Goal: Task Accomplishment & Management: Manage account settings

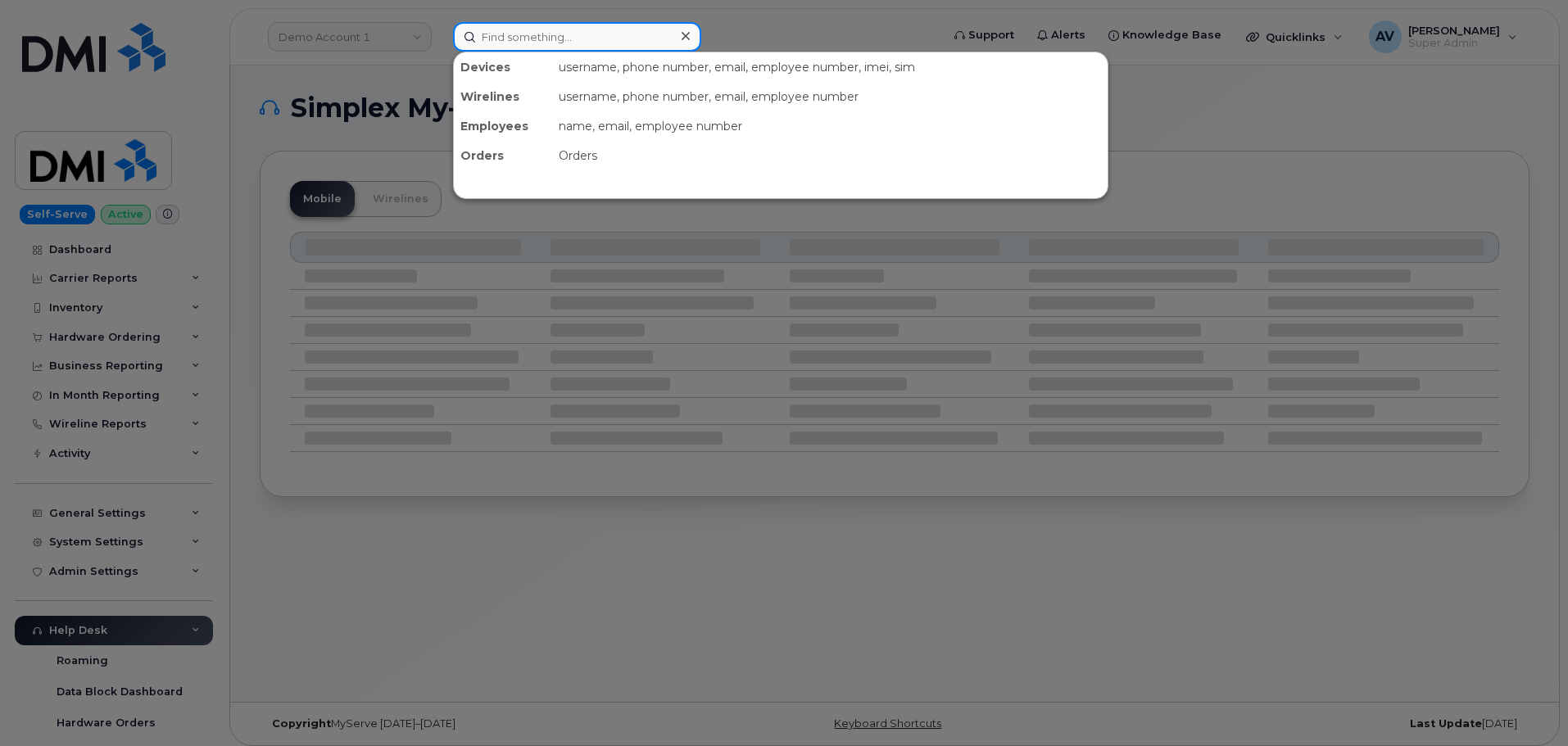
click at [582, 37] on input at bounding box center [578, 37] width 248 height 30
paste input "T [PERSON_NAME]"
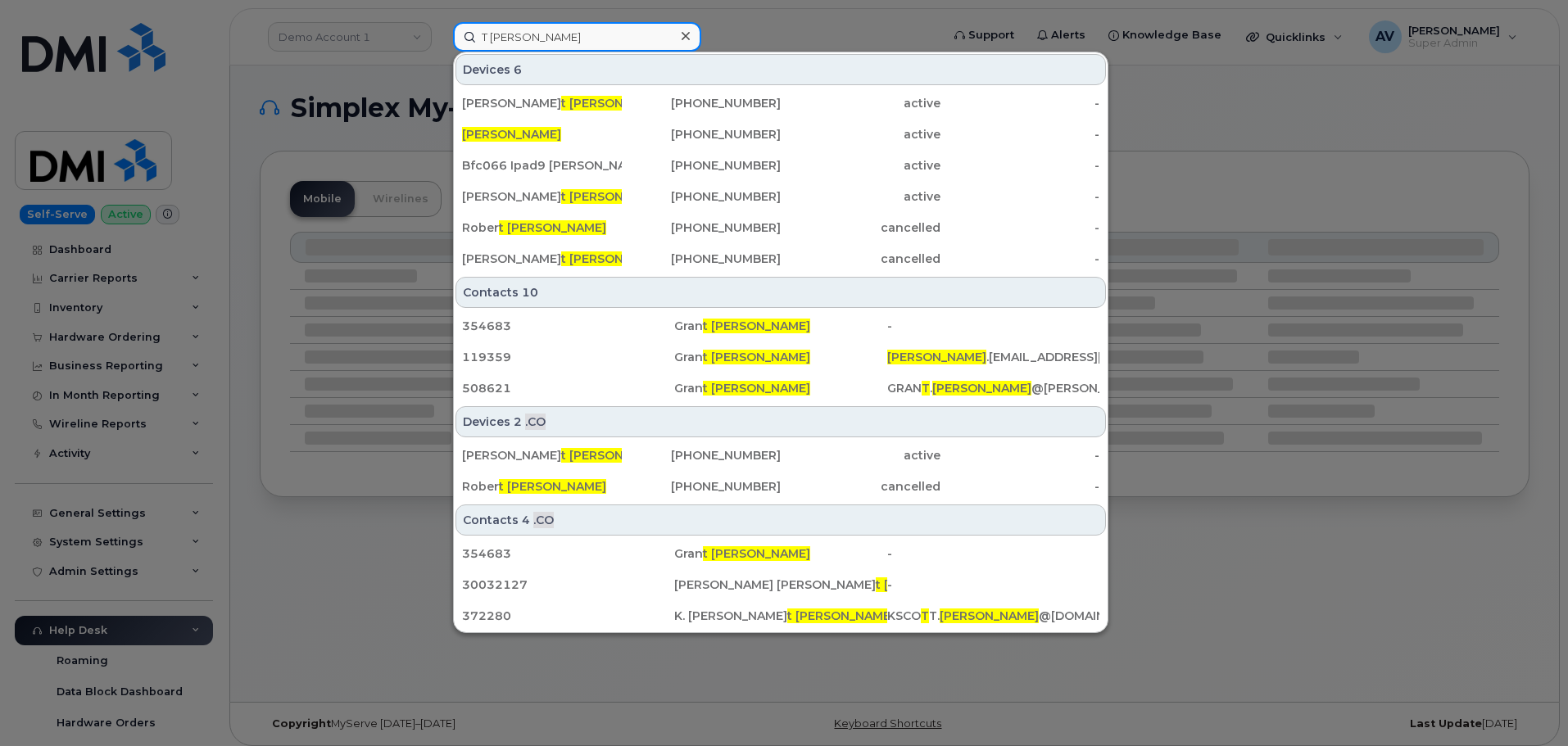
type input "T [PERSON_NAME]"
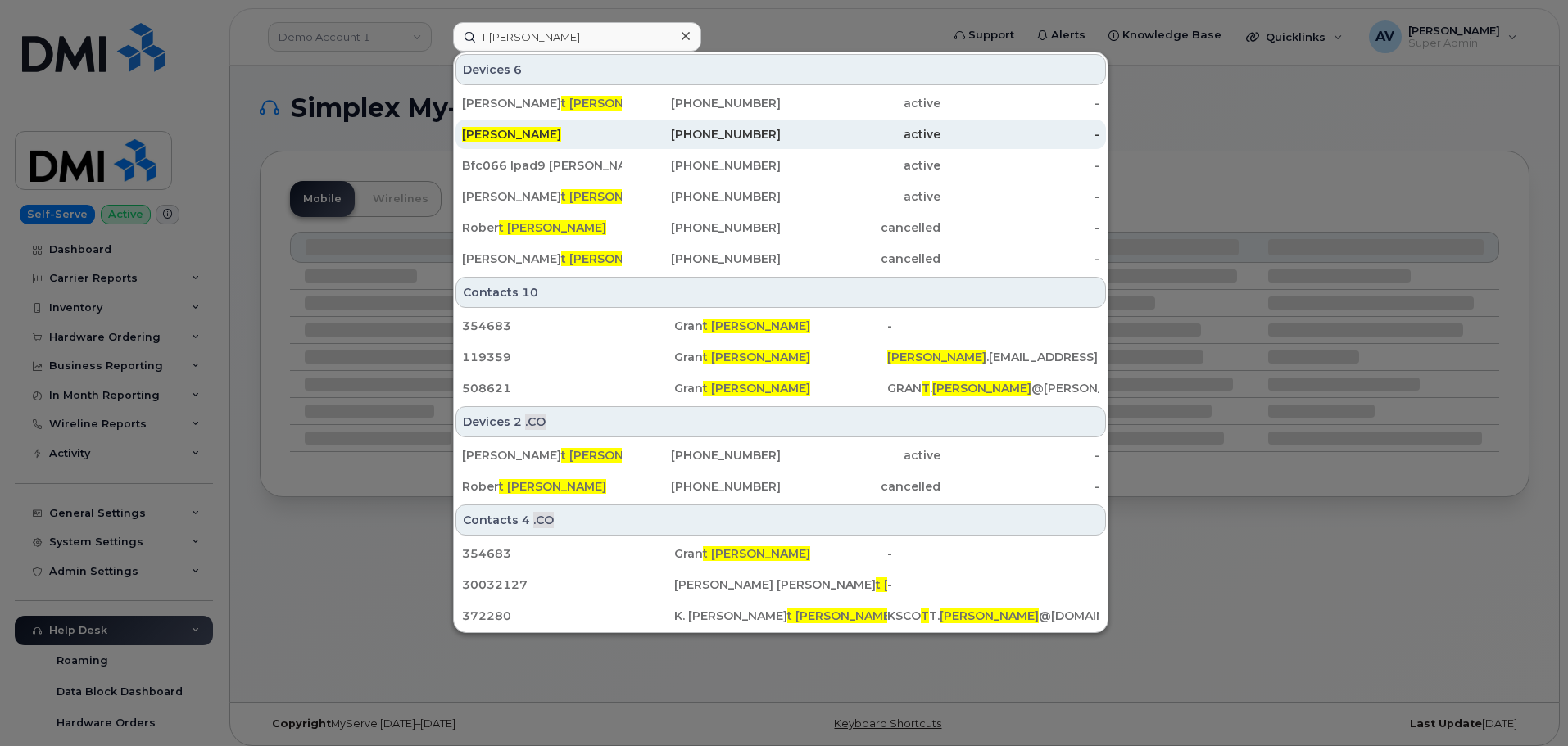
click at [591, 138] on div "[PERSON_NAME]" at bounding box center [541, 134] width 160 height 17
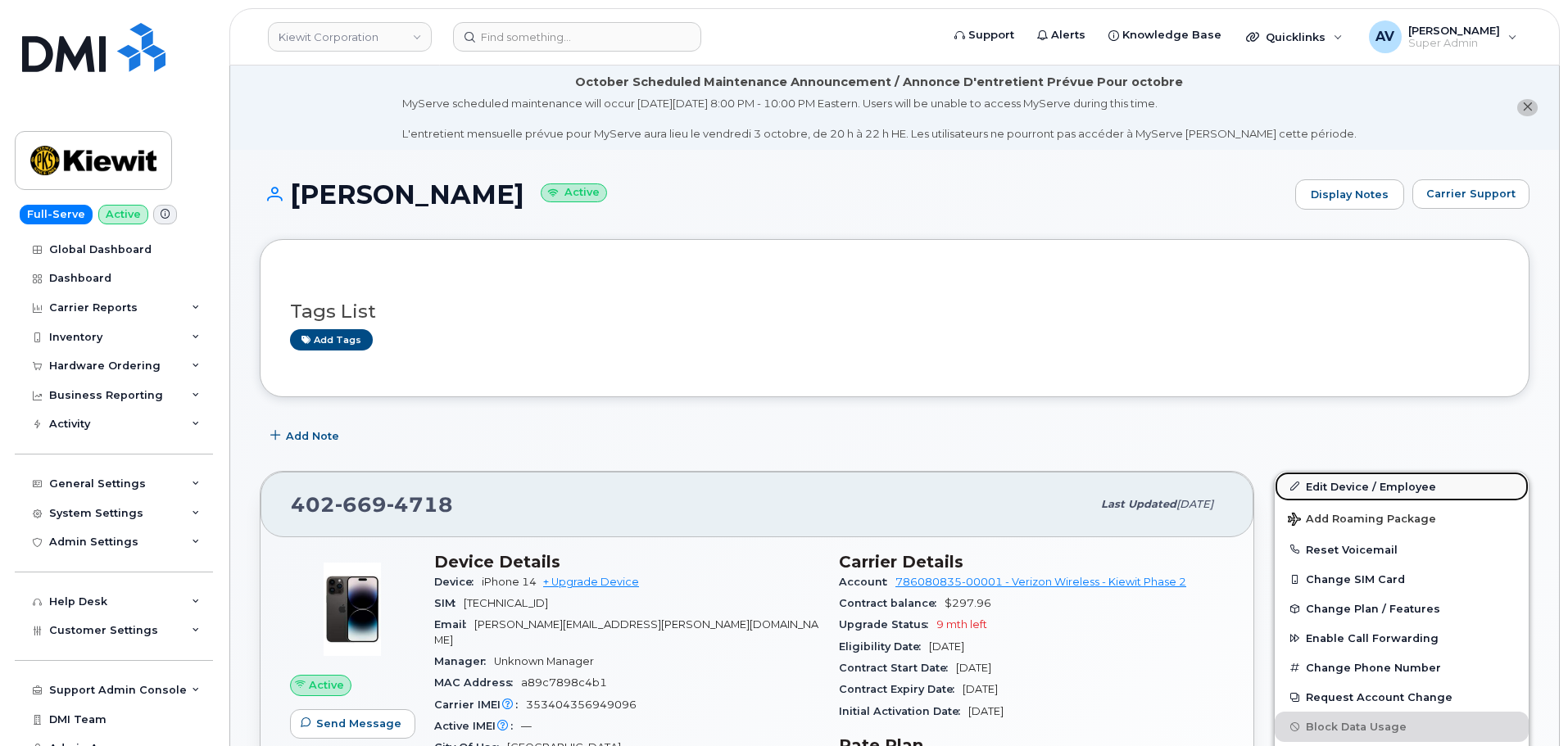
click at [1340, 485] on link "Edit Device / Employee" at bounding box center [1402, 486] width 254 height 30
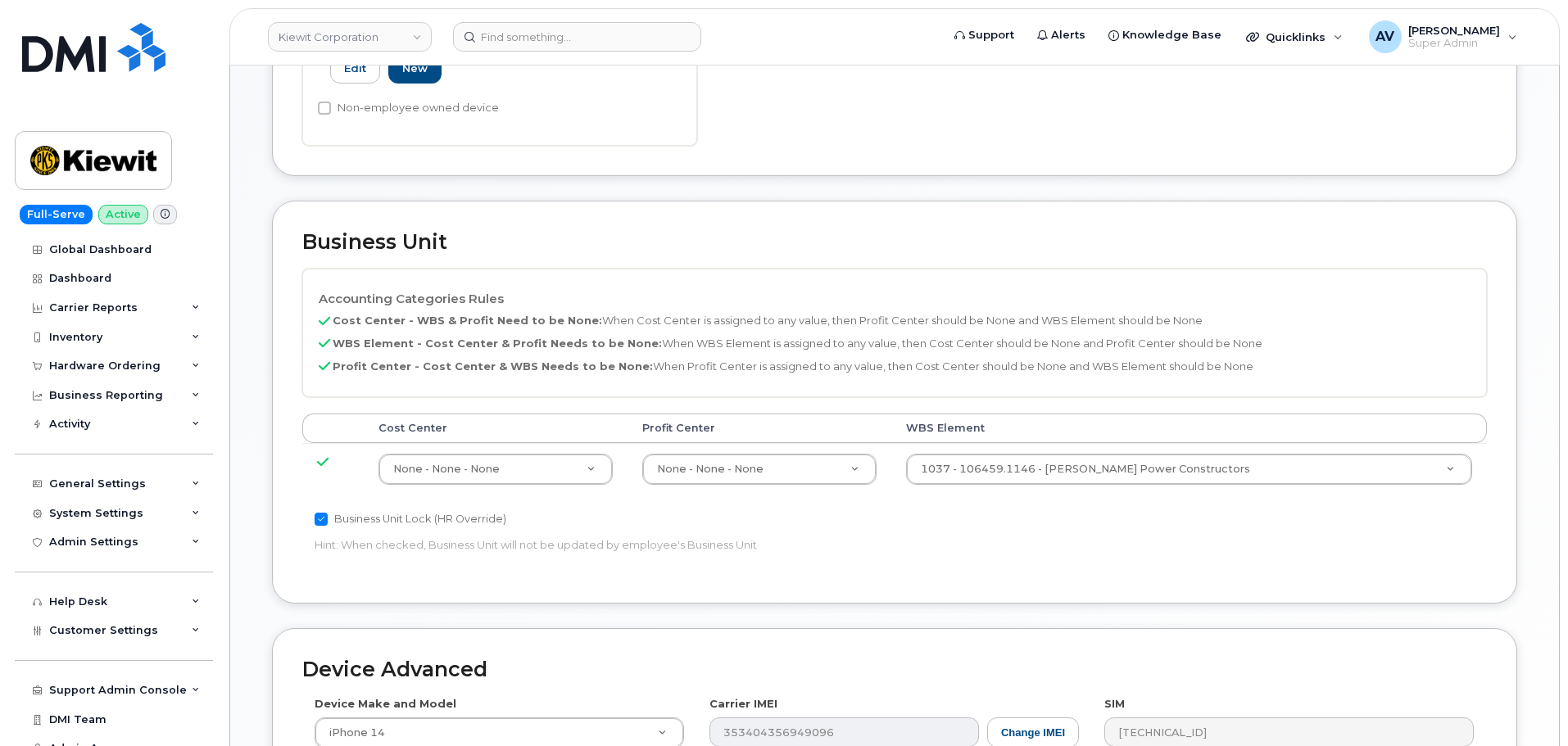
scroll to position [737, 0]
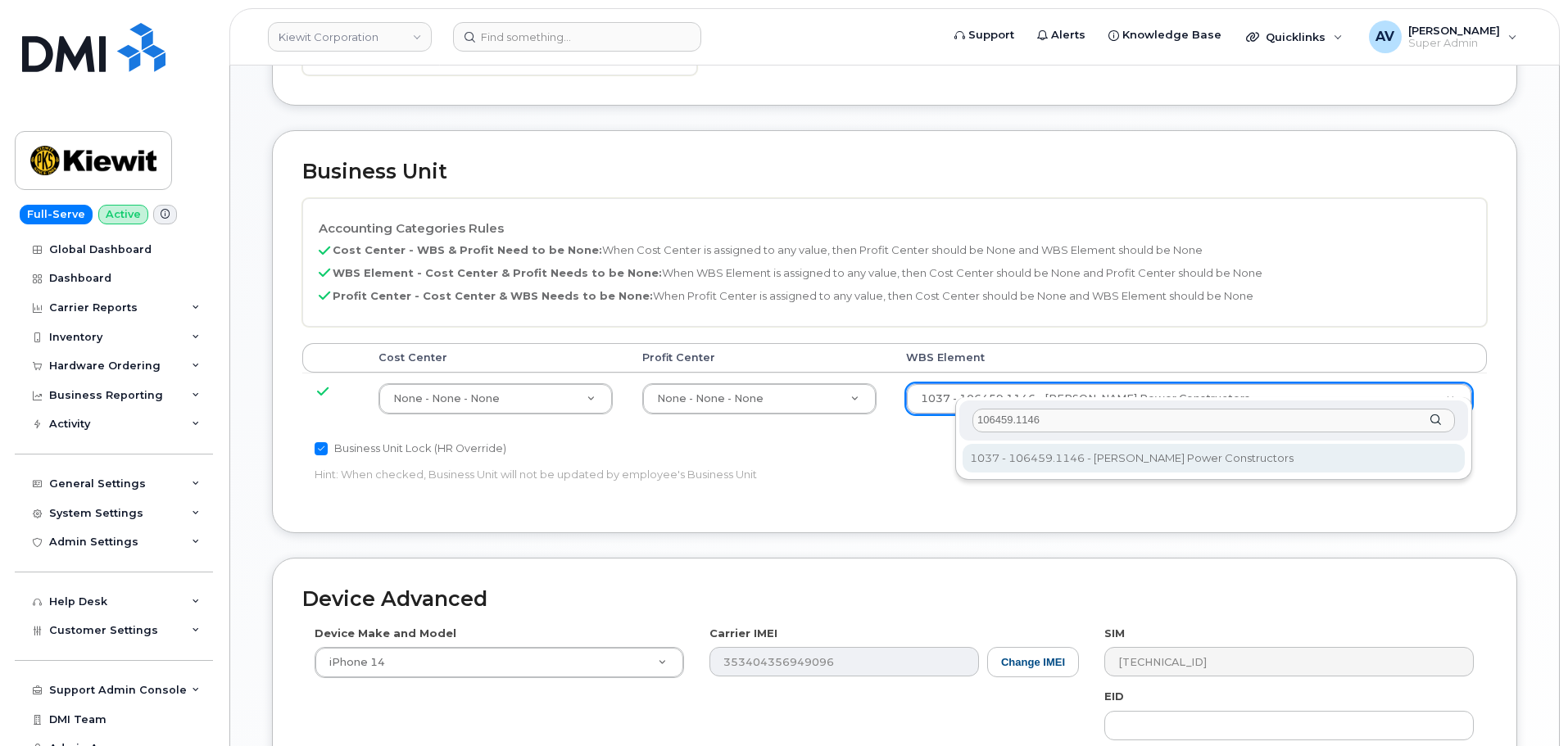
type input "106459.1146"
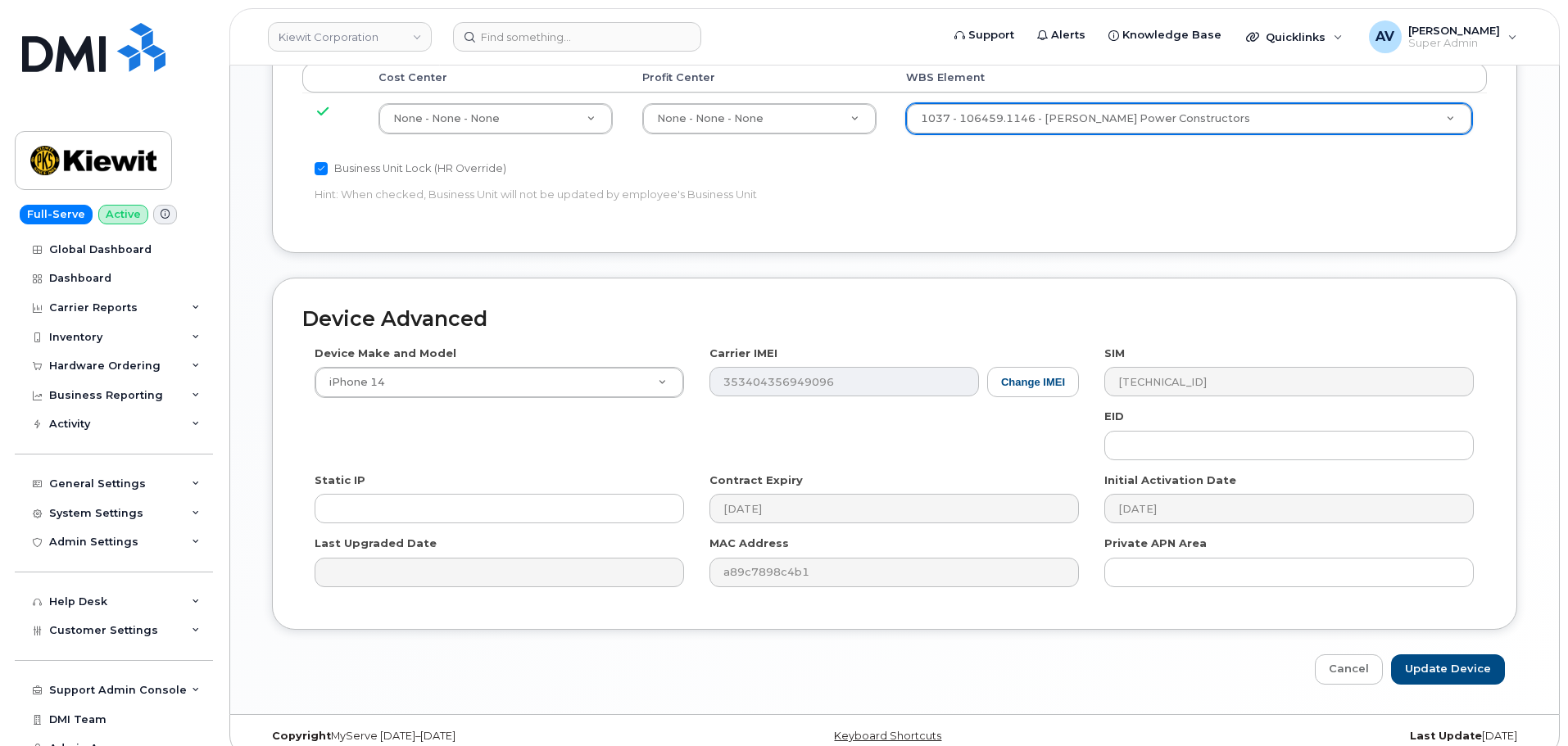
scroll to position [1021, 0]
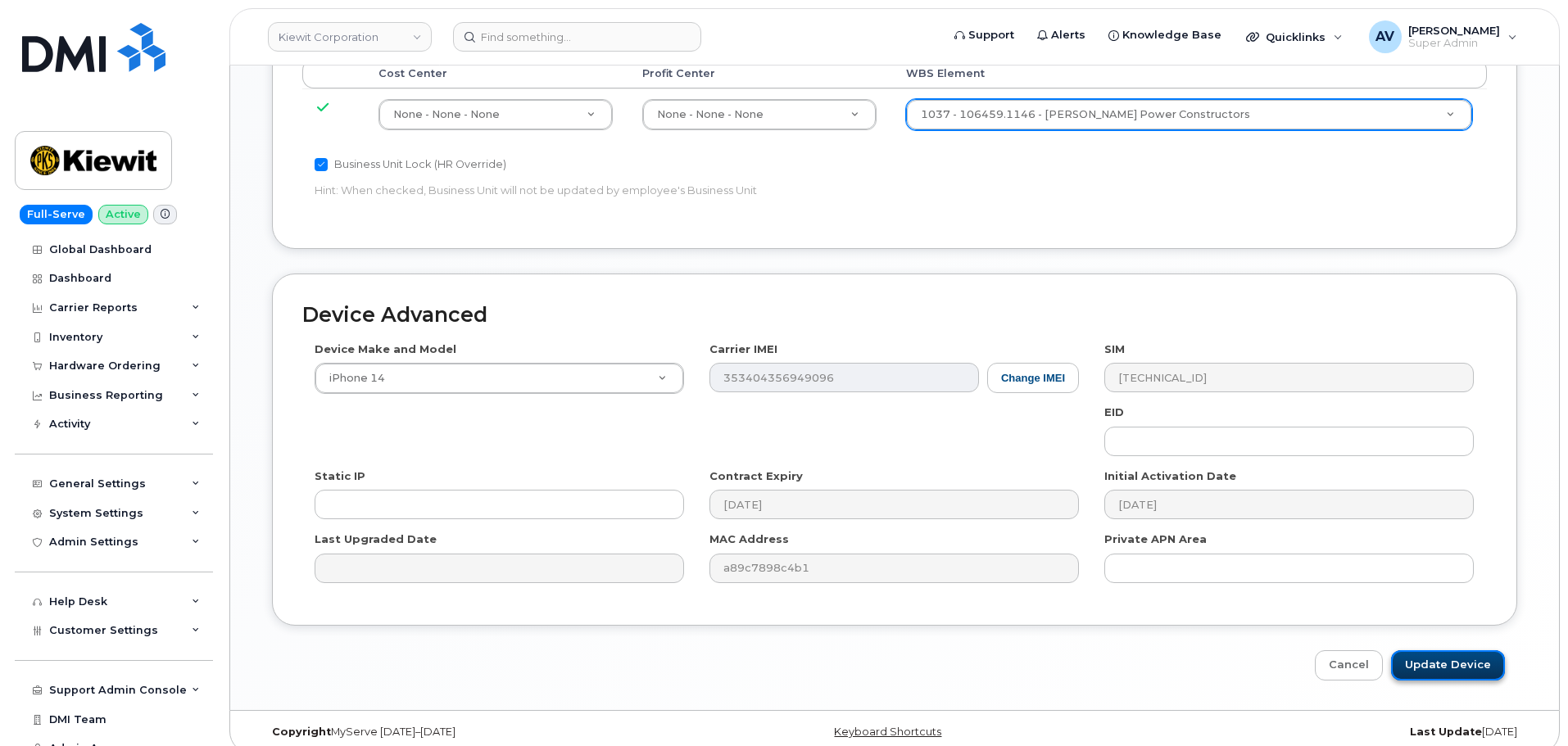
click at [1454, 650] on input "Update Device" at bounding box center [1448, 665] width 114 height 31
type input "Saving..."
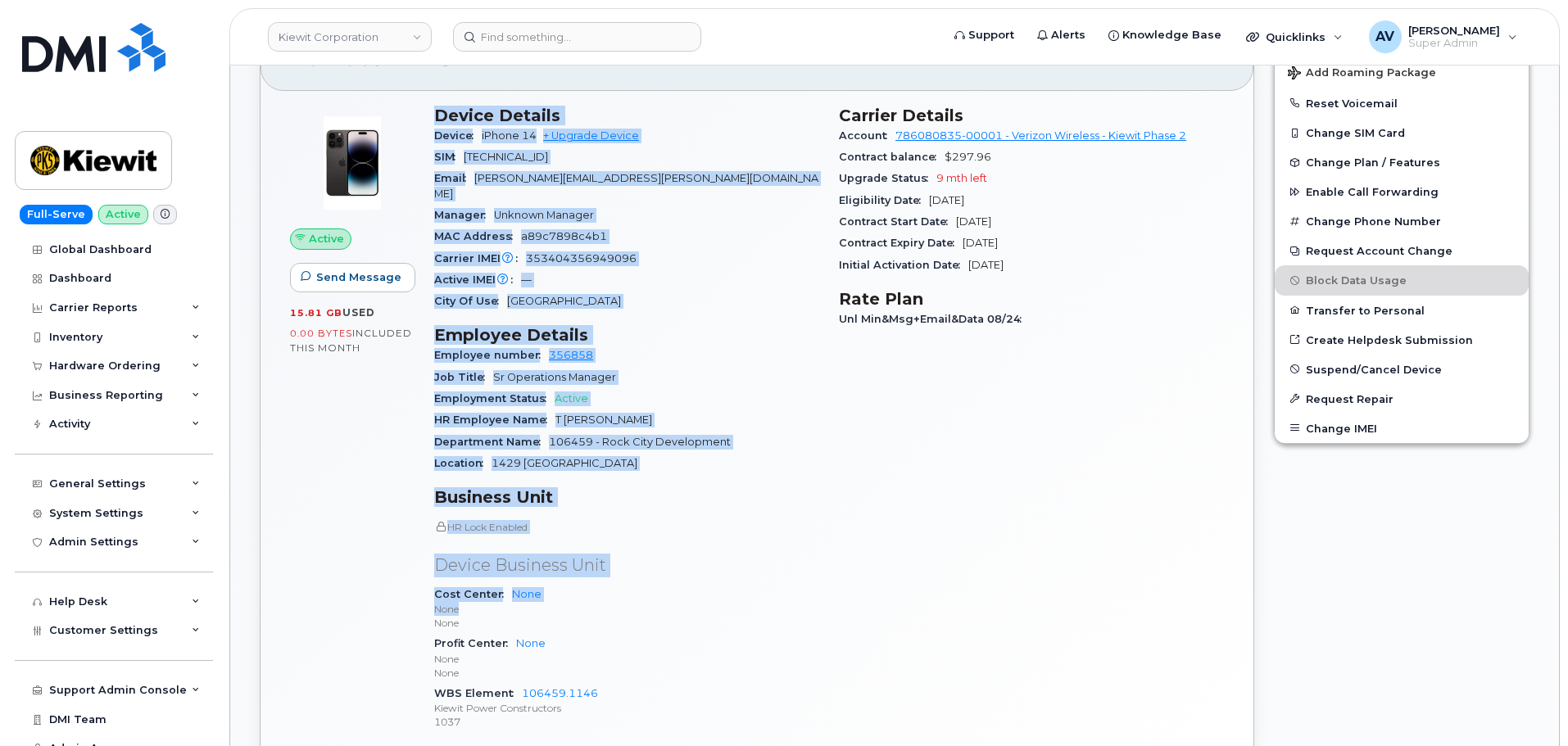
scroll to position [491, 0]
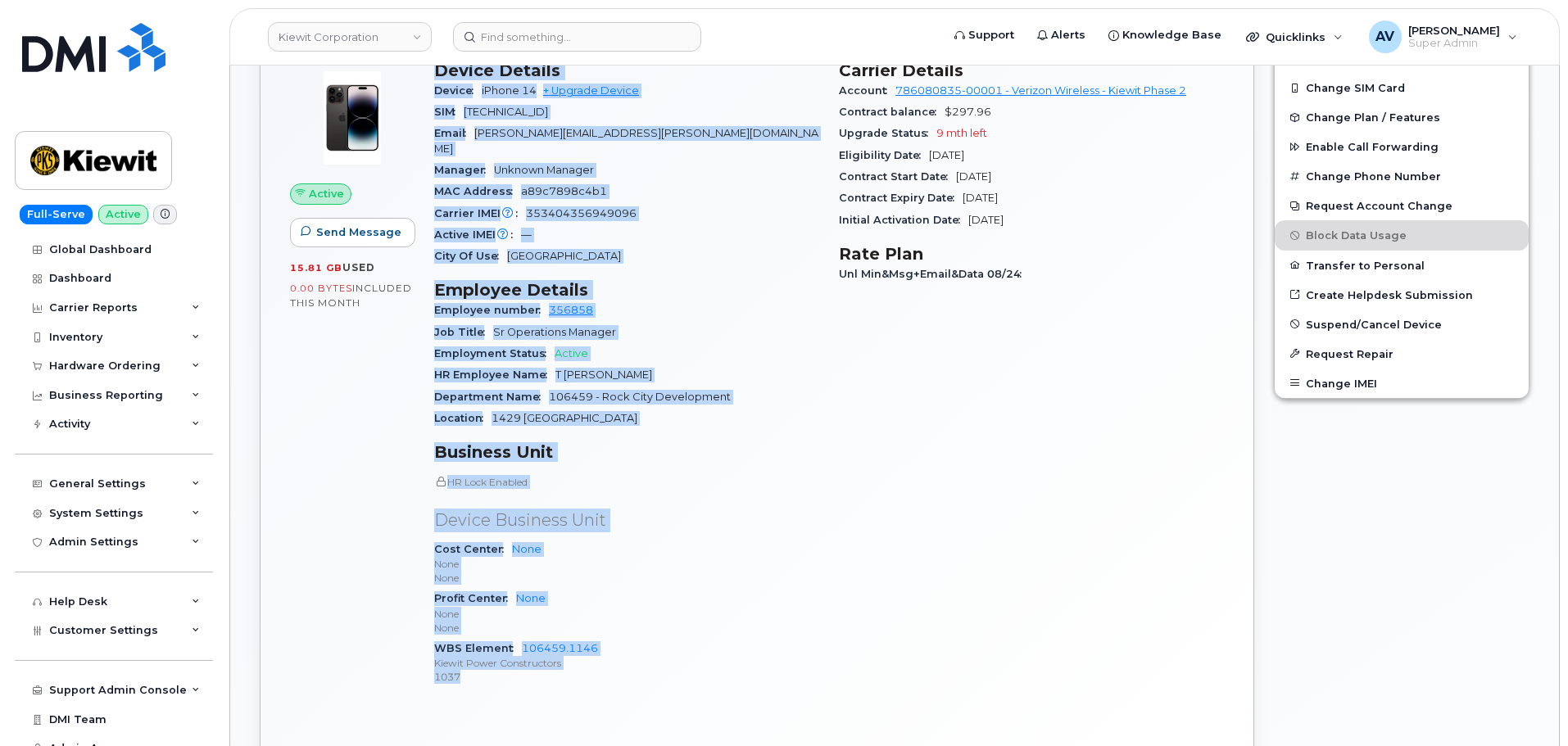
drag, startPoint x: 436, startPoint y: 394, endPoint x: 607, endPoint y: 666, distance: 321.3
click at [607, 666] on div "Device Details Device iPhone 14 + Upgrade Device SIM 89148000009867514749 Email…" at bounding box center [626, 380] width 405 height 660
copy div "Device Details Device iPhone 14 + Upgrade Device SIM 89148000009867514749 Email…"
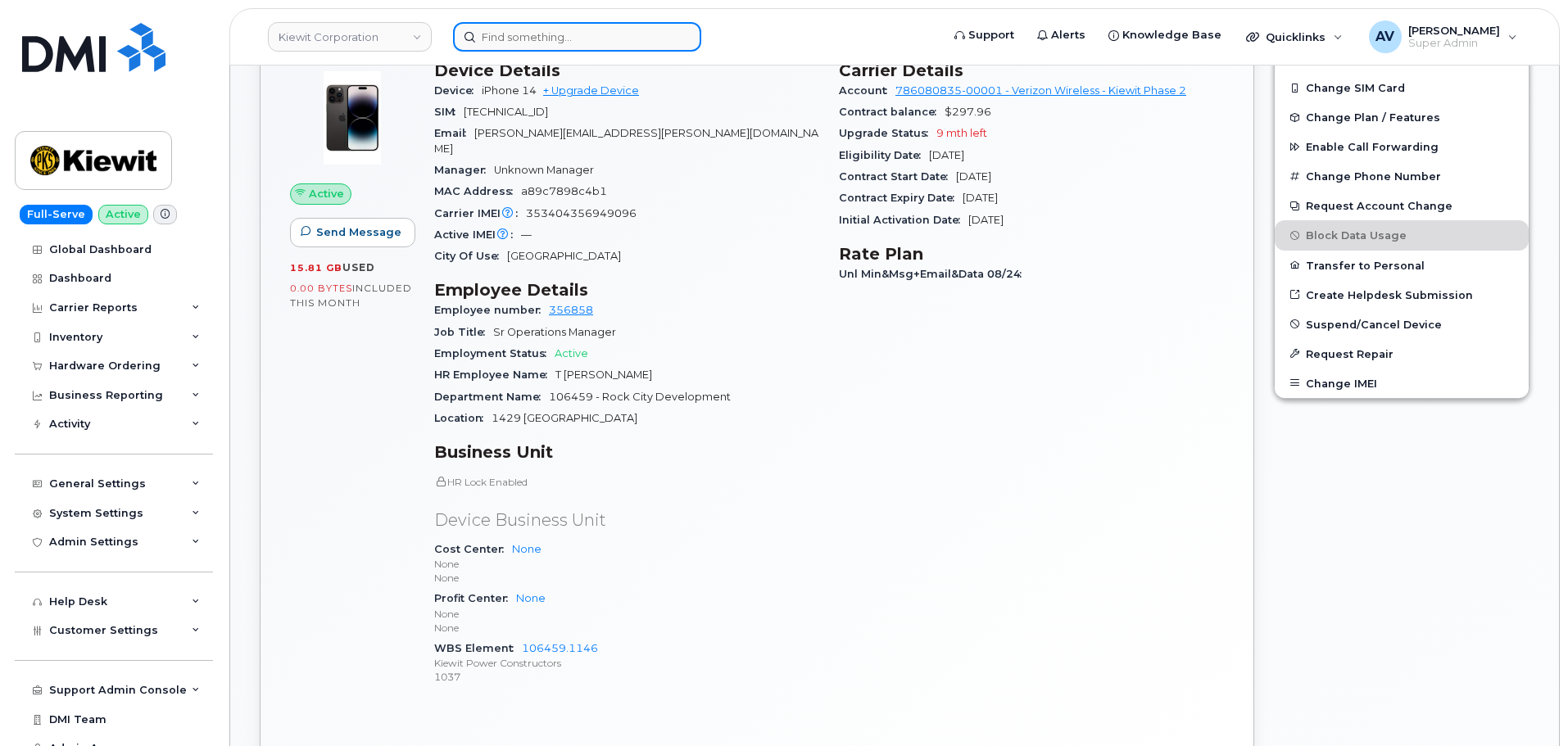
click at [516, 36] on input at bounding box center [578, 37] width 248 height 30
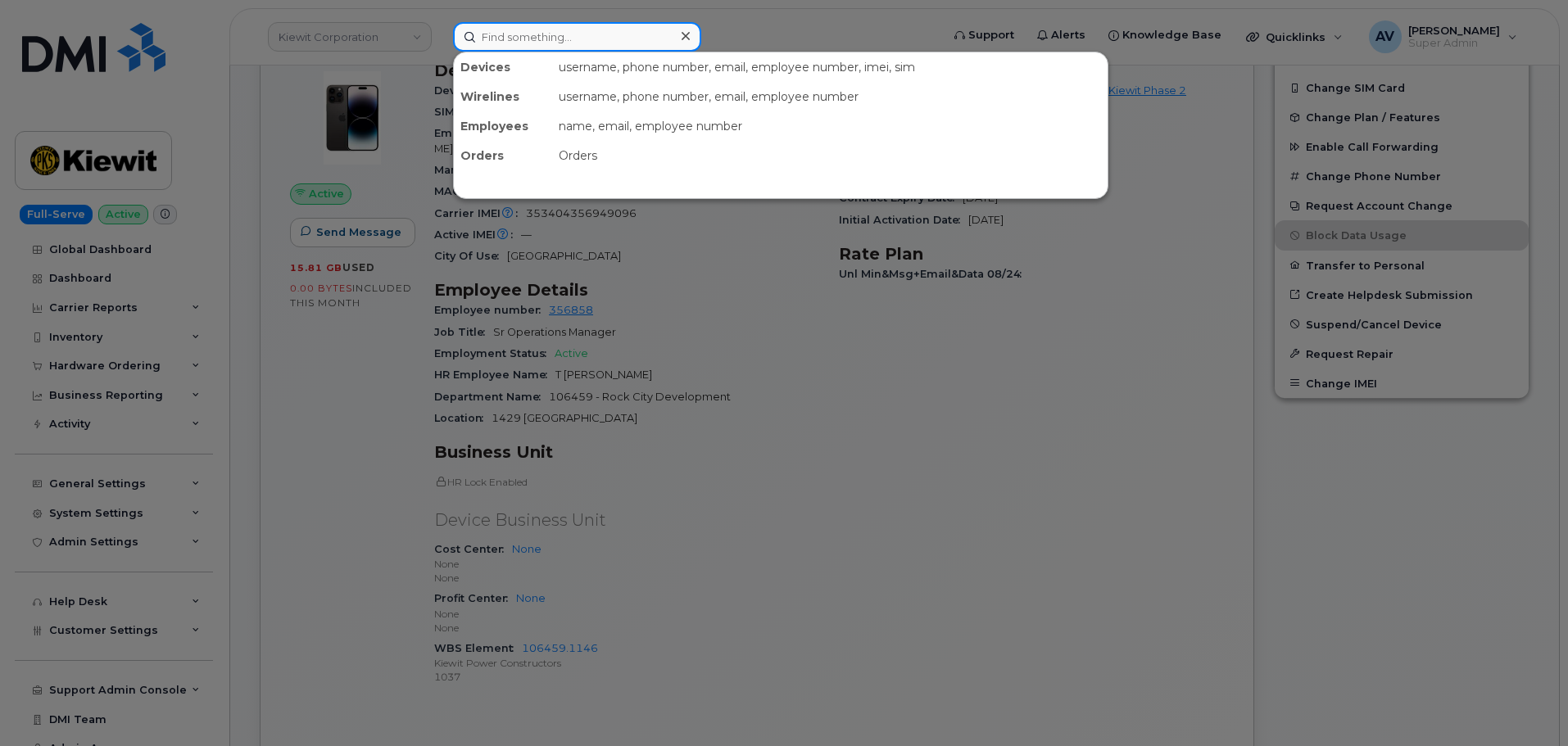
paste input "[PERSON_NAME]"
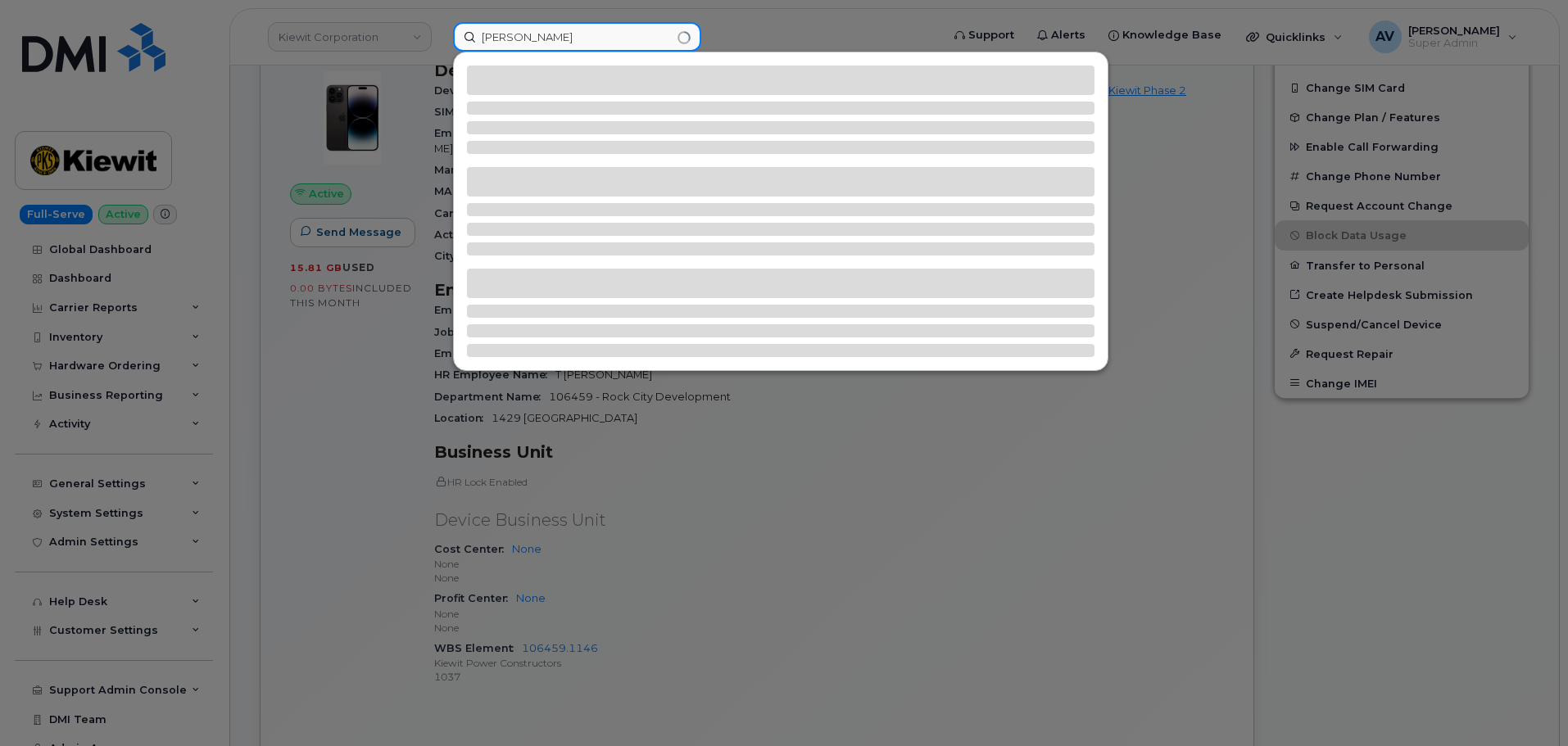
type input "[PERSON_NAME]"
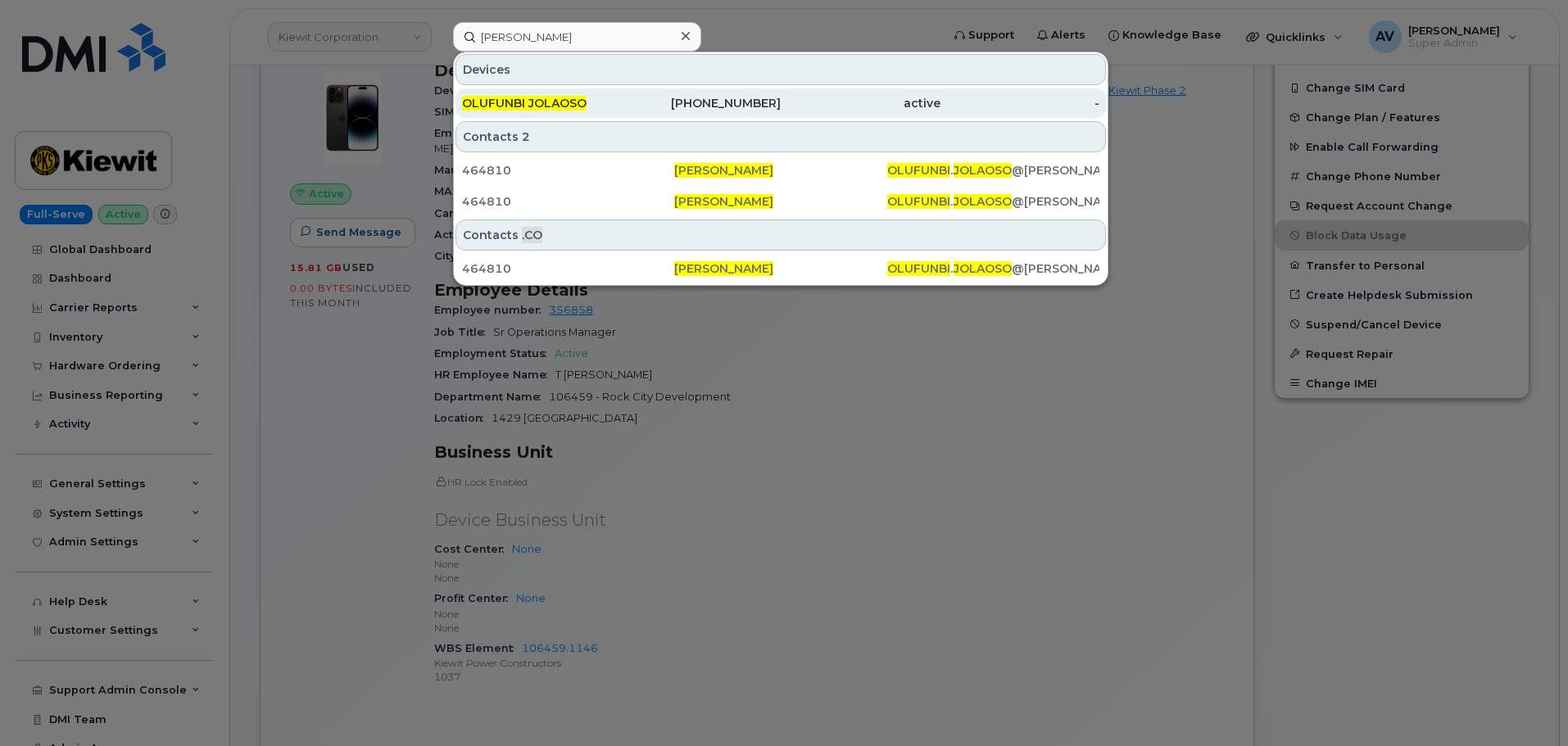
click at [625, 97] on div "310-743-3237" at bounding box center [702, 103] width 160 height 17
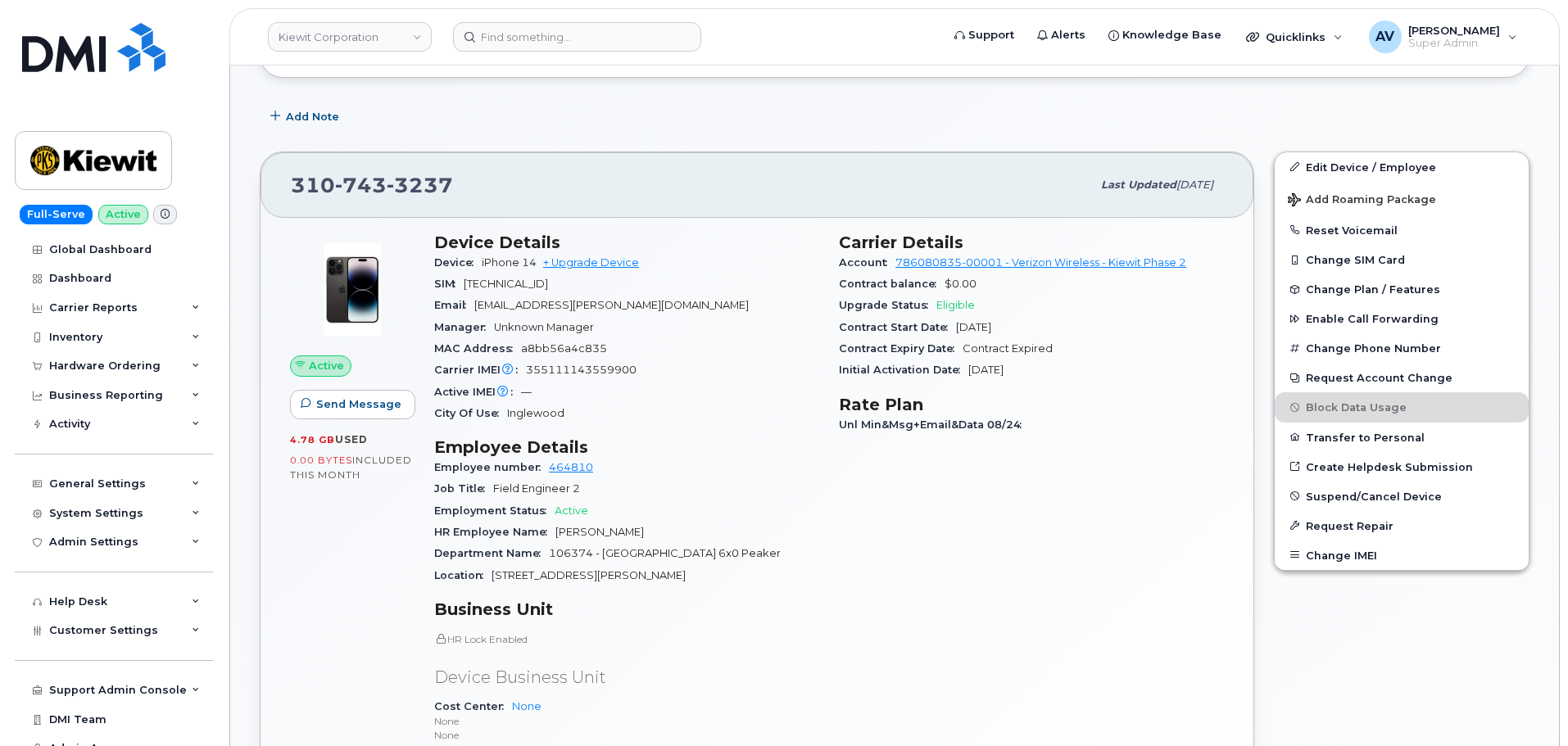
scroll to position [328, 0]
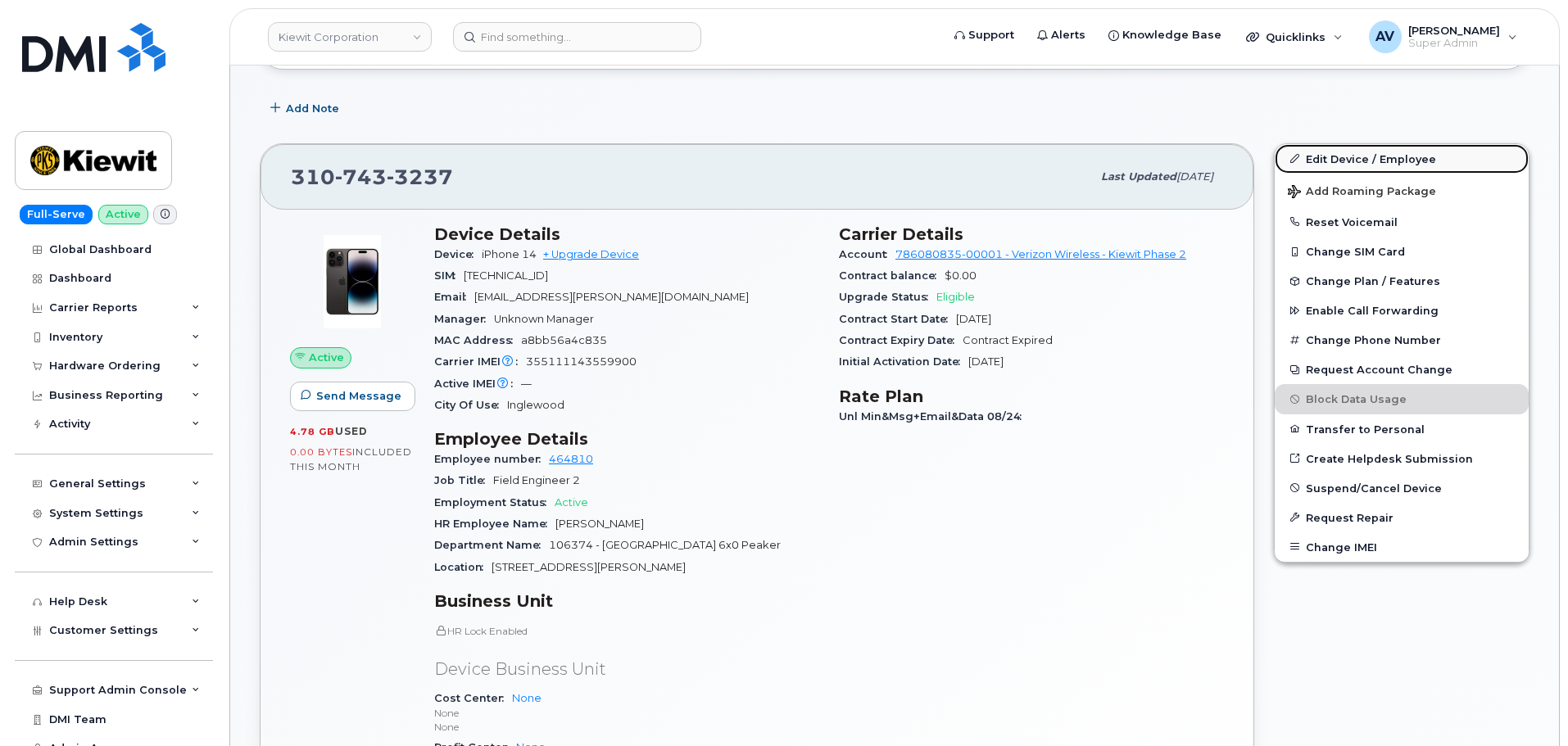
click at [1328, 153] on link "Edit Device / Employee" at bounding box center [1402, 159] width 254 height 30
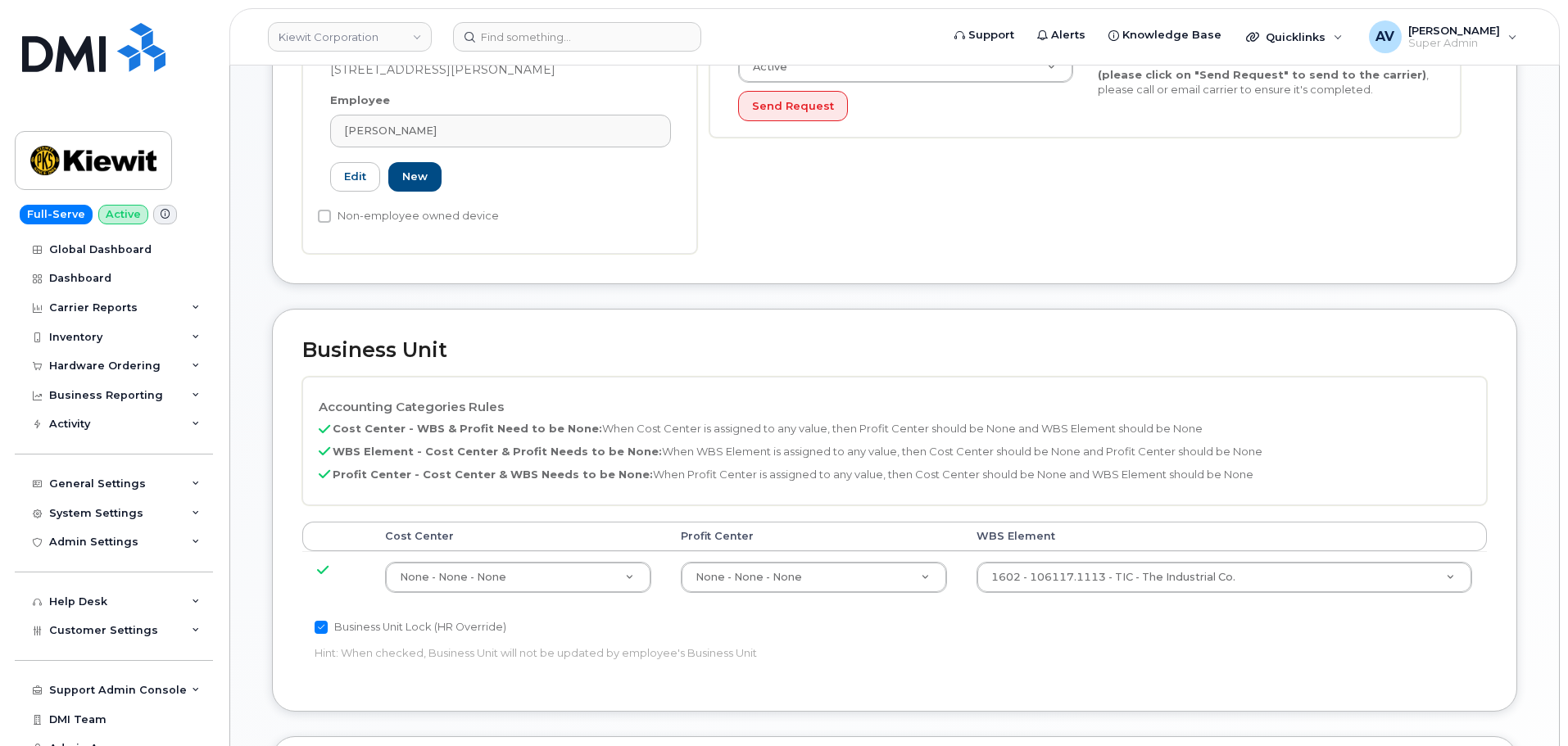
scroll to position [655, 0]
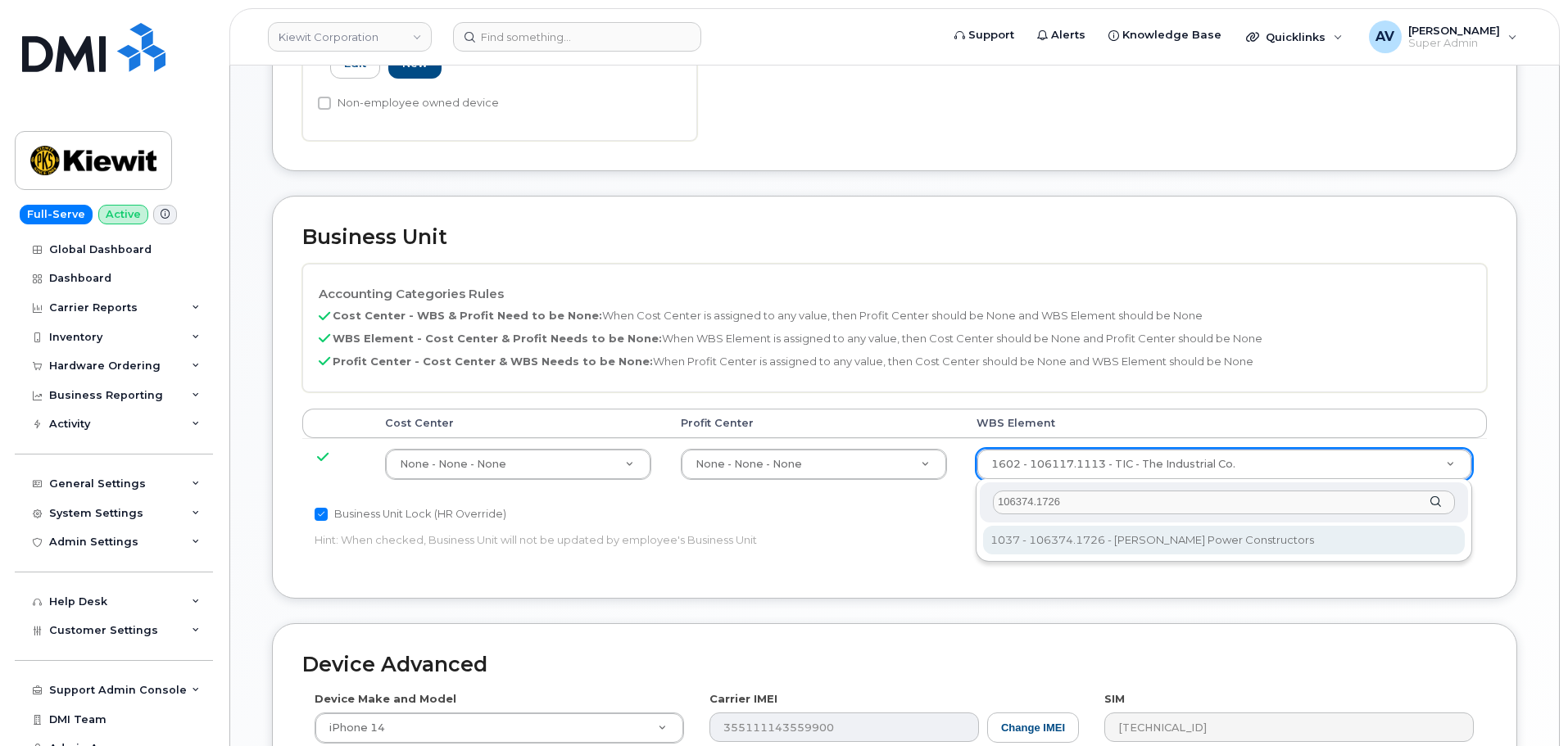
type input "106374.1726"
type input "35415742"
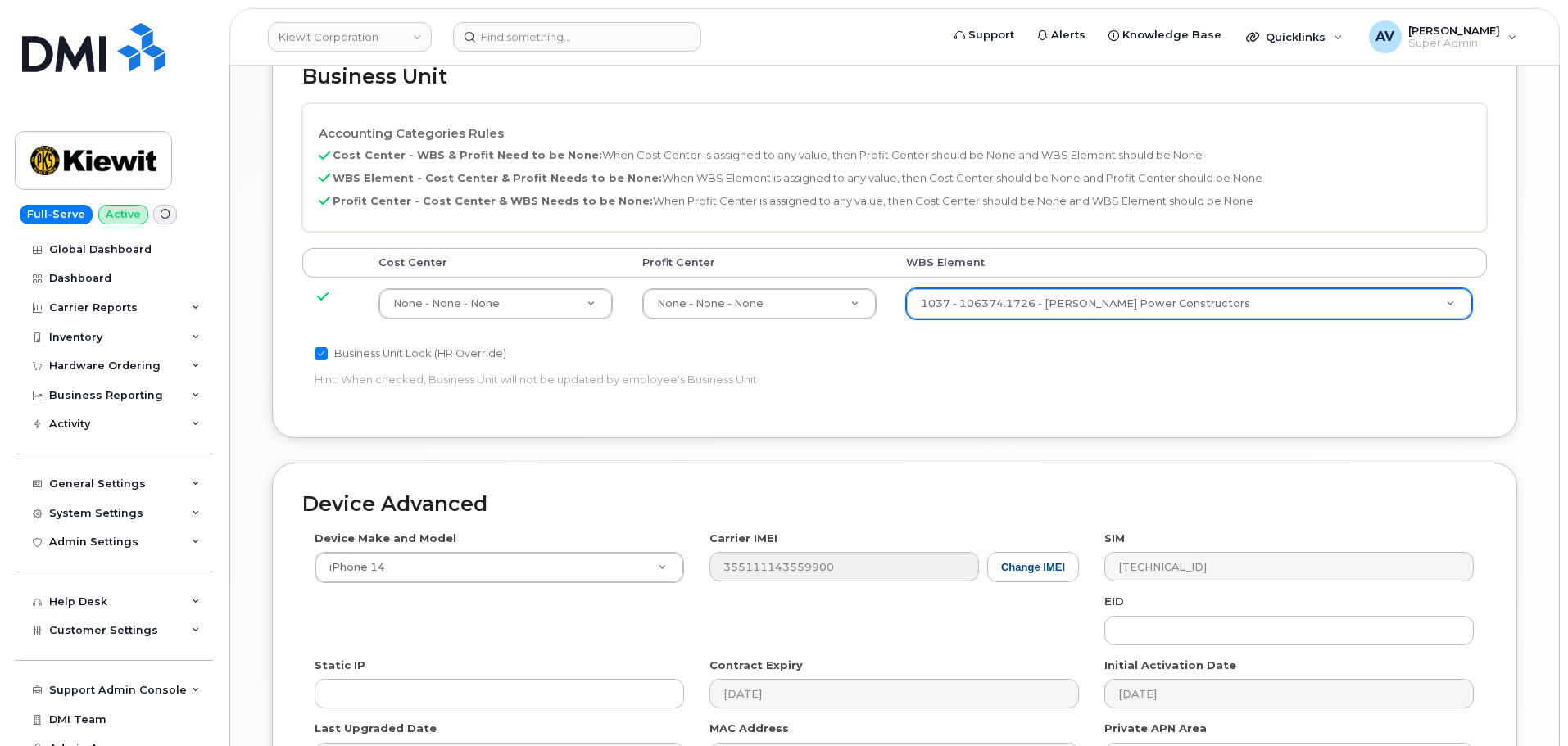
scroll to position [983, 0]
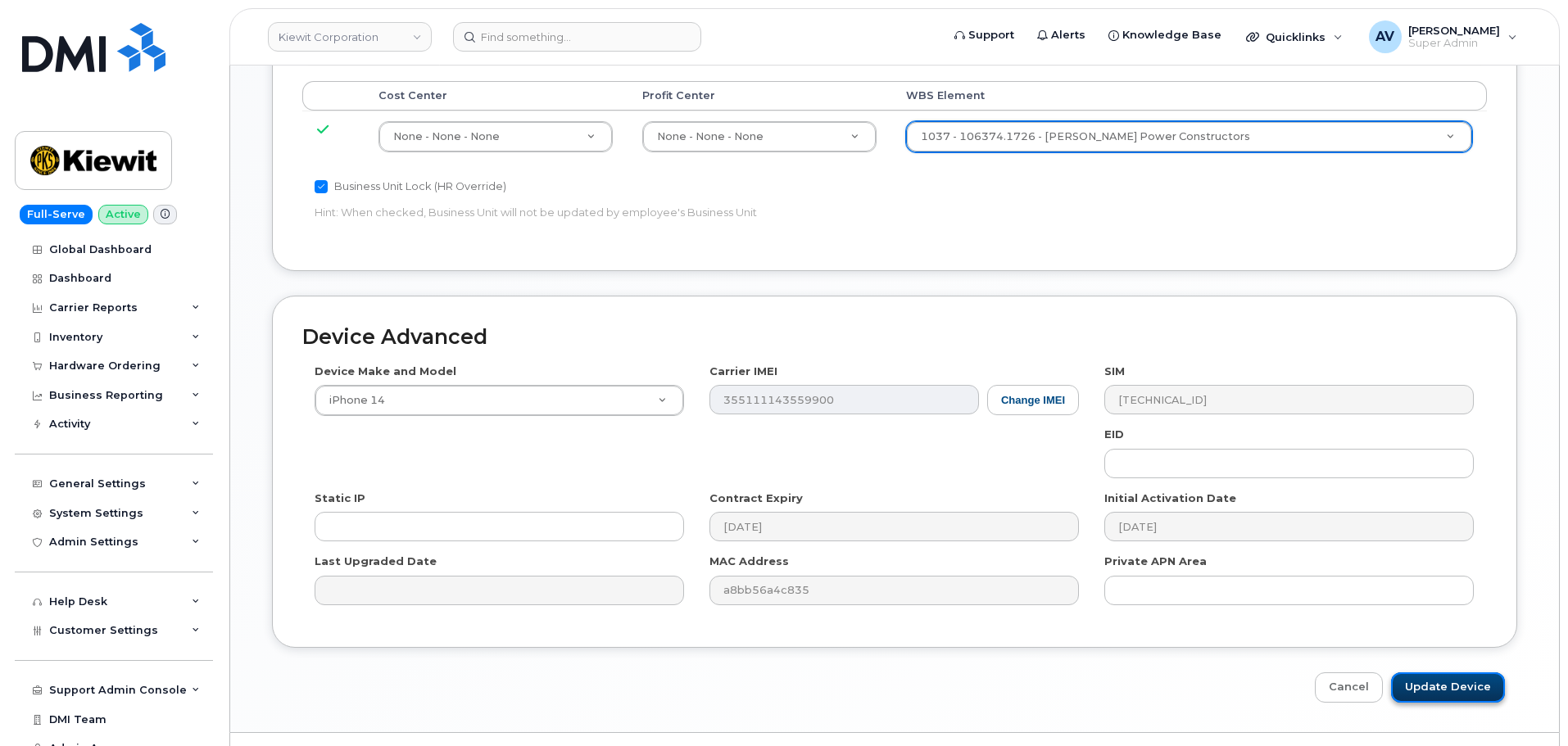
click at [1462, 689] on input "Update Device" at bounding box center [1448, 687] width 114 height 31
type input "Saving..."
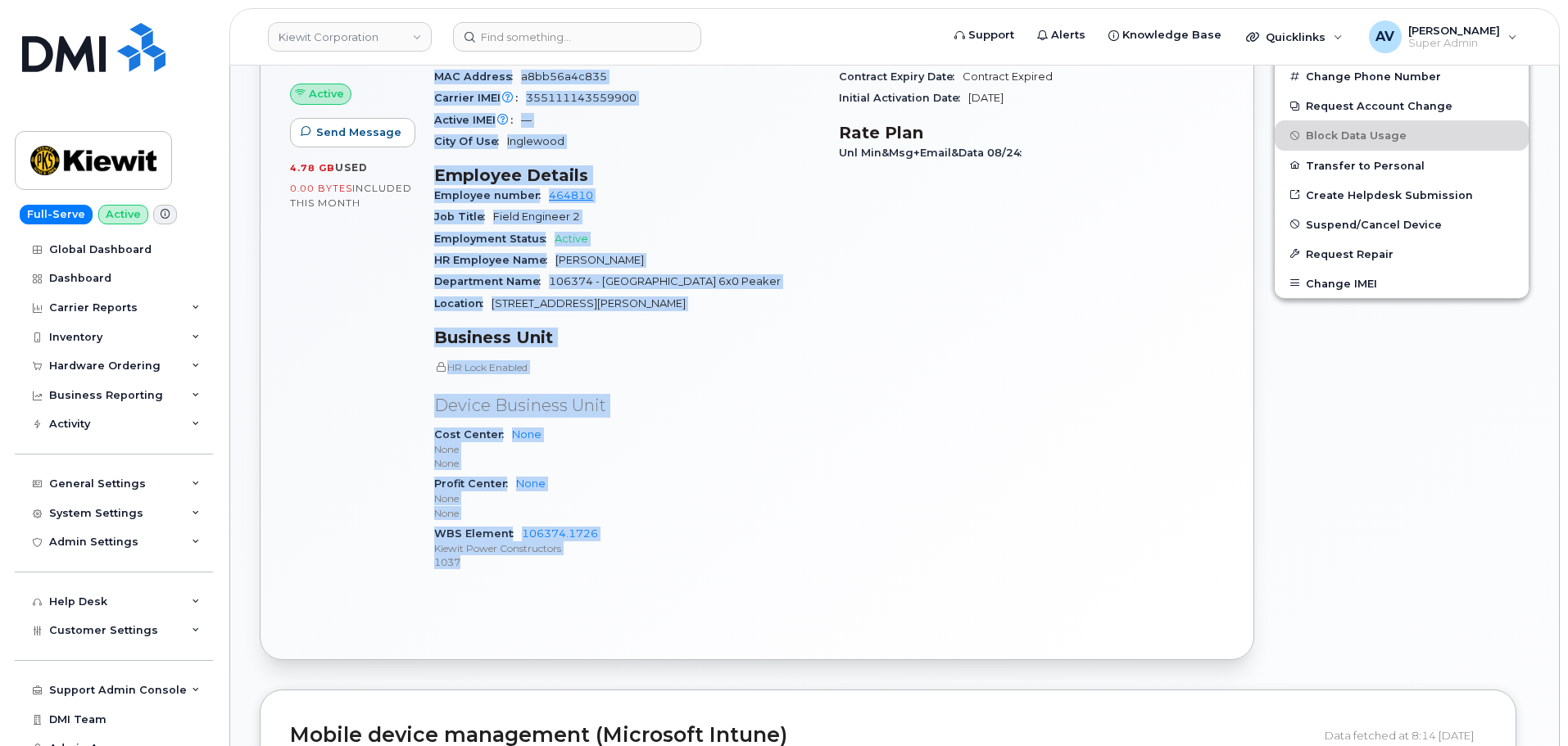
scroll to position [655, 0]
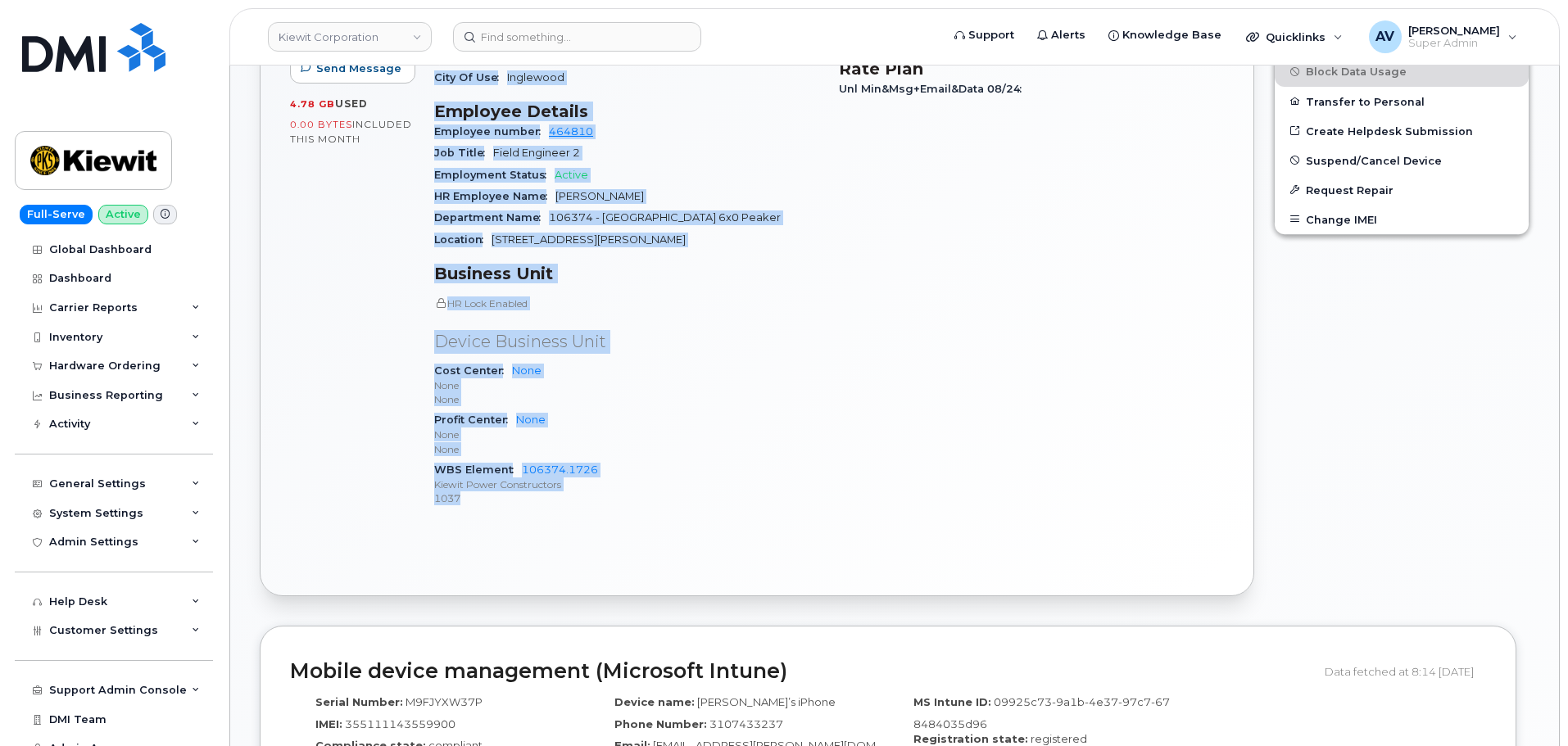
drag, startPoint x: 437, startPoint y: 393, endPoint x: 621, endPoint y: 552, distance: 243.2
click at [621, 552] on div "Active Send Message 4.78 GB  used 0.00 Bytes  included this month Device Detail…" at bounding box center [757, 238] width 993 height 713
copy div "Device Details Device iPhone 14 + Upgrade Device SIM [TECHNICAL_ID] Email [EMAI…"
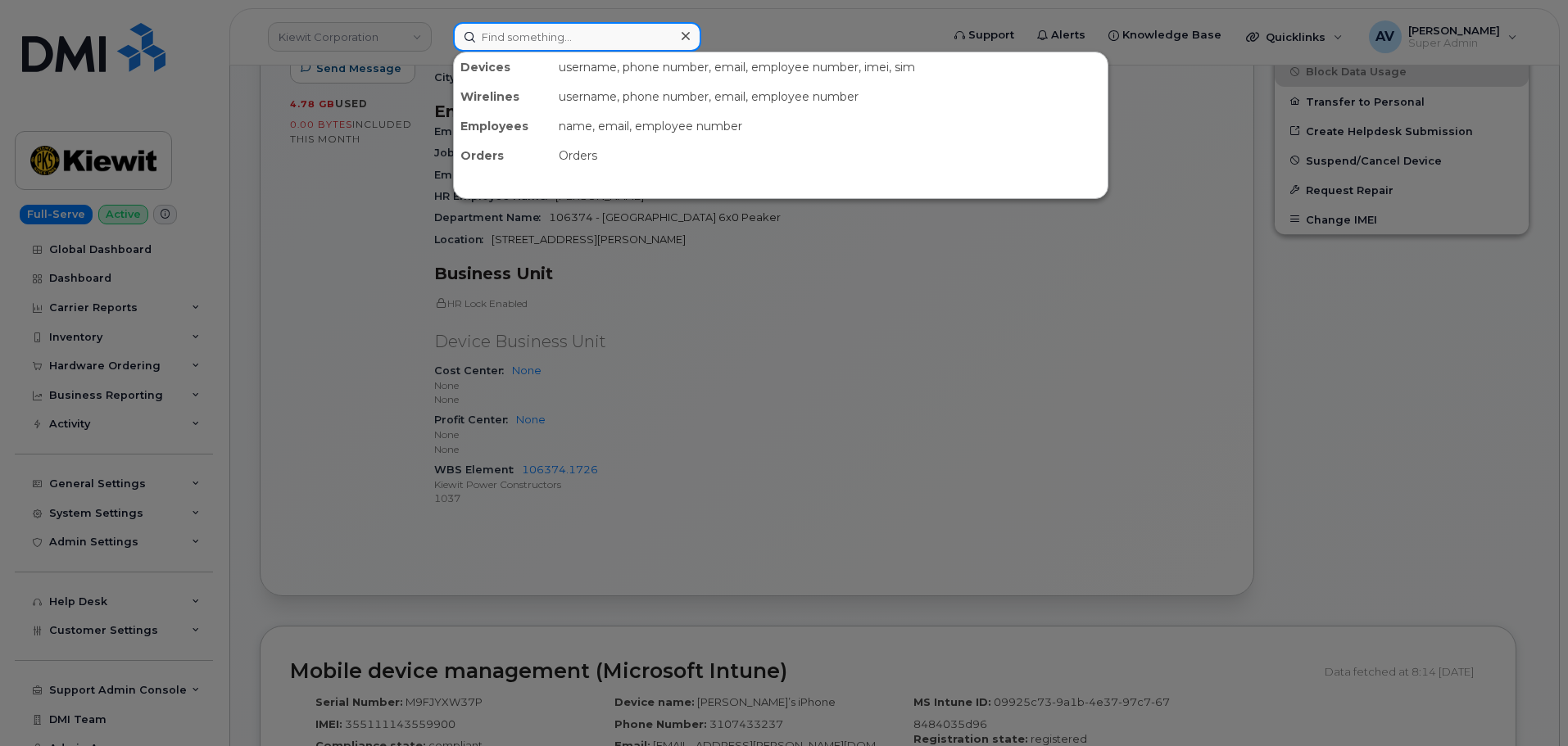
click at [607, 40] on input at bounding box center [578, 37] width 248 height 30
paste input "[PERSON_NAME]"
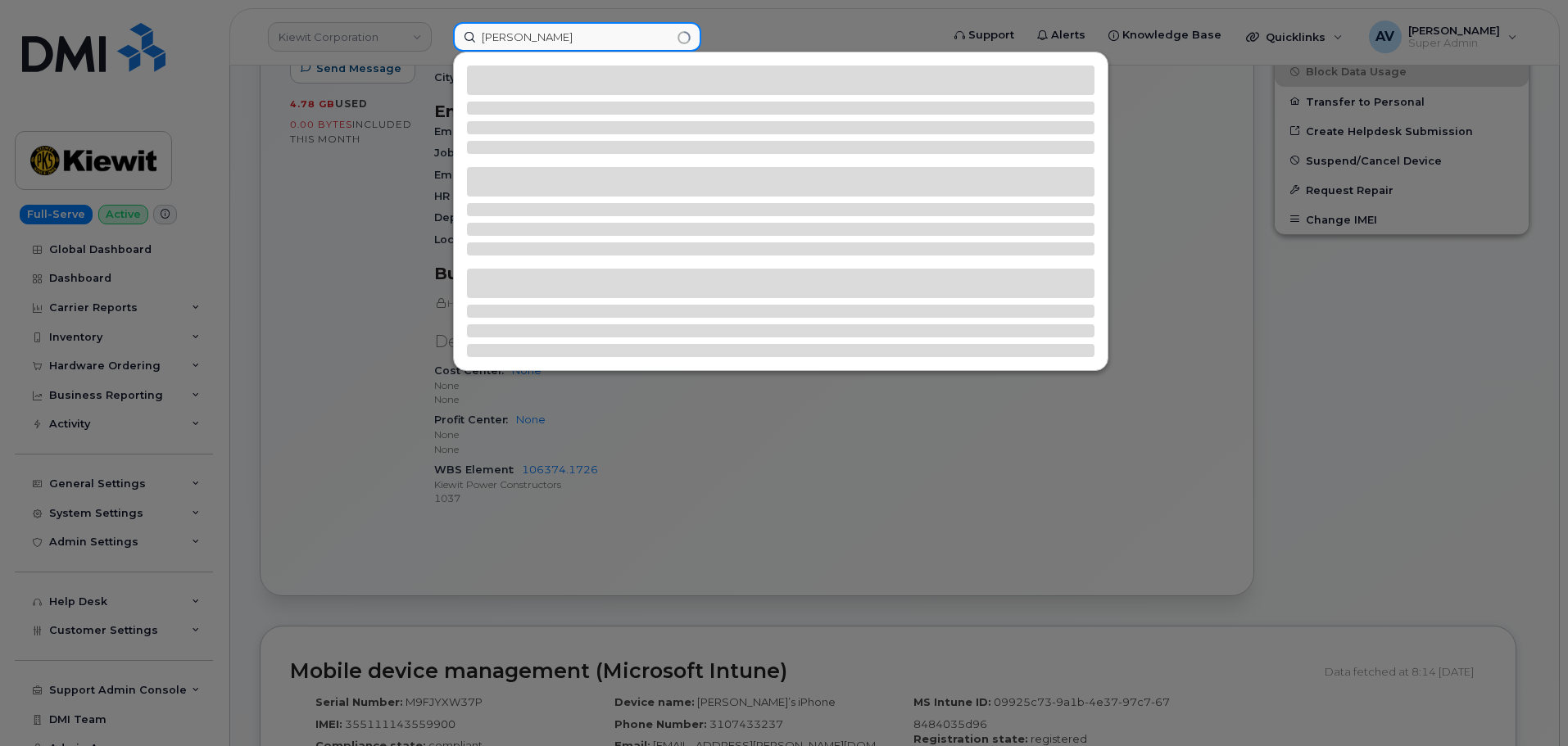
type input "[PERSON_NAME]"
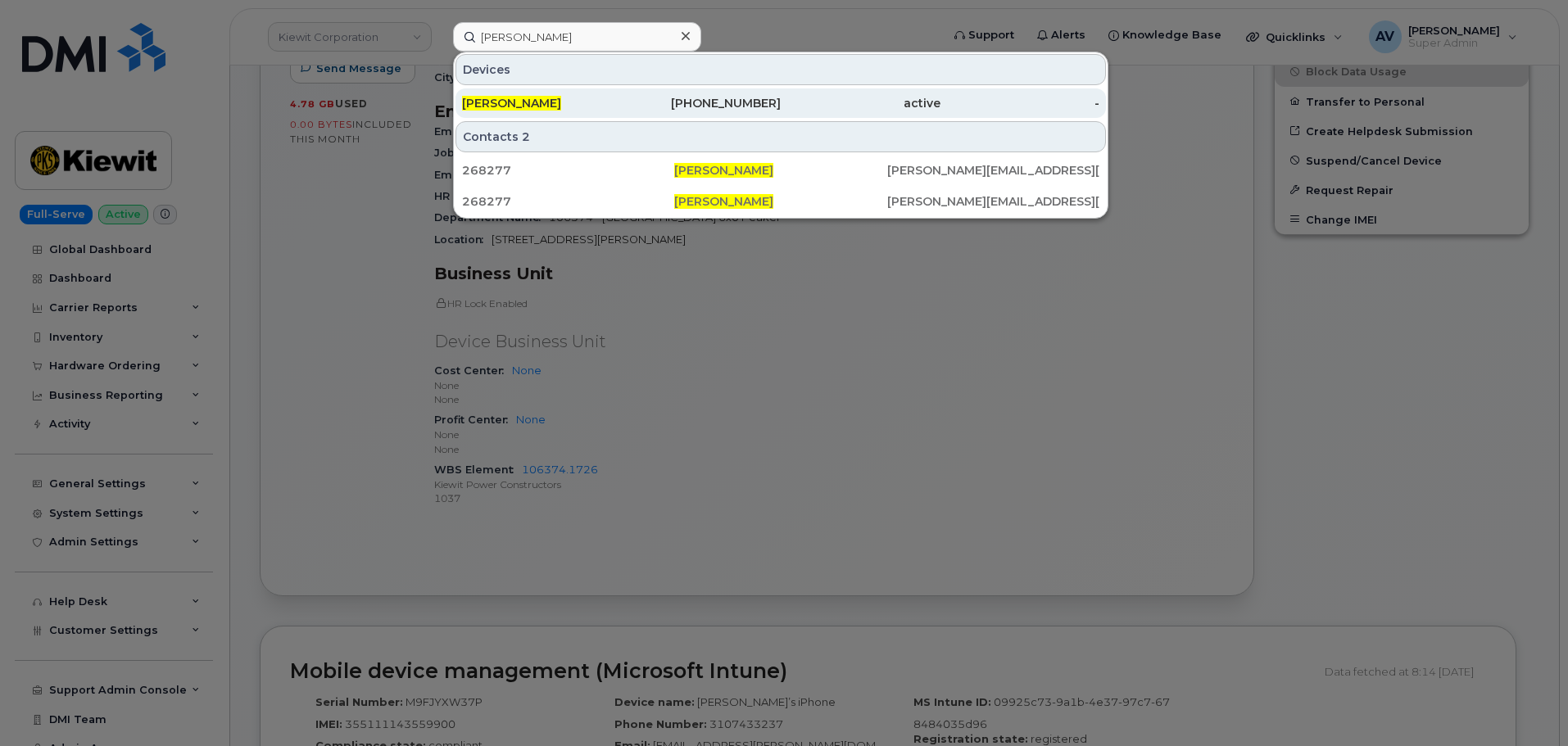
click at [728, 93] on div "[PHONE_NUMBER]" at bounding box center [702, 103] width 160 height 30
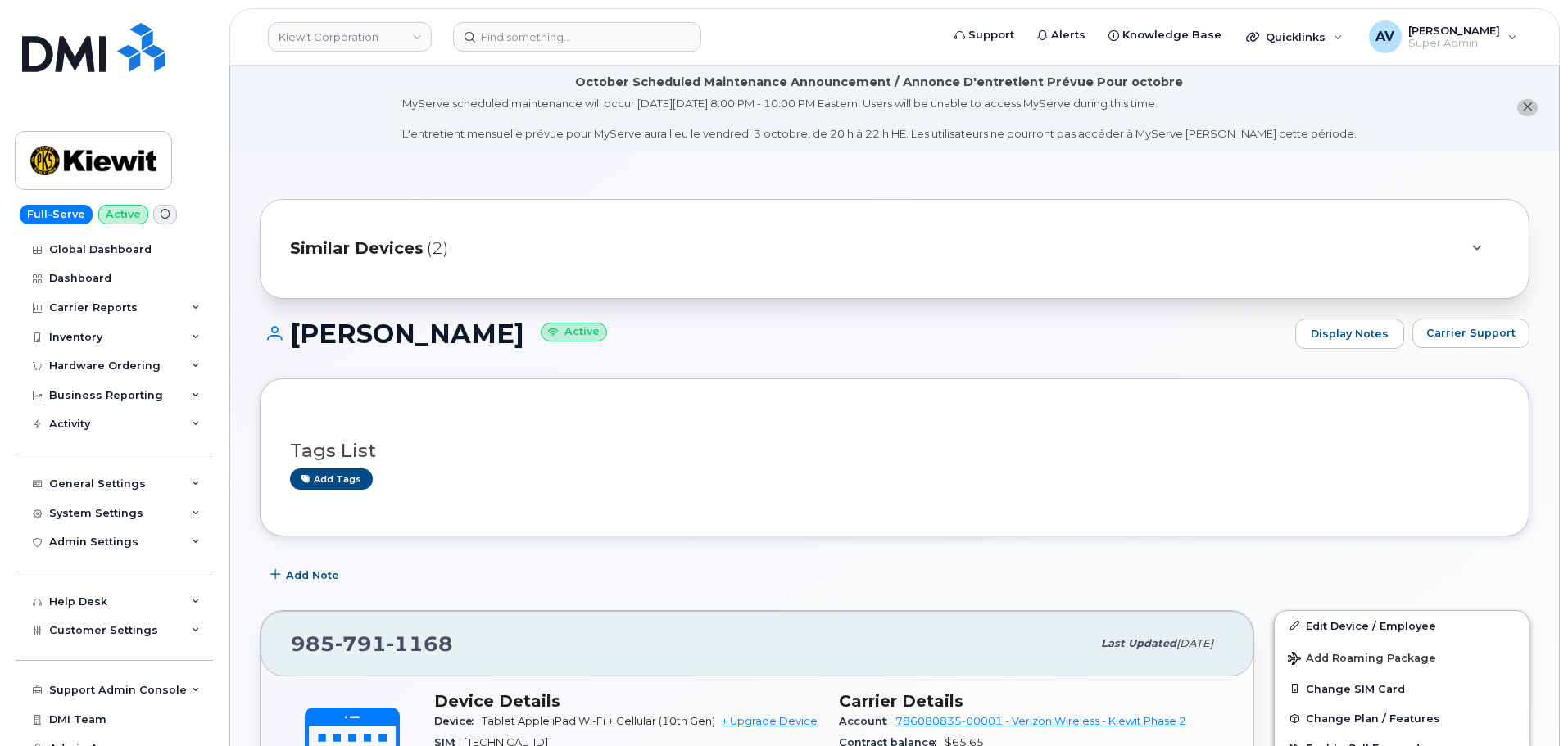
click at [419, 246] on span "Similar Devices" at bounding box center [357, 248] width 133 height 24
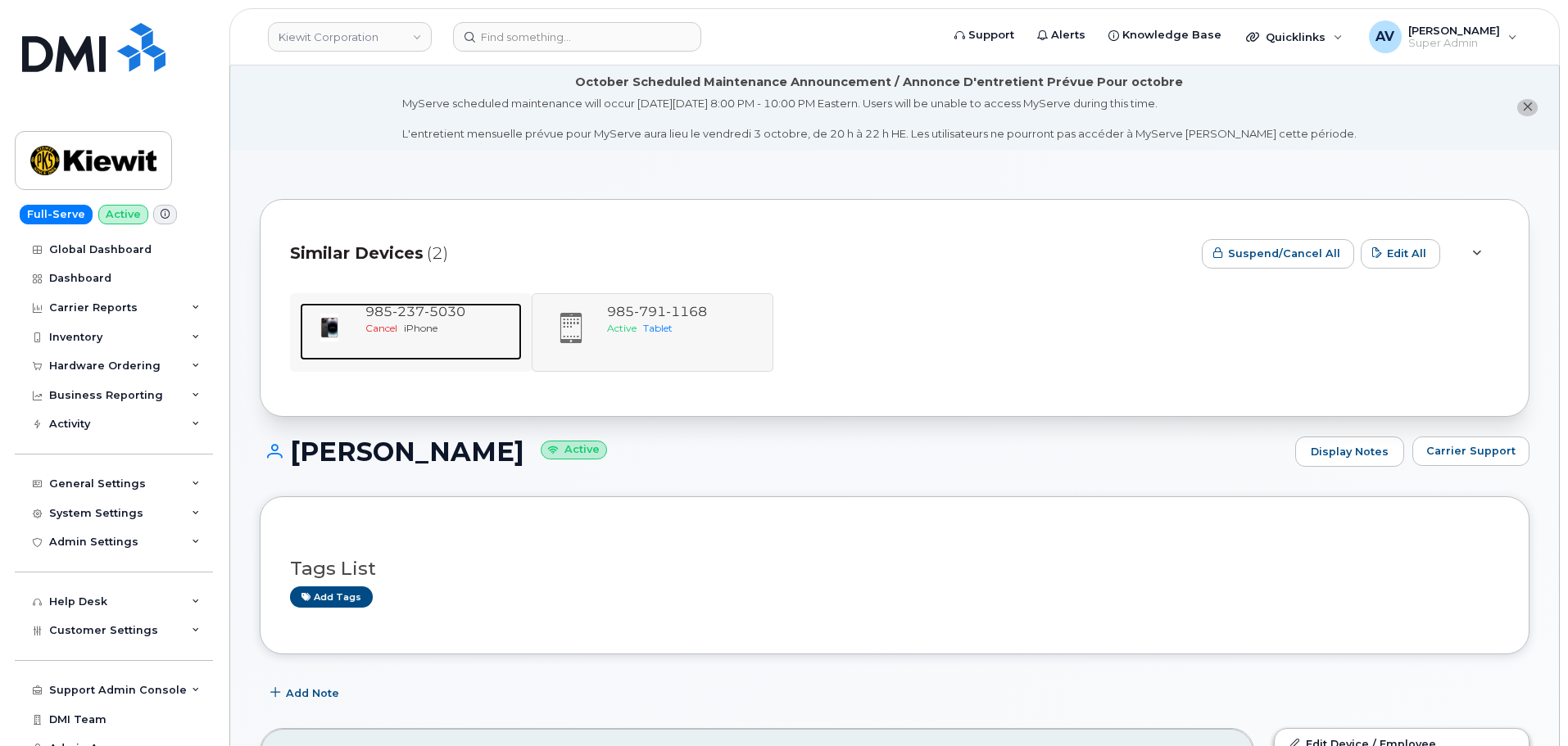
click at [467, 323] on div "Cancel iPhone" at bounding box center [440, 328] width 150 height 14
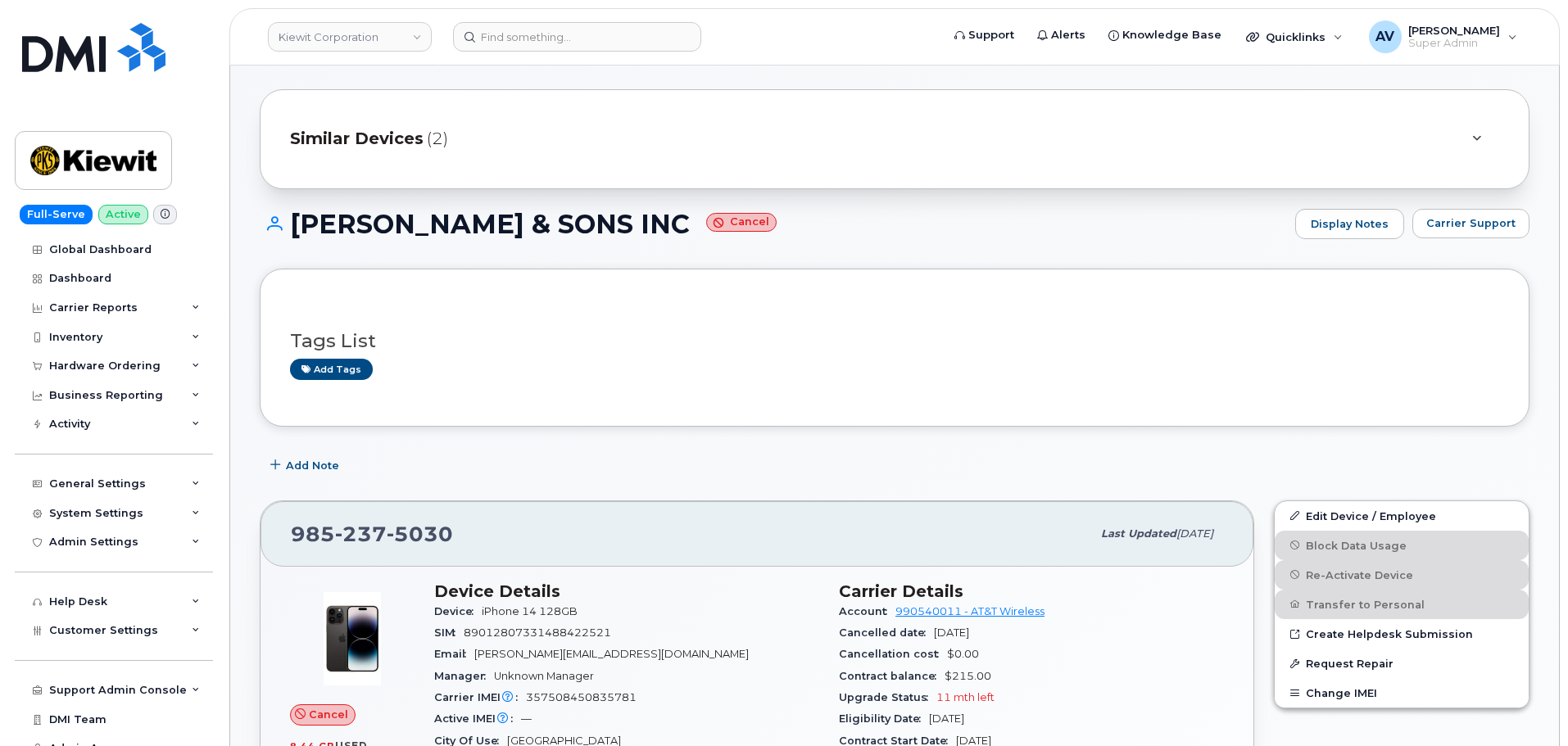
scroll to position [328, 0]
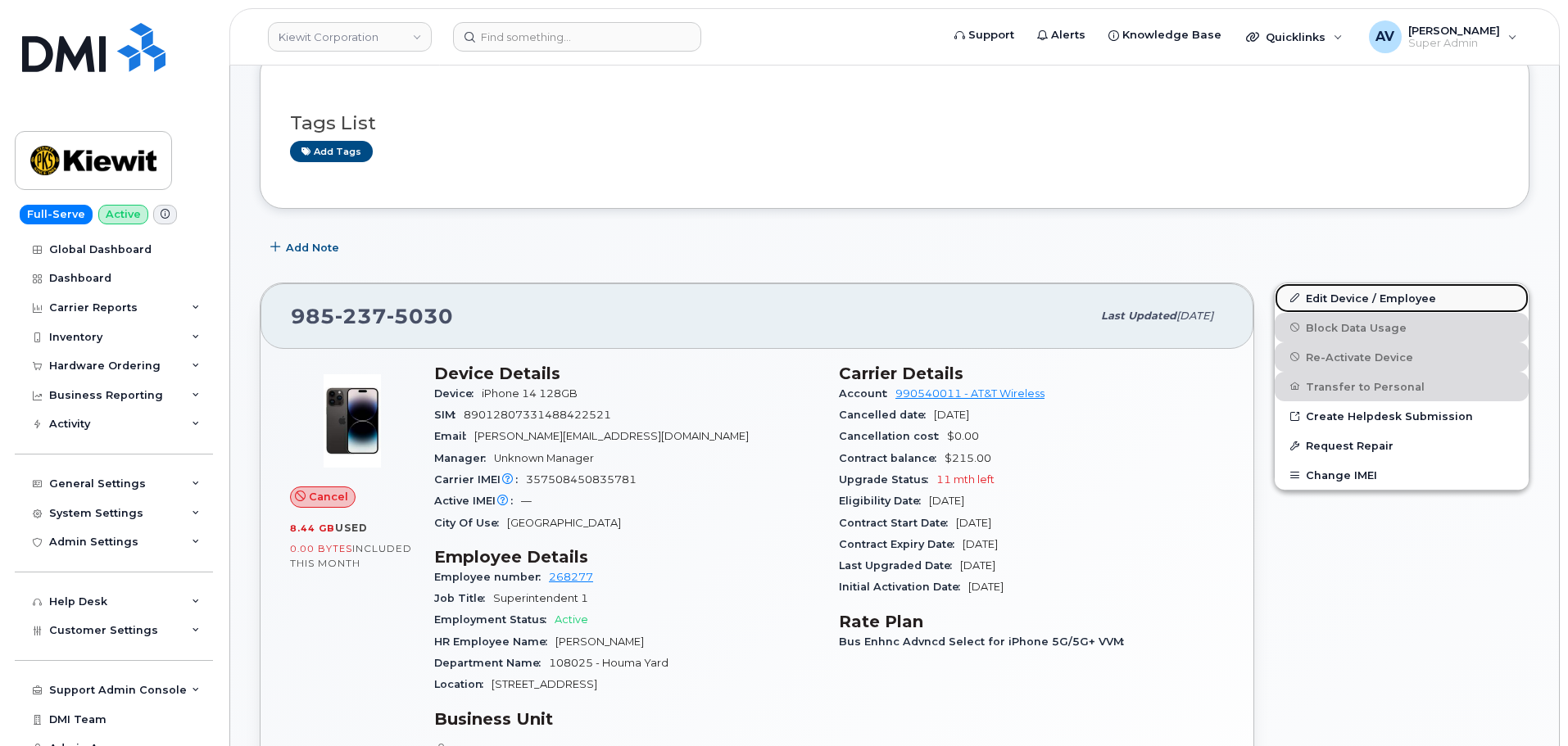
click at [1332, 304] on link "Edit Device / Employee" at bounding box center [1402, 299] width 254 height 30
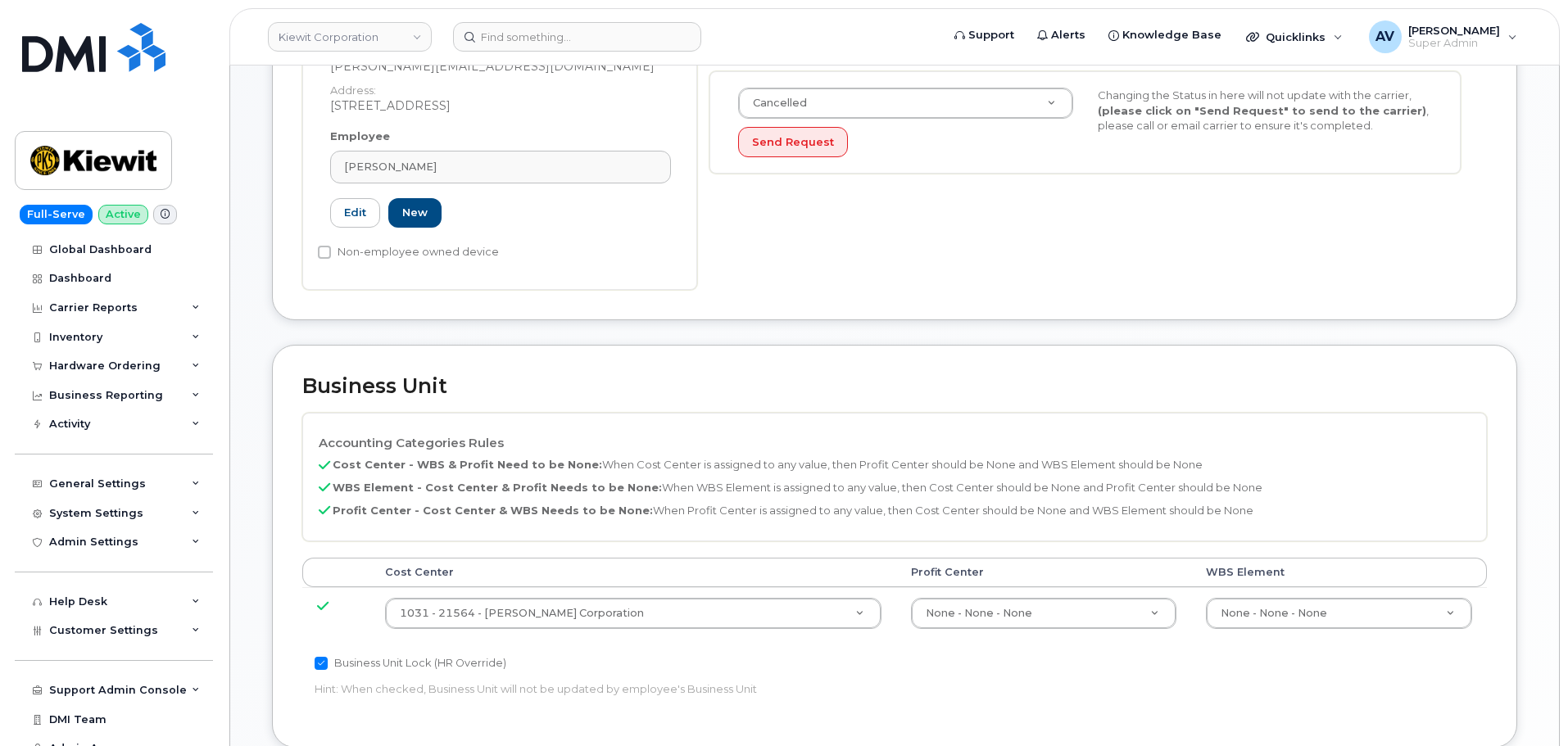
scroll to position [246, 0]
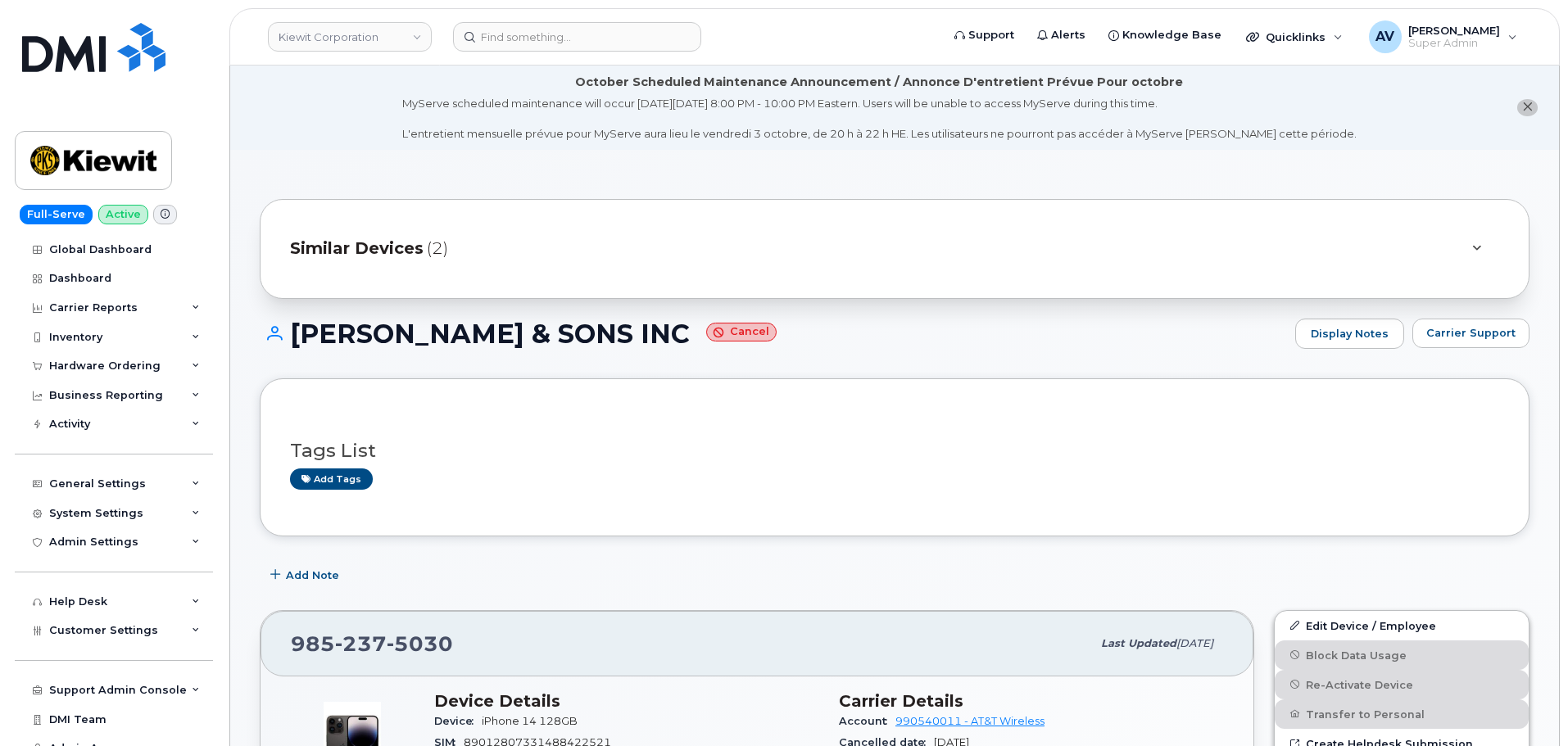
click at [360, 244] on span "Similar Devices" at bounding box center [357, 248] width 133 height 24
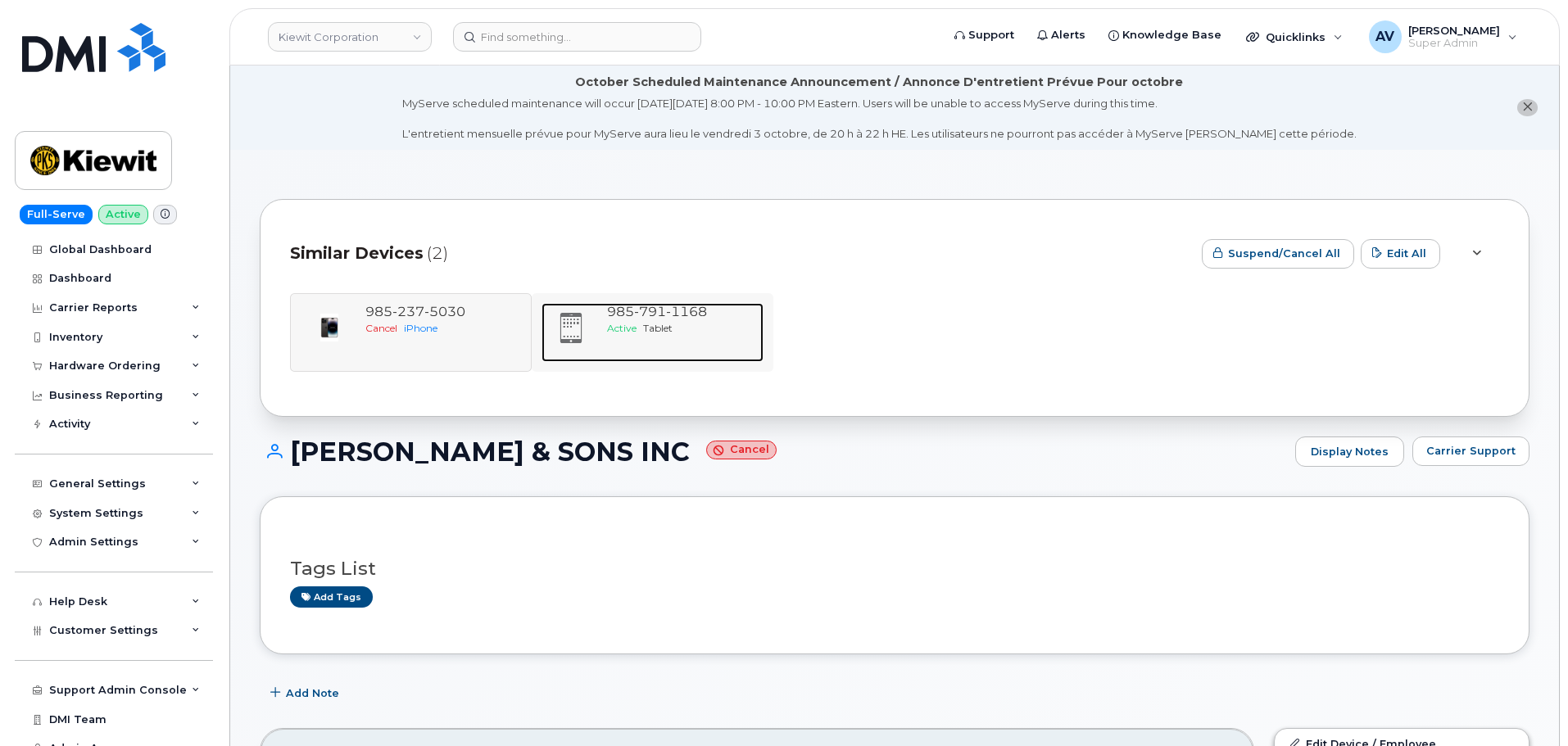
click at [620, 328] on span "Active" at bounding box center [622, 328] width 30 height 12
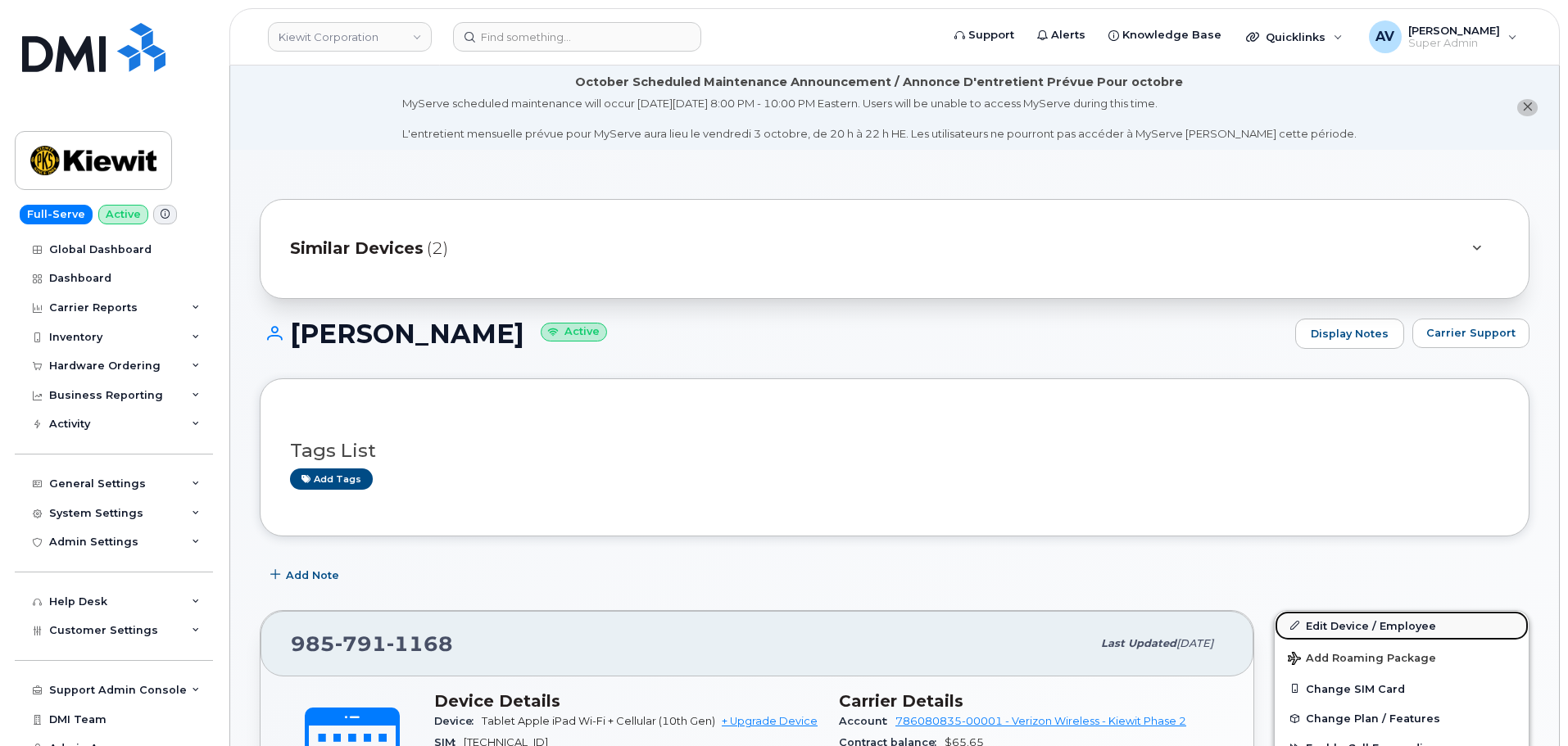
click at [1381, 624] on link "Edit Device / Employee" at bounding box center [1402, 626] width 254 height 30
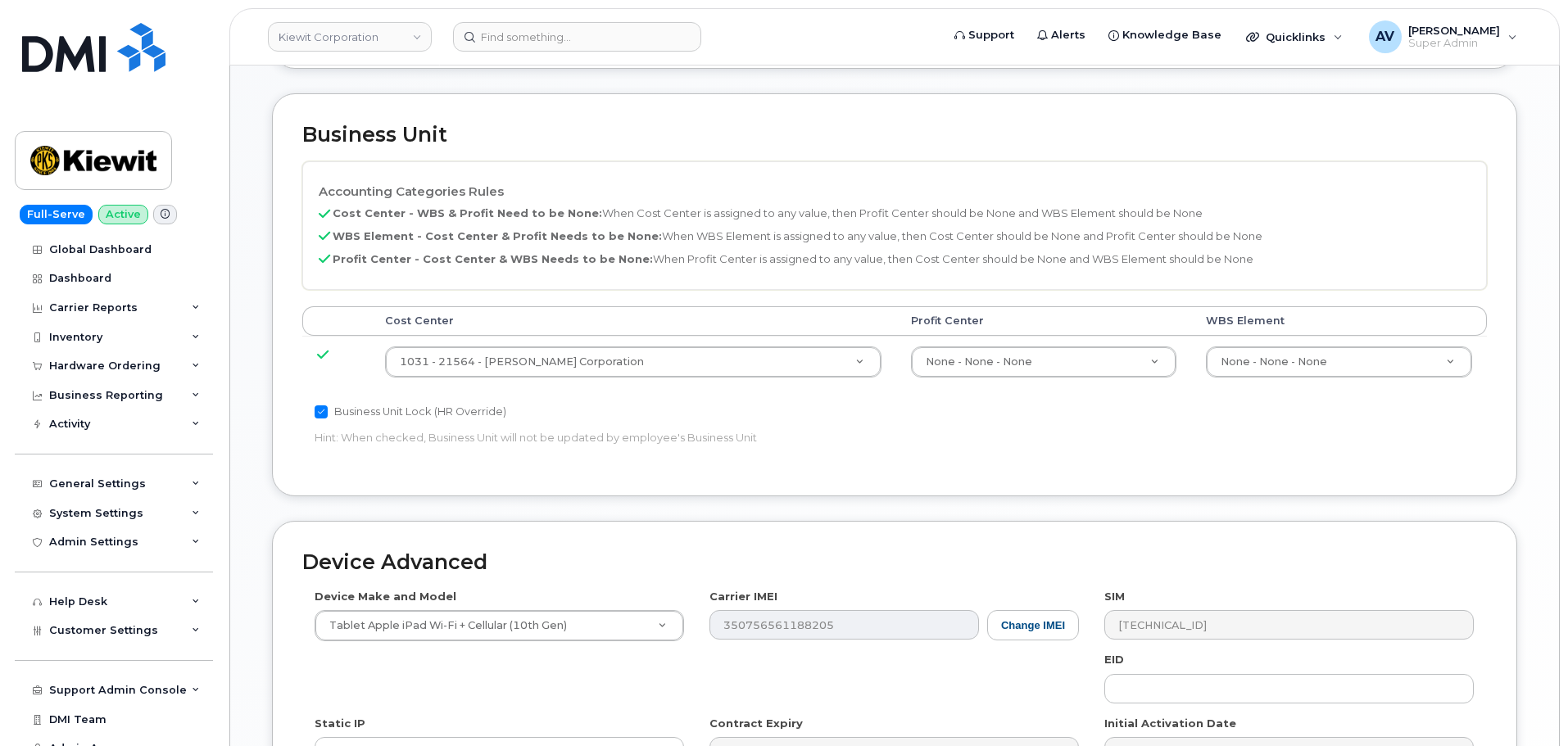
scroll to position [819, 0]
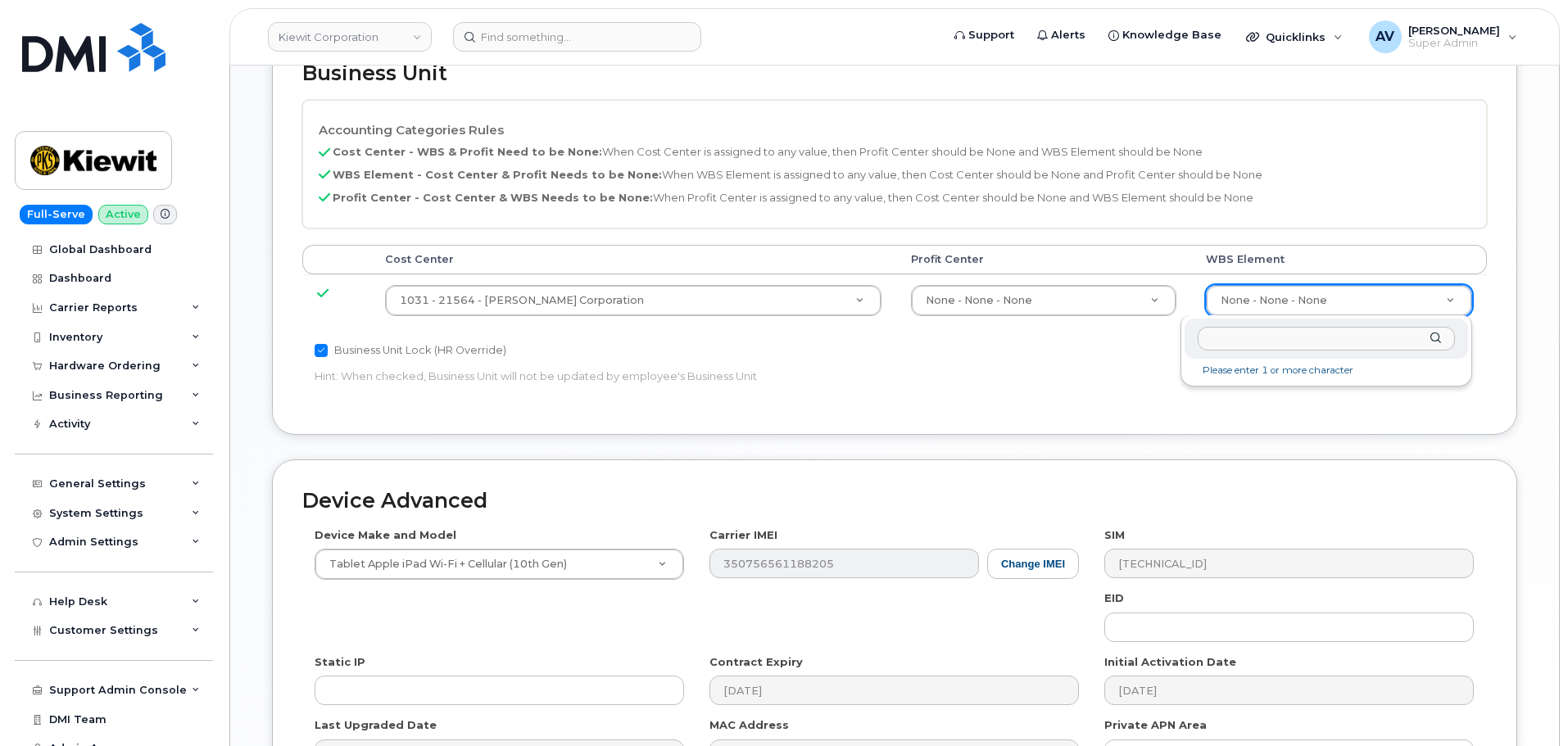
type input "110902.1300"
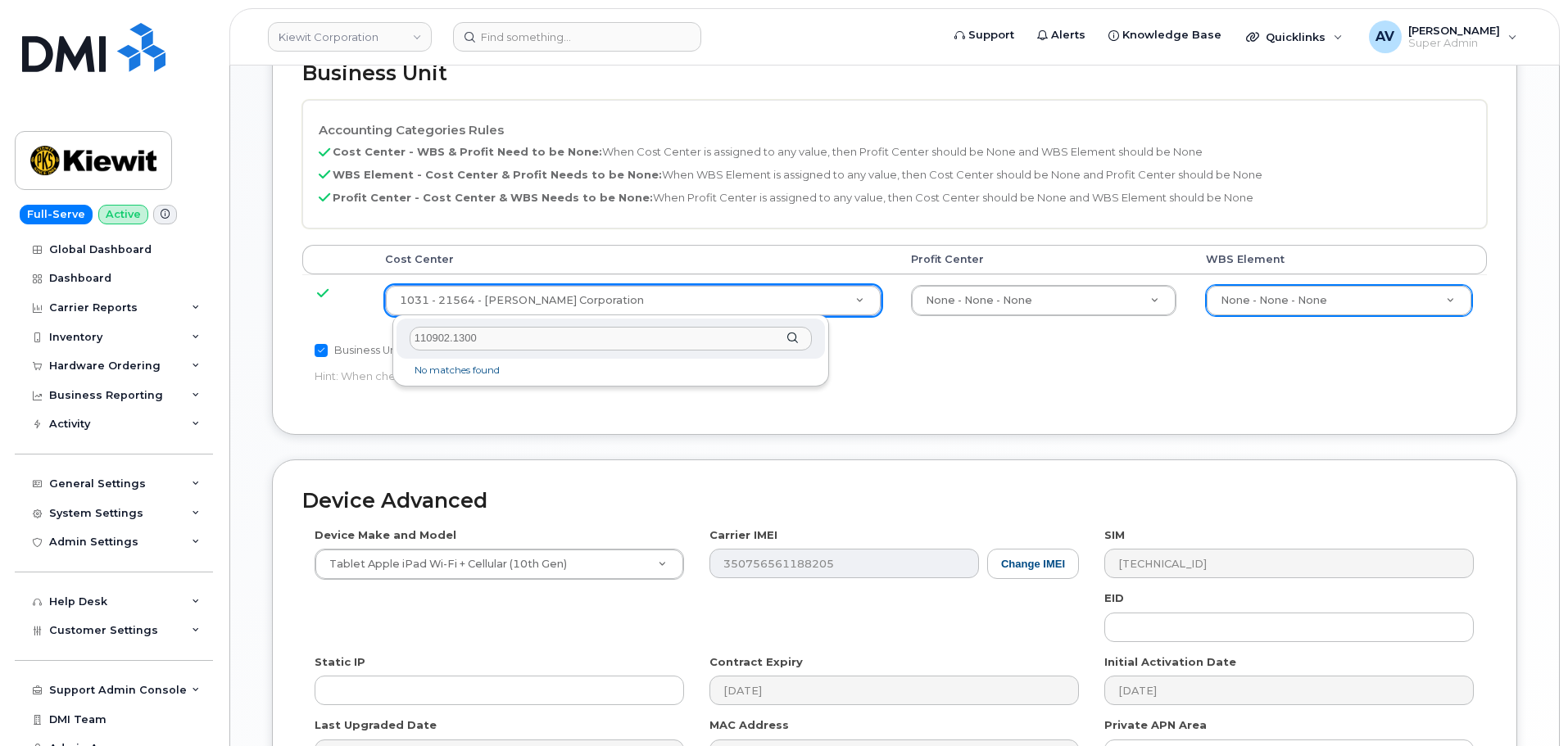
type input "110902.1300"
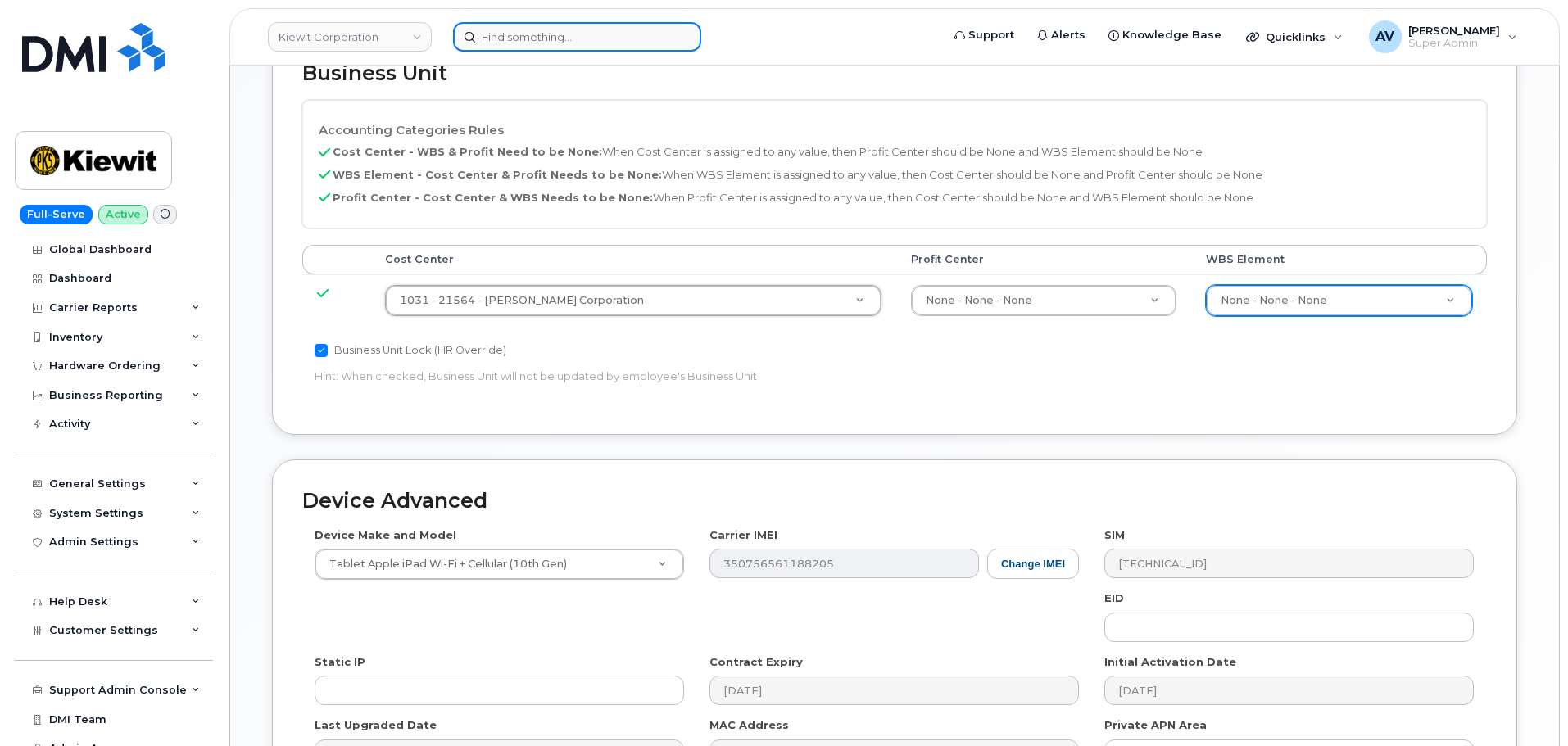
click at [578, 38] on input at bounding box center [578, 37] width 248 height 30
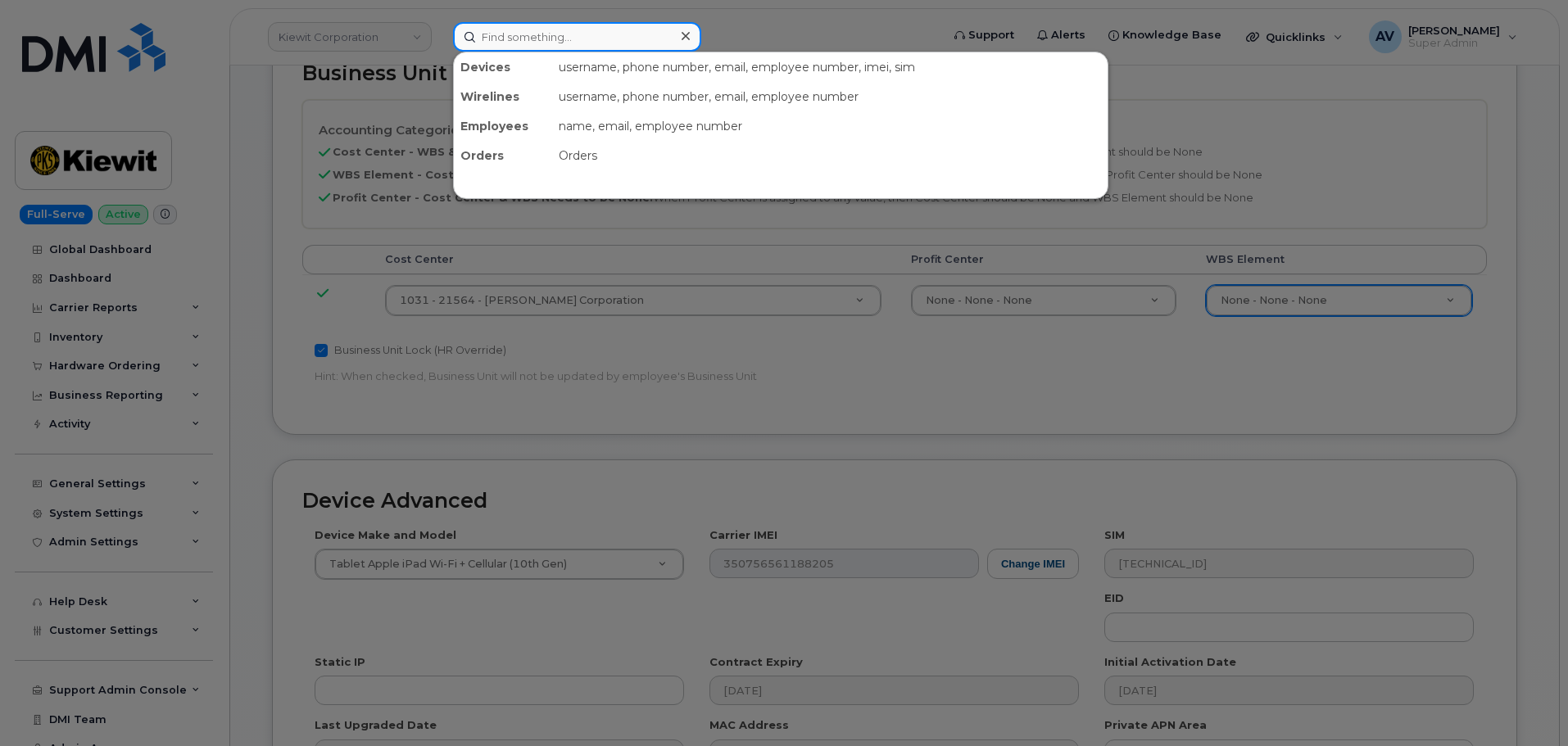
paste input "[PERSON_NAME]"
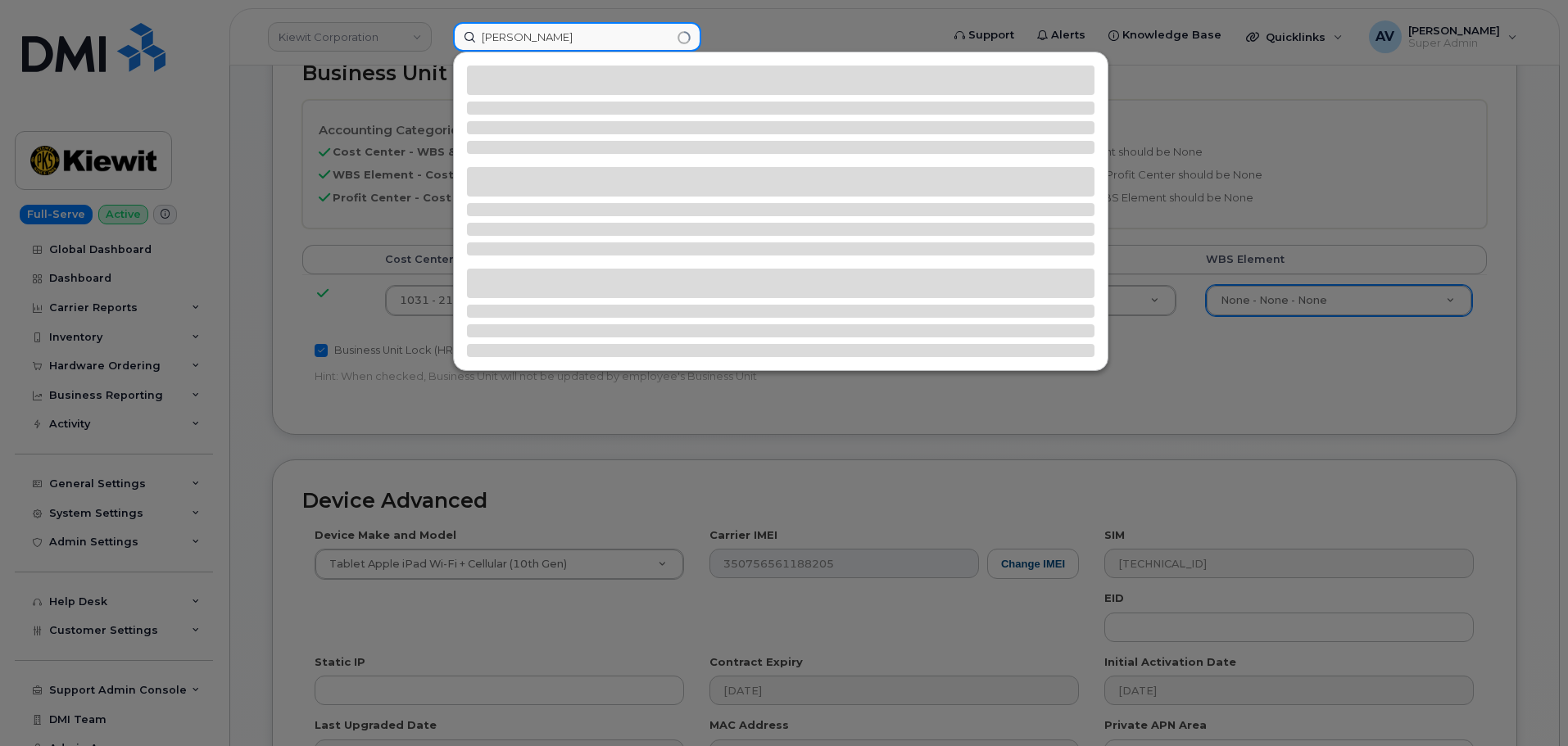
type input "[PERSON_NAME]"
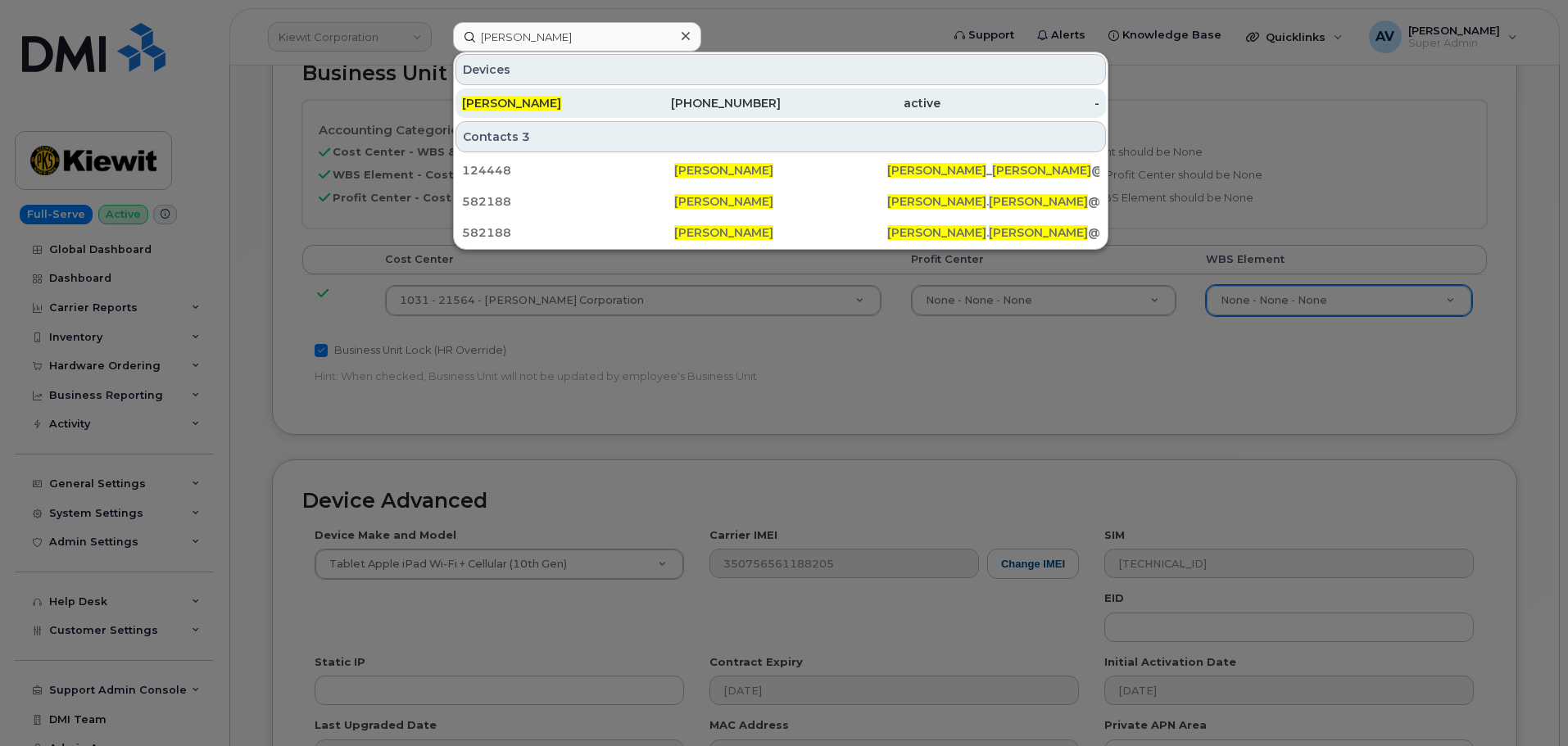
click at [576, 100] on div "[PERSON_NAME]" at bounding box center [541, 103] width 160 height 17
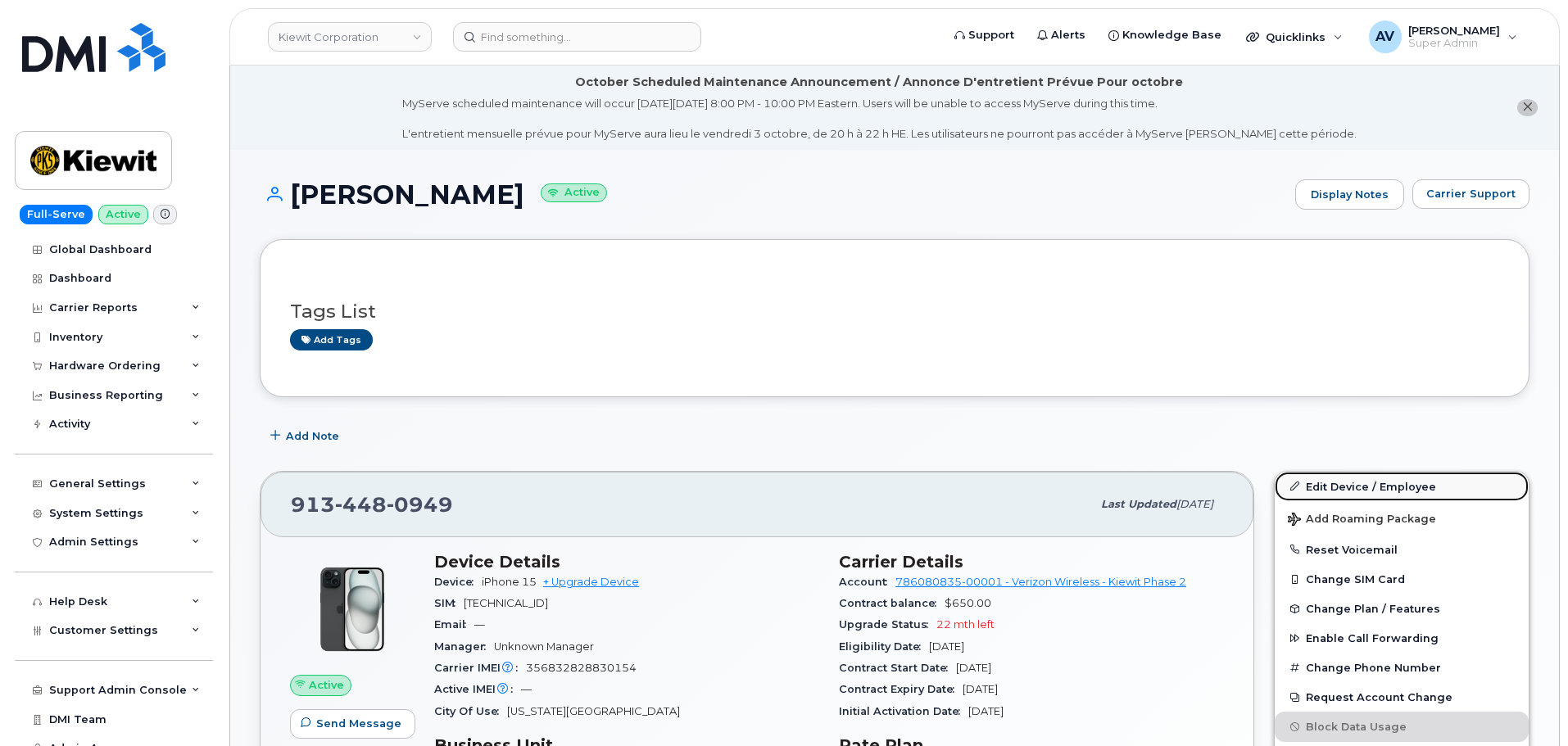
click at [1331, 482] on link "Edit Device / Employee" at bounding box center [1402, 486] width 254 height 30
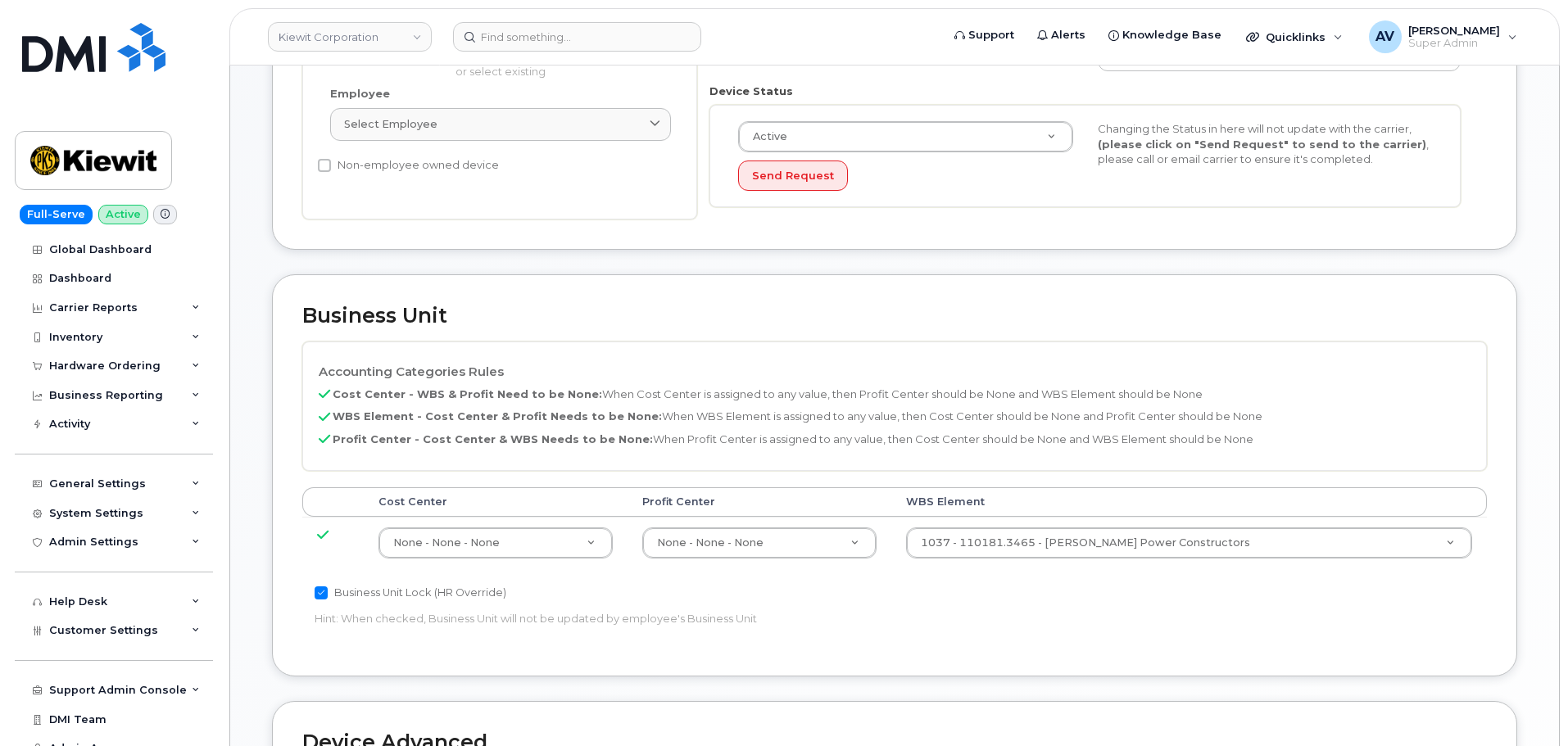
scroll to position [573, 0]
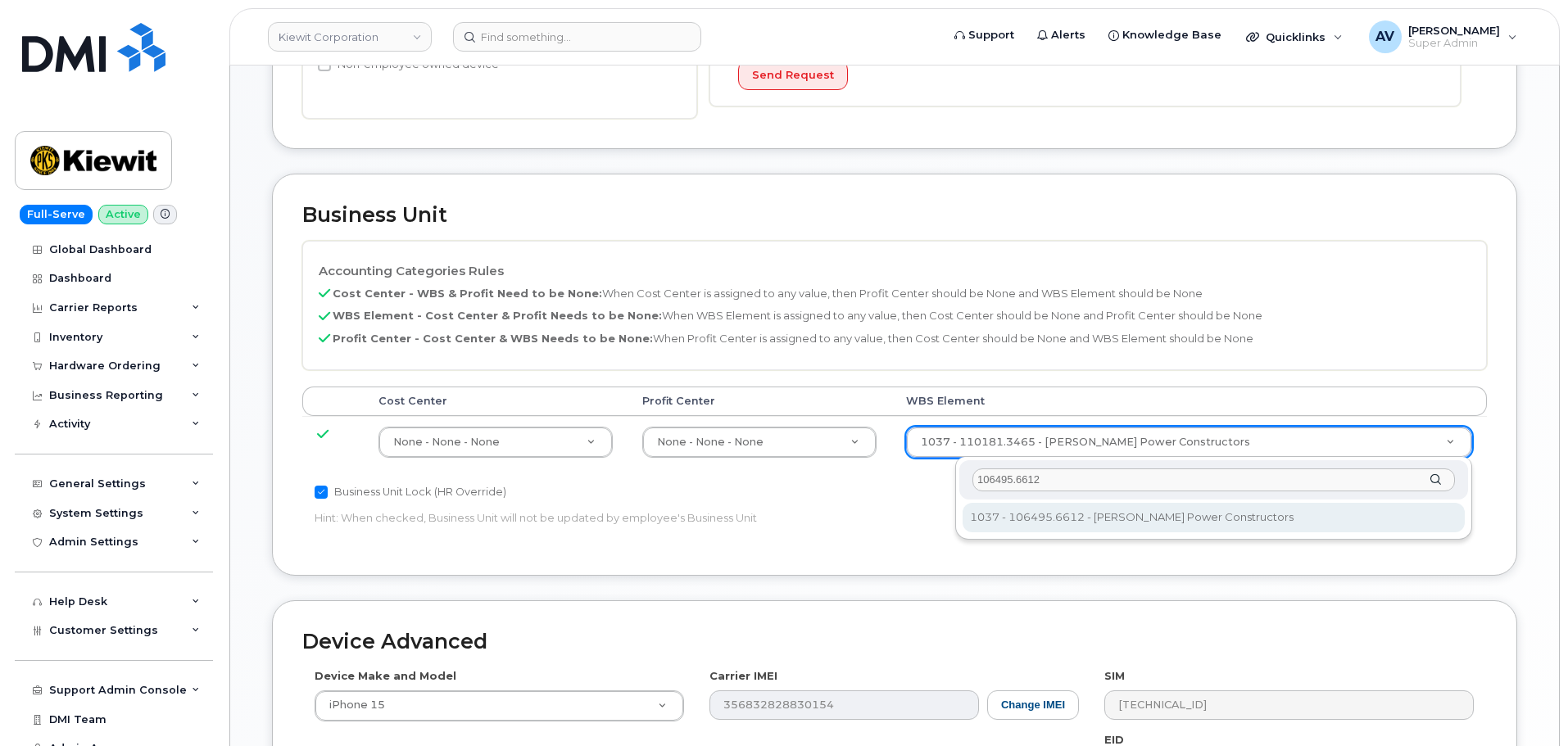
type input "106495.6612"
type input "35834206"
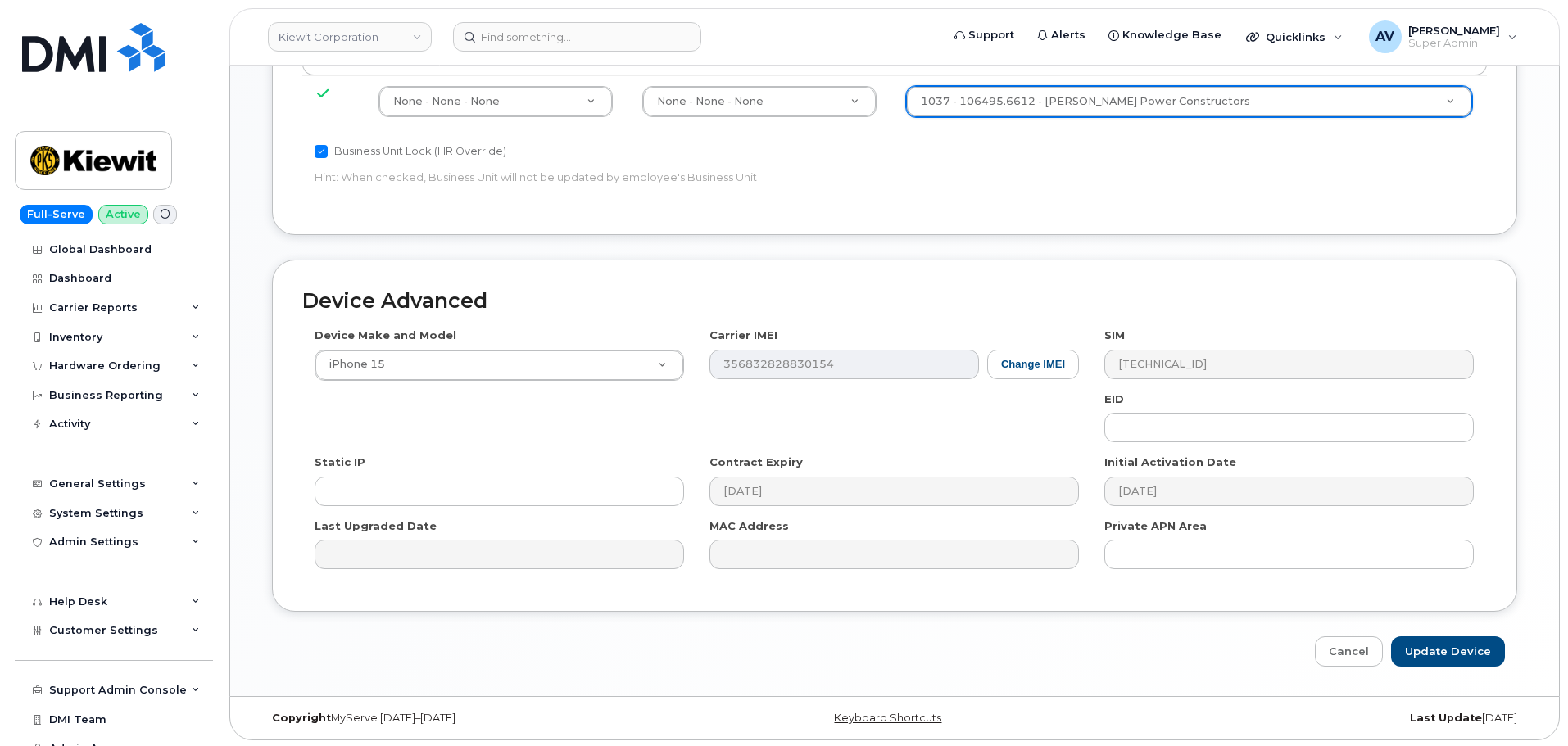
scroll to position [916, 0]
click at [1447, 642] on input "Update Device" at bounding box center [1448, 648] width 114 height 31
type input "Saving..."
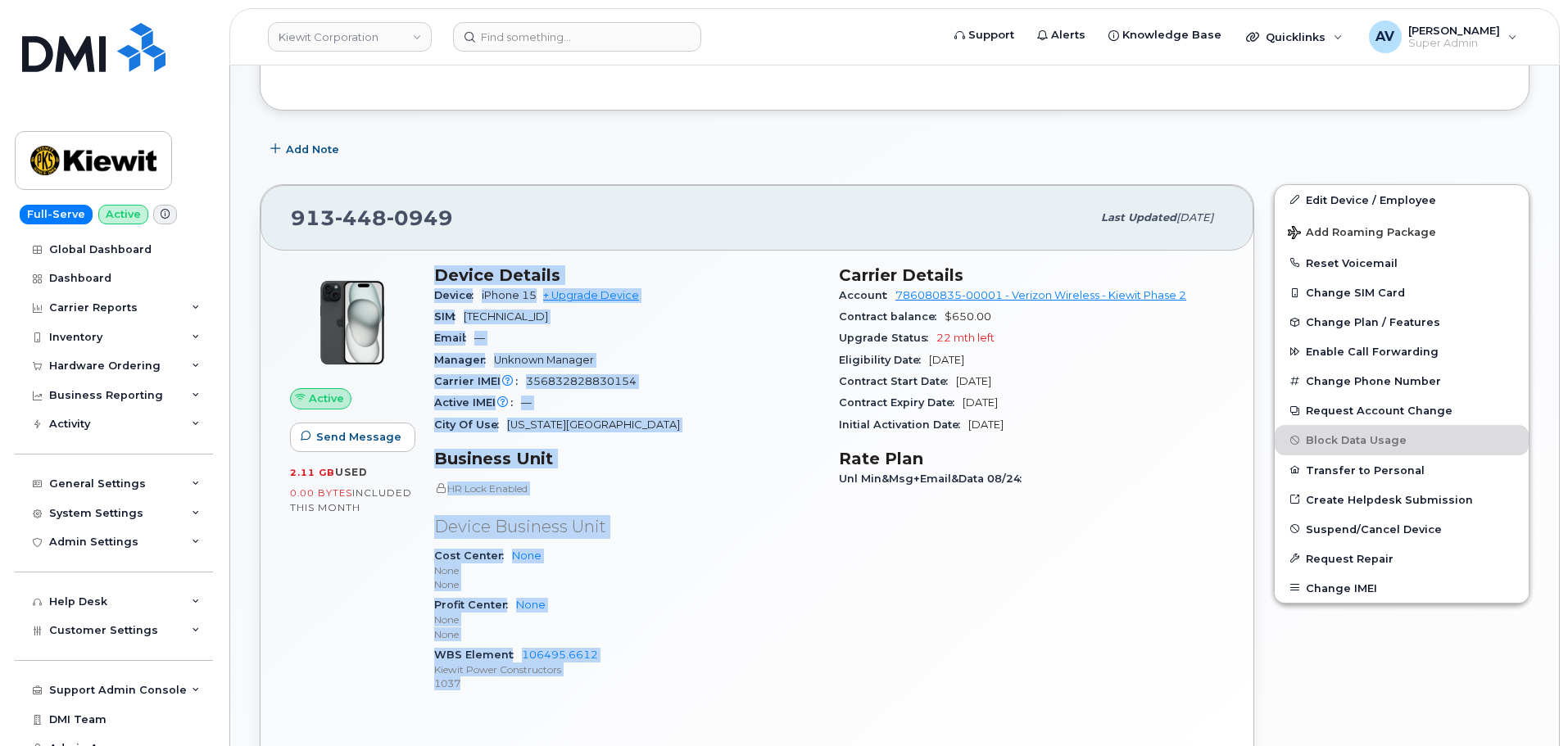
scroll to position [328, 0]
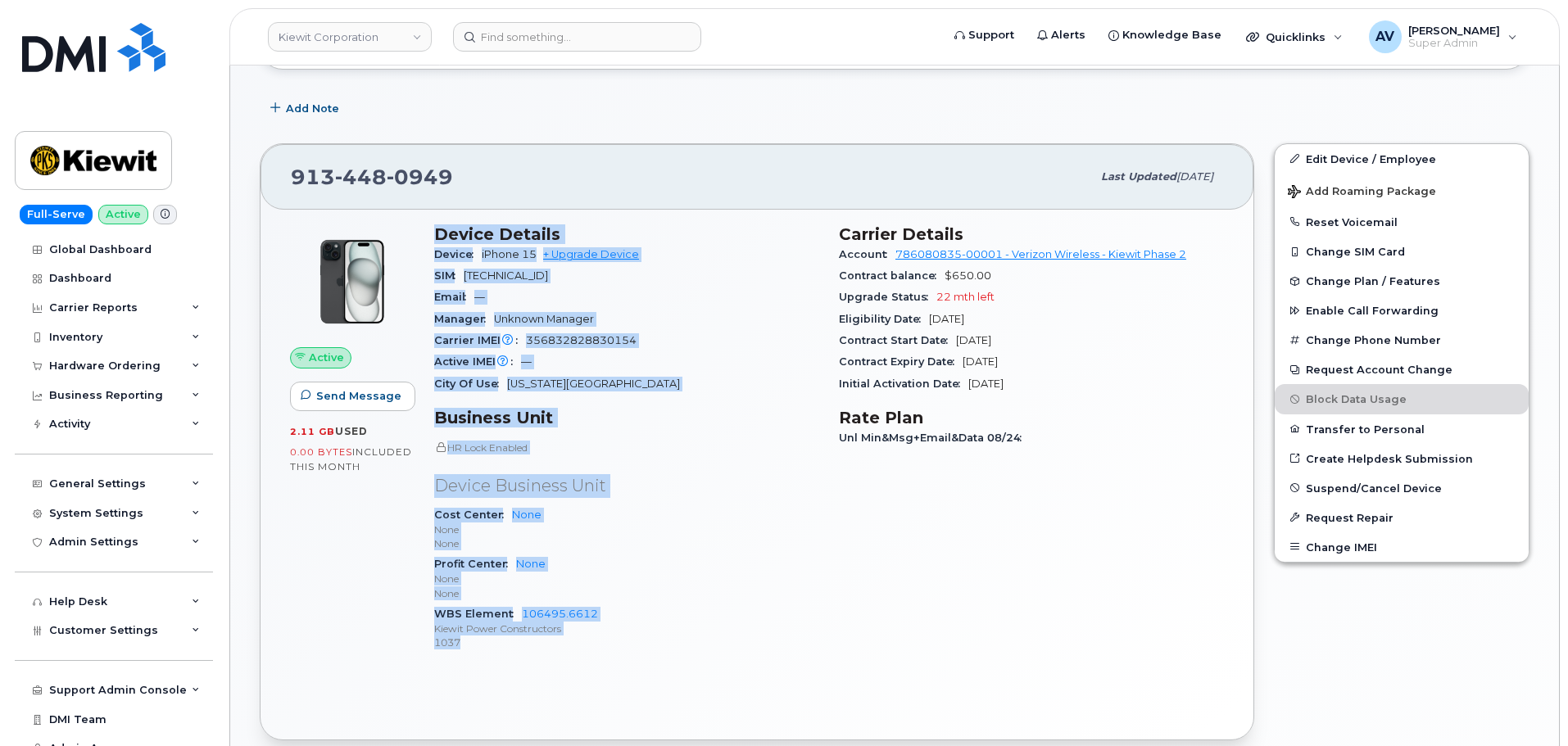
drag, startPoint x: 432, startPoint y: 560, endPoint x: 607, endPoint y: 678, distance: 211.1
click at [607, 678] on div "Active Send Message 2.11 GB  used 0.00 Bytes  included this month Device Detail…" at bounding box center [757, 474] width 993 height 530
copy div "Device Details Device iPhone 15 + Upgrade Device SIM [TECHNICAL_ID] Email — Man…"
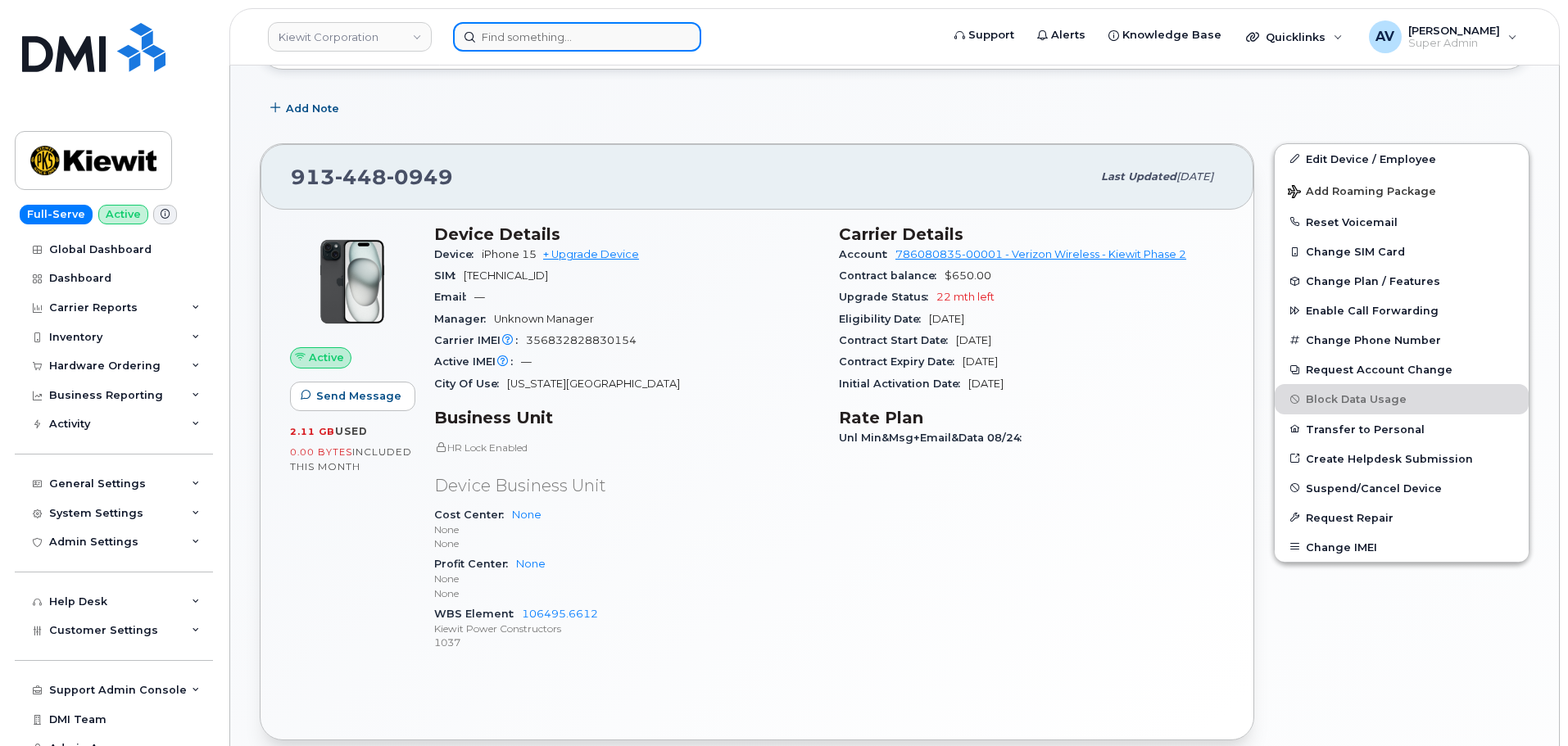
click at [602, 38] on input at bounding box center [578, 37] width 248 height 30
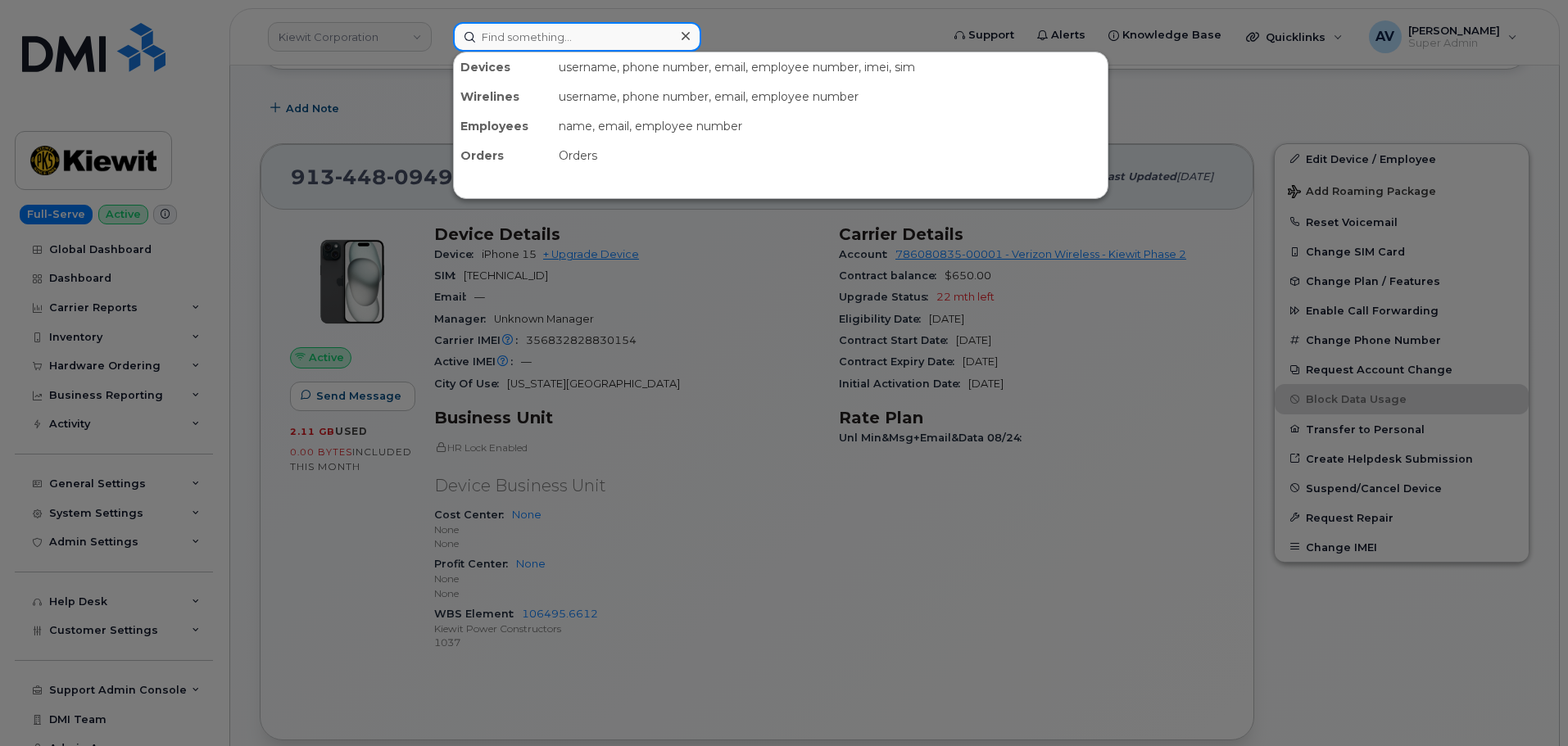
paste input "[PERSON_NAME]"
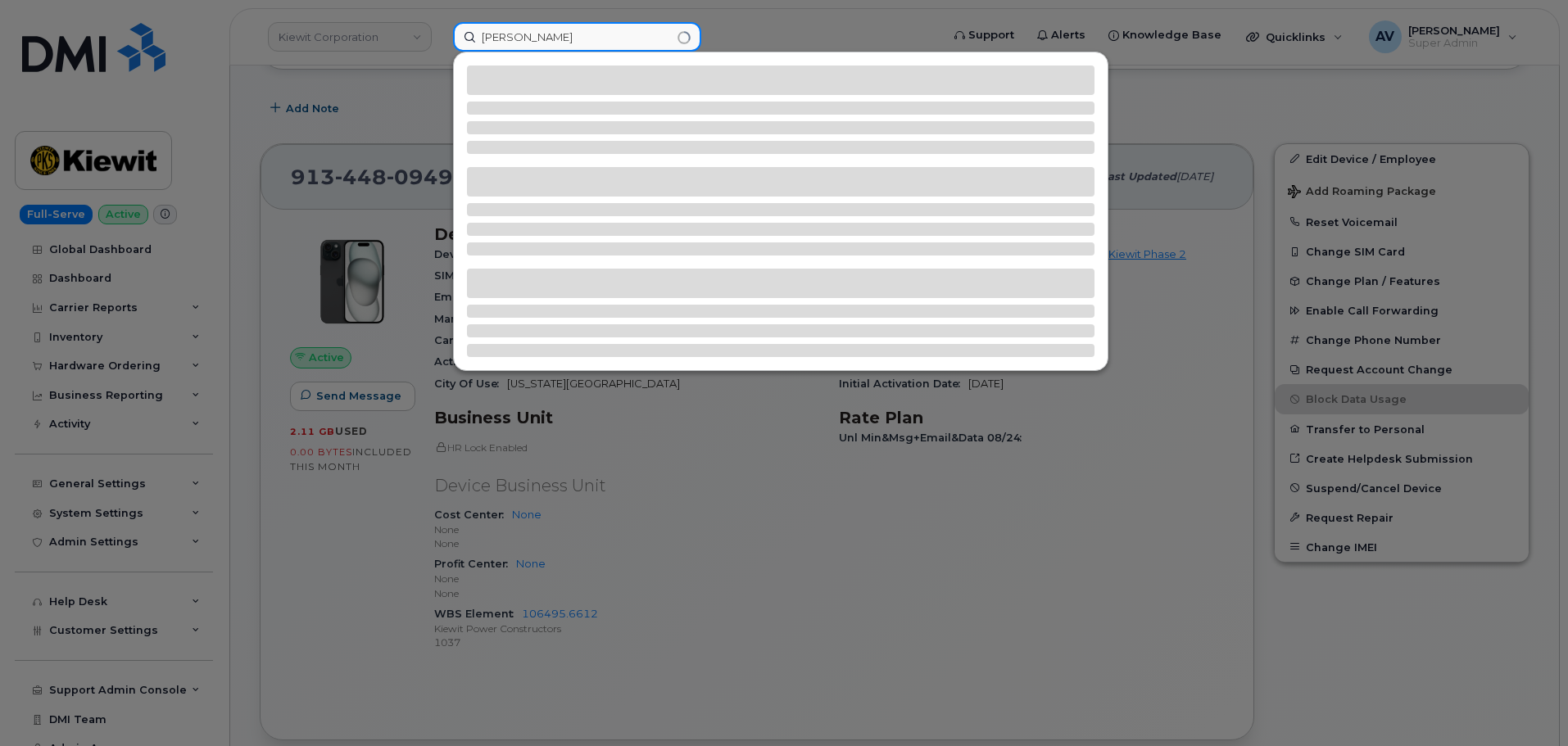
type input "[PERSON_NAME]"
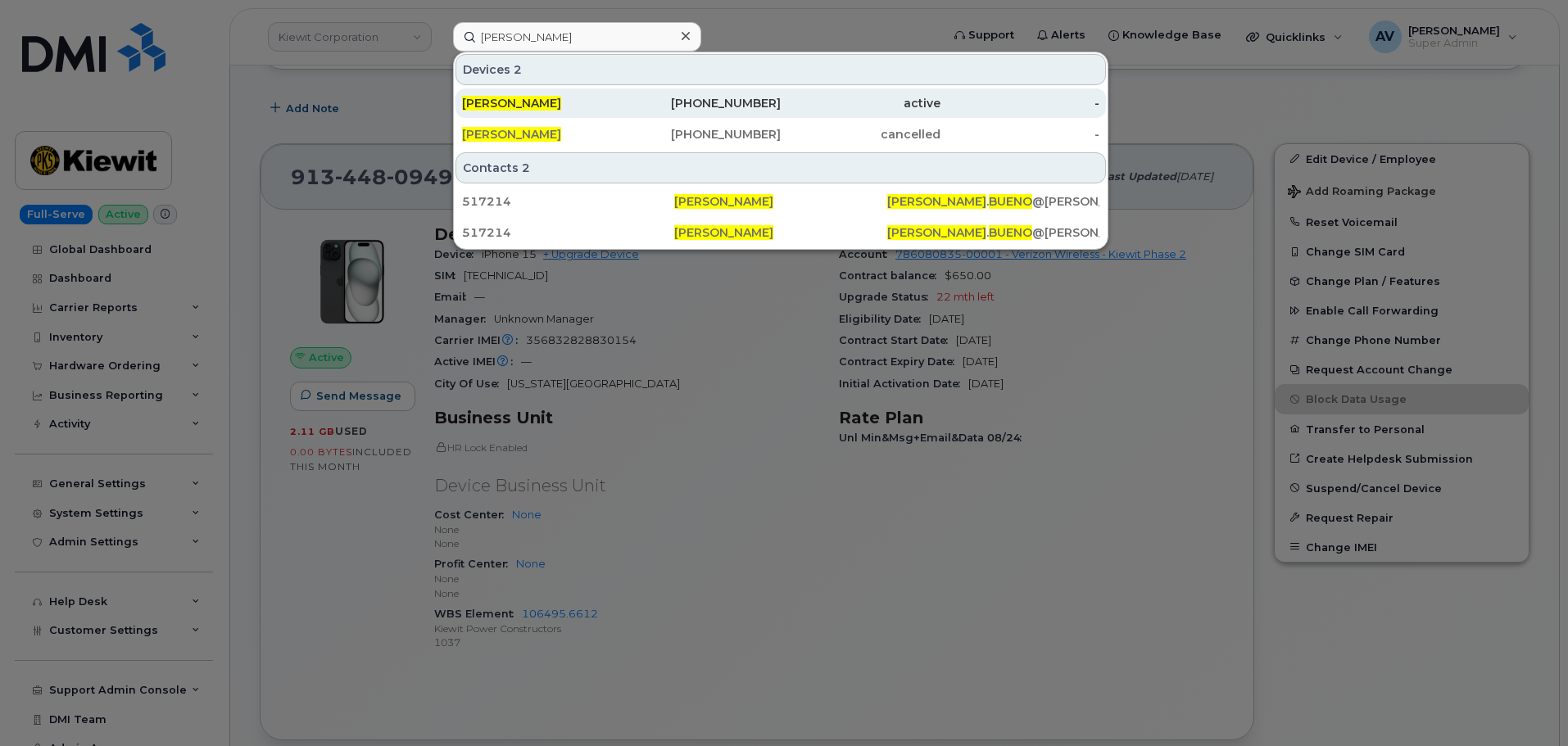
click at [733, 104] on div "[PHONE_NUMBER]" at bounding box center [702, 103] width 160 height 17
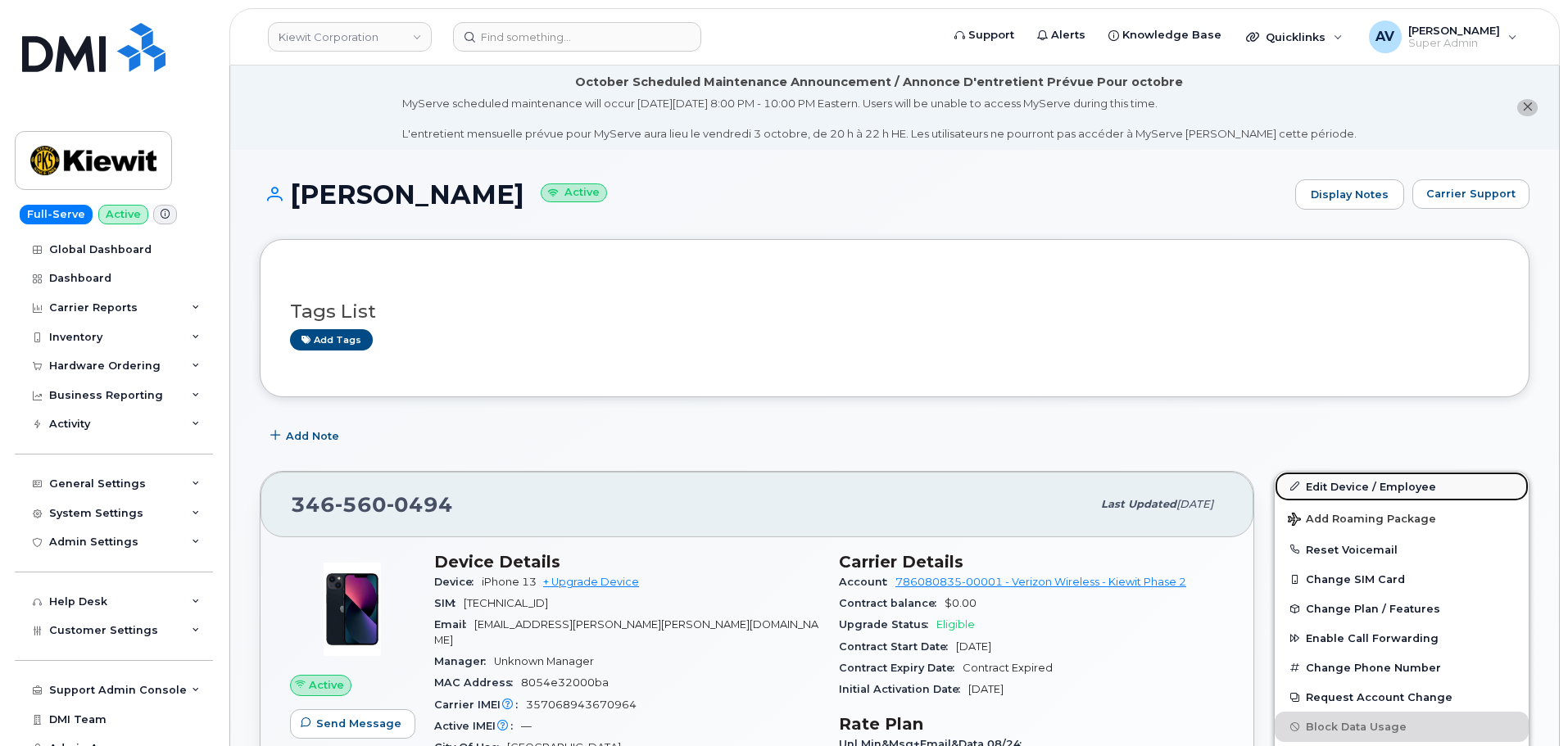
click at [1359, 488] on link "Edit Device / Employee" at bounding box center [1402, 486] width 254 height 30
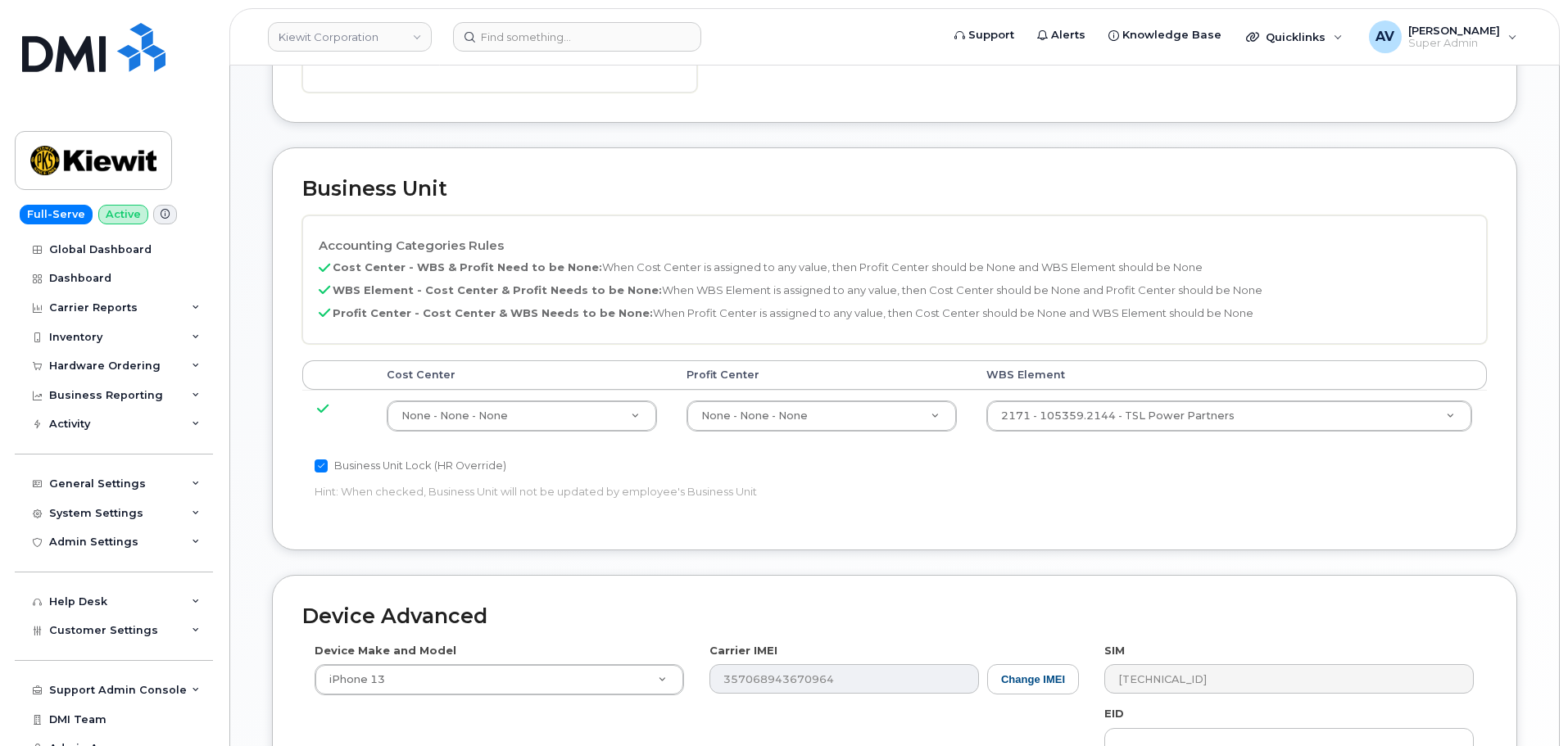
scroll to position [737, 0]
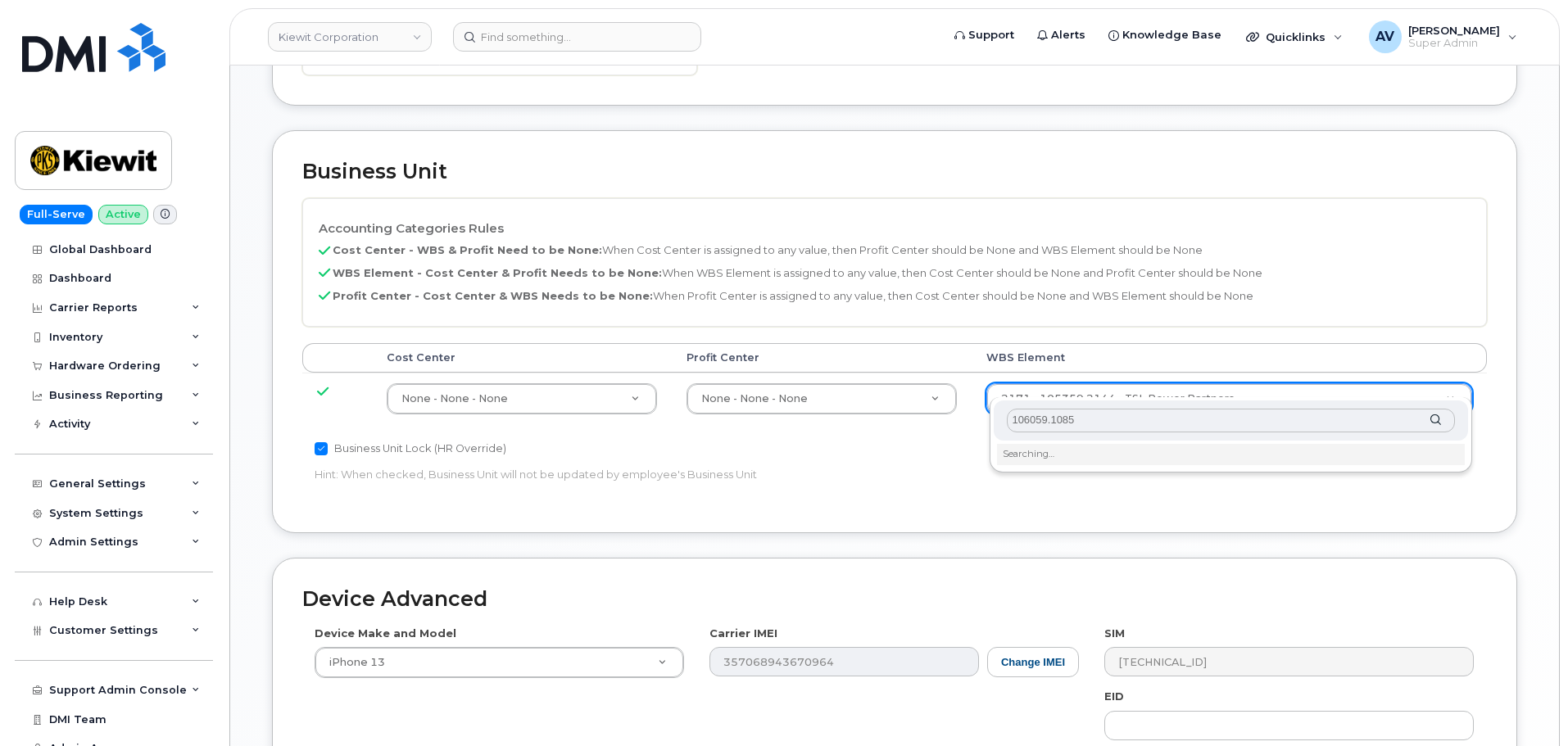
type input "106059.1085"
type input "29973553"
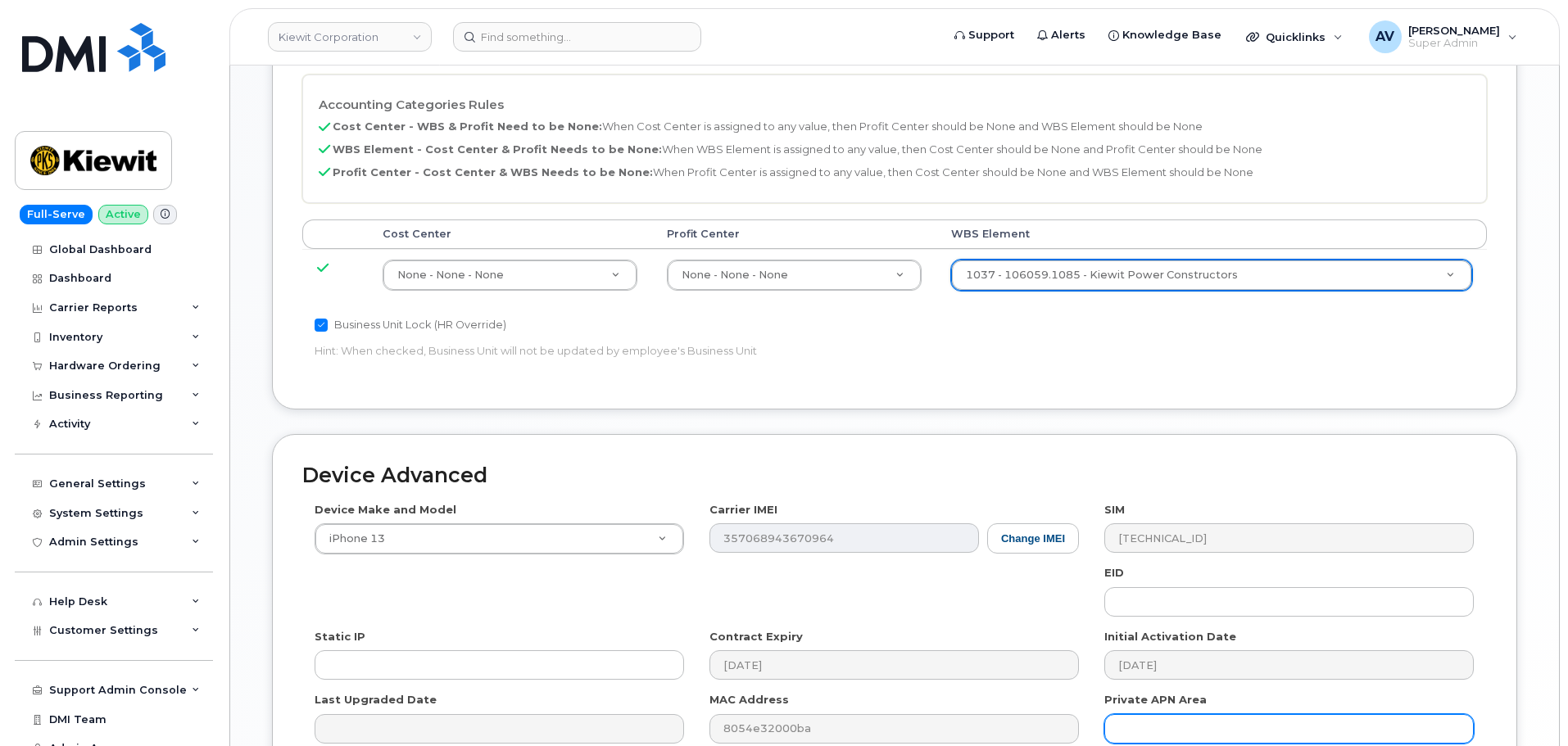
scroll to position [1021, 0]
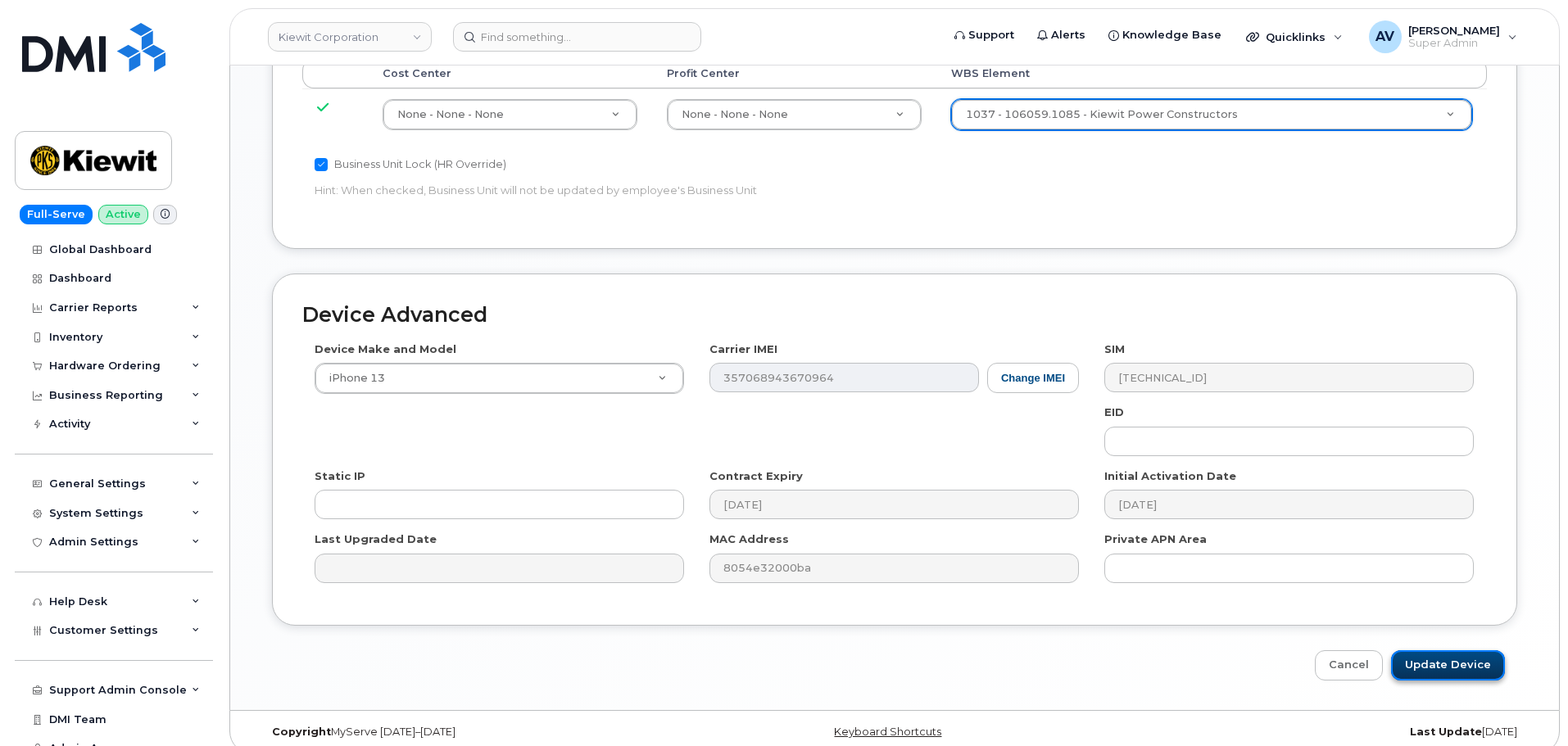
click at [1464, 650] on input "Update Device" at bounding box center [1448, 665] width 114 height 31
type input "Saving..."
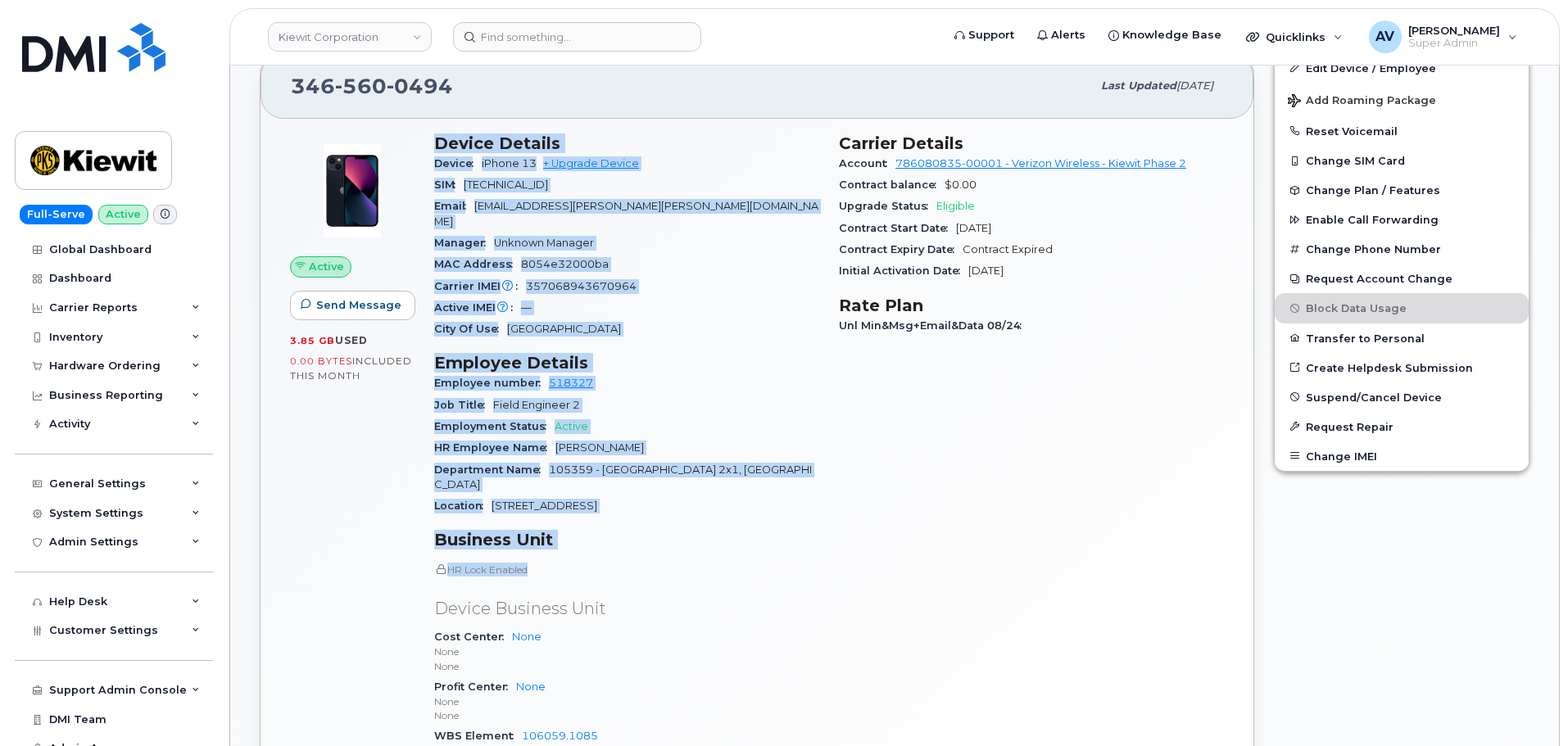
scroll to position [491, 0]
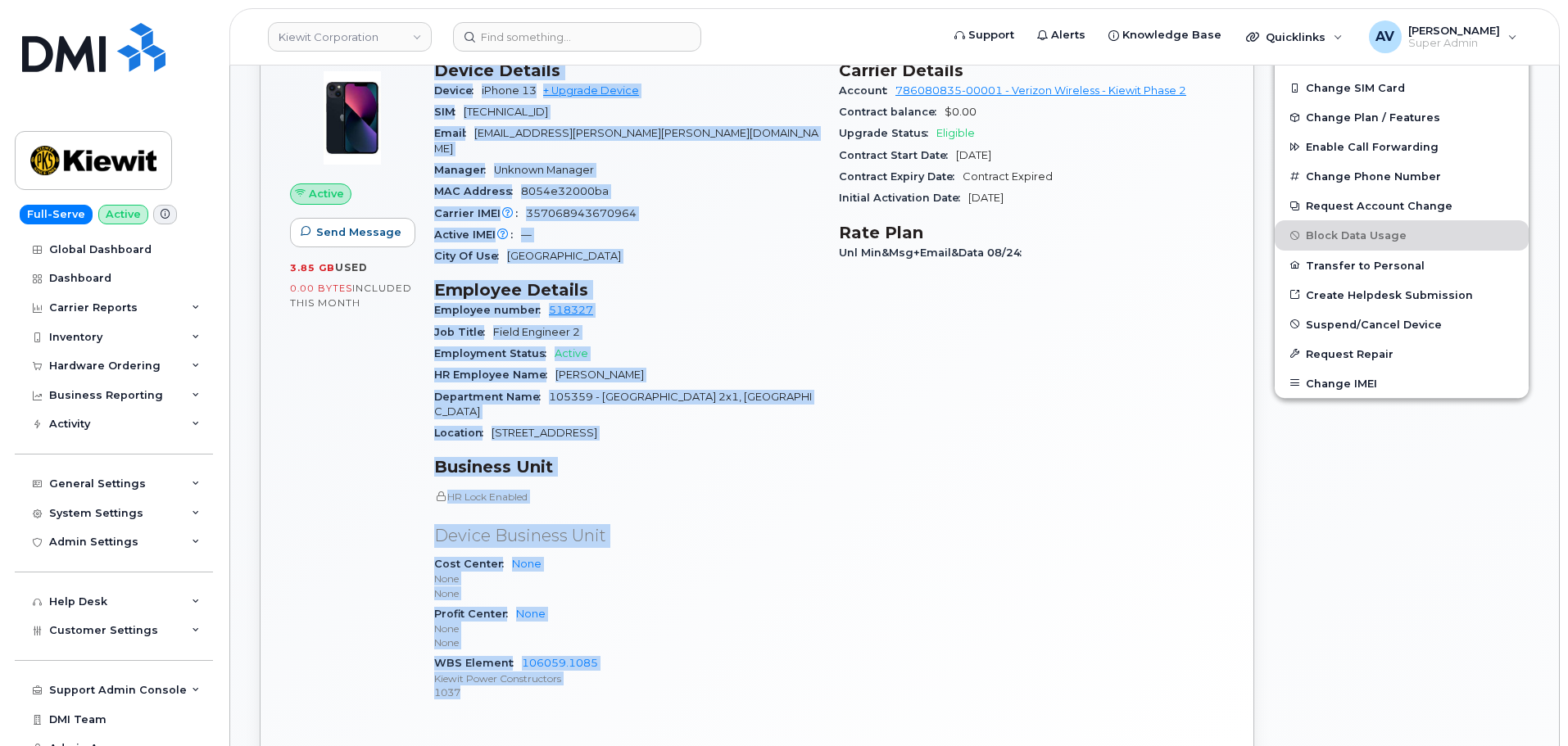
drag, startPoint x: 434, startPoint y: 312, endPoint x: 615, endPoint y: 668, distance: 399.4
click at [615, 668] on div "Device Details Device iPhone 13 + Upgrade Device SIM 89148000009099348163 Email…" at bounding box center [626, 388] width 405 height 675
copy div "Device Details Device iPhone 13 + Upgrade Device SIM 89148000009099348163 Email…"
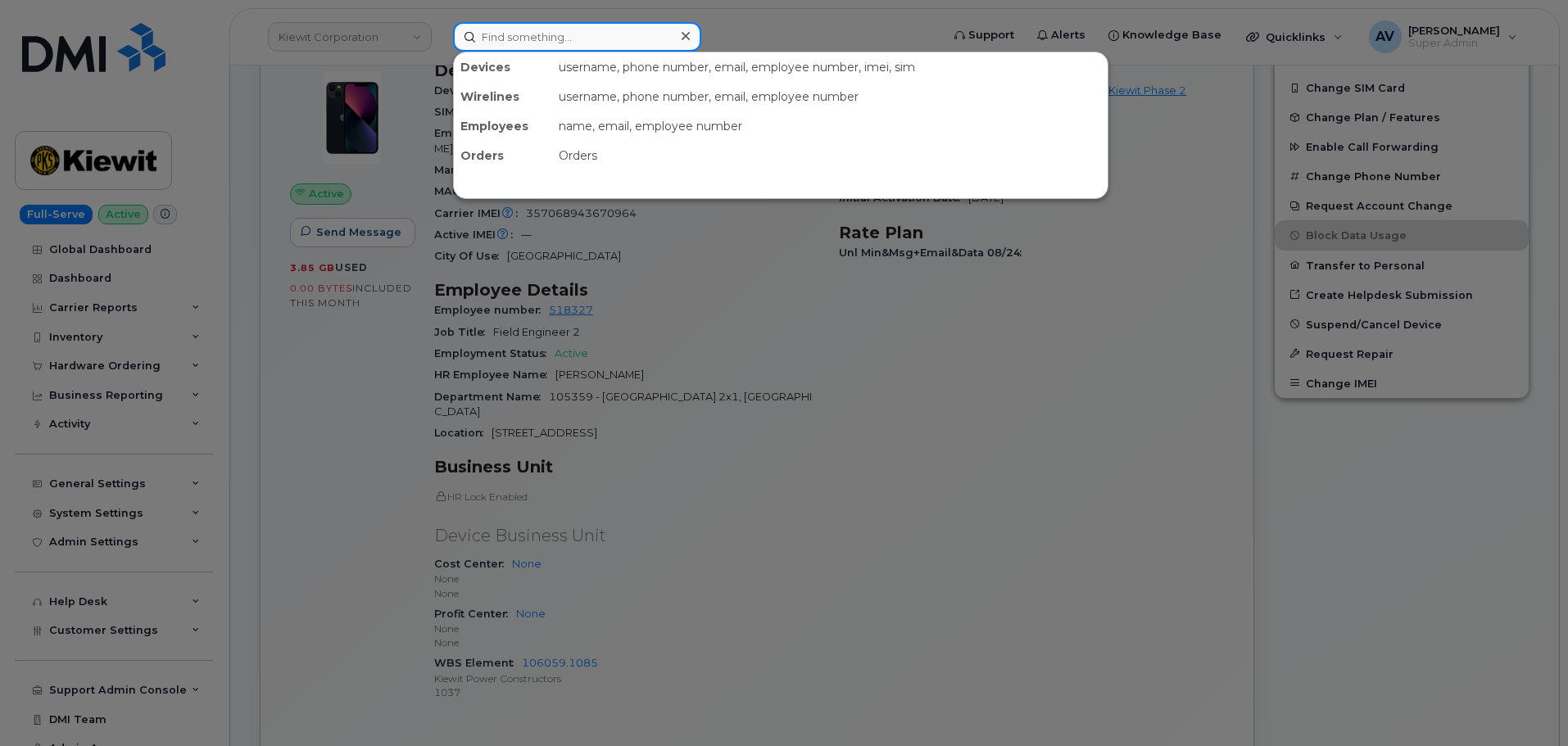
click at [590, 31] on input at bounding box center [578, 37] width 248 height 30
paste input "Zoza Winful"
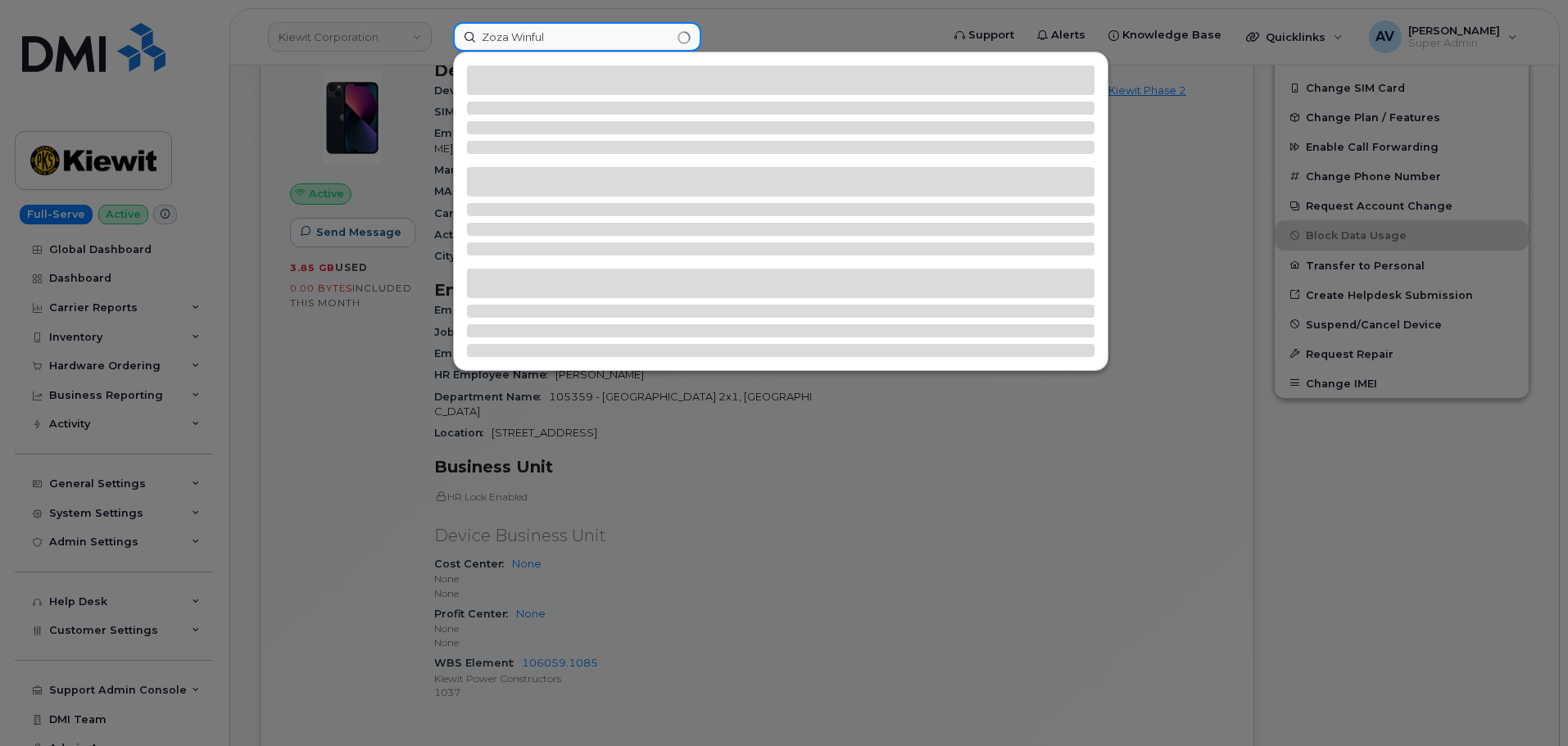
type input "Zoza Winful"
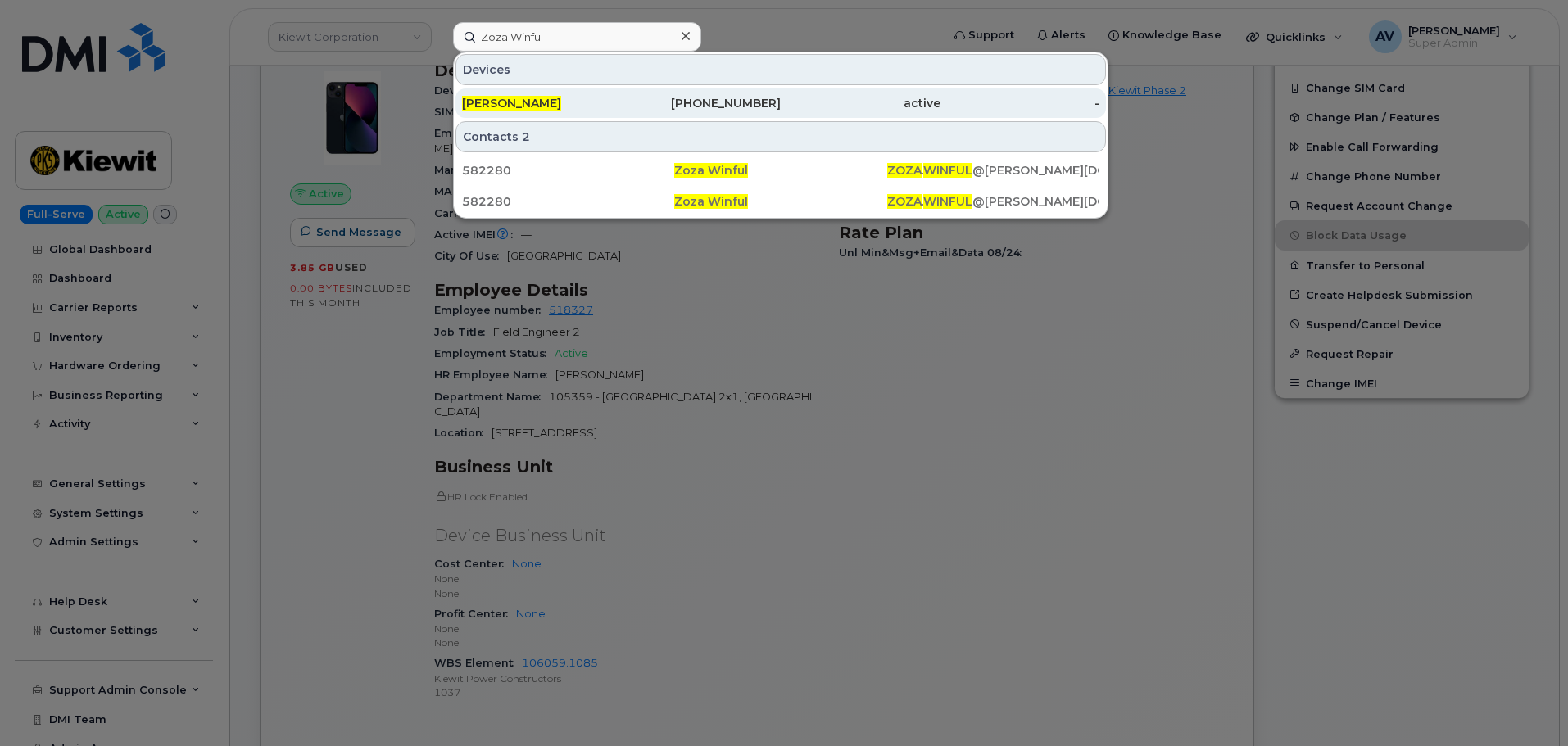
click at [659, 93] on div "913-702-8648" at bounding box center [702, 103] width 160 height 30
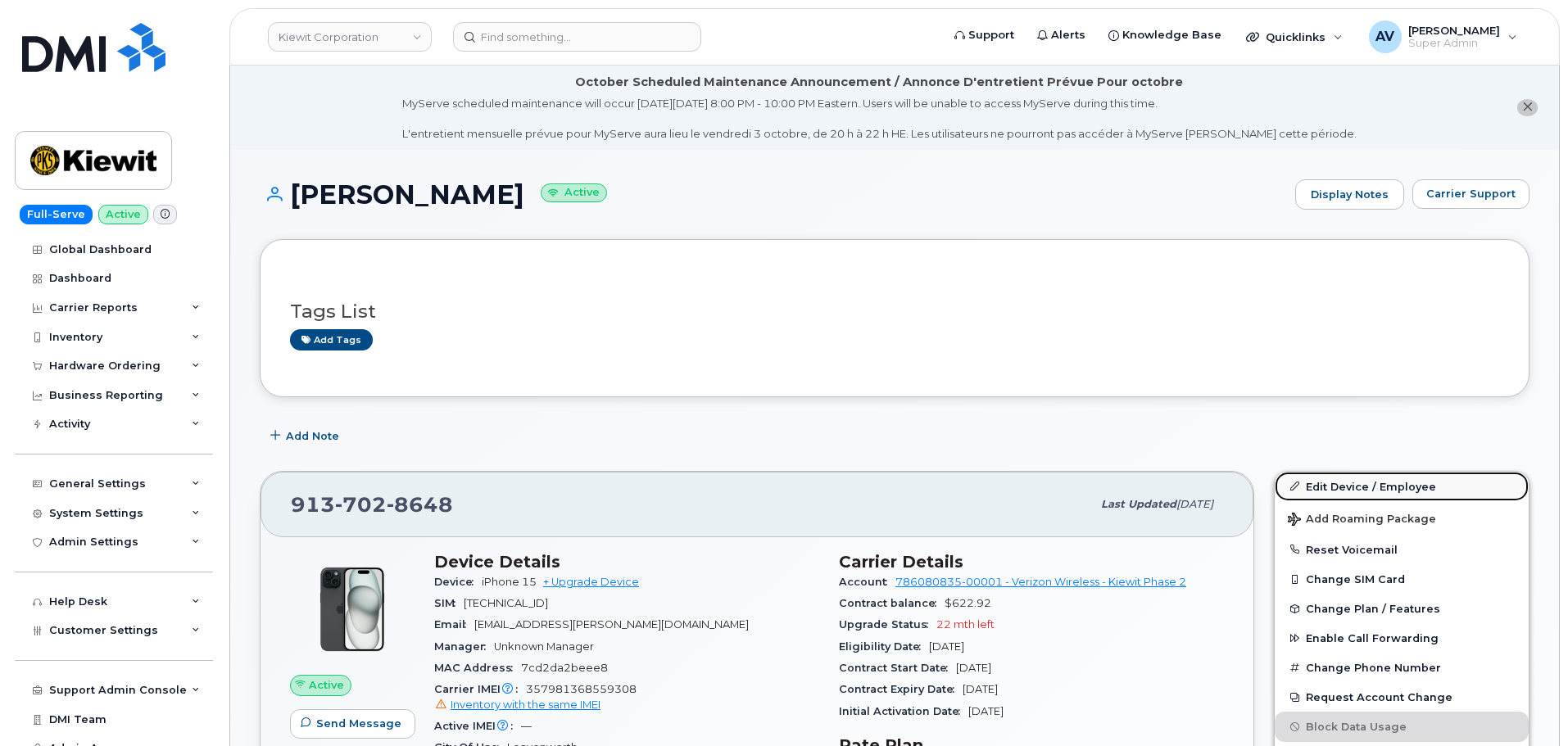
click at [1325, 476] on link "Edit Device / Employee" at bounding box center [1402, 486] width 254 height 30
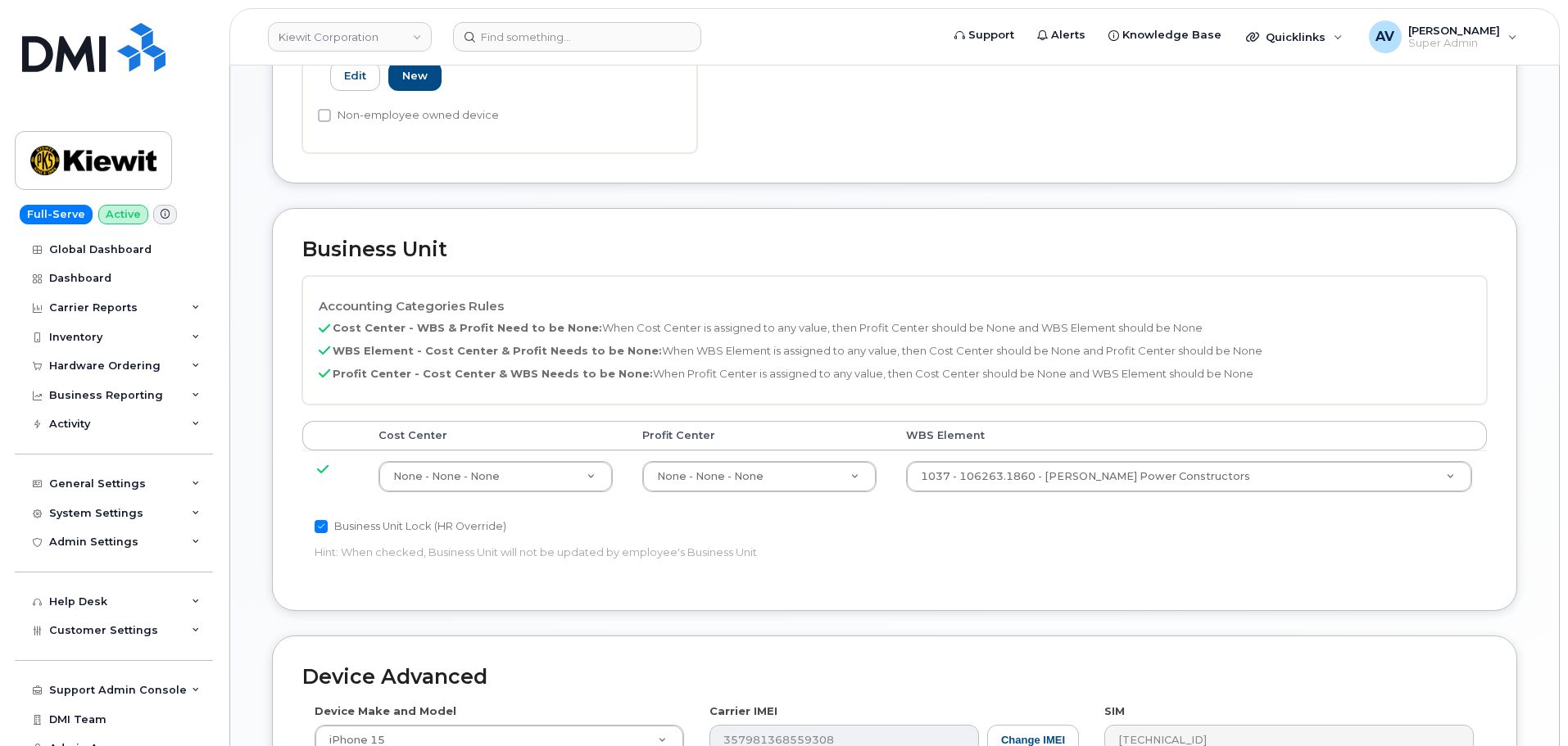
scroll to position [737, 0]
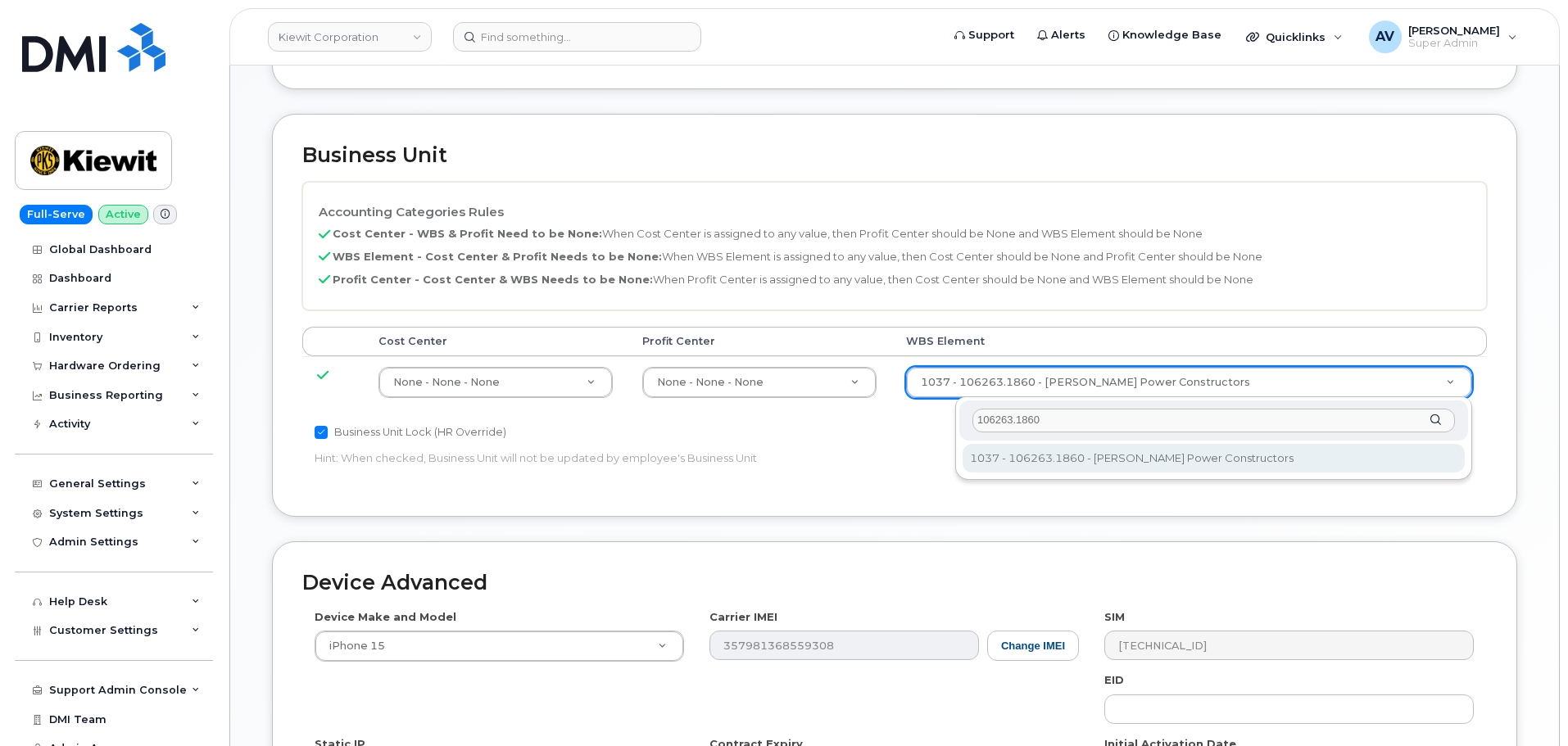
type input "106263.1860"
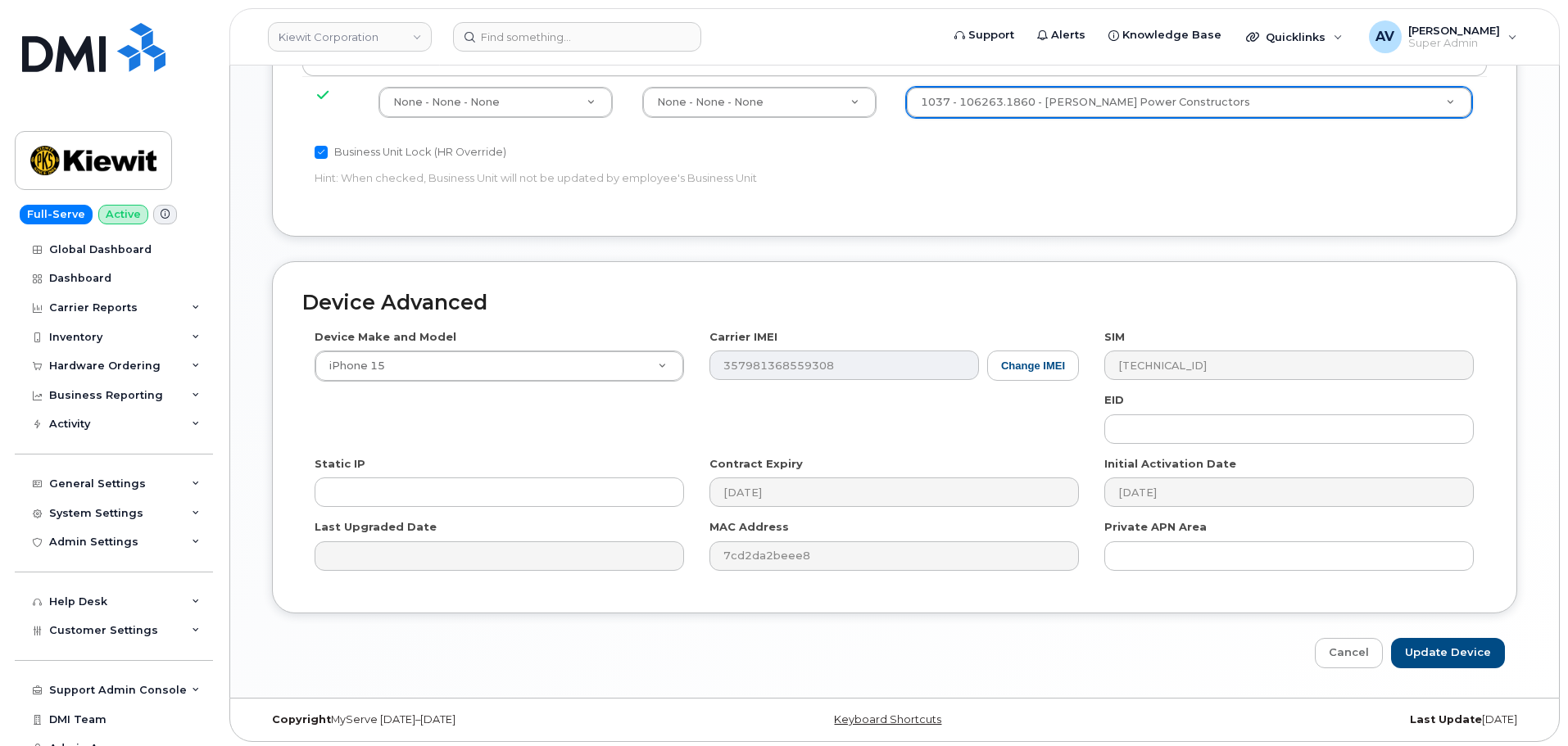
scroll to position [1021, 0]
click at [1449, 645] on input "Update Device" at bounding box center [1448, 648] width 114 height 31
type input "Saving..."
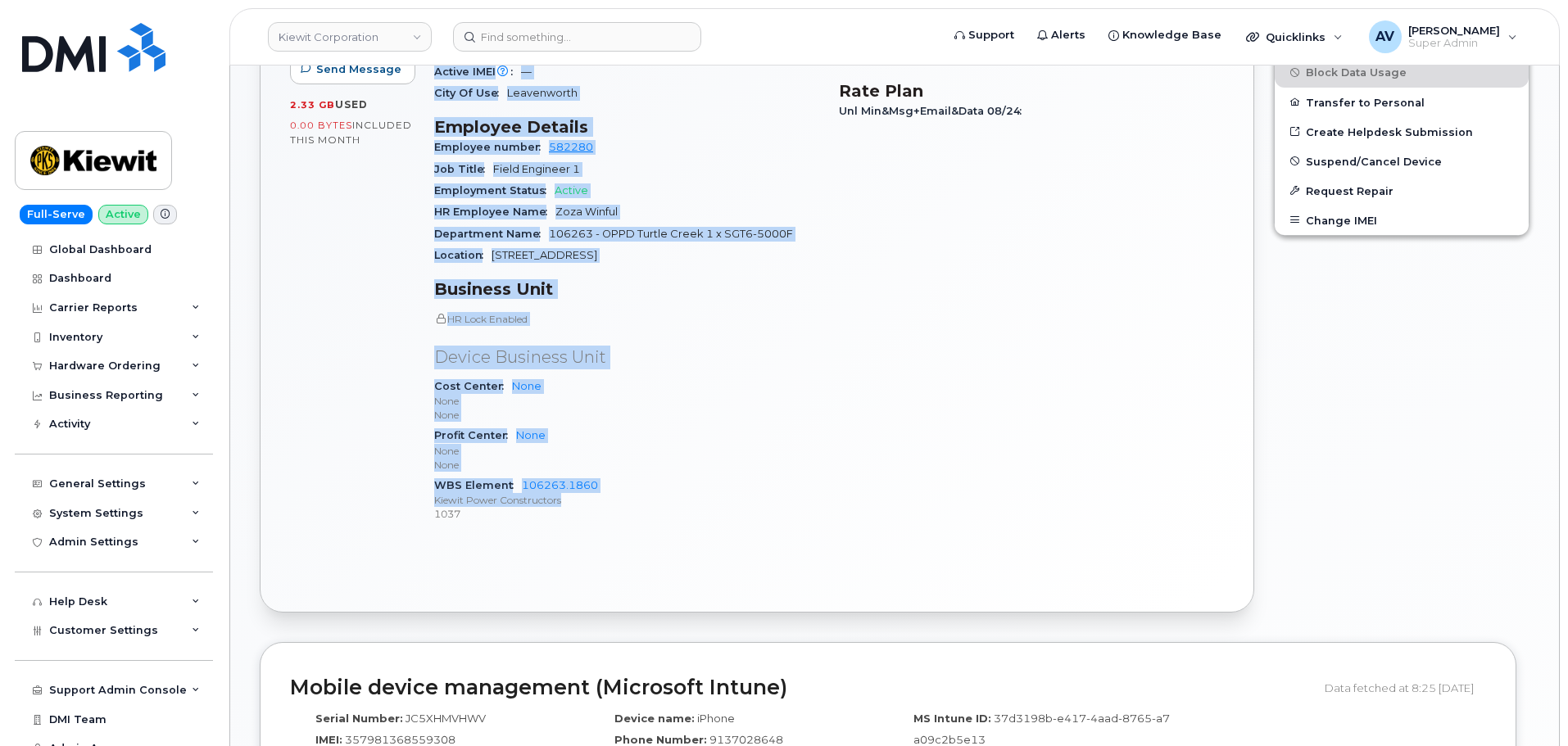
scroll to position [655, 0]
drag, startPoint x: 437, startPoint y: 230, endPoint x: 656, endPoint y: 534, distance: 374.7
click at [656, 534] on div "Device Details Device iPhone 15 + Upgrade Device SIM 89148000011990005314 Email…" at bounding box center [626, 217] width 405 height 660
copy div "Device Details Device iPhone 15 + Upgrade Device SIM 89148000011990005314 Email…"
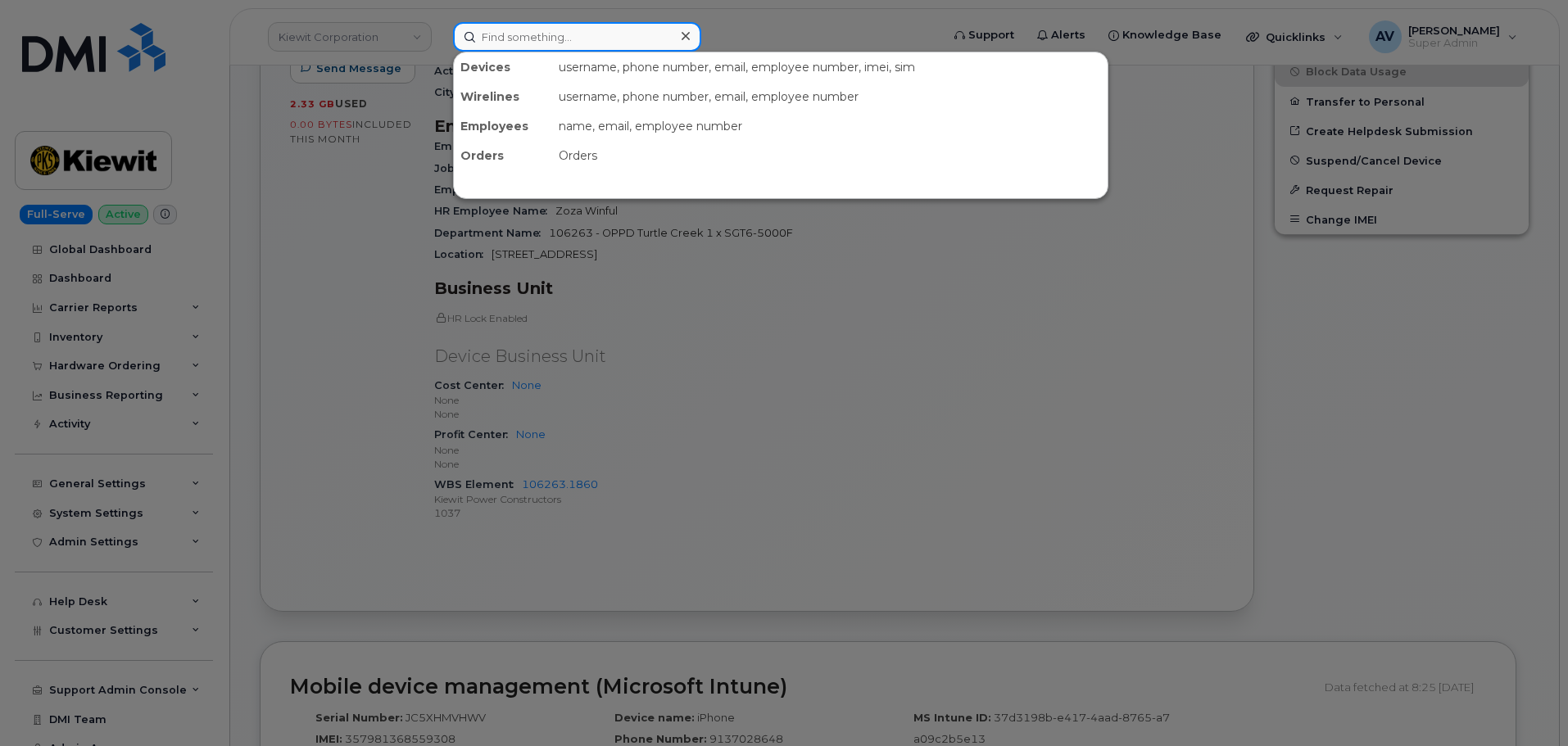
click at [655, 29] on input at bounding box center [578, 37] width 248 height 30
paste input "Gilbert Villagomez"
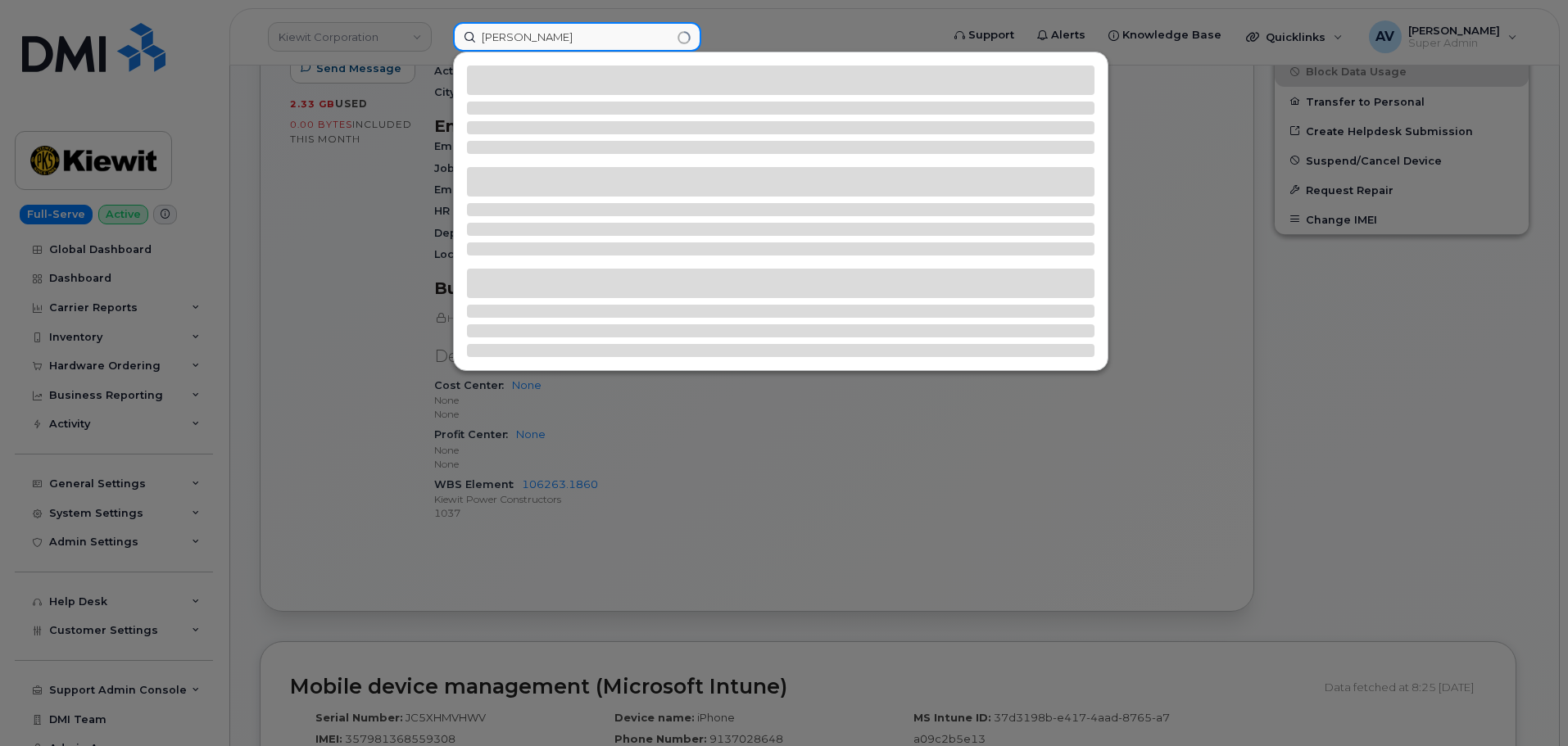
type input "Gilbert Villagomez"
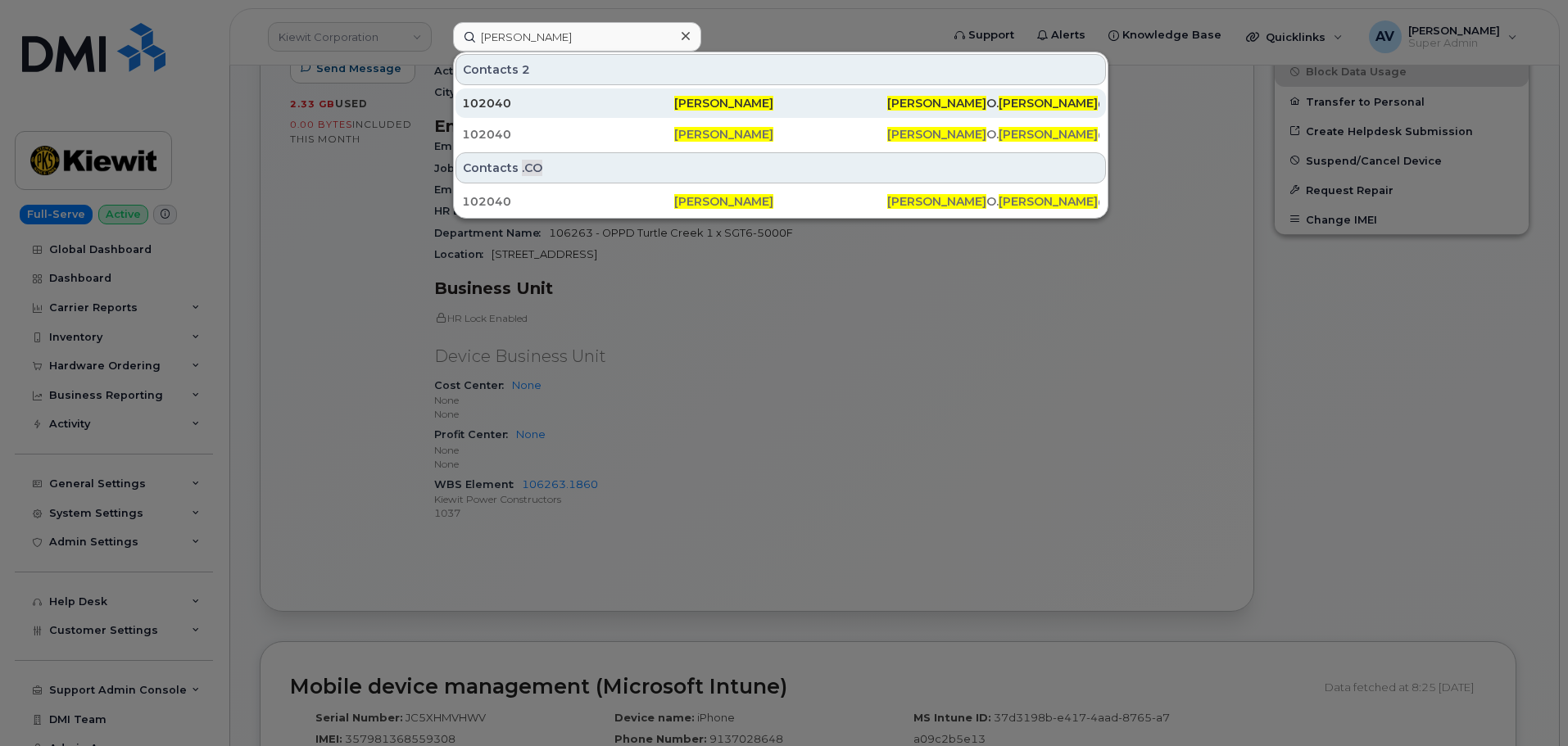
click at [563, 103] on div "102040" at bounding box center [568, 103] width 212 height 17
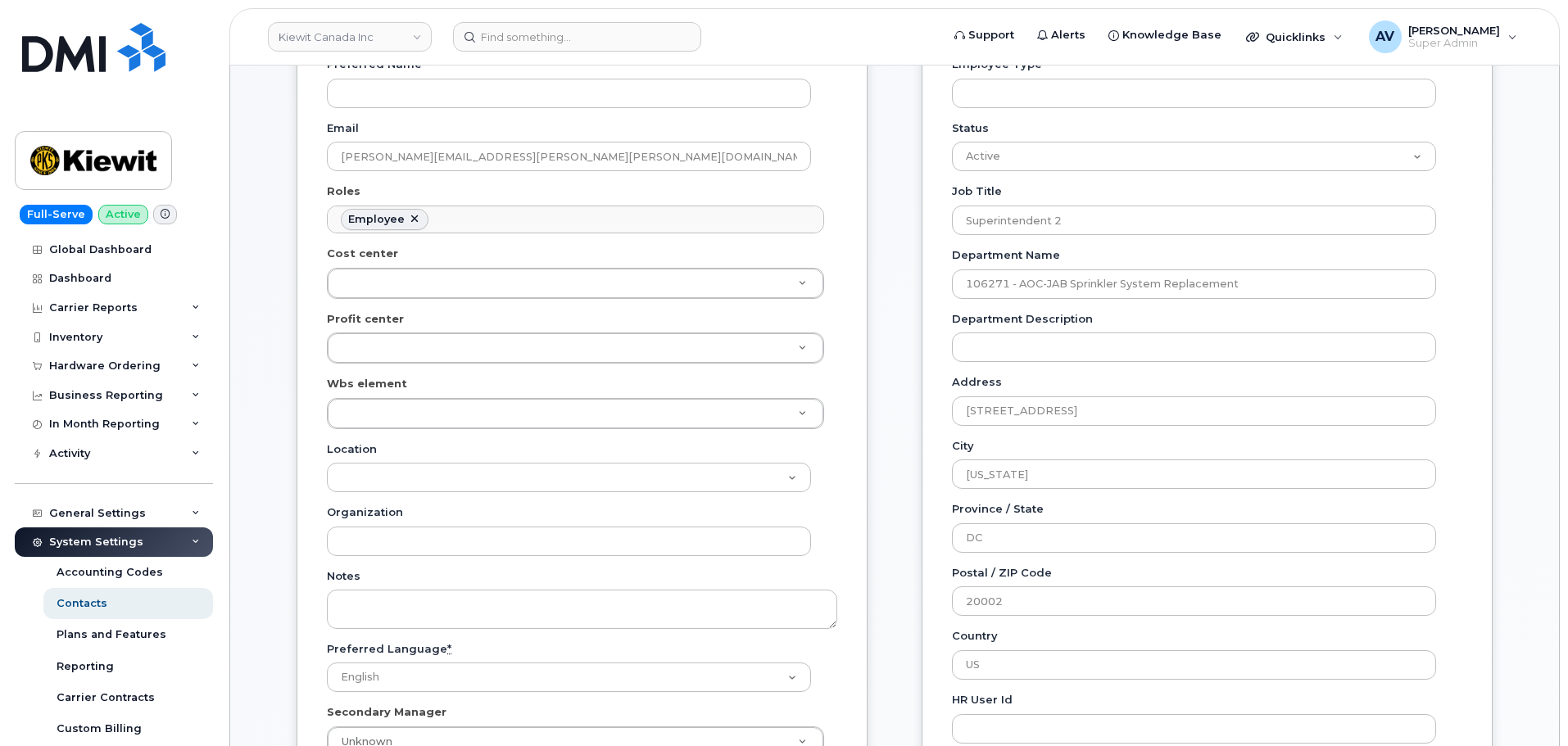
scroll to position [409, 0]
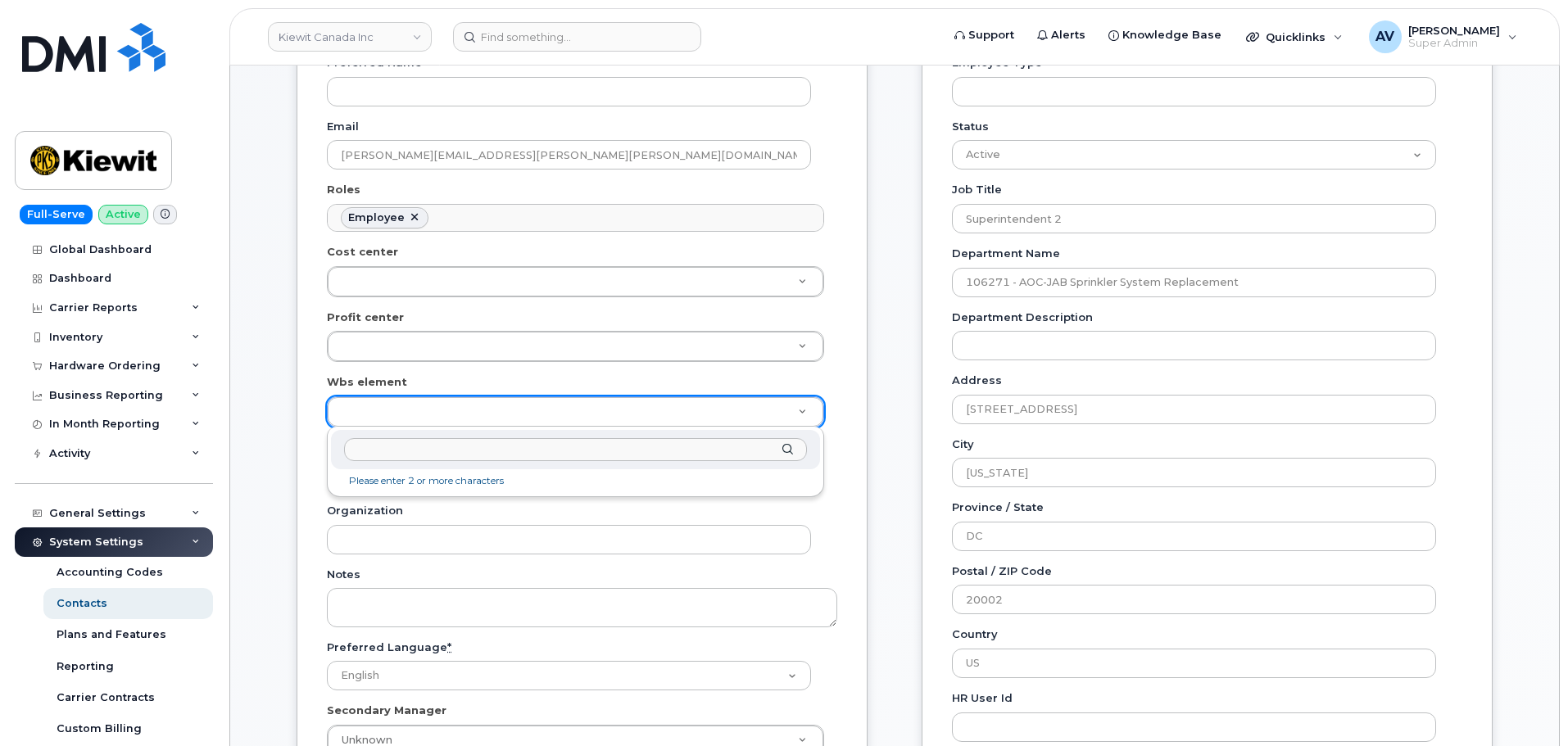
click at [461, 447] on input "text" at bounding box center [575, 450] width 463 height 24
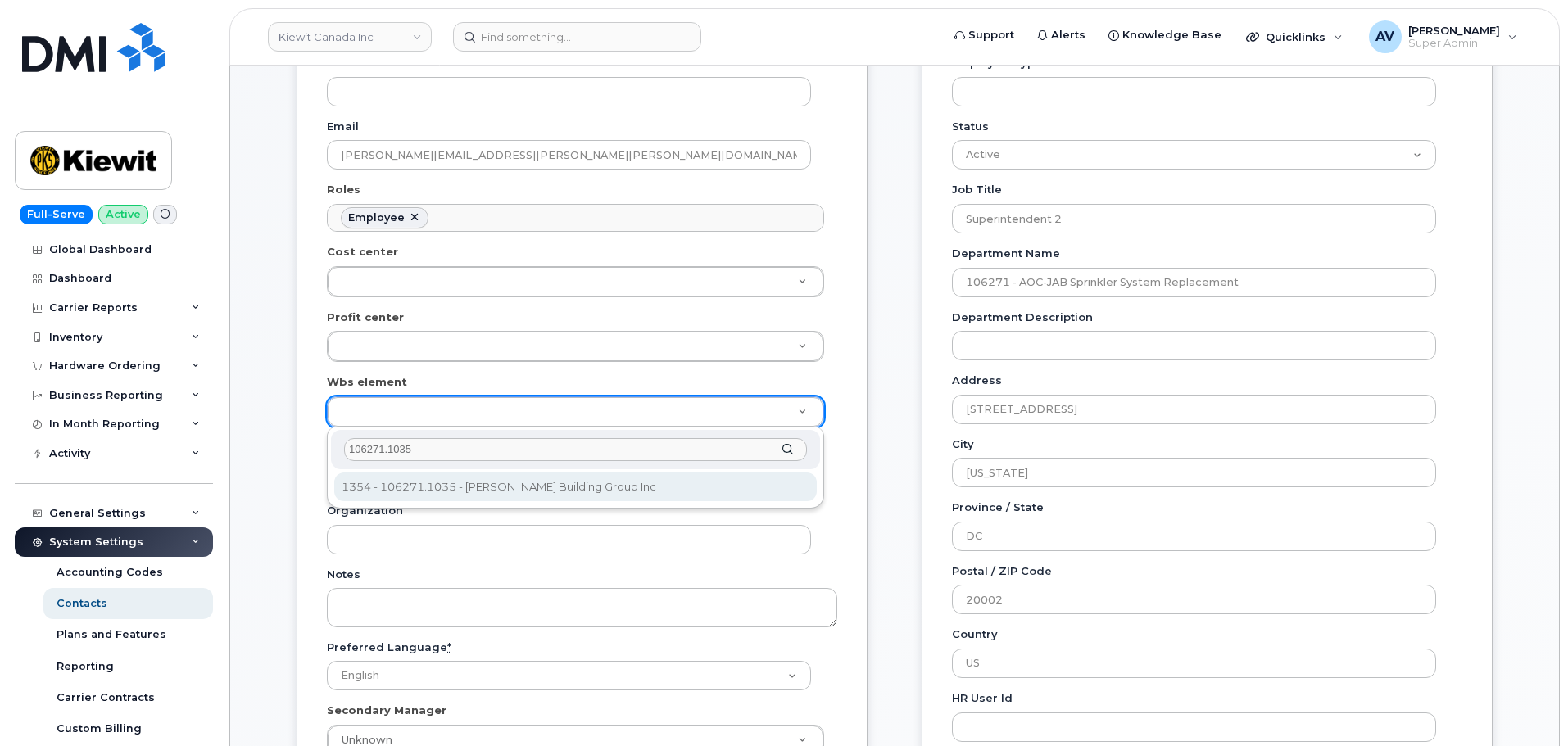
type input "106271.1035"
type input "33937589"
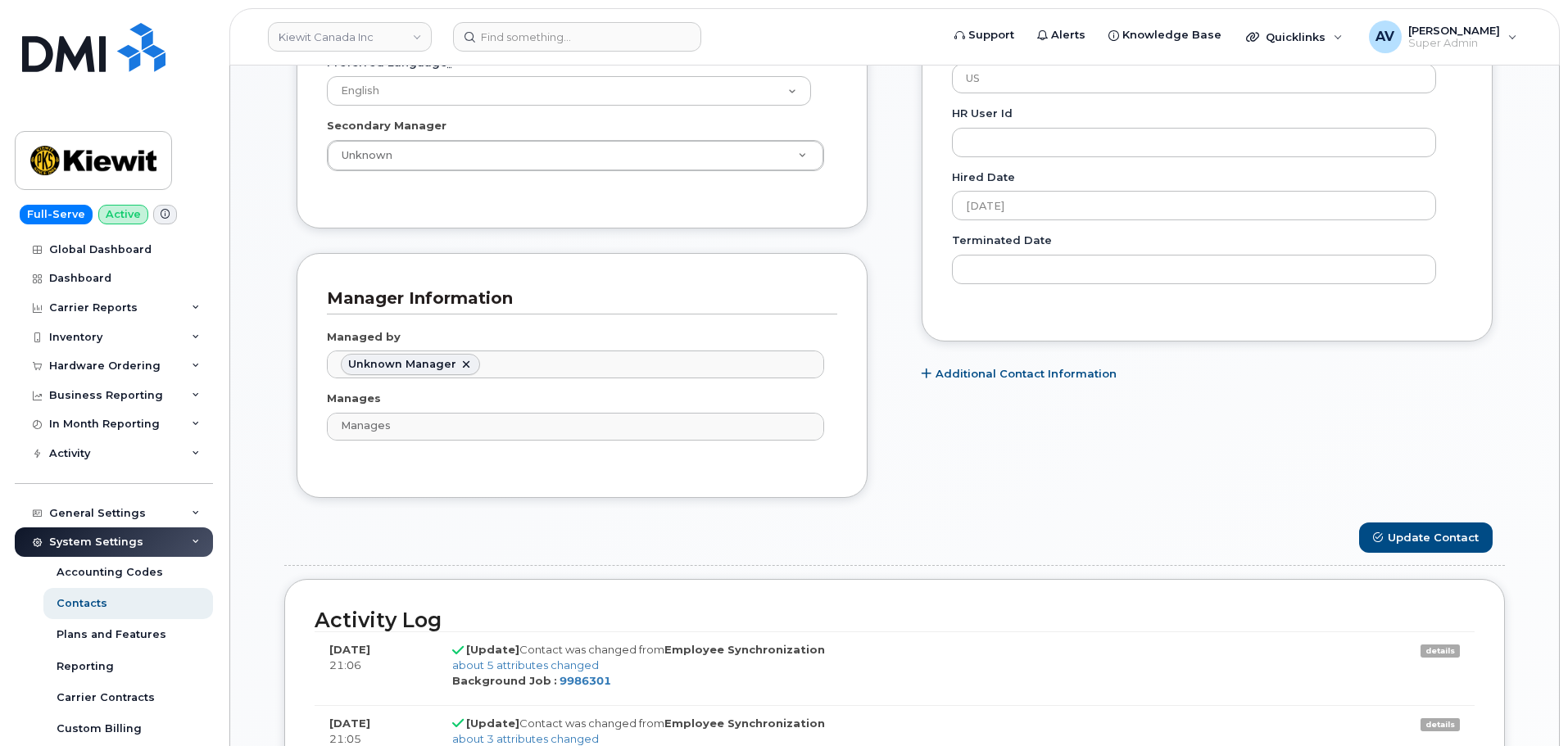
scroll to position [1146, 0]
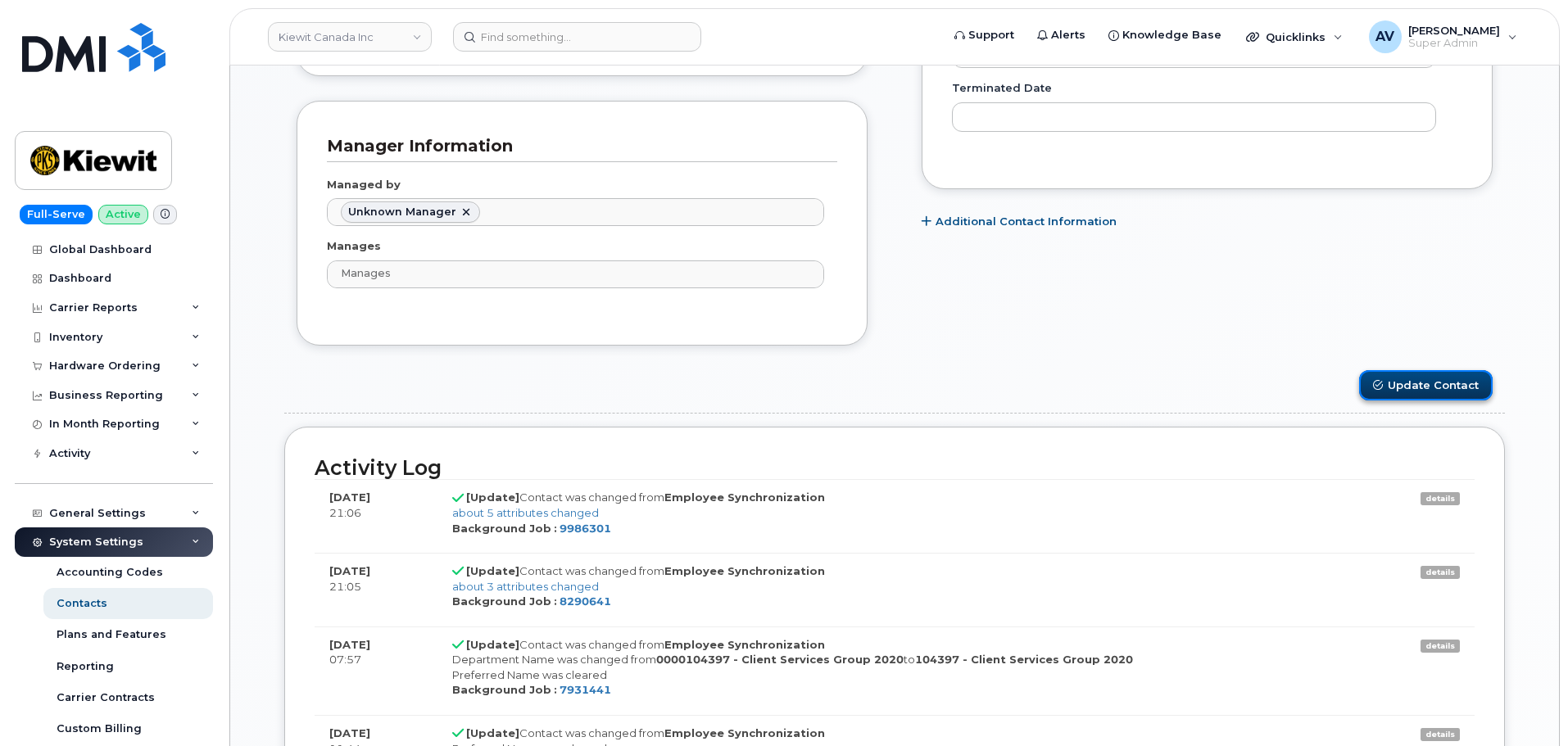
click at [1418, 385] on button "Update Contact" at bounding box center [1426, 385] width 133 height 31
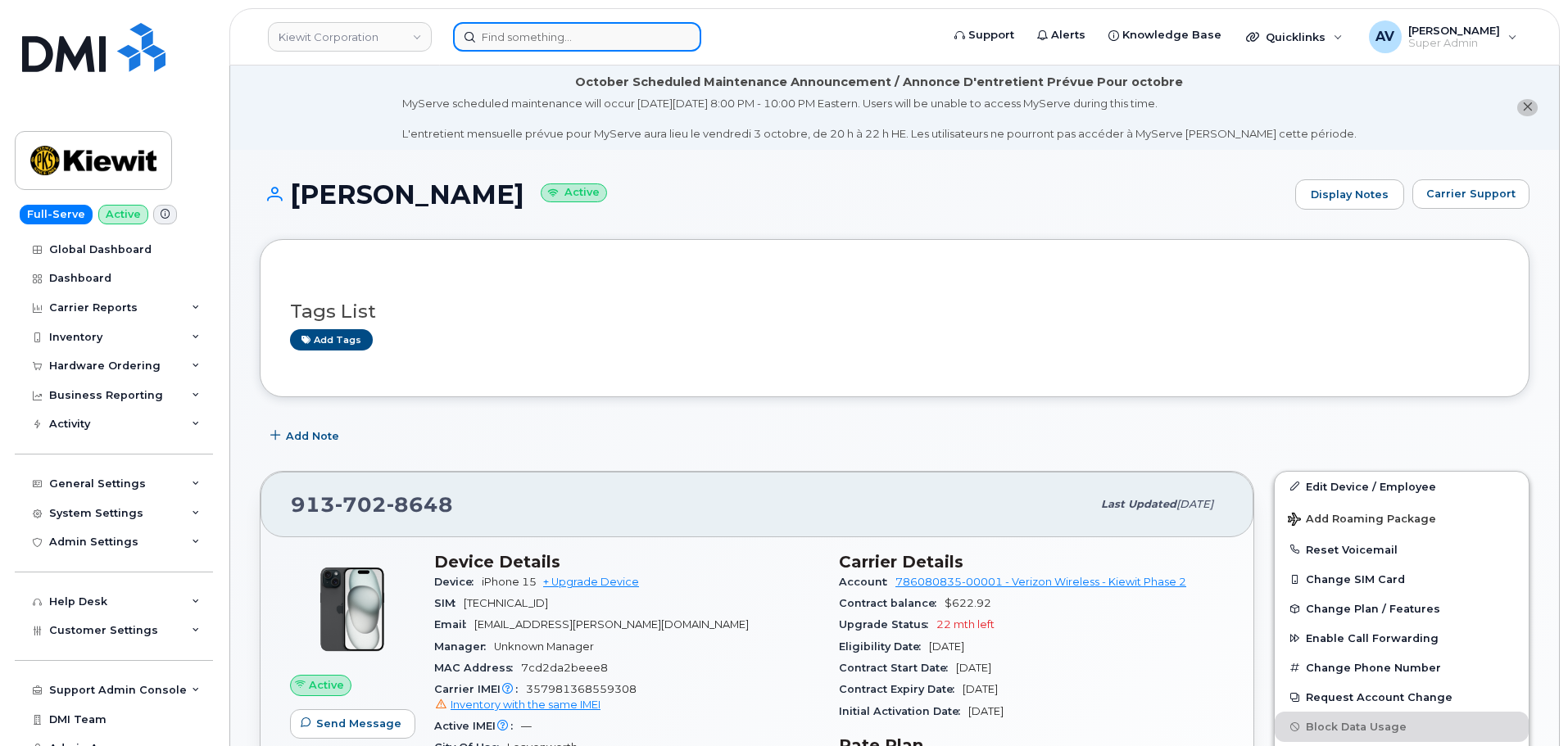
click at [578, 38] on input at bounding box center [578, 37] width 248 height 30
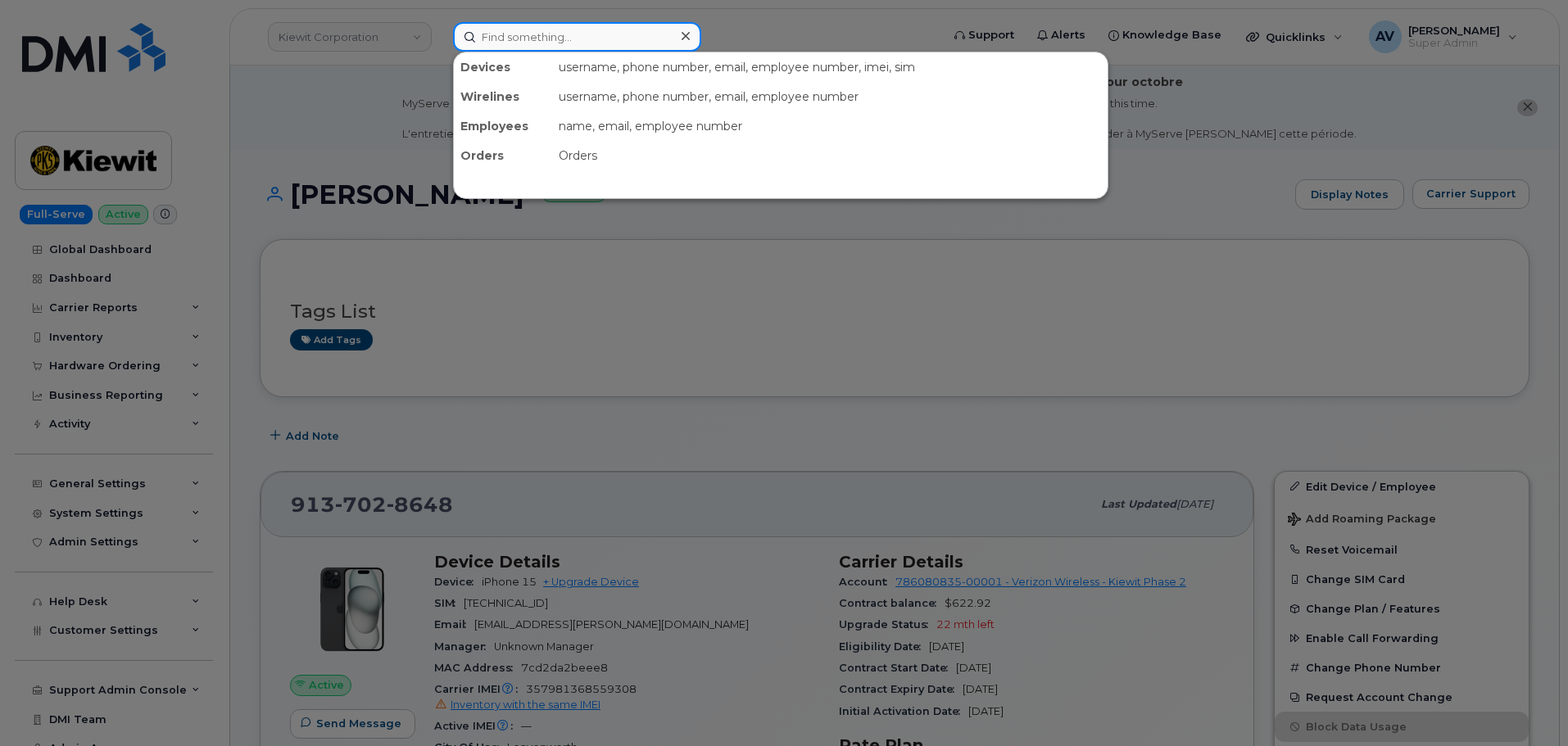
paste input "[PERSON_NAME]"
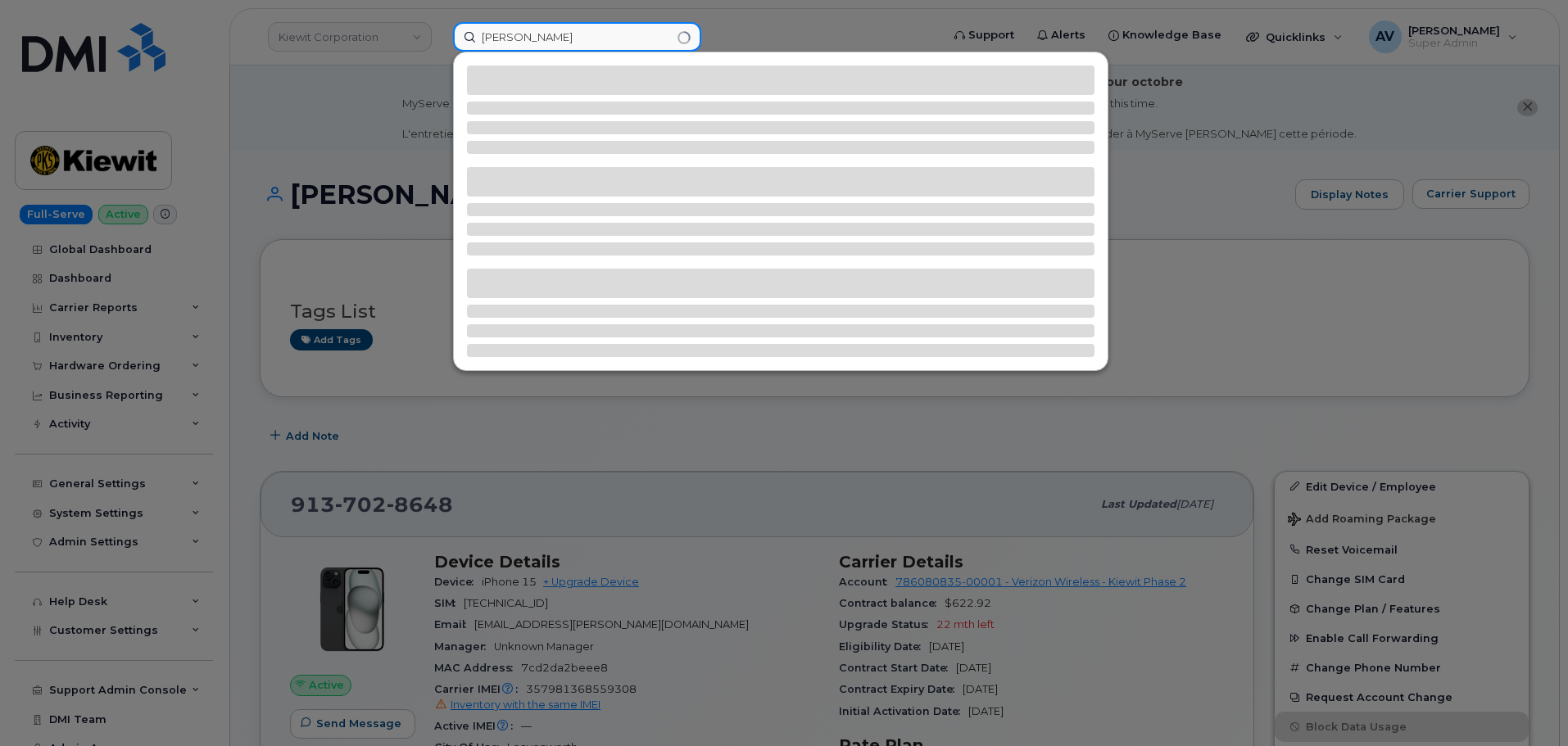
type input "[PERSON_NAME]"
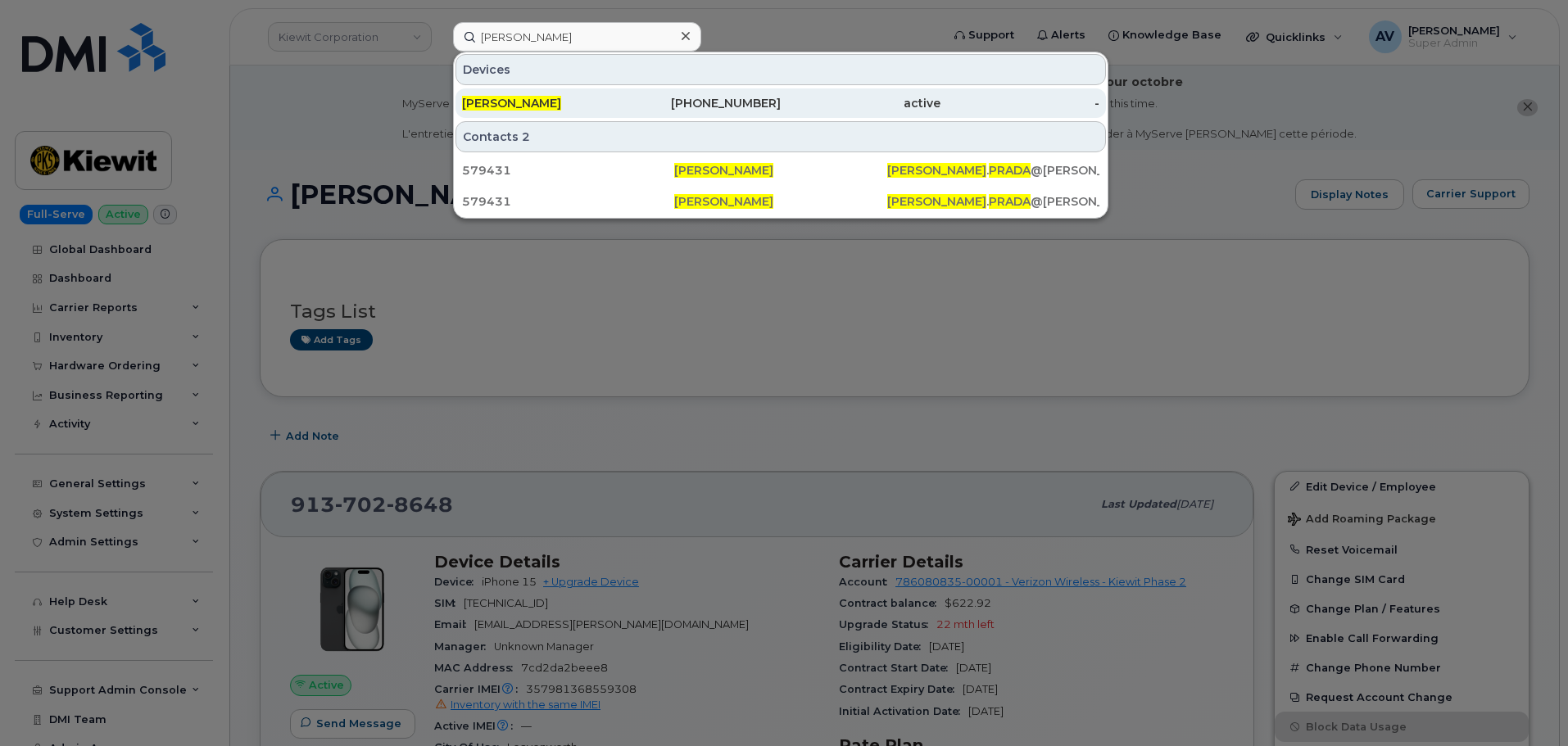
click at [638, 105] on div "[PHONE_NUMBER]" at bounding box center [702, 103] width 160 height 17
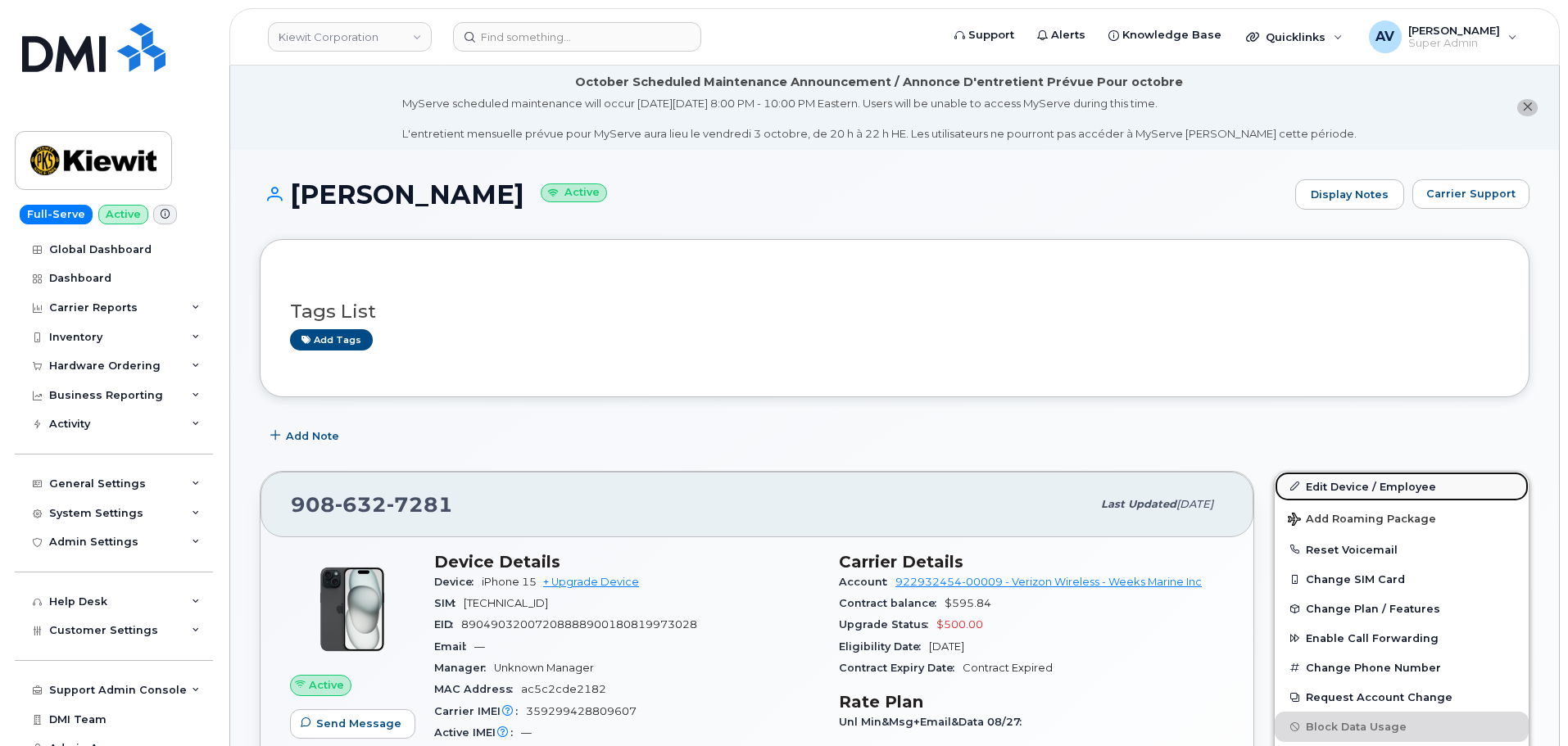
click at [1326, 479] on link "Edit Device / Employee" at bounding box center [1402, 486] width 254 height 30
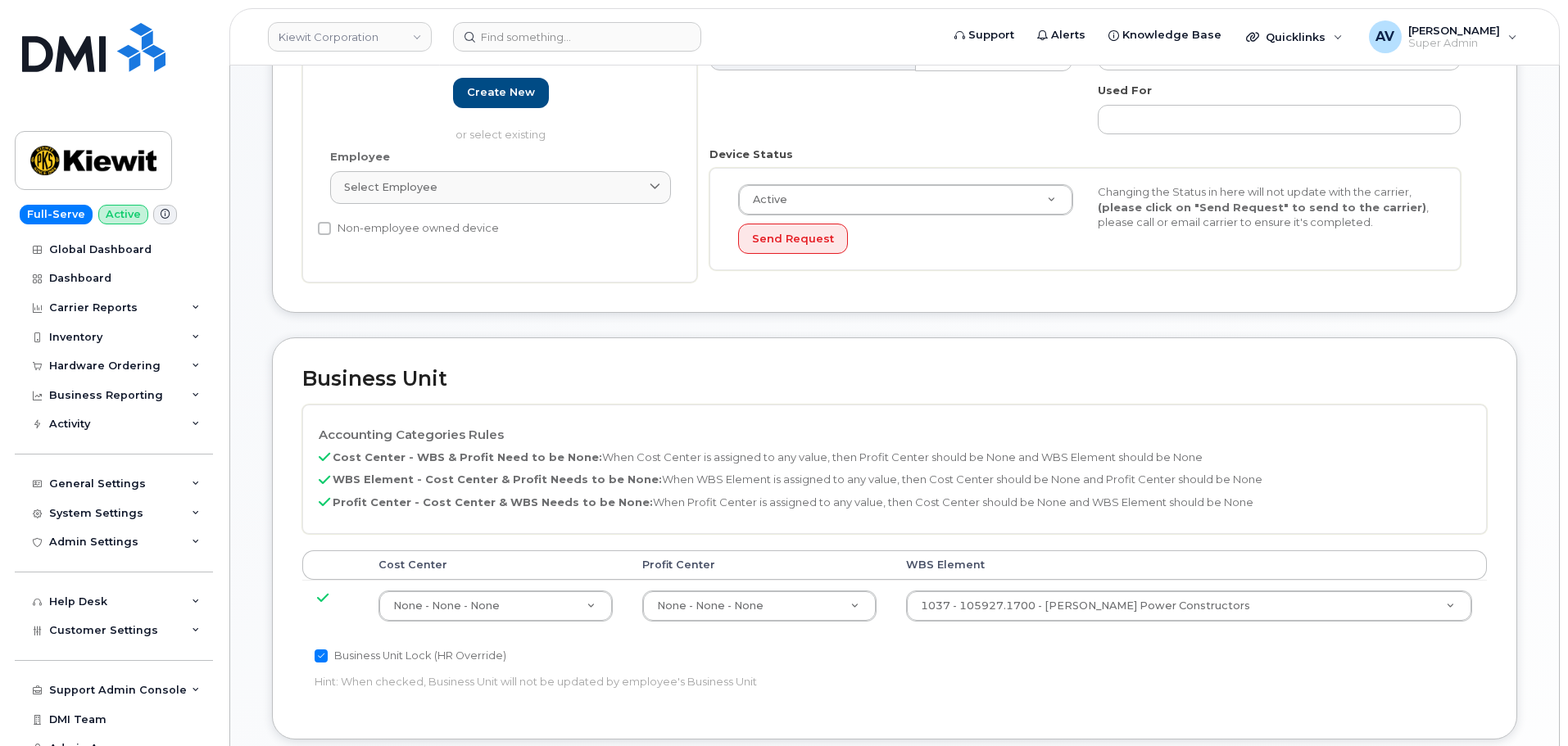
scroll to position [655, 0]
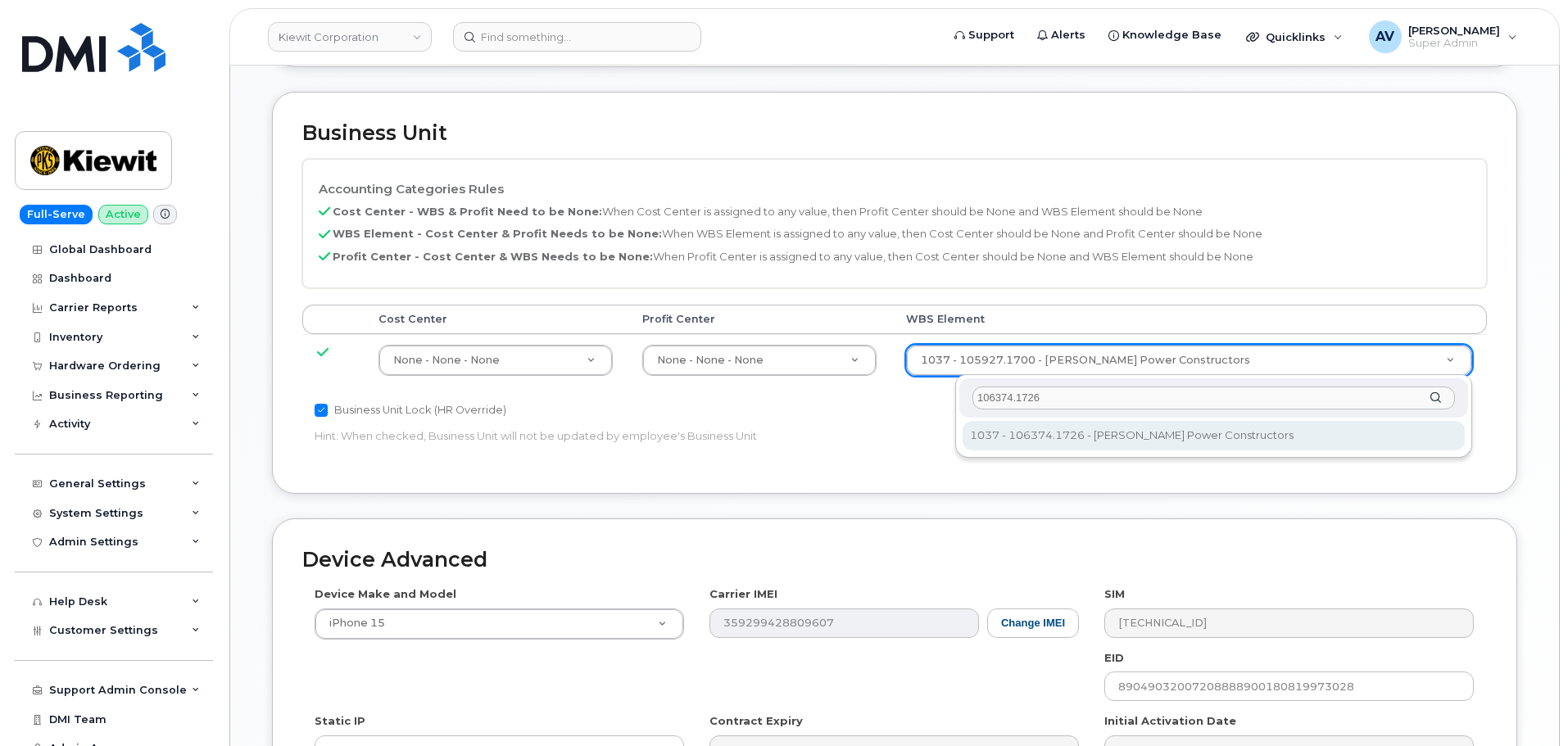
type input "106374.1726"
type input "35415742"
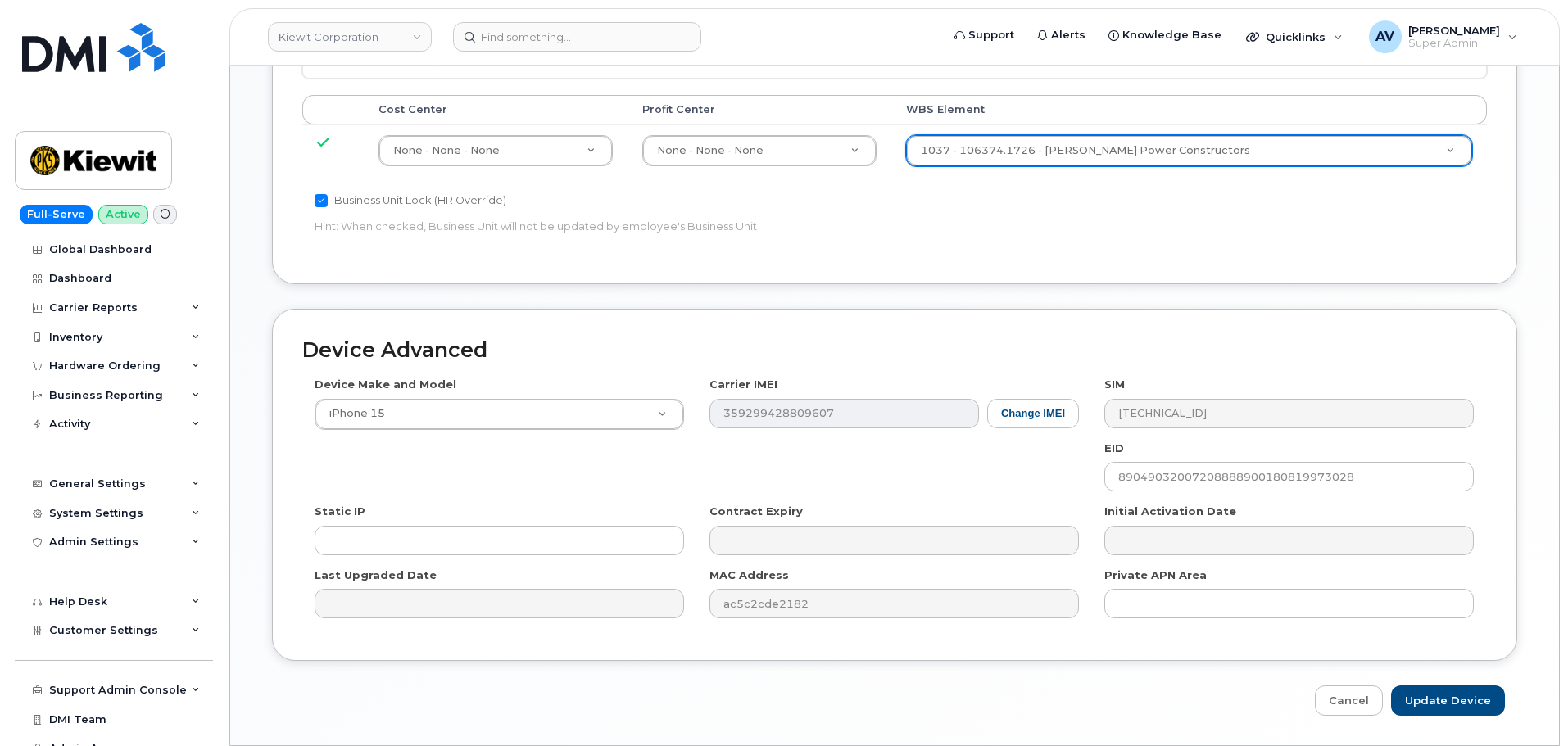
scroll to position [916, 0]
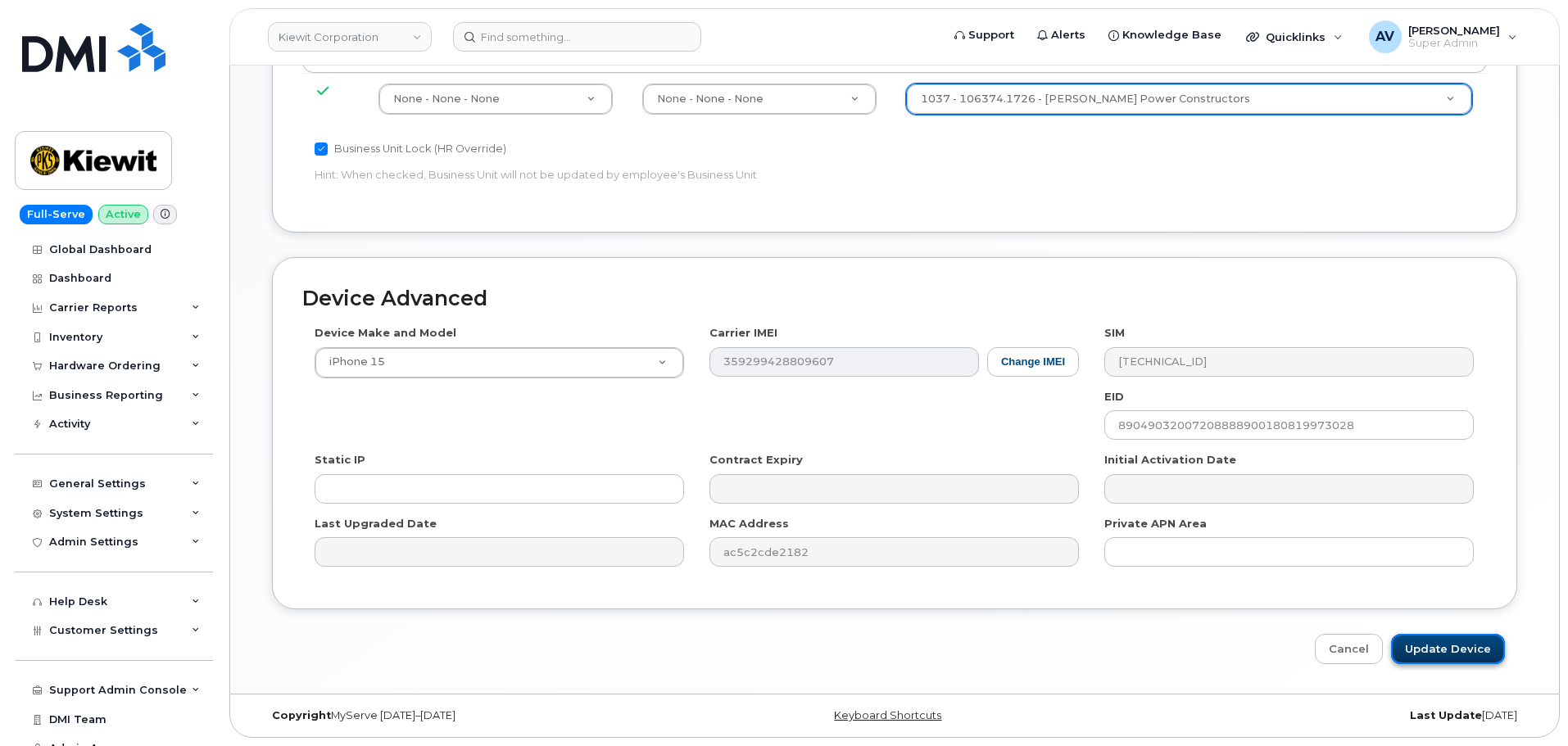
click at [1439, 645] on input "Update Device" at bounding box center [1448, 648] width 114 height 31
type input "Saving..."
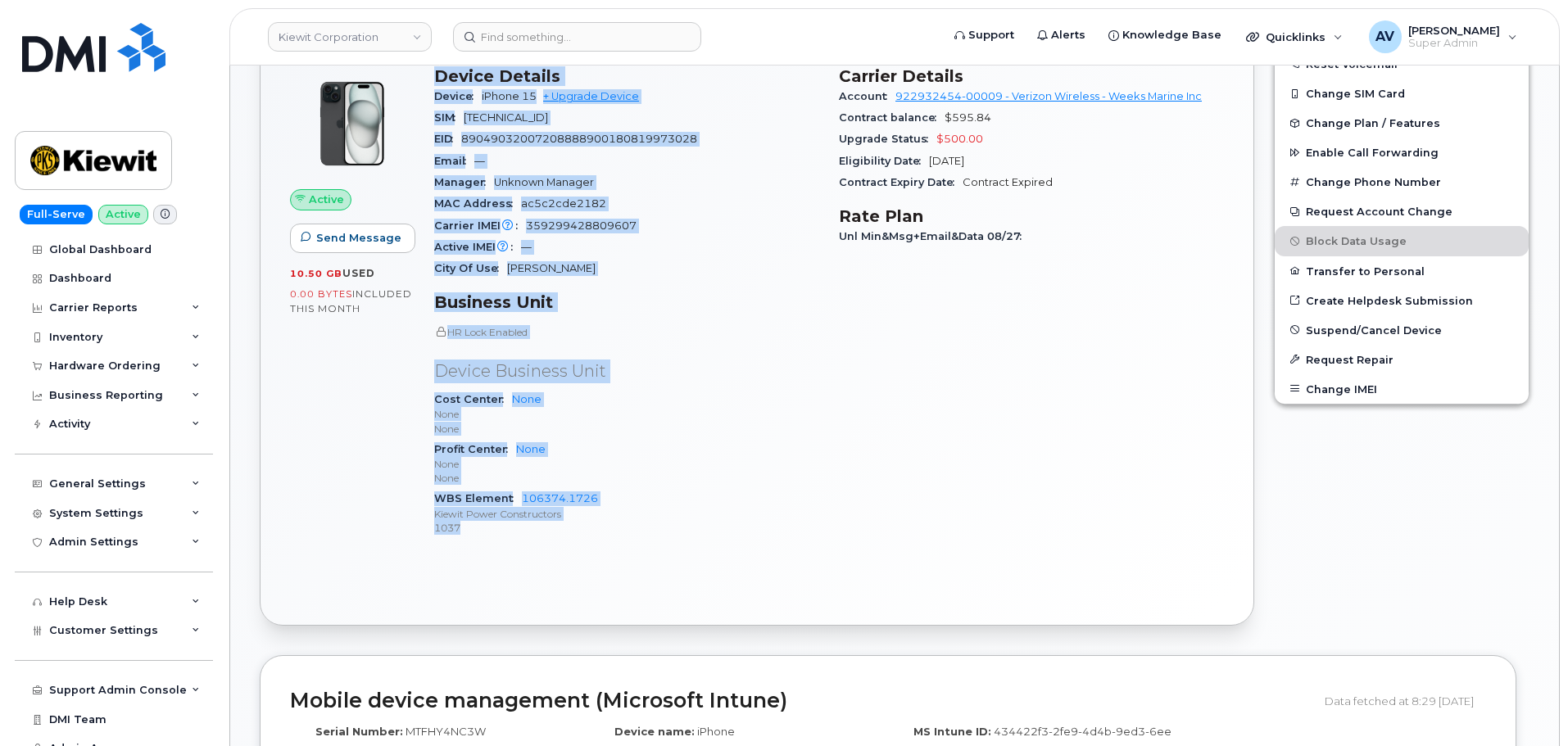
scroll to position [573, 0]
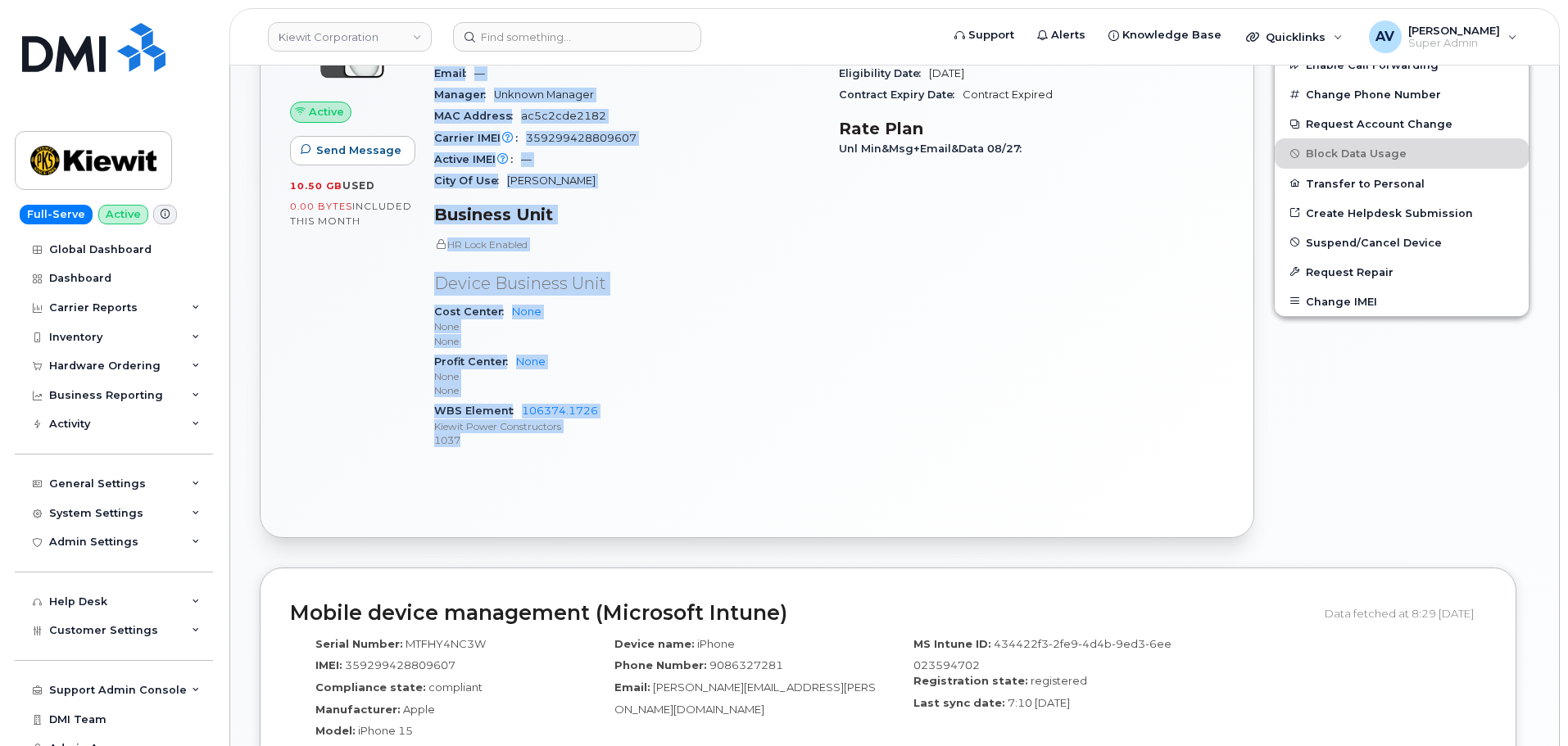
drag, startPoint x: 437, startPoint y: 229, endPoint x: 626, endPoint y: 462, distance: 300.0
click at [626, 462] on div "Device Details Device iPhone 15 + Upgrade Device SIM 89148000011975707868 EID 8…" at bounding box center [626, 221] width 405 height 505
copy div "Device Details Device iPhone 15 + Upgrade Device SIM 89148000011975707868 EID 8…"
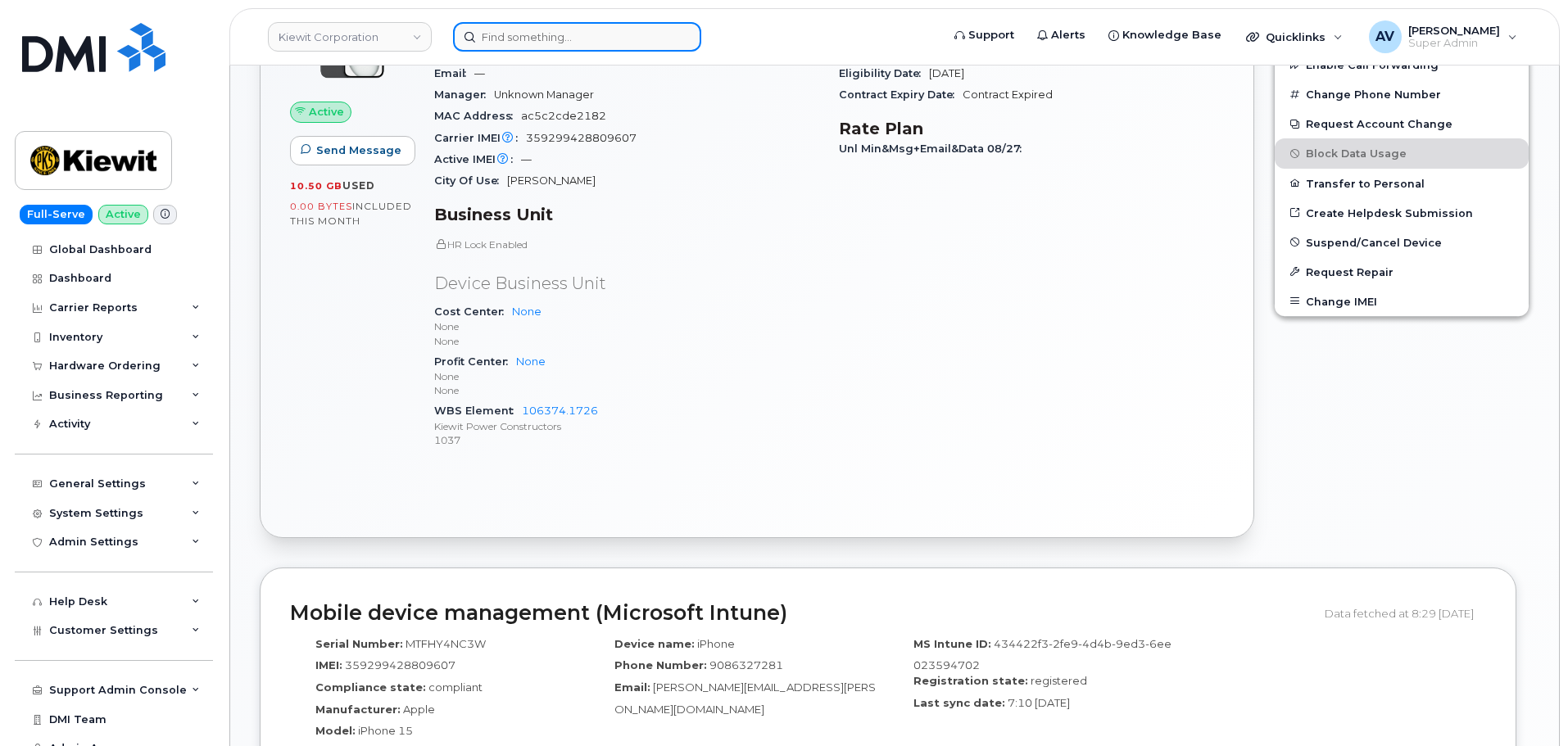
click at [594, 31] on input at bounding box center [578, 37] width 248 height 30
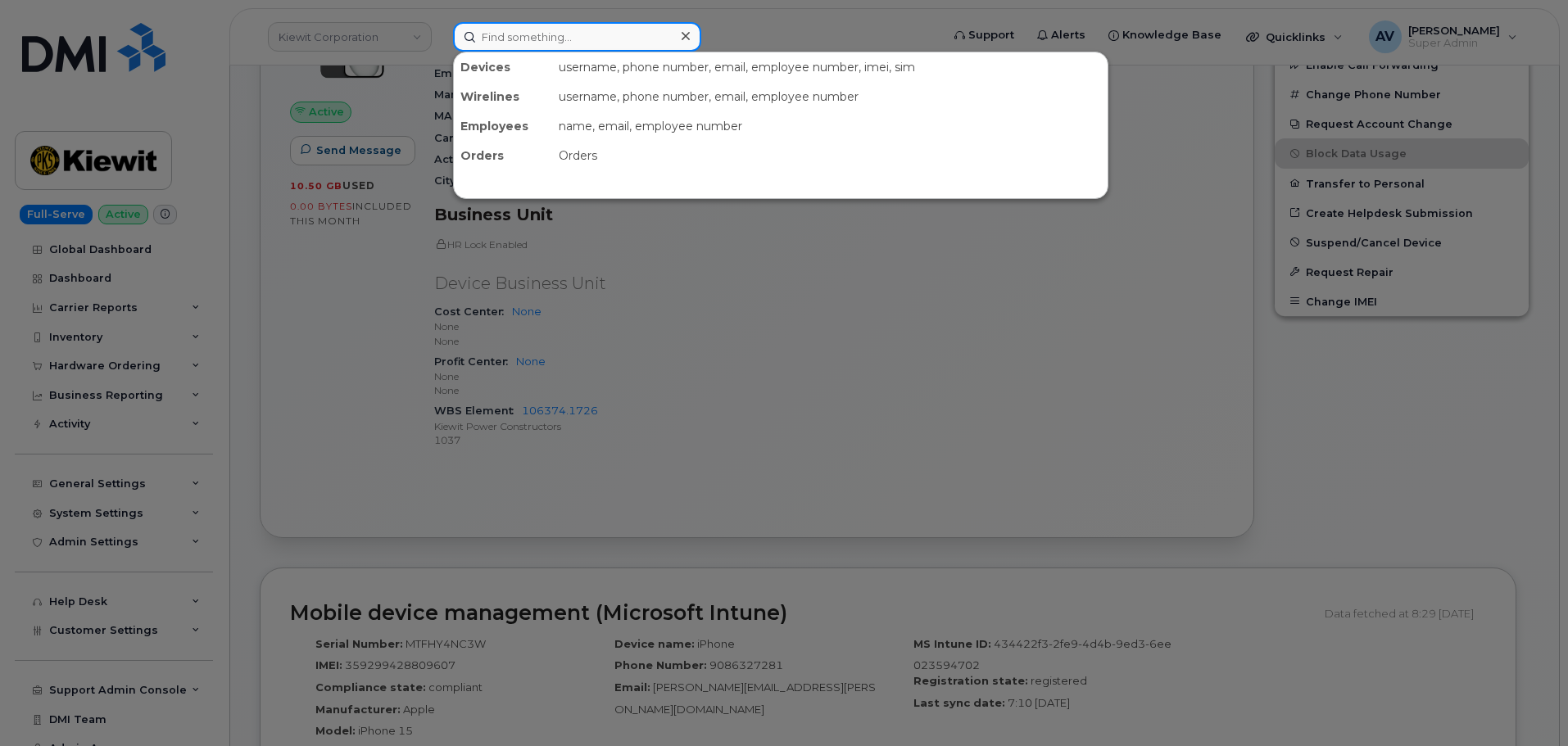
paste input "3465772300"
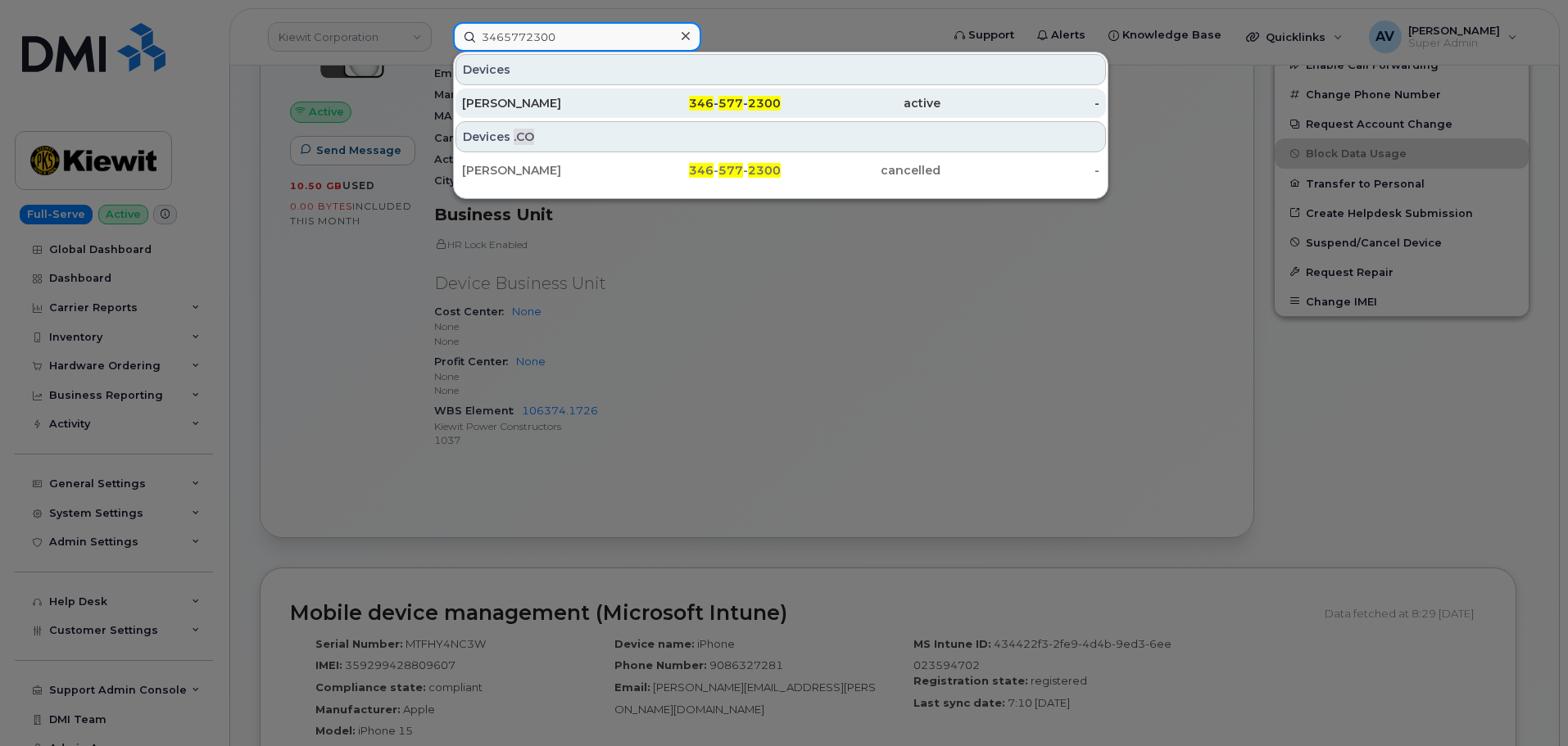
type input "3465772300"
click at [626, 107] on div "346 - 577 - 2300" at bounding box center [702, 103] width 160 height 17
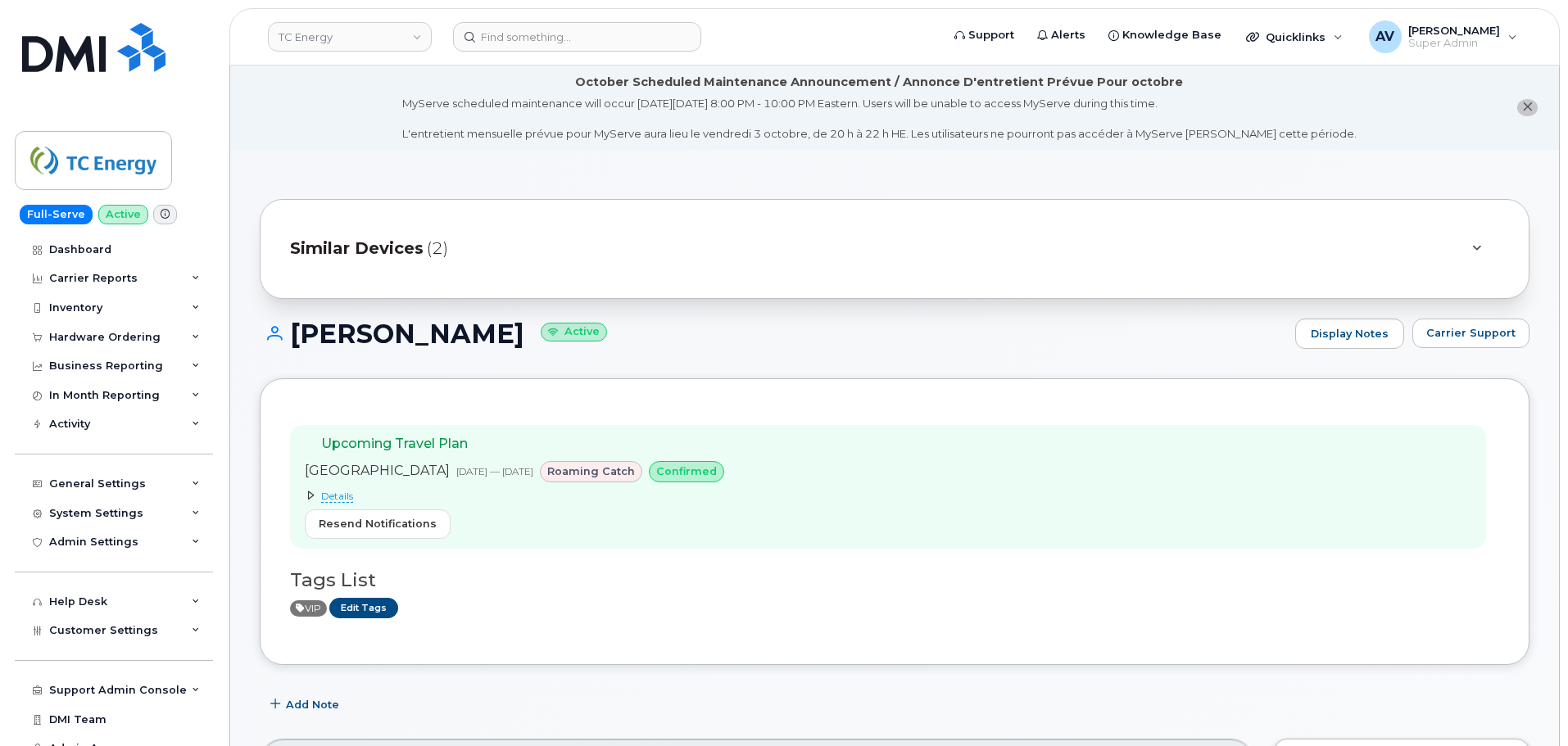
click at [427, 251] on span "(2)" at bounding box center [438, 248] width 22 height 24
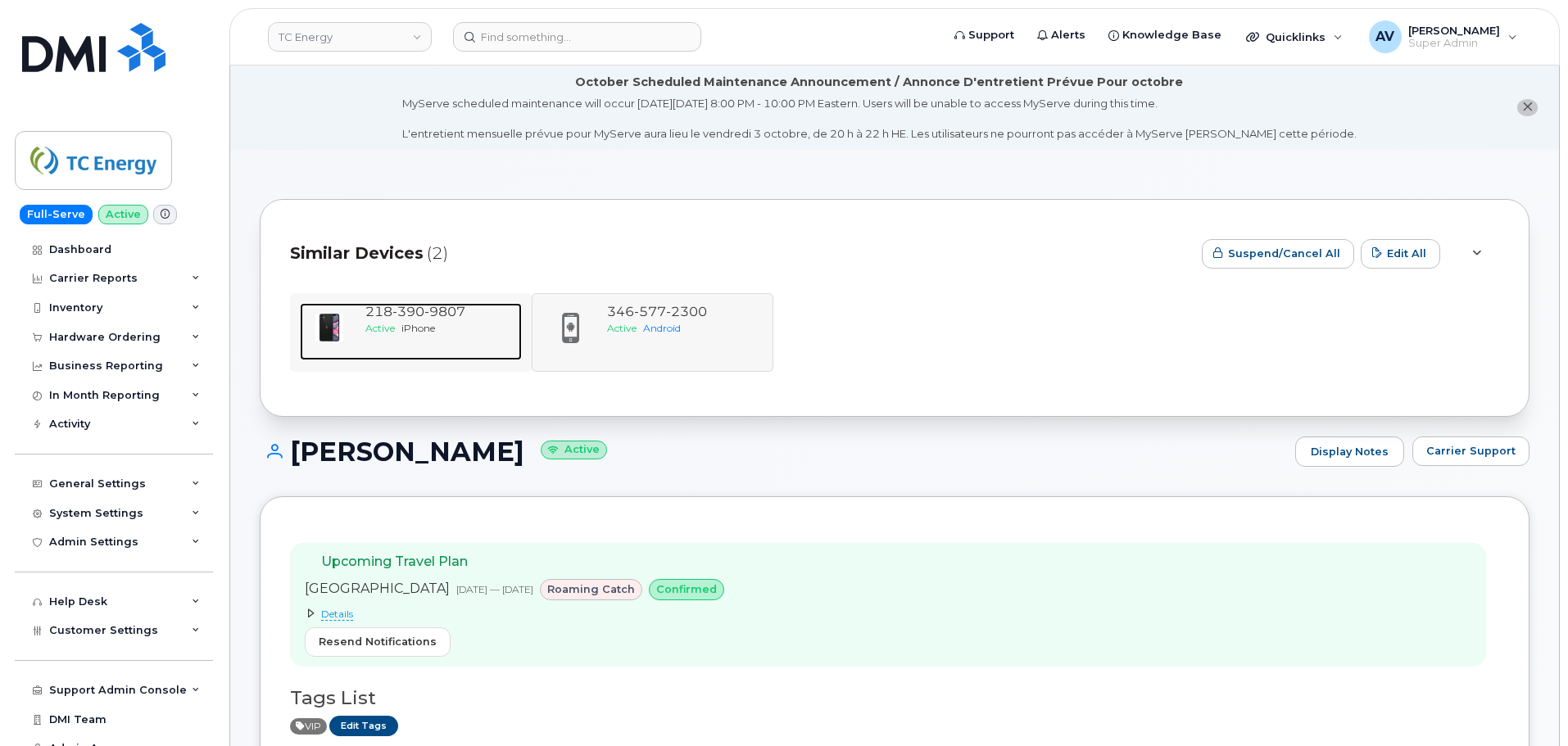
click at [425, 312] on span "9807" at bounding box center [445, 311] width 41 height 16
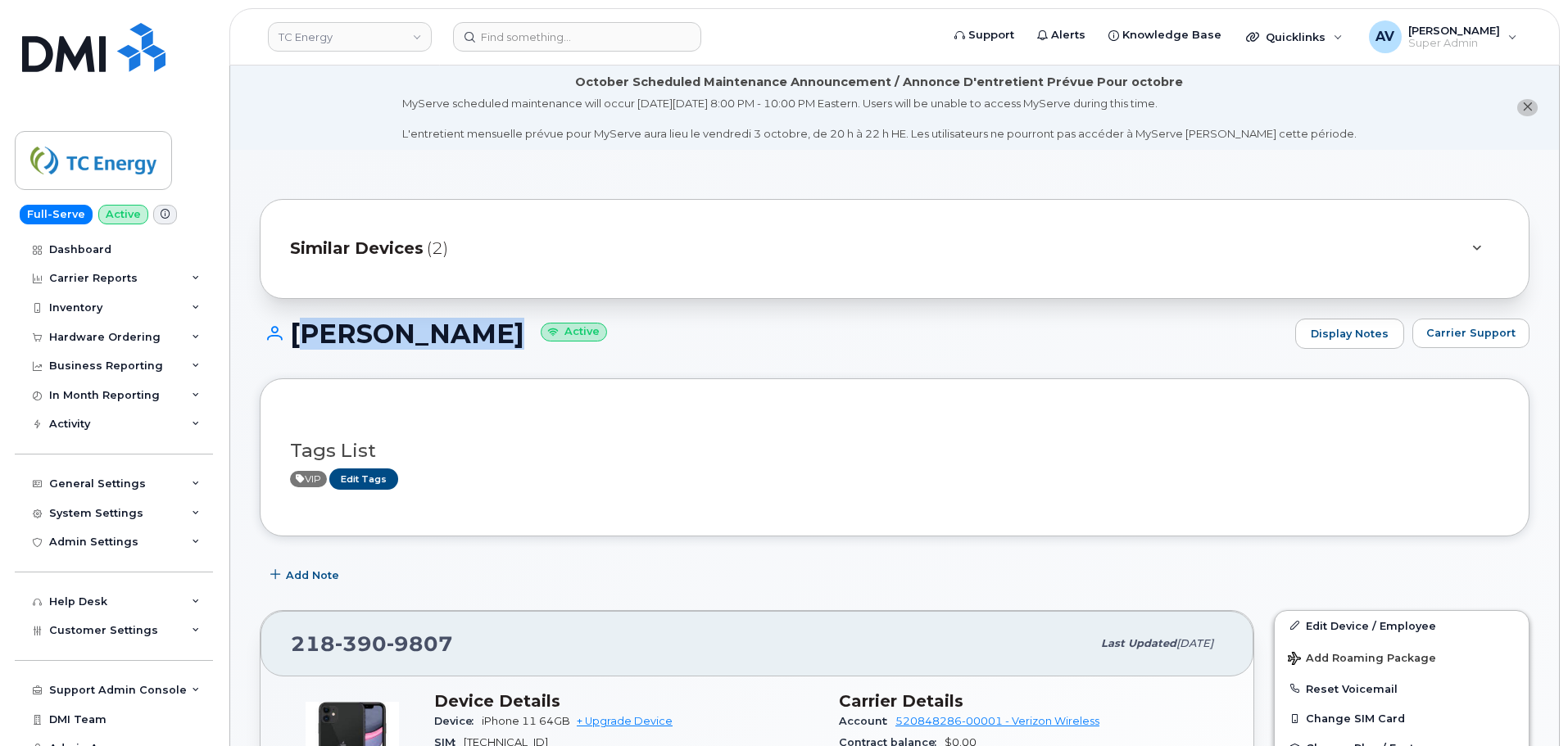
drag, startPoint x: 291, startPoint y: 326, endPoint x: 518, endPoint y: 340, distance: 227.4
click at [518, 340] on h1 "[PERSON_NAME] Active" at bounding box center [774, 333] width 1028 height 29
copy h1 "[PERSON_NAME]"
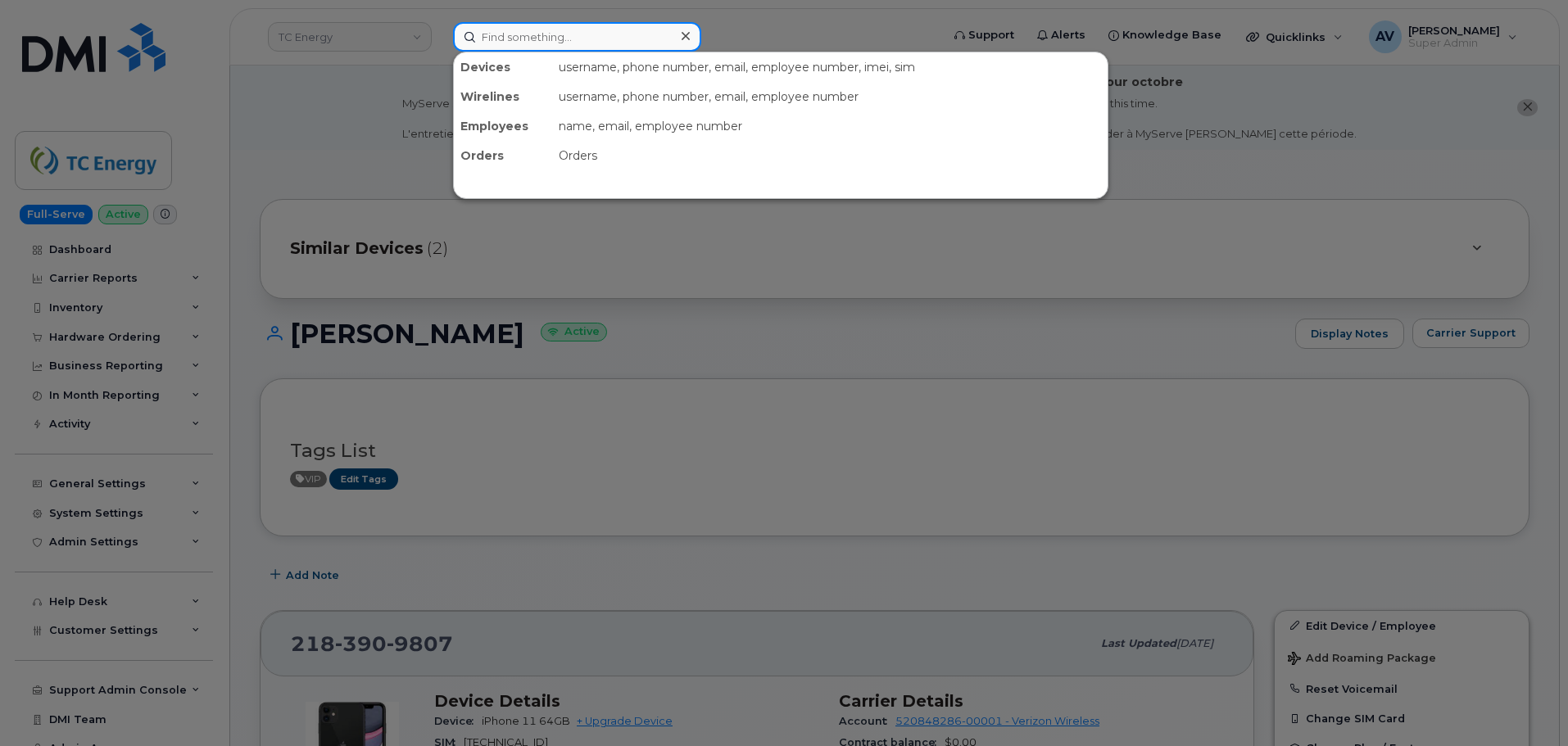
click at [564, 43] on input at bounding box center [578, 37] width 248 height 30
paste input "[PERSON_NAME]"
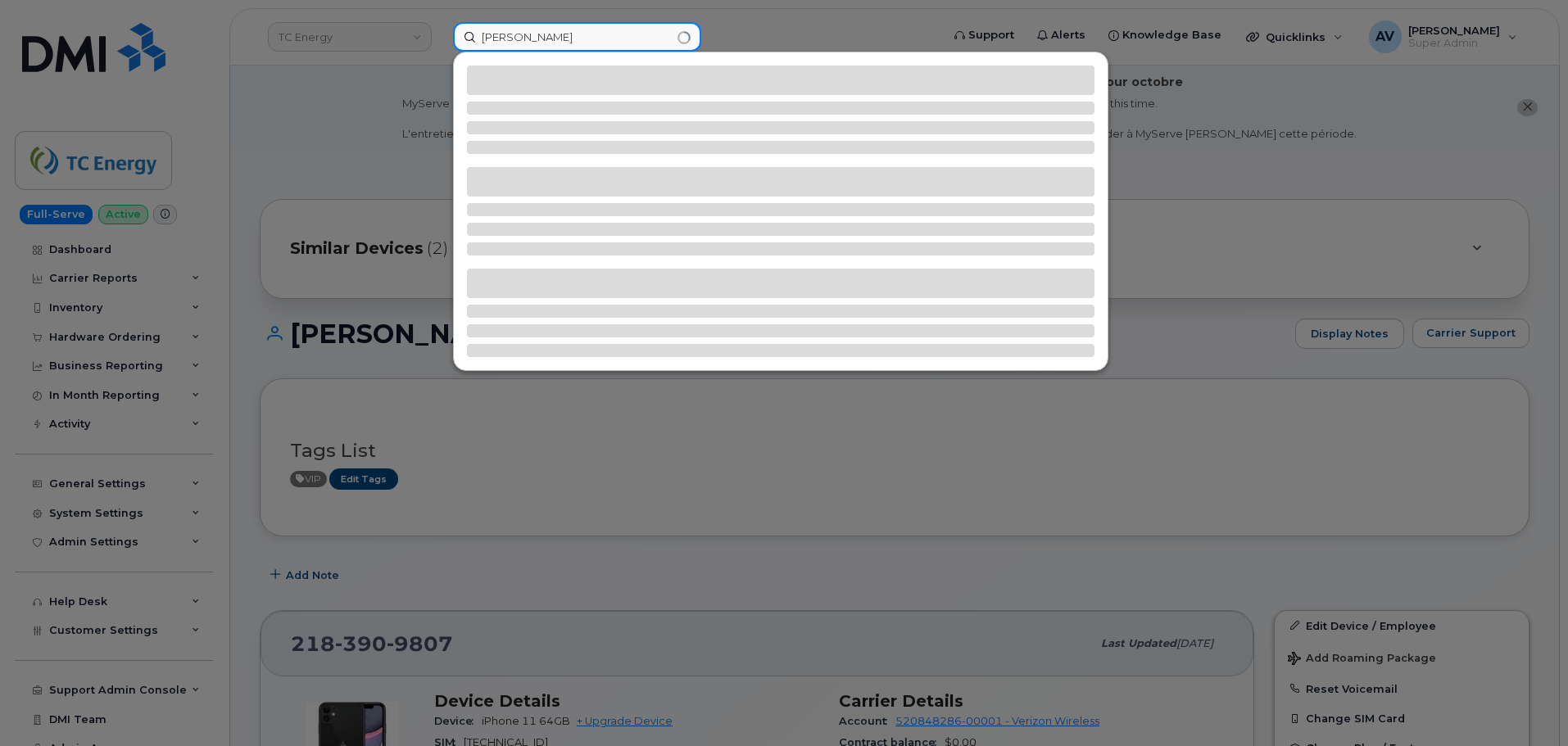
type input "[PERSON_NAME]"
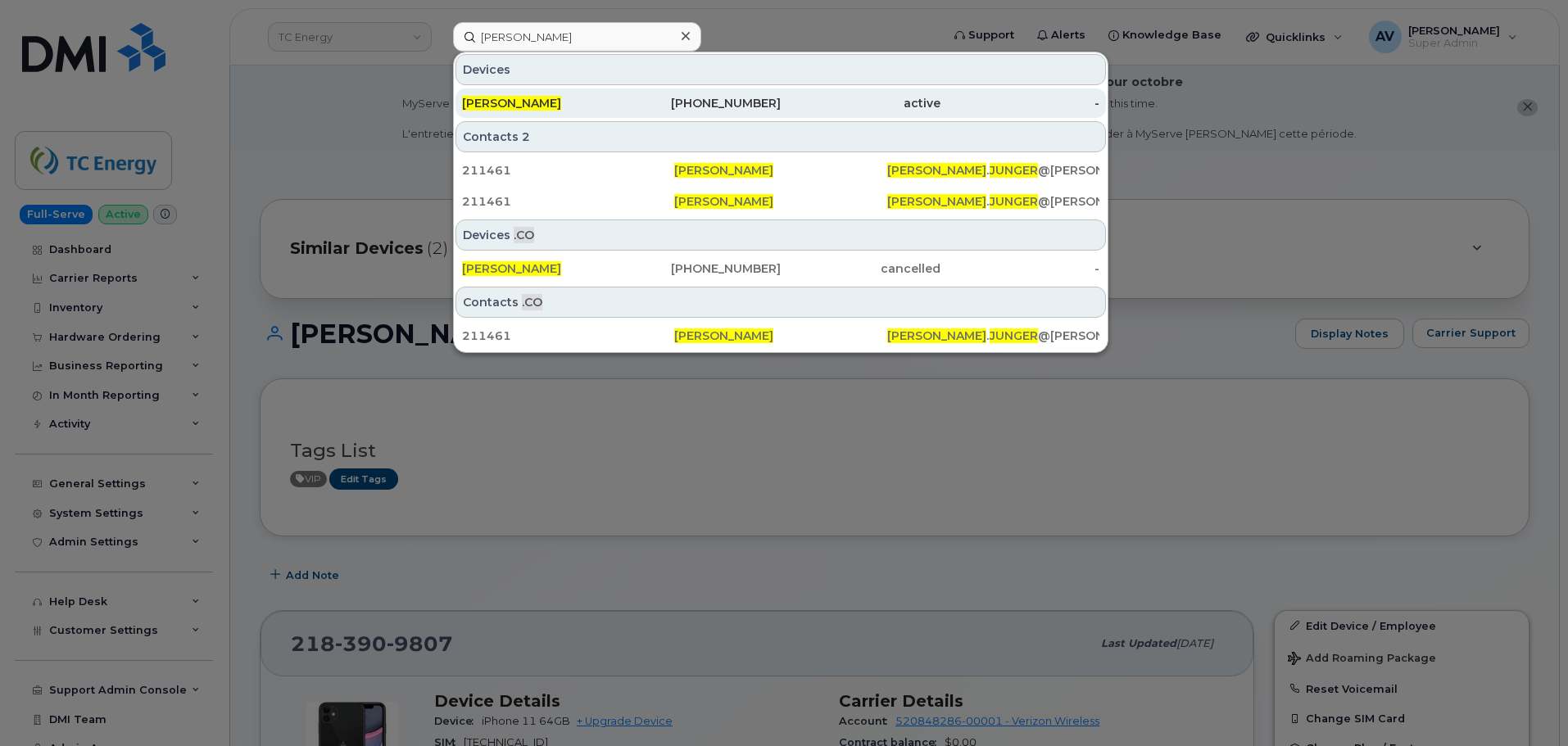
click at [626, 107] on div "[PHONE_NUMBER]" at bounding box center [702, 103] width 160 height 17
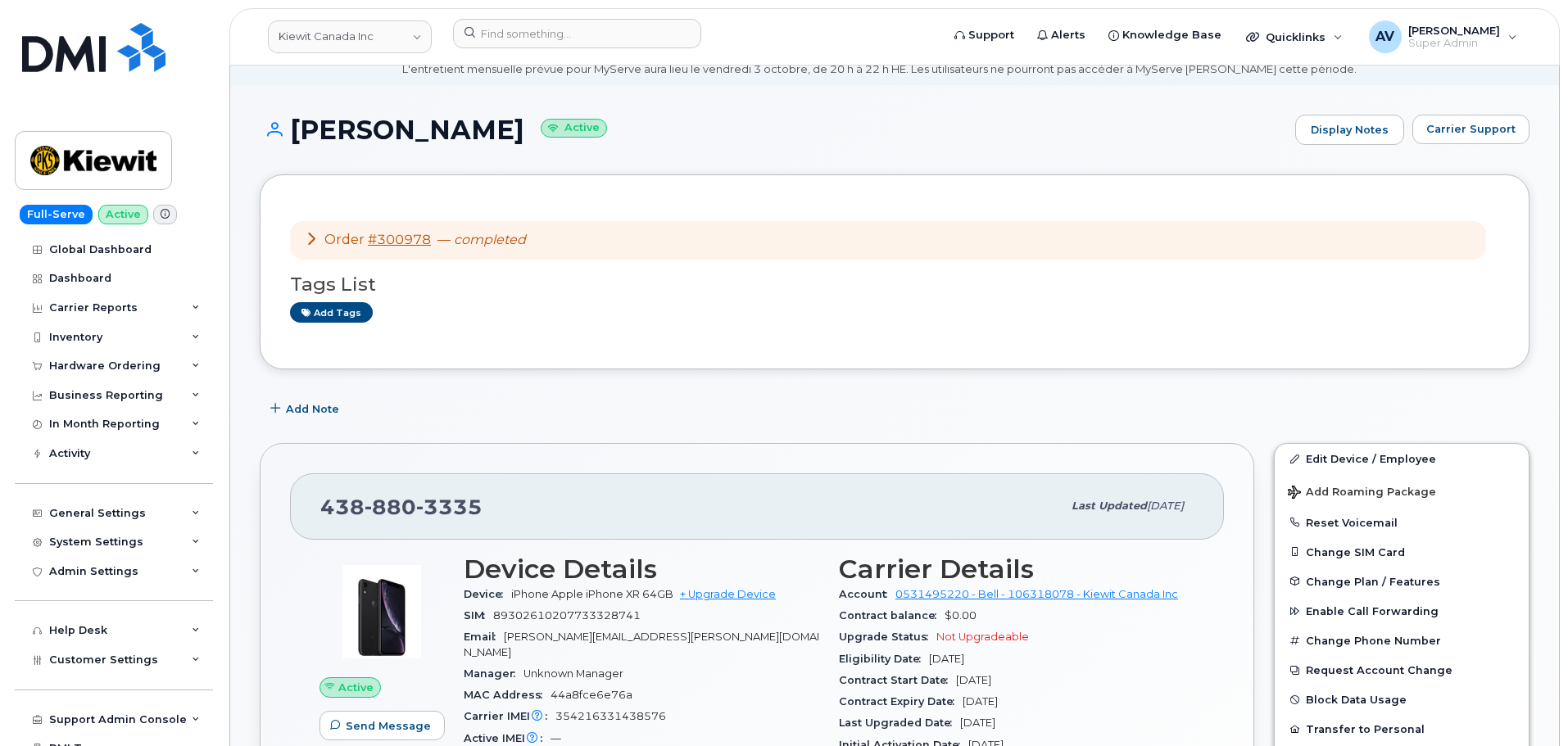
scroll to position [164, 0]
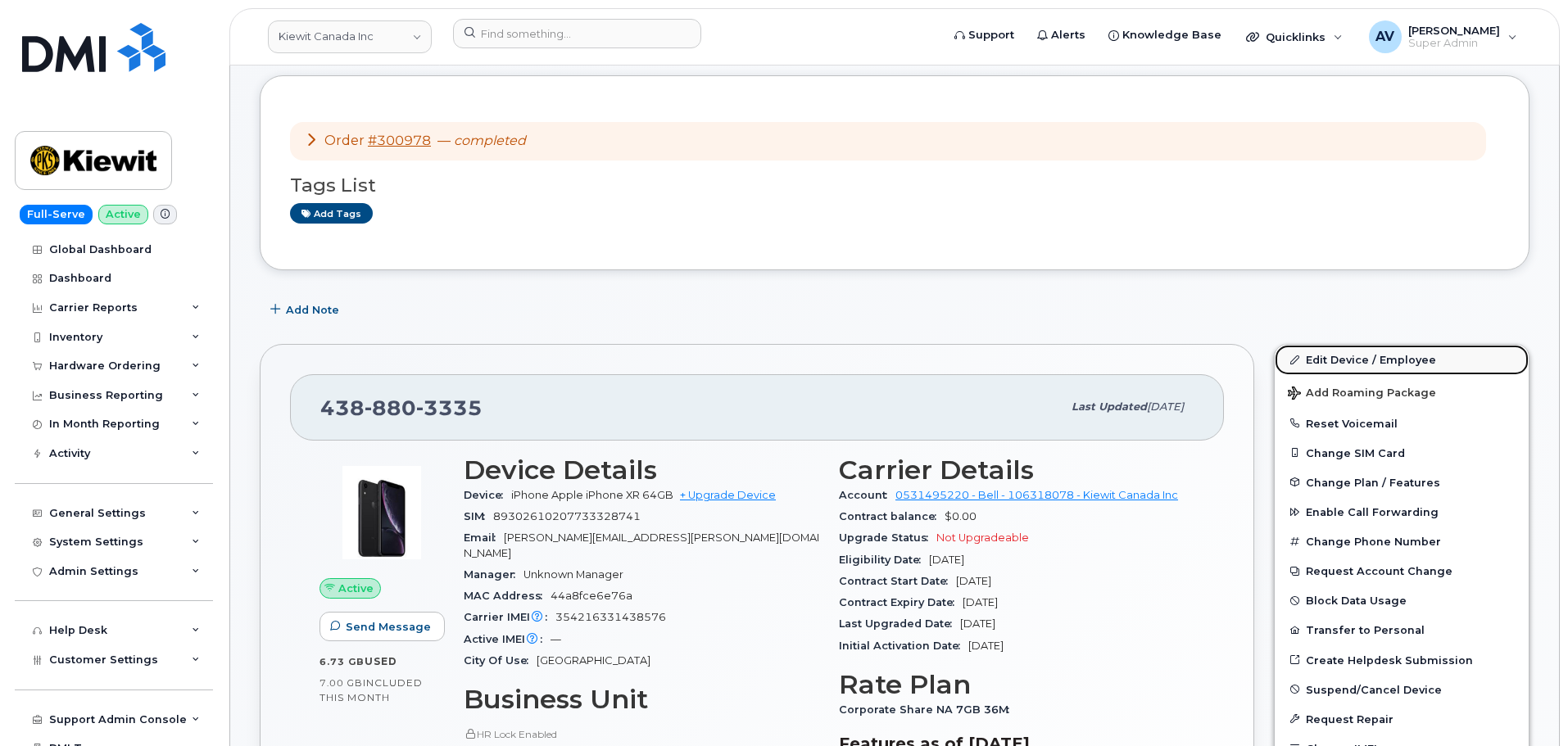
click at [1327, 356] on link "Edit Device / Employee" at bounding box center [1402, 360] width 254 height 30
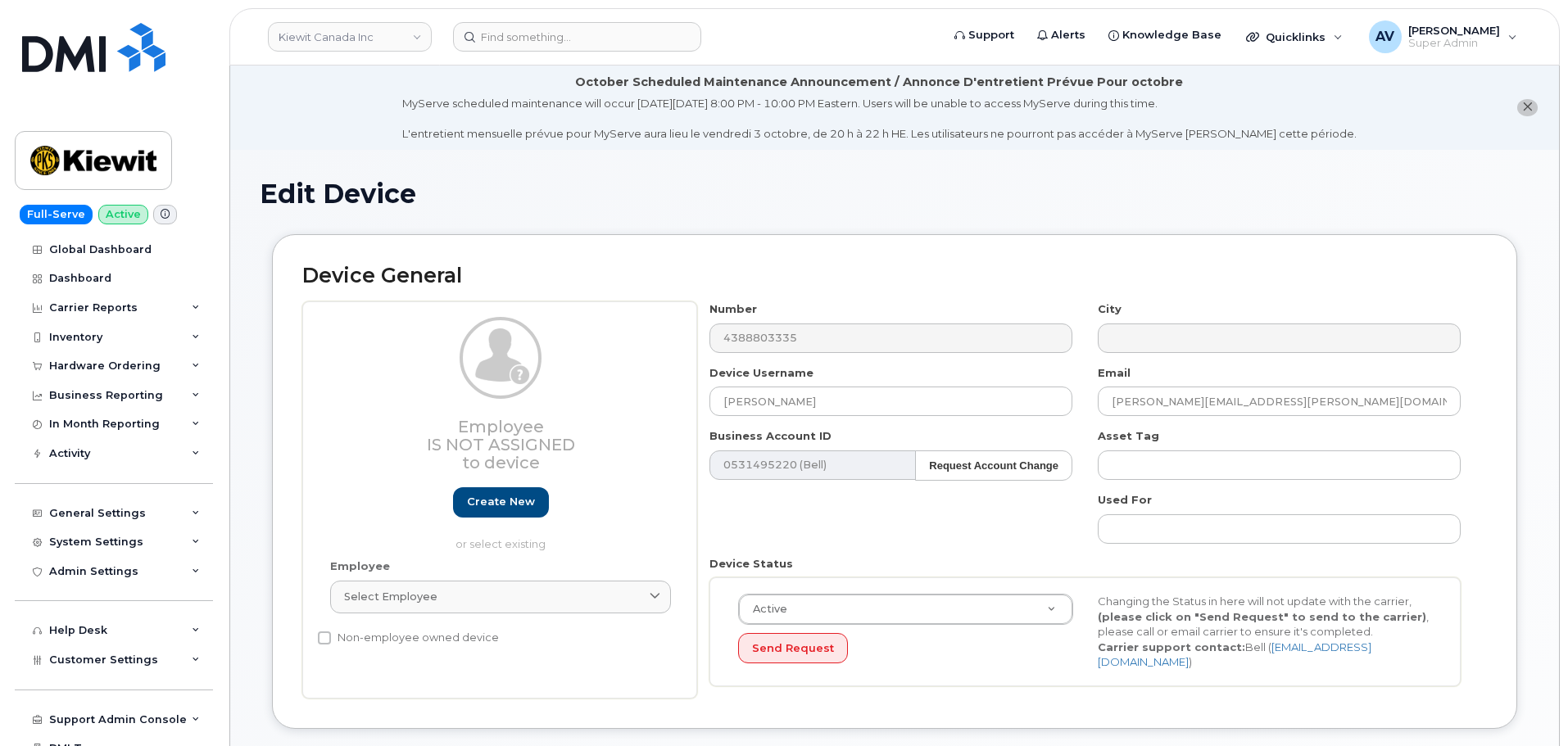
select select "14059"
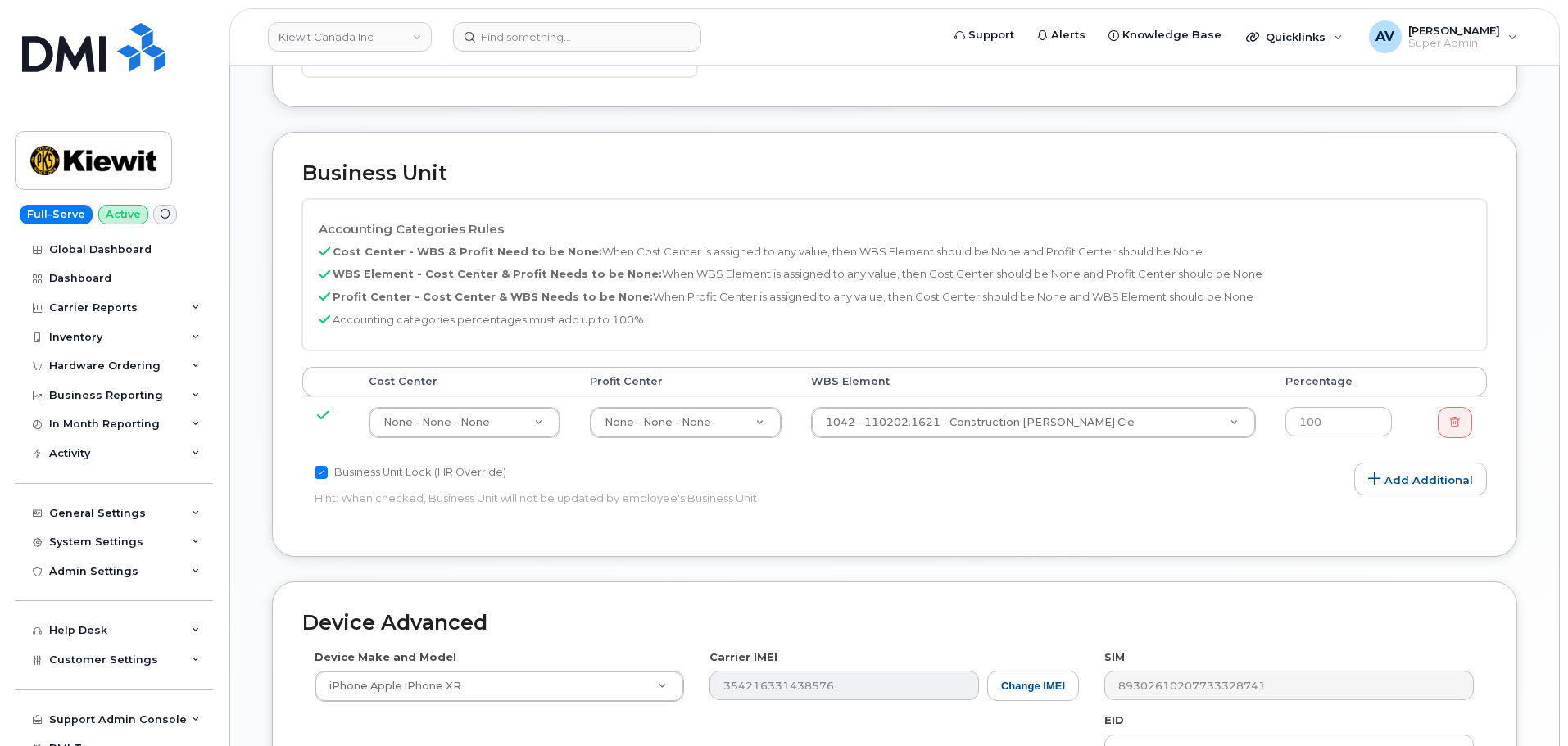
scroll to position [655, 0]
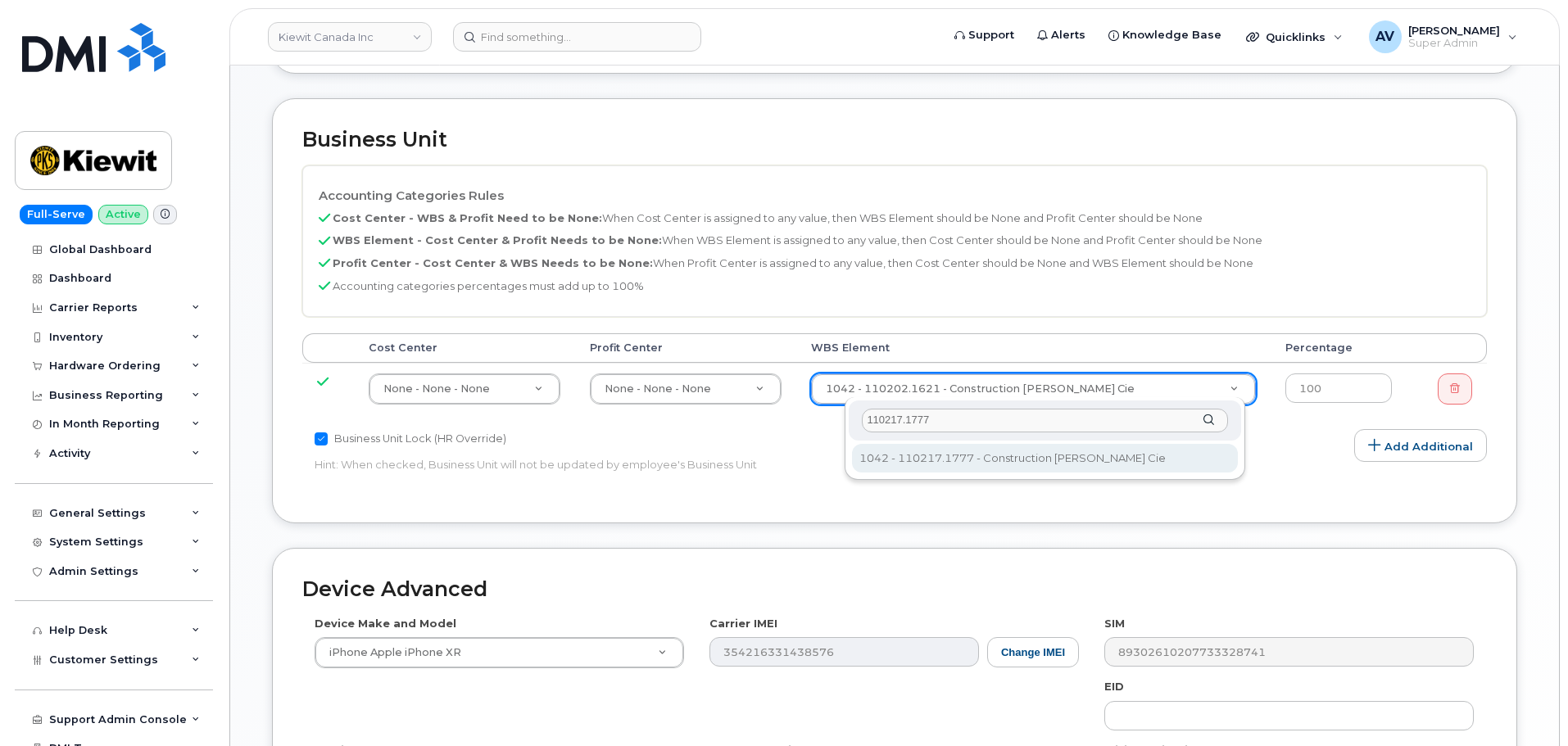
type input "110217.1777"
type input "33586959"
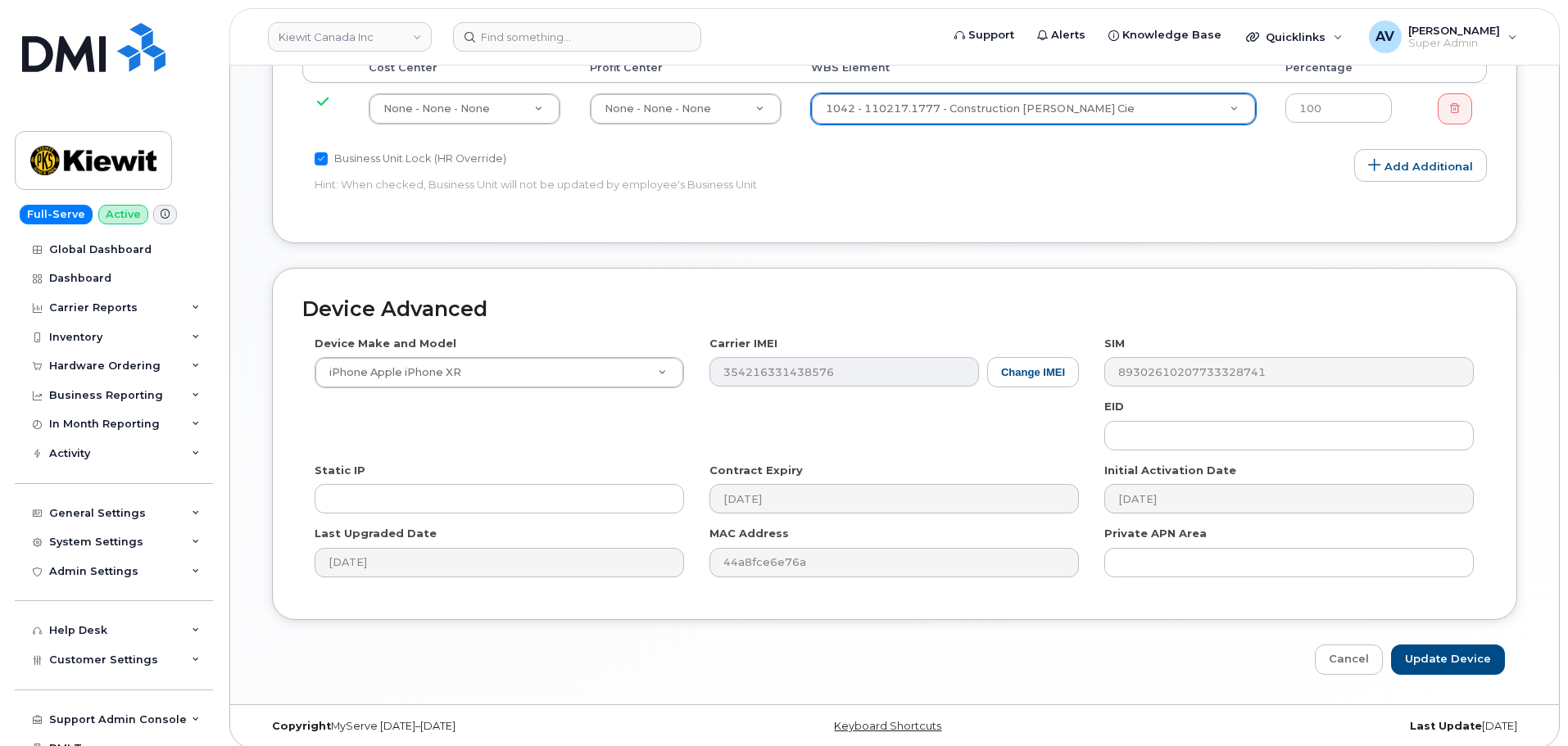
scroll to position [940, 0]
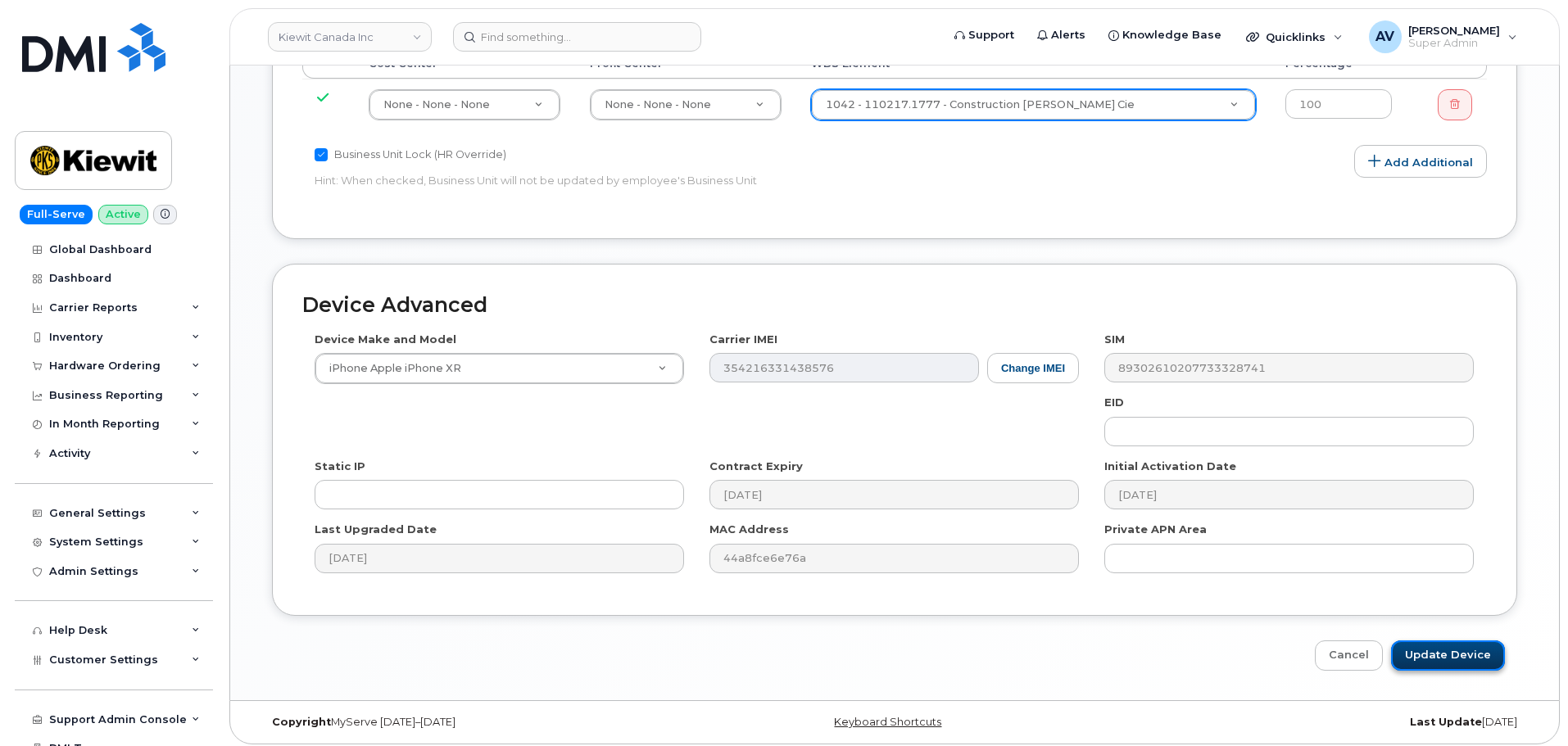
click at [1440, 642] on input "Update Device" at bounding box center [1448, 655] width 114 height 31
type input "Saving..."
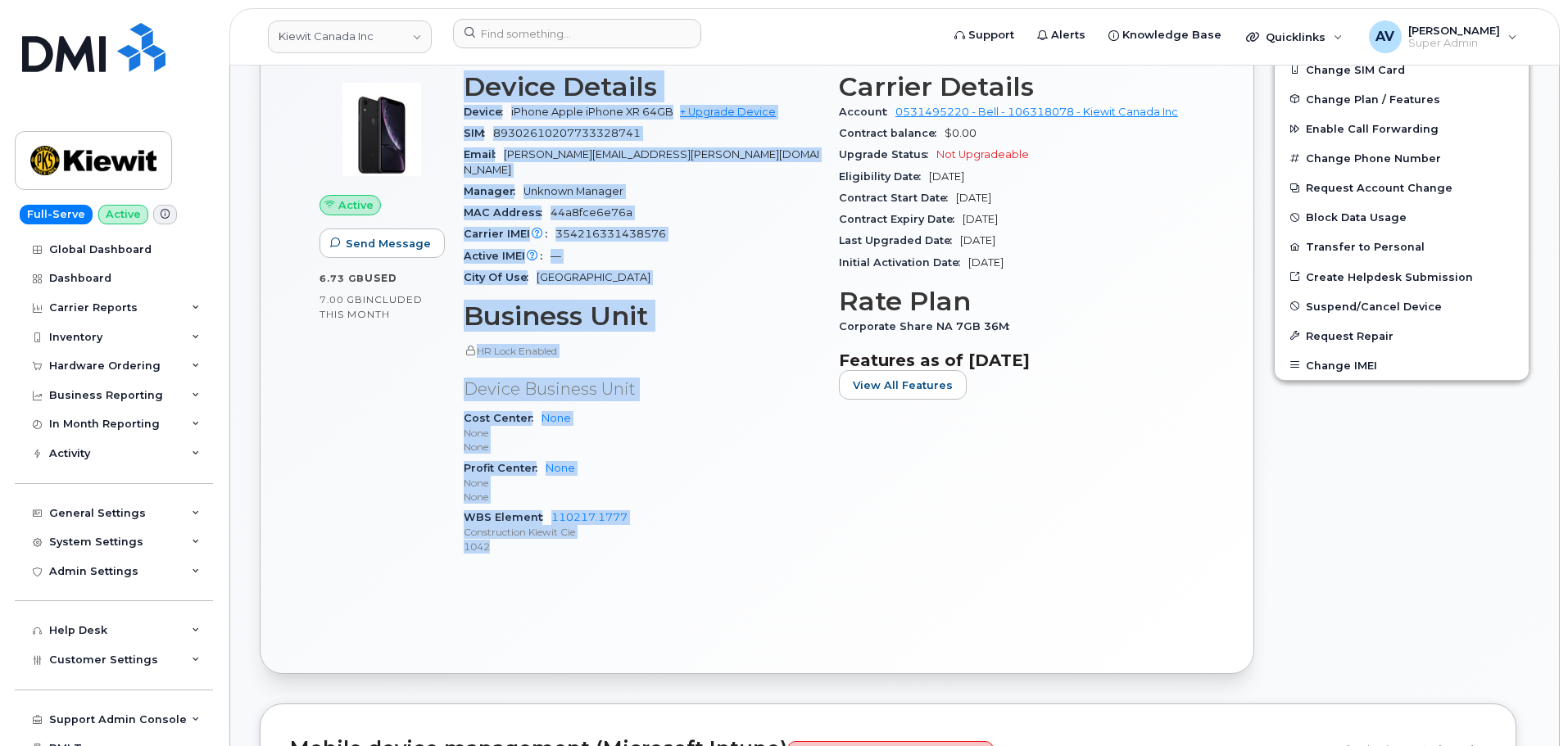
scroll to position [573, 0]
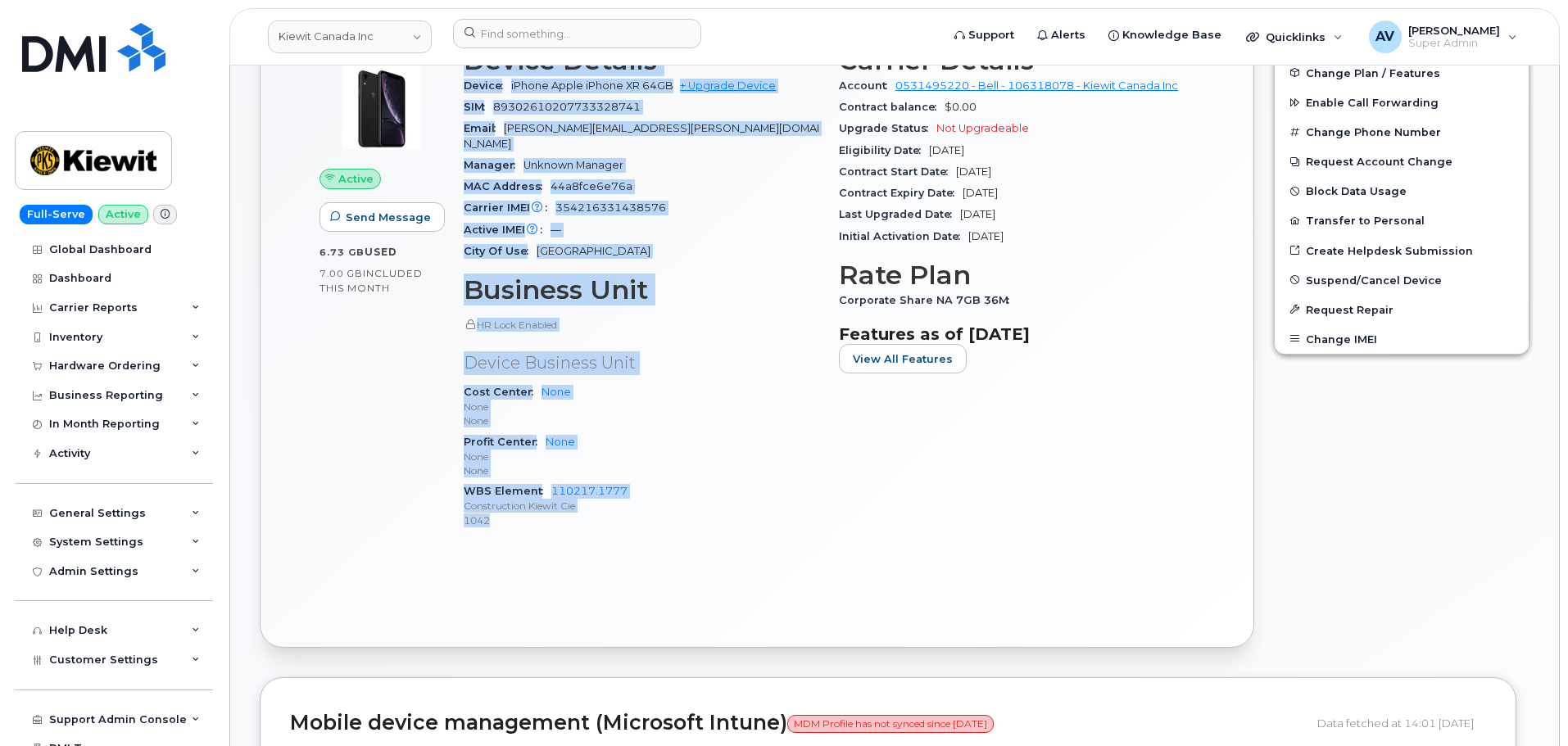
drag, startPoint x: 463, startPoint y: 381, endPoint x: 621, endPoint y: 525, distance: 213.8
click at [621, 525] on div "Device Details Device iPhone Apple iPhone XR 64GB + Upgrade Device SIM [TECHNIC…" at bounding box center [642, 295] width 376 height 518
copy div "Device Details Device iPhone Apple iPhone XR 64GB + Upgrade Device SIM [TECHNIC…"
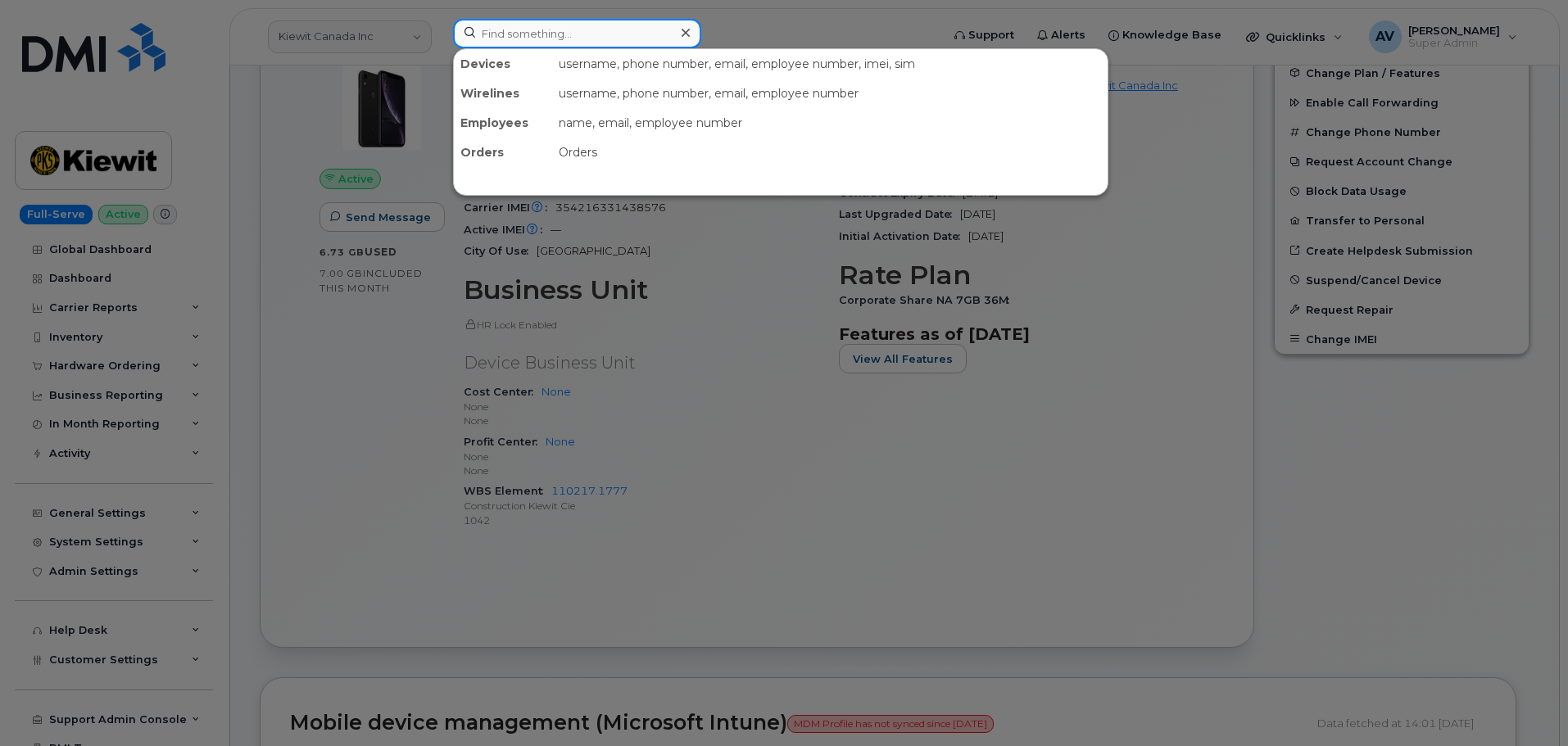
click at [603, 36] on input at bounding box center [578, 34] width 248 height 30
paste input "[PERSON_NAME]"
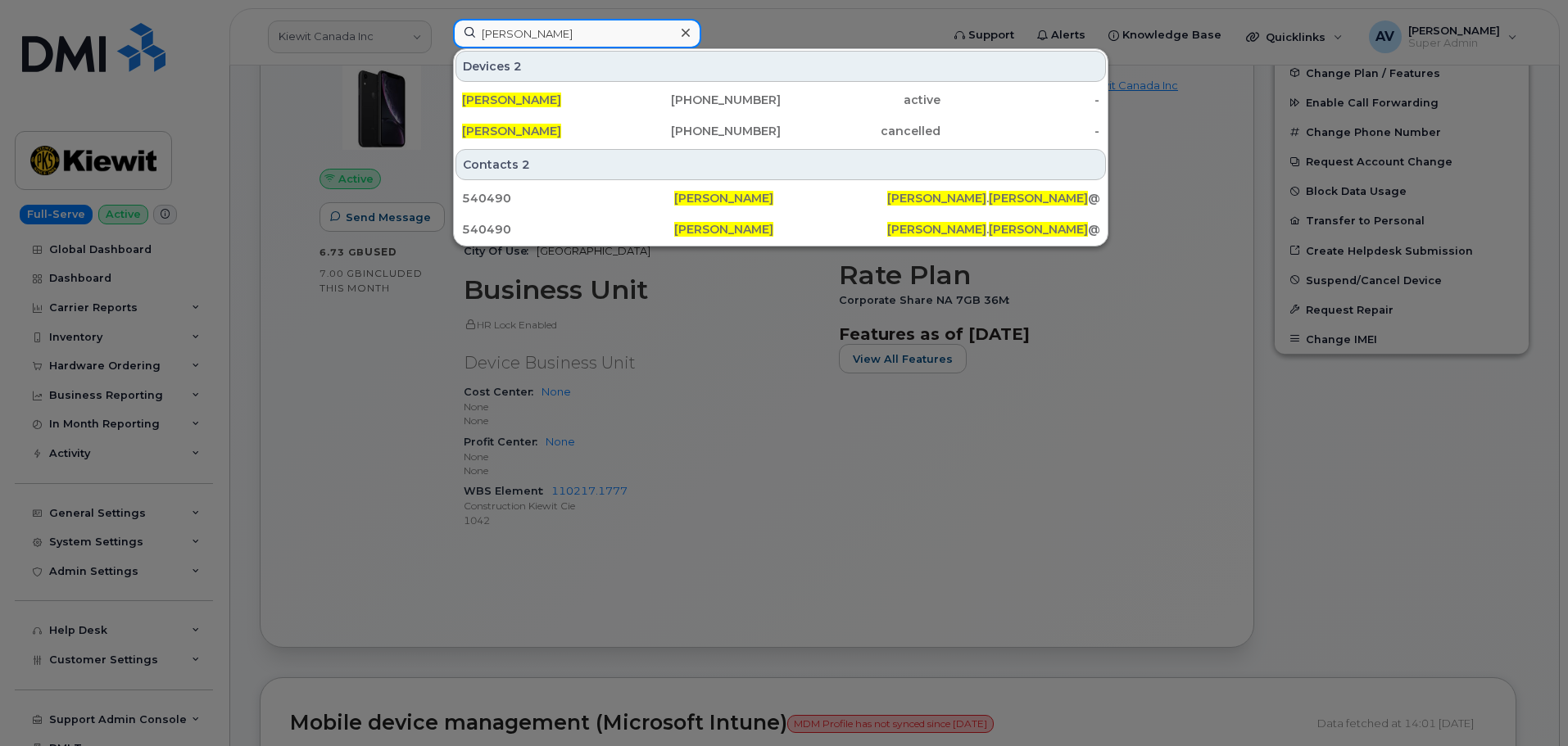
type input "[PERSON_NAME]"
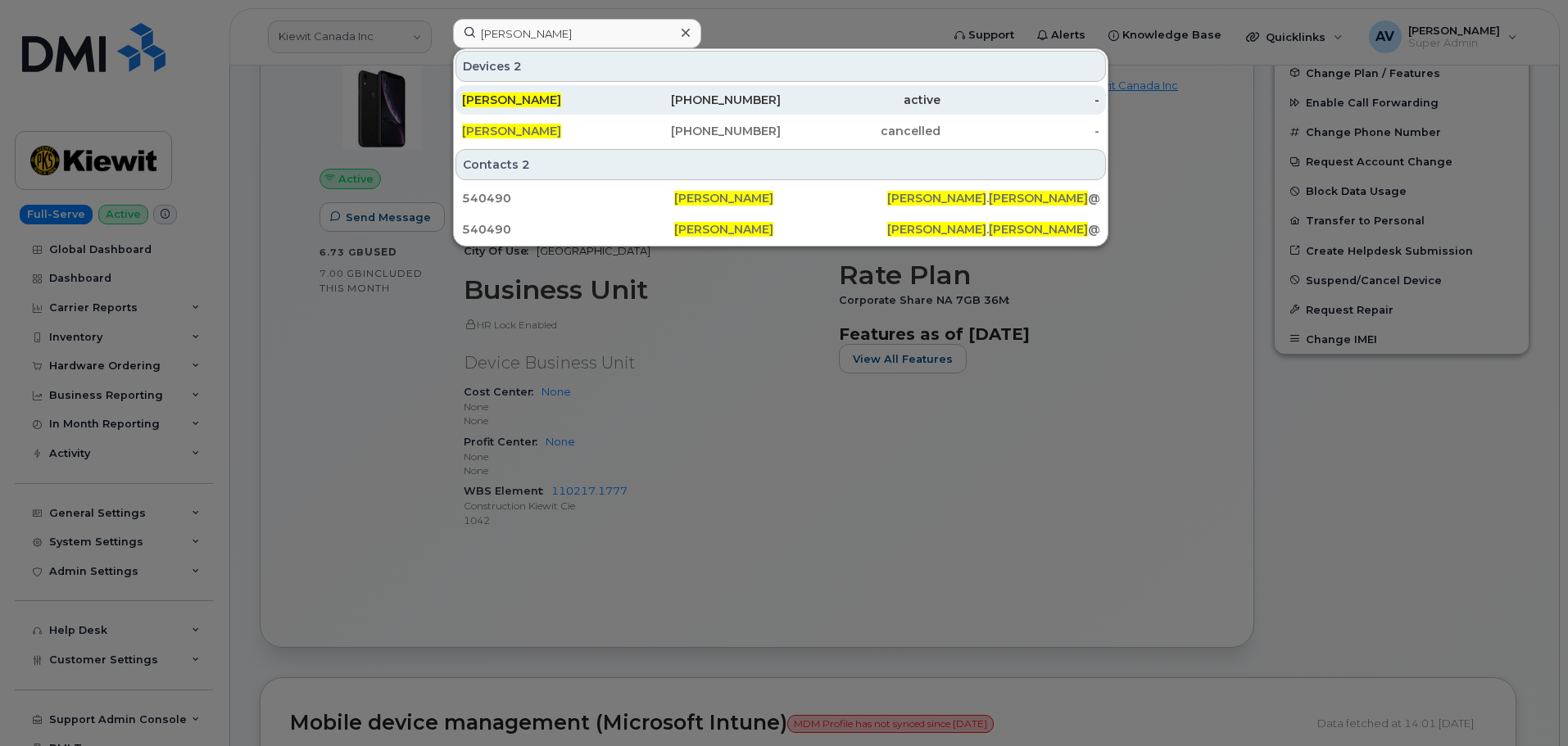
click at [681, 103] on div "402-505-0716" at bounding box center [702, 100] width 160 height 17
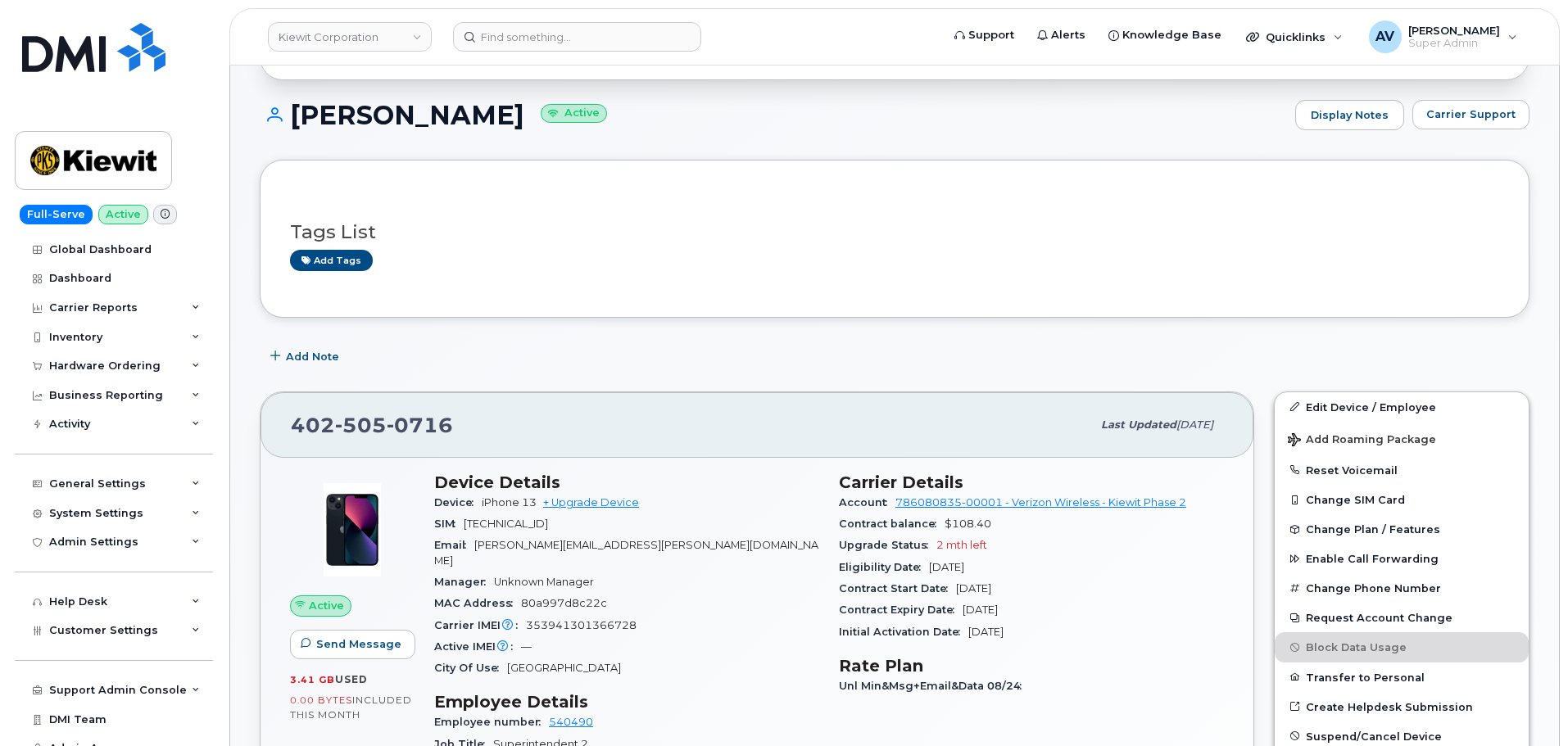
scroll to position [246, 0]
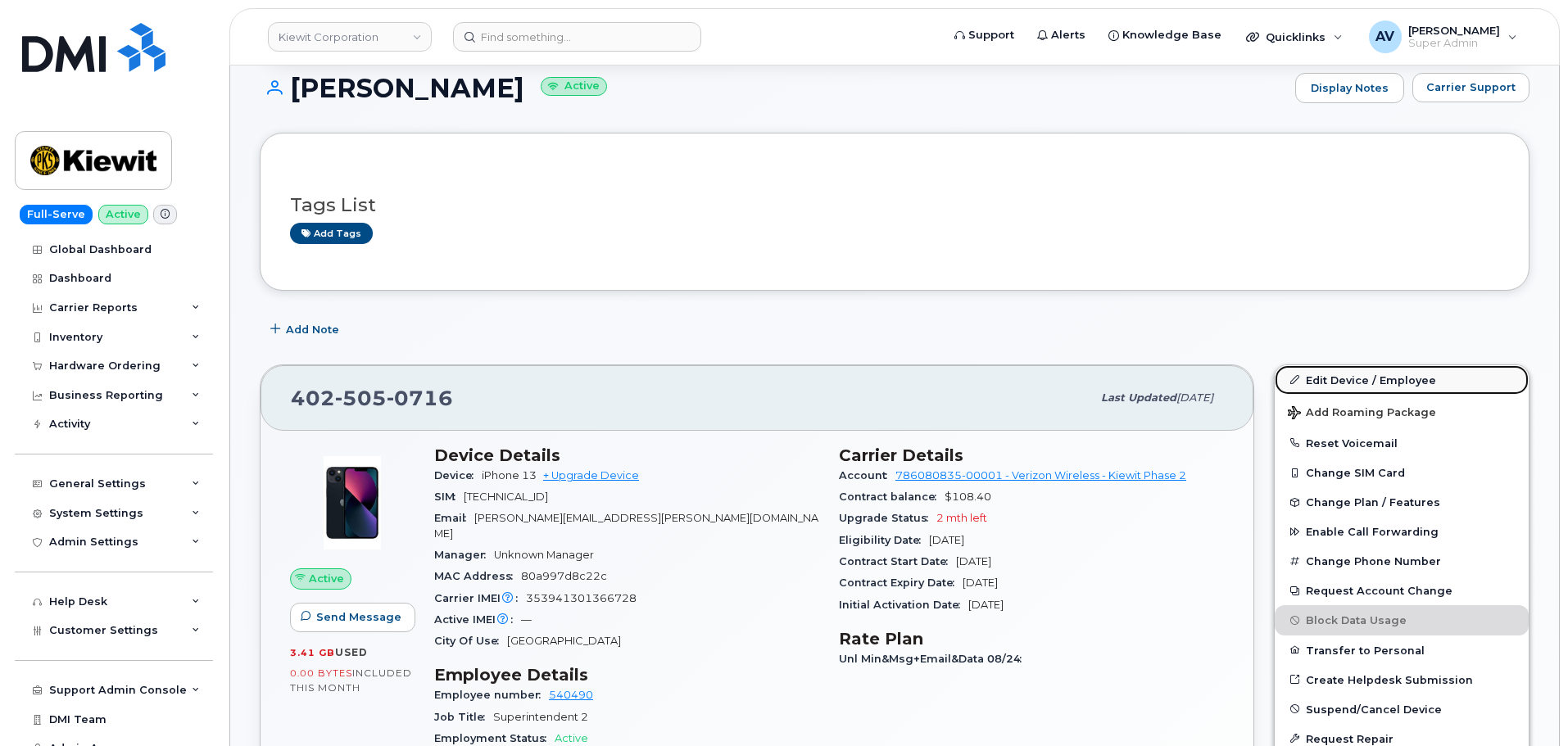
click at [1364, 377] on link "Edit Device / Employee" at bounding box center [1402, 380] width 254 height 30
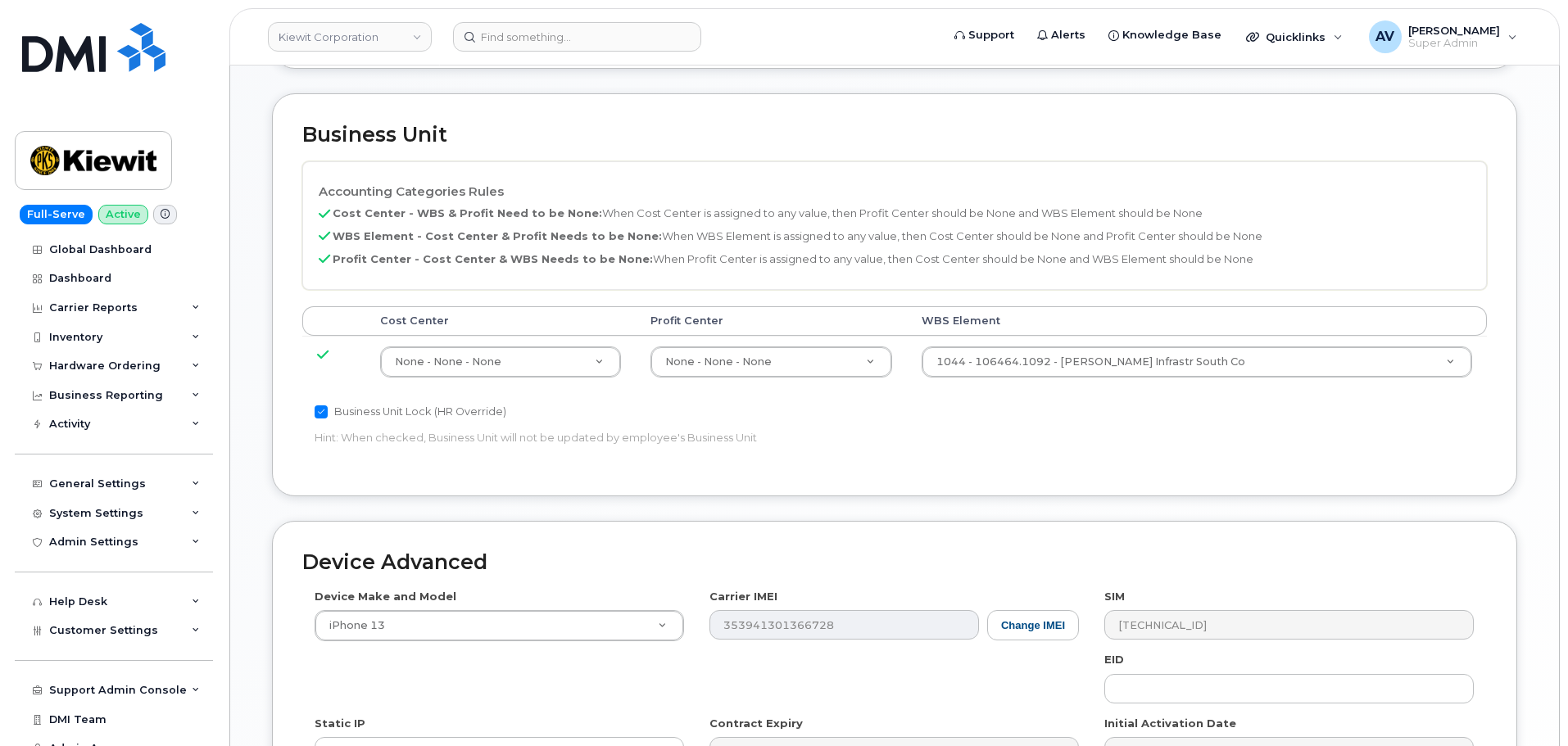
scroll to position [819, 0]
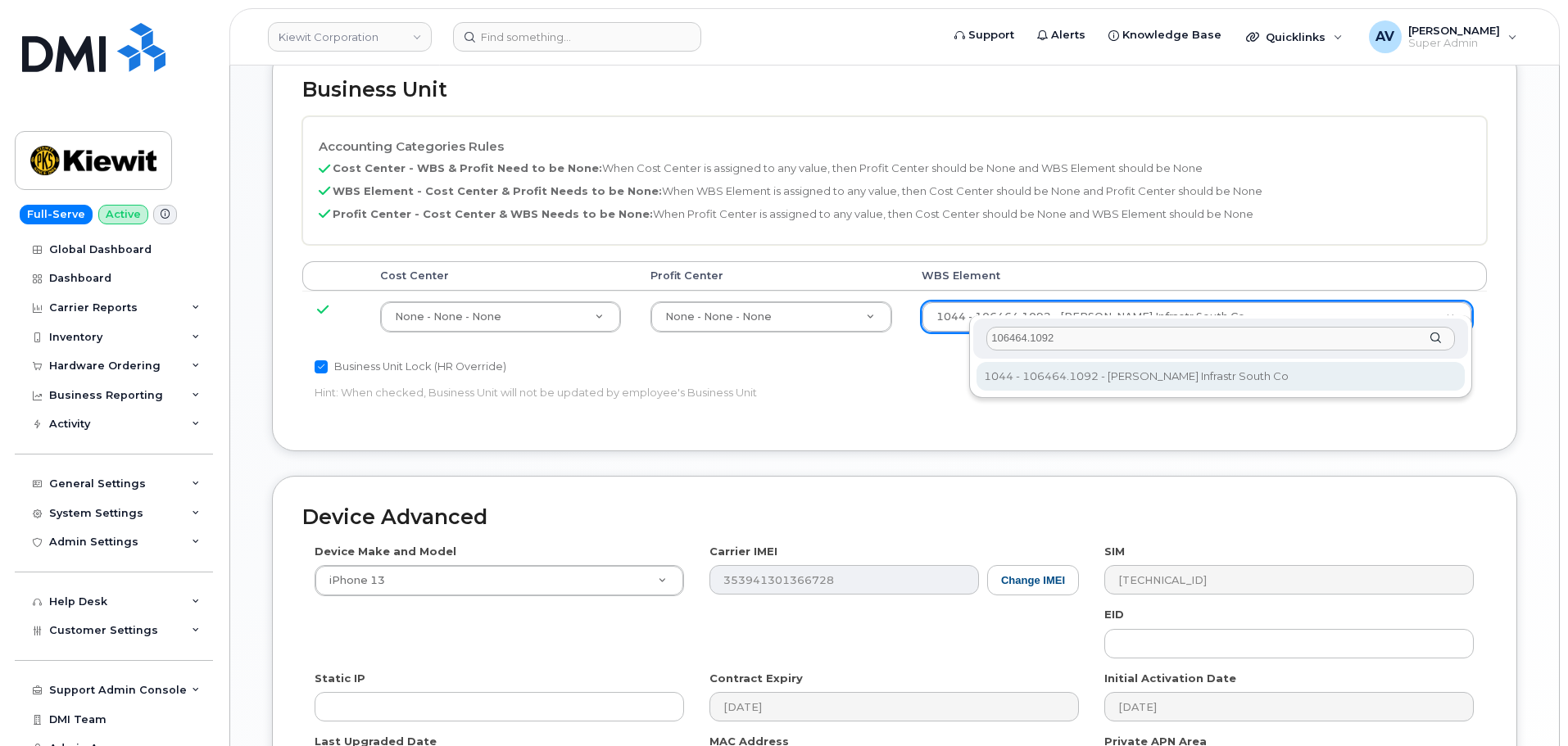
type input "106464.1092"
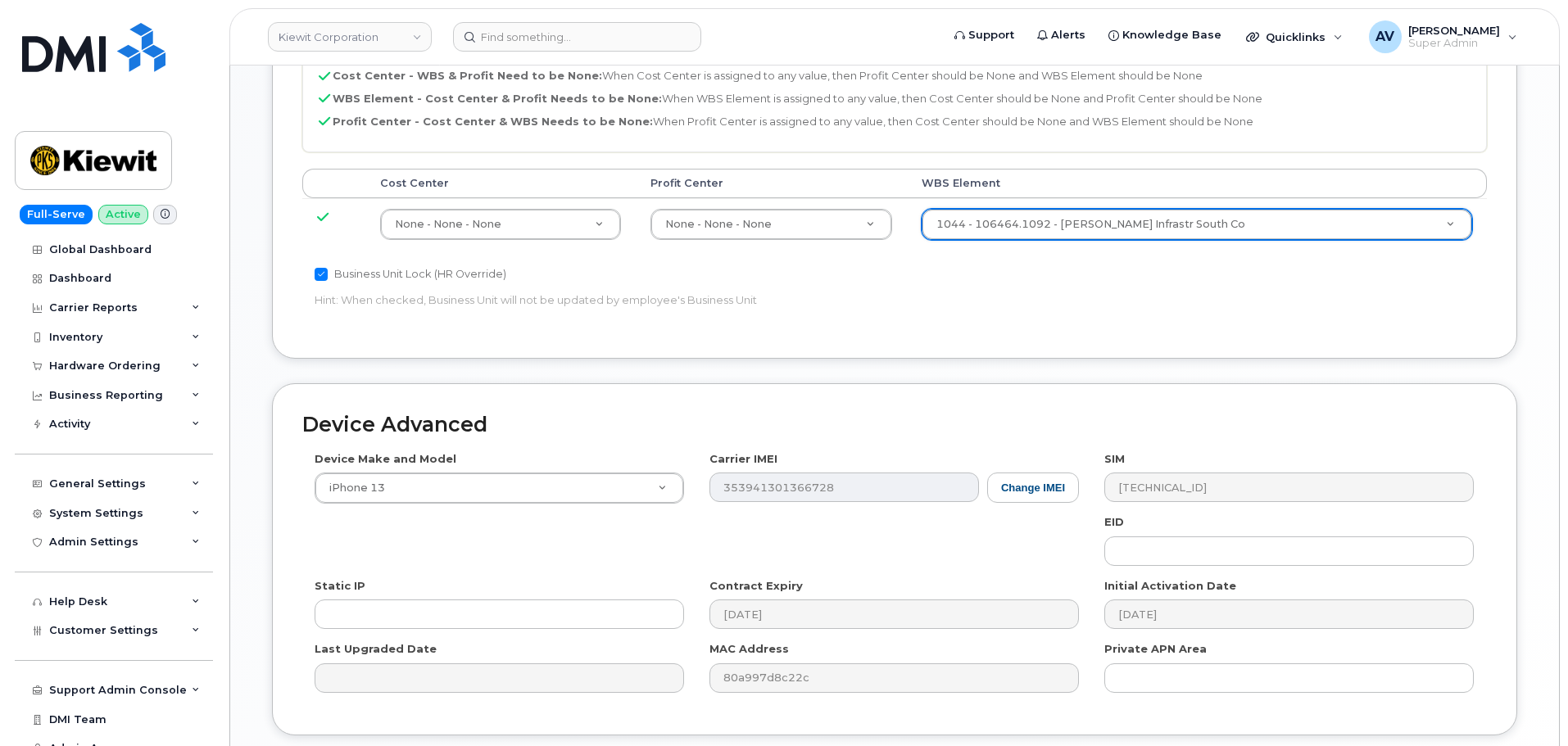
scroll to position [1021, 0]
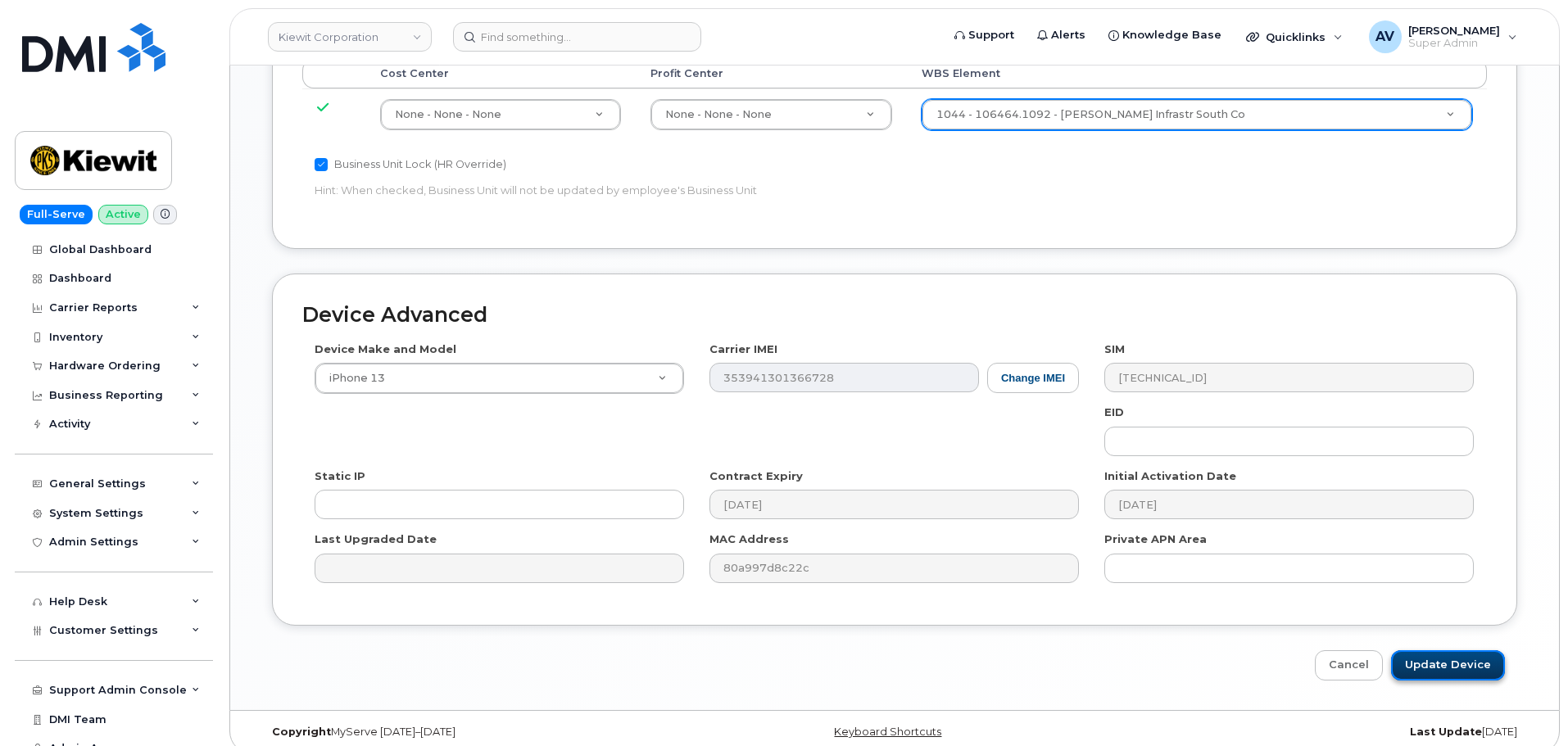
click at [1441, 650] on input "Update Device" at bounding box center [1448, 665] width 114 height 31
type input "Saving..."
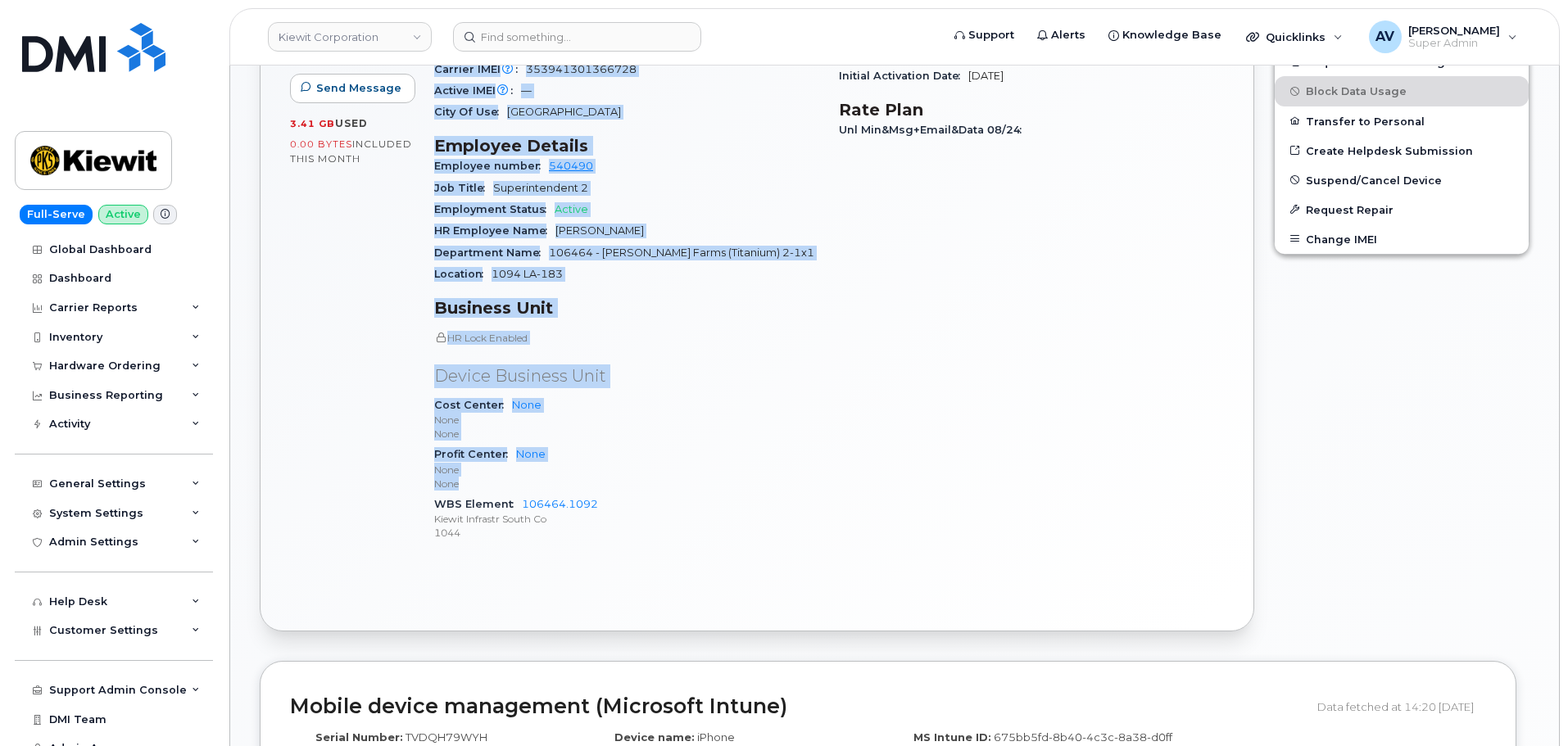
scroll to position [819, 0]
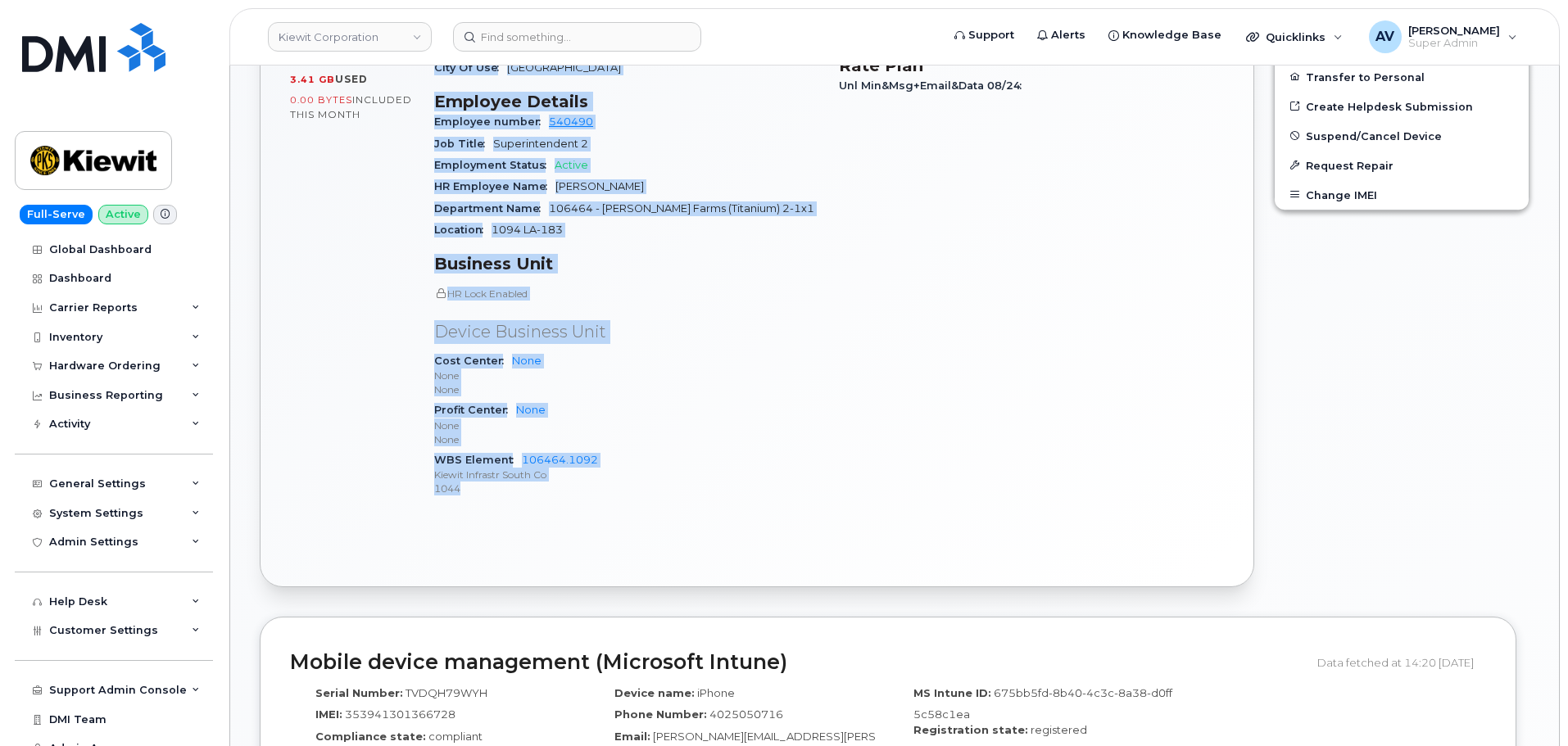
drag, startPoint x: 433, startPoint y: 286, endPoint x: 615, endPoint y: 476, distance: 263.1
click at [615, 476] on div "Device Details Device iPhone 13 + Upgrade Device SIM 89148000009498663840 Email…" at bounding box center [626, 193] width 405 height 660
copy div "Device Details Device iPhone 13 + Upgrade Device SIM 89148000009498663840 Email…"
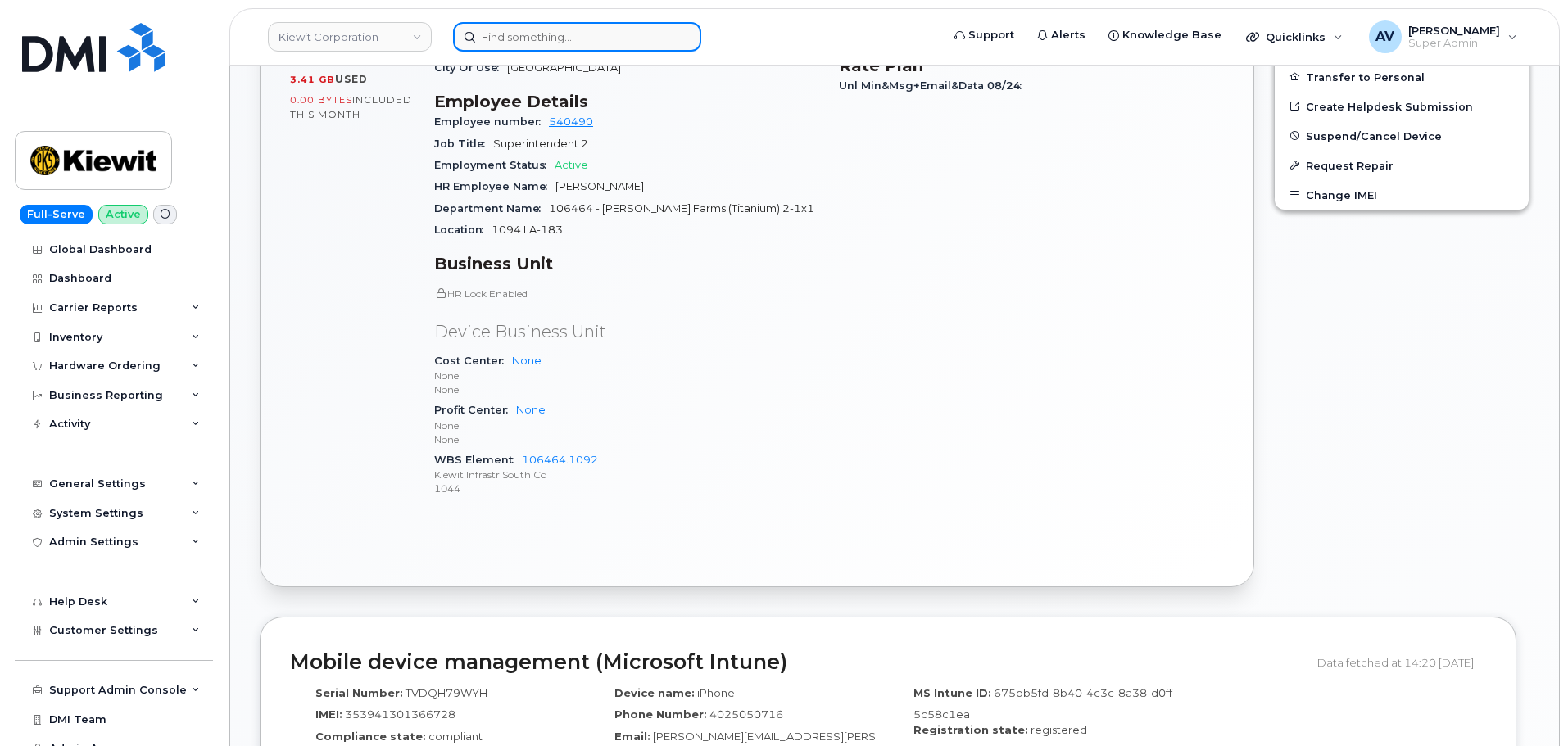
click at [539, 36] on input at bounding box center [578, 37] width 248 height 30
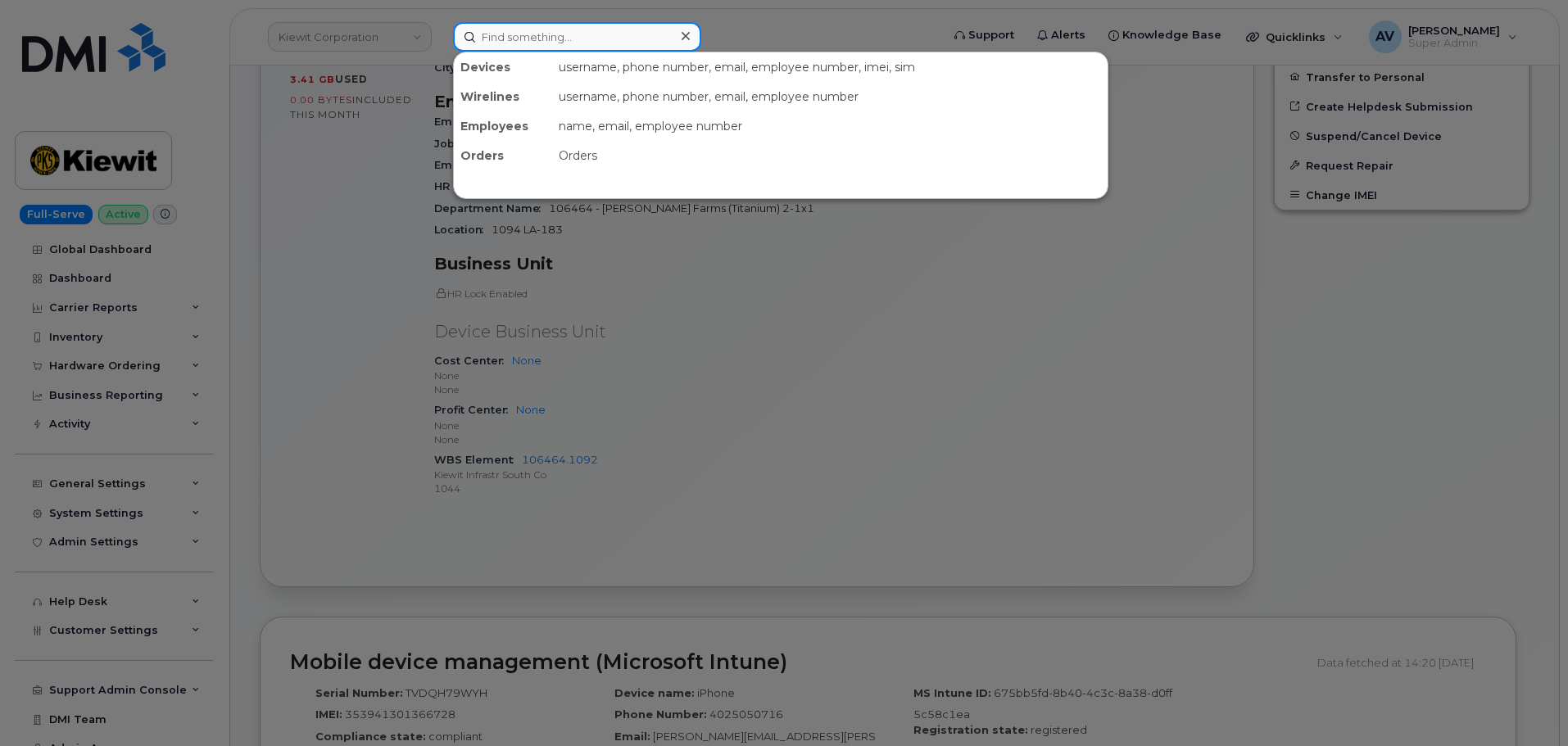
paste input "[PERSON_NAME]"
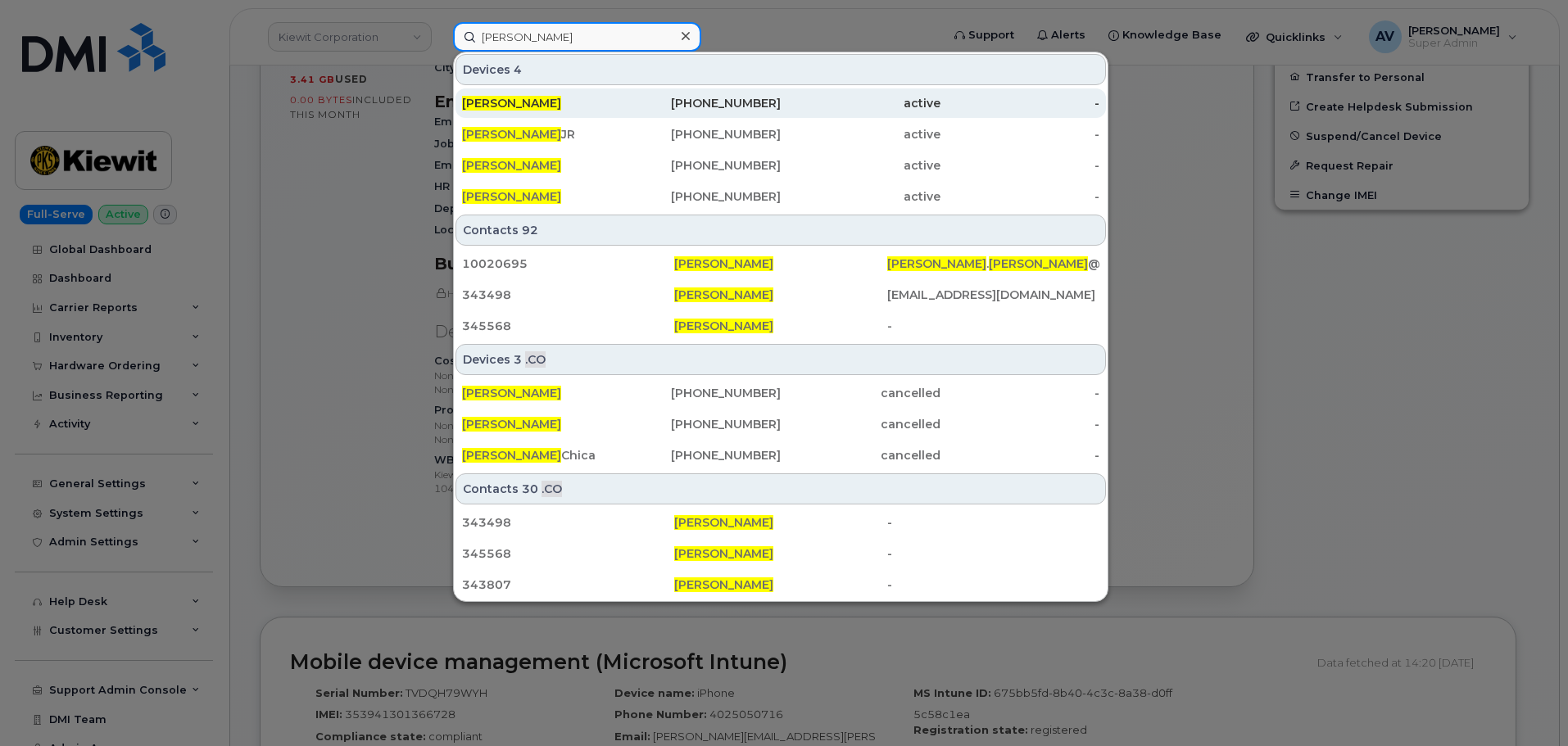
type input "[PERSON_NAME]"
click at [592, 105] on div "[PERSON_NAME]" at bounding box center [541, 103] width 160 height 17
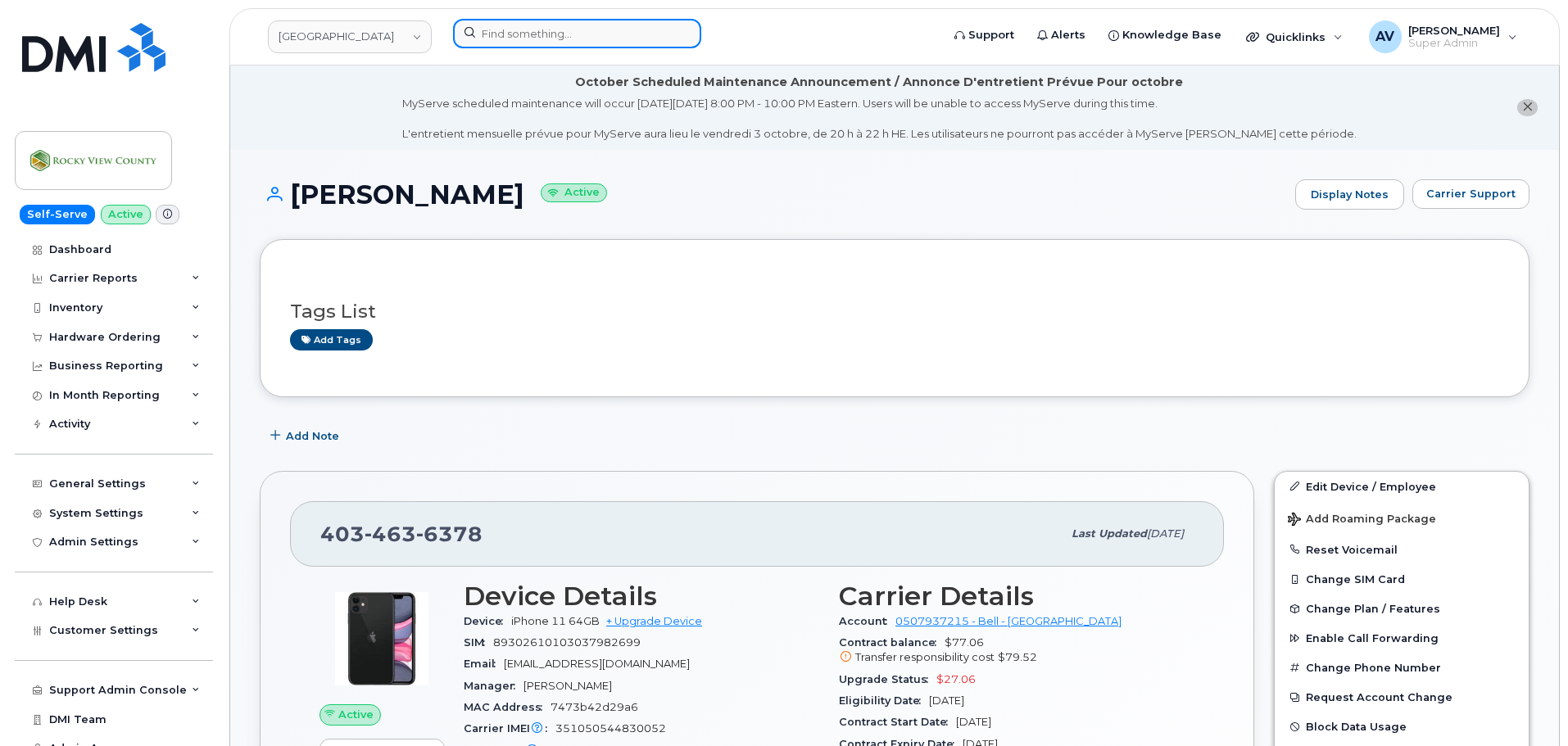
click at [565, 31] on input at bounding box center [578, 34] width 248 height 30
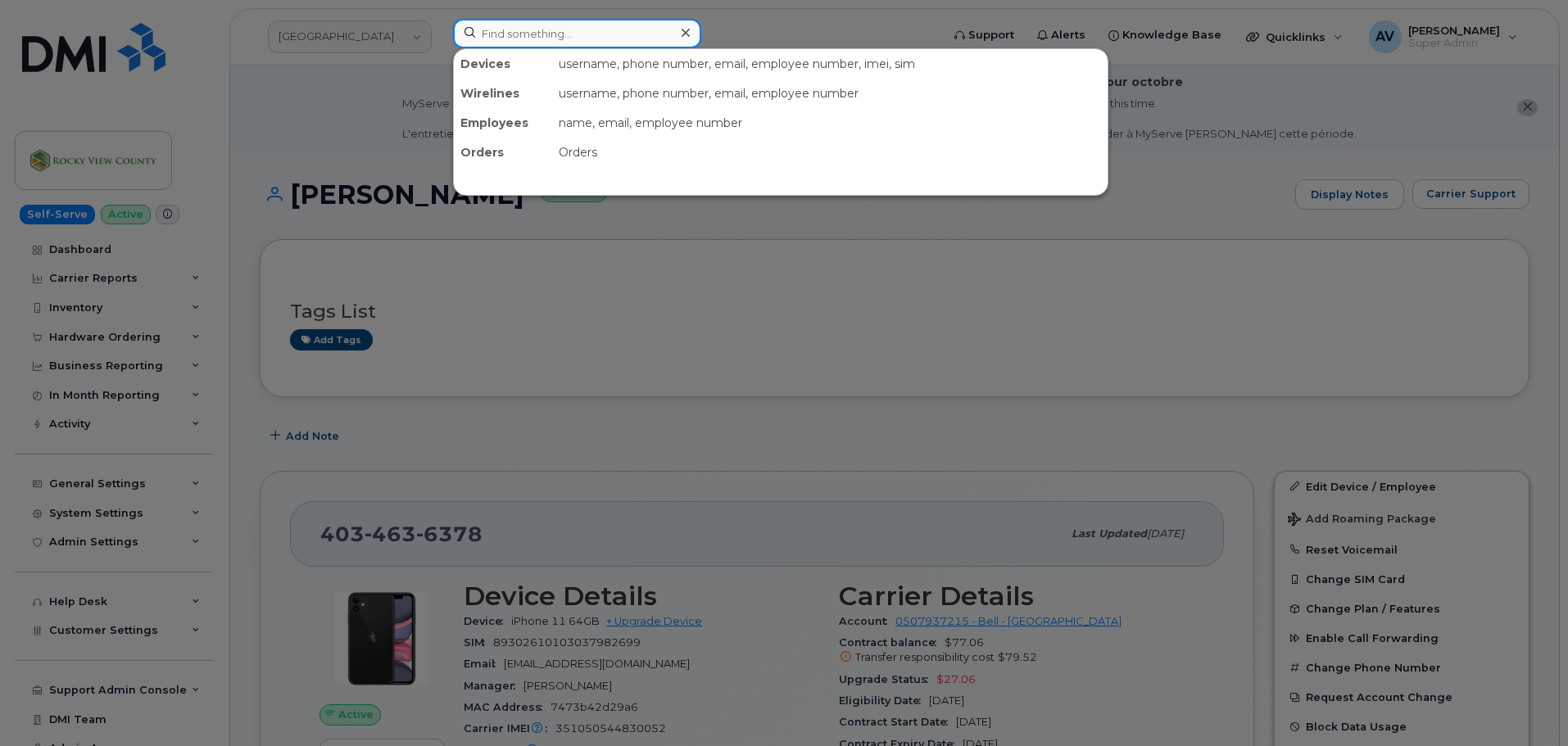
paste input "[PERSON_NAME]"
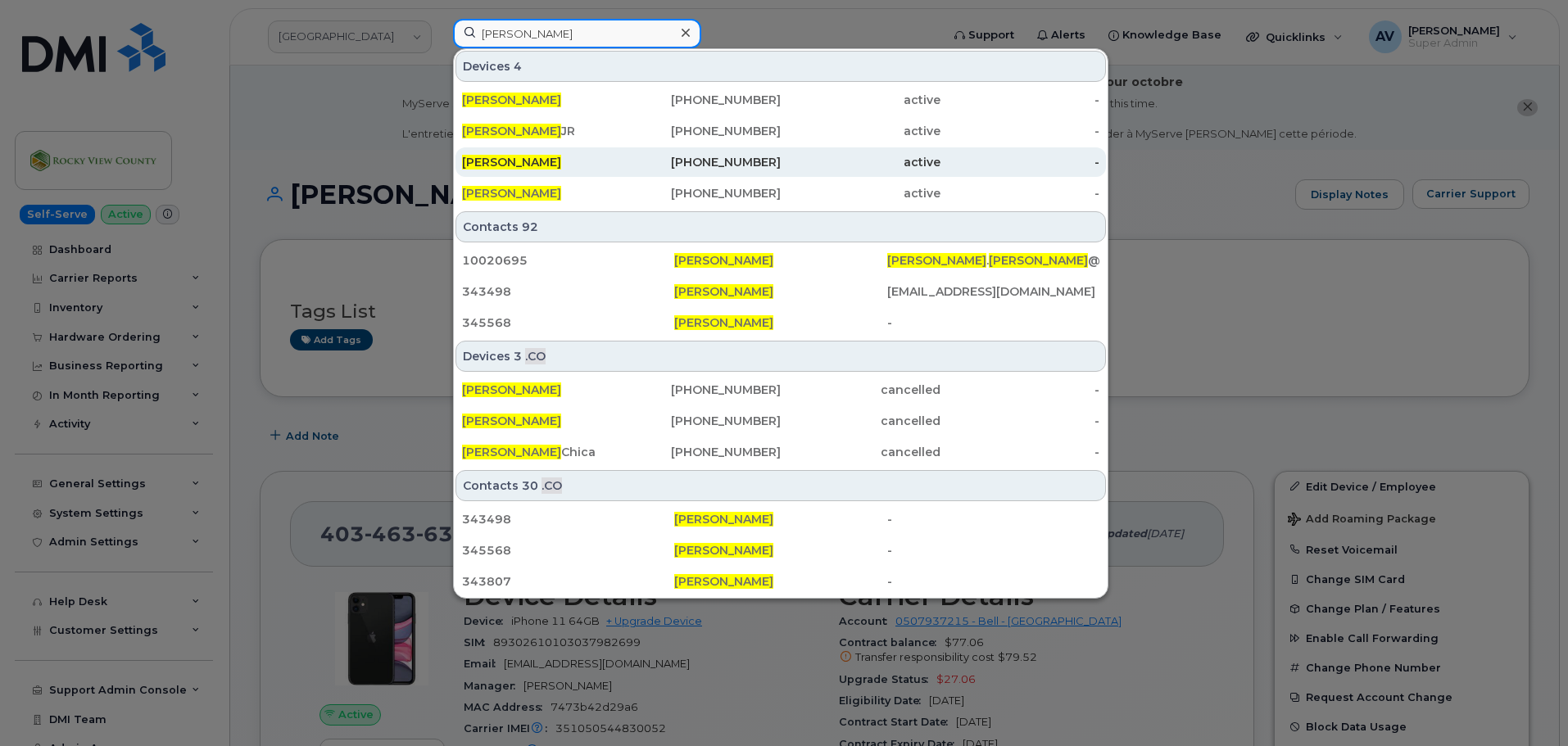
type input "[PERSON_NAME]"
click at [607, 168] on div "[PERSON_NAME]" at bounding box center [541, 162] width 160 height 17
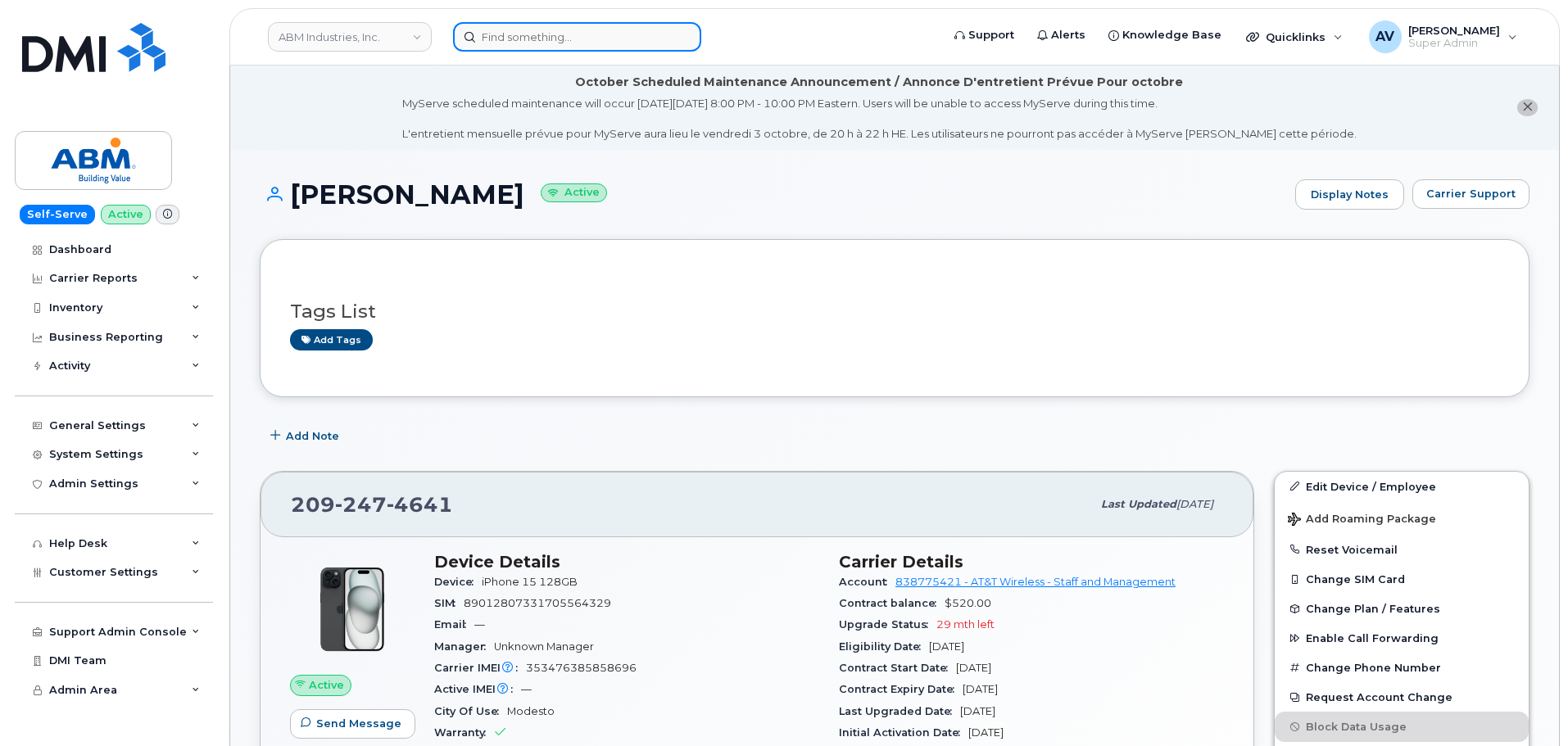
click at [585, 38] on input at bounding box center [578, 37] width 248 height 30
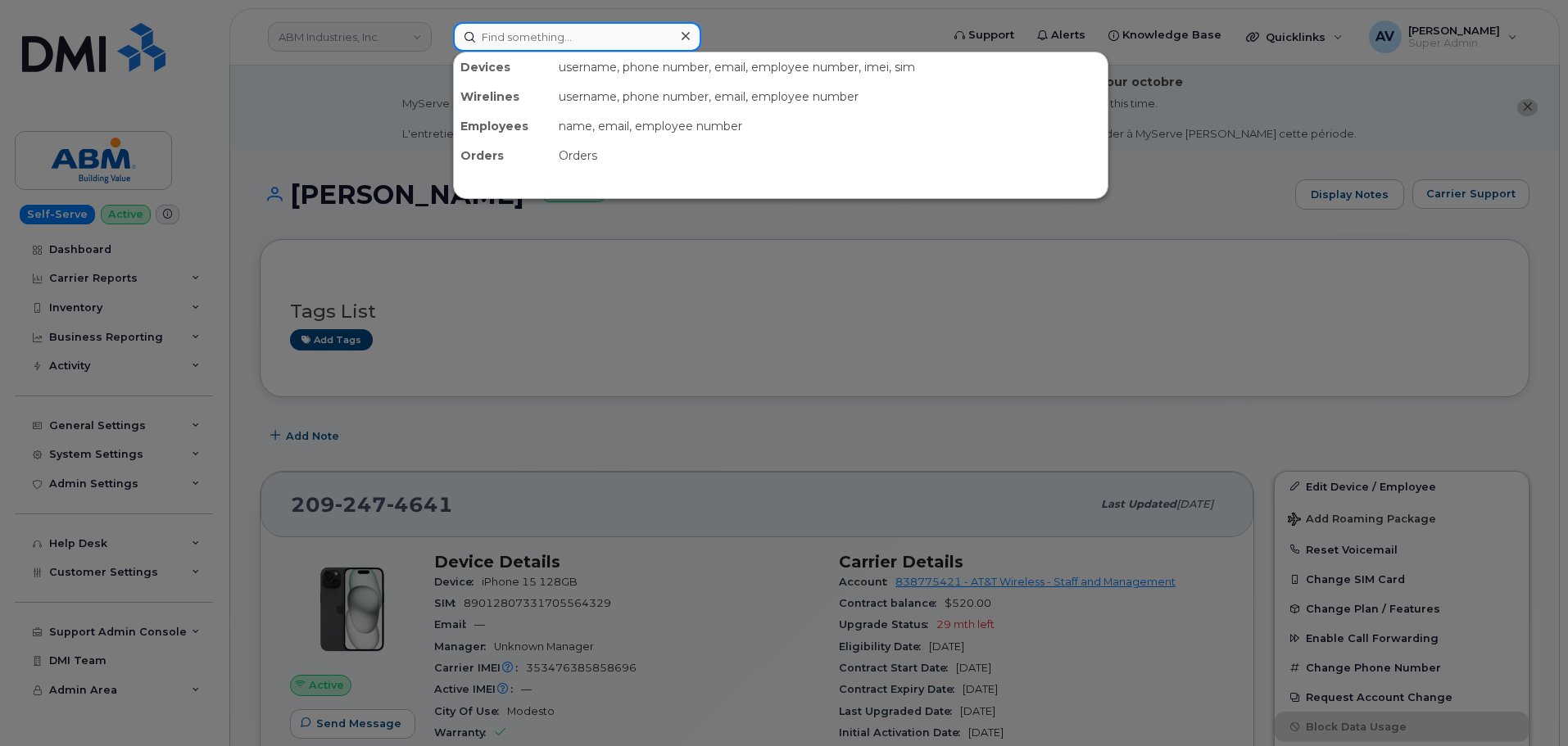
paste input "[PERSON_NAME]"
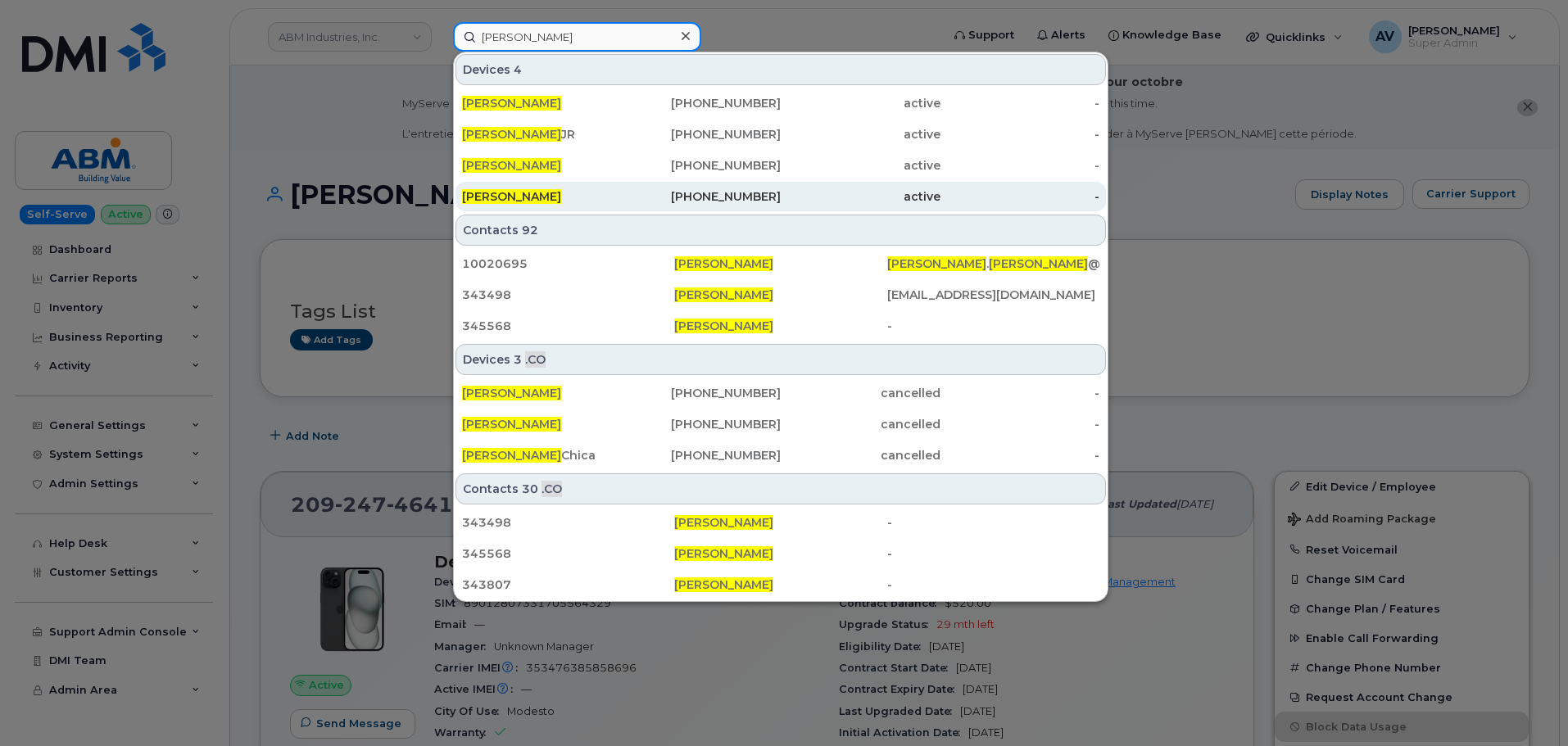
type input "[PERSON_NAME]"
click at [641, 191] on div "[PHONE_NUMBER]" at bounding box center [702, 197] width 160 height 17
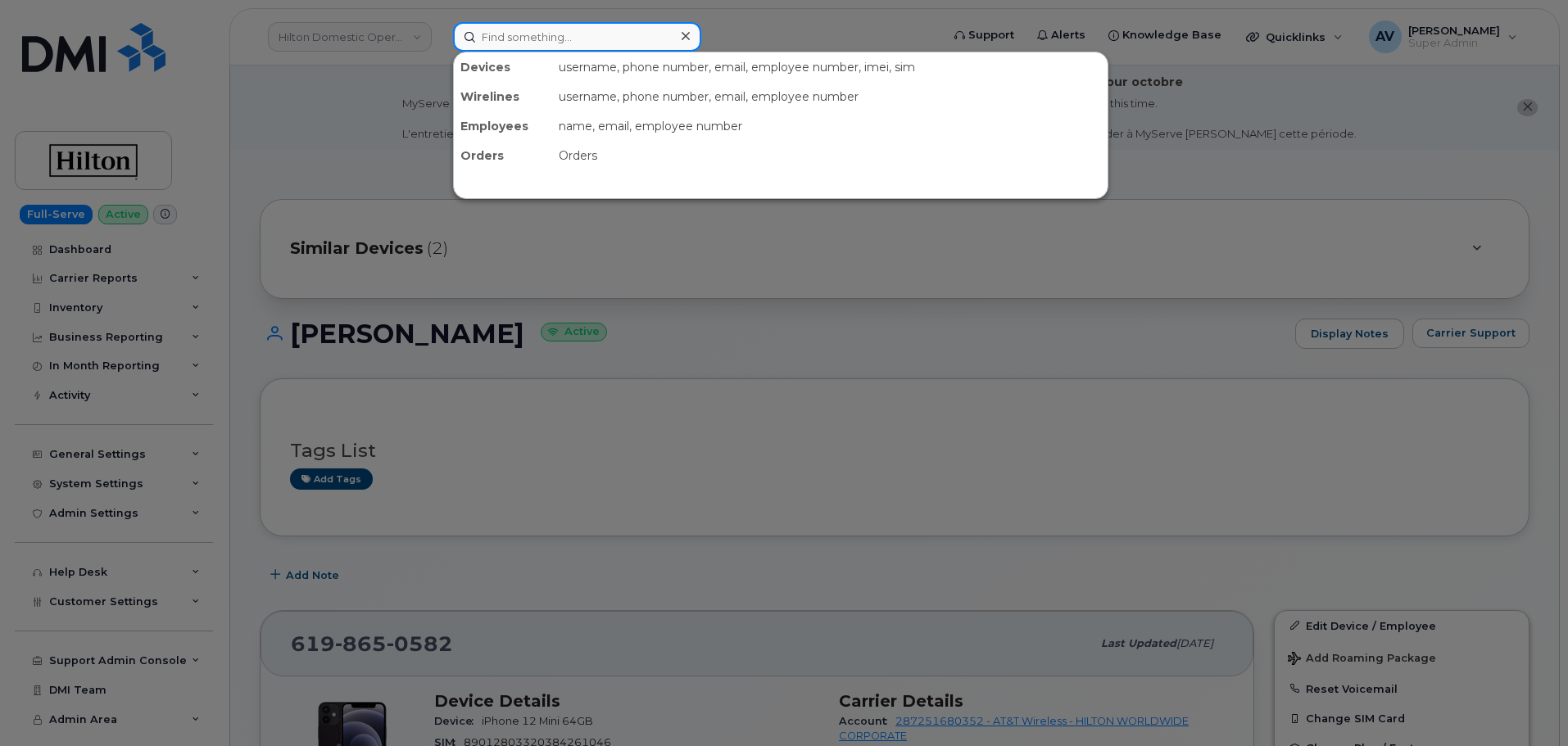
click at [610, 38] on input at bounding box center [578, 37] width 248 height 30
paste input "Juan Ramirez"
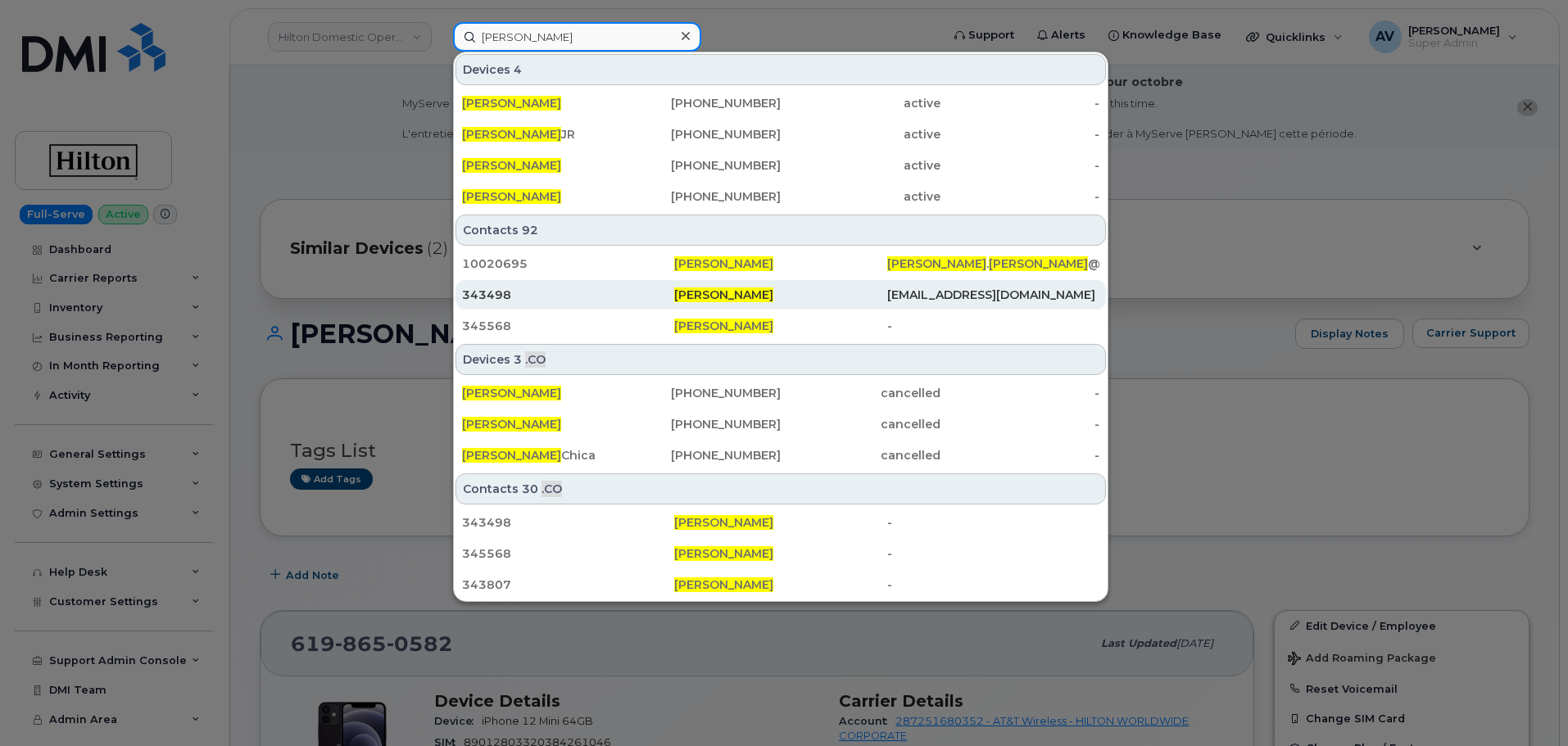
type input "Juan Ramirez"
click at [738, 292] on span "Juan Ramirez" at bounding box center [724, 295] width 99 height 15
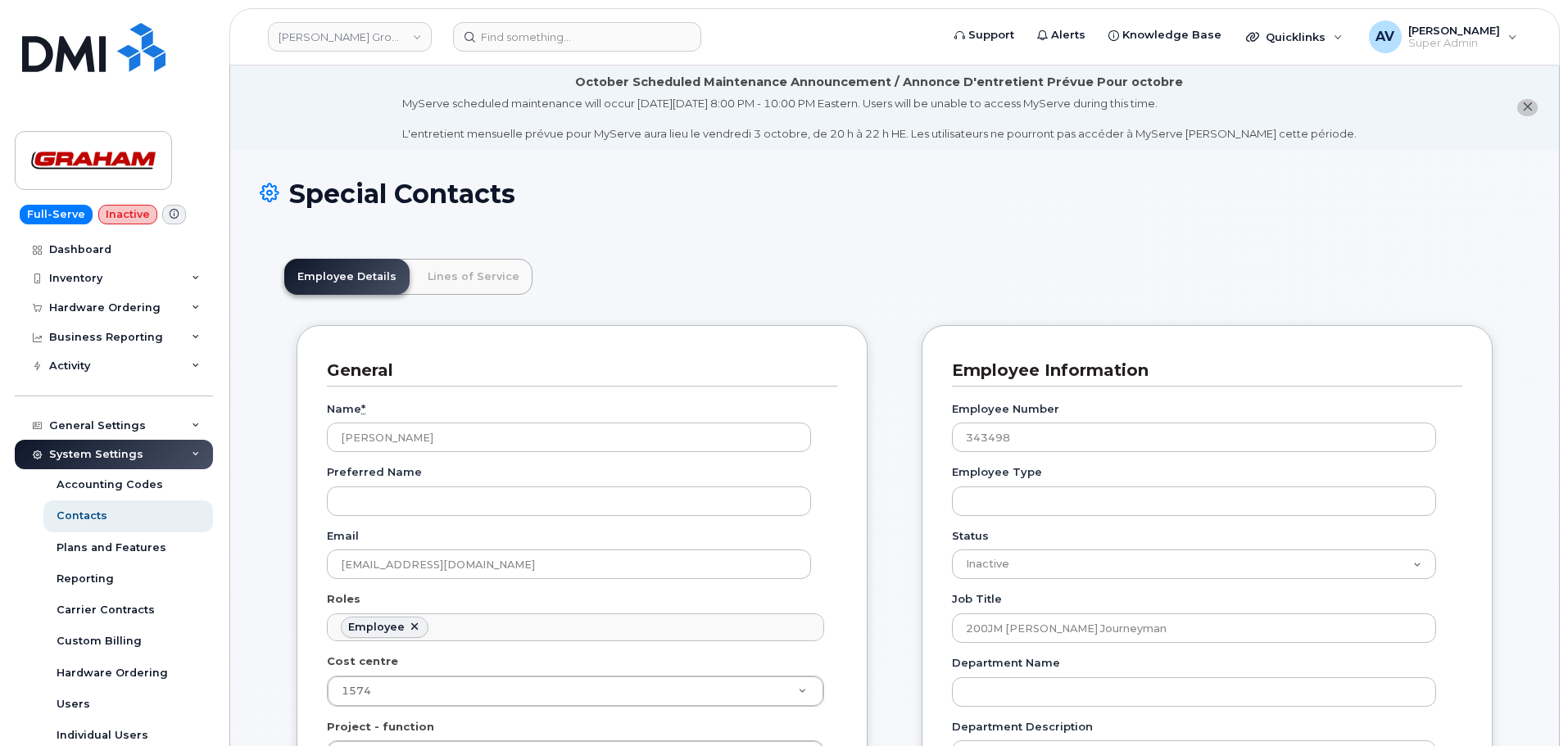
scroll to position [48, 0]
click at [628, 39] on input at bounding box center [578, 37] width 248 height 30
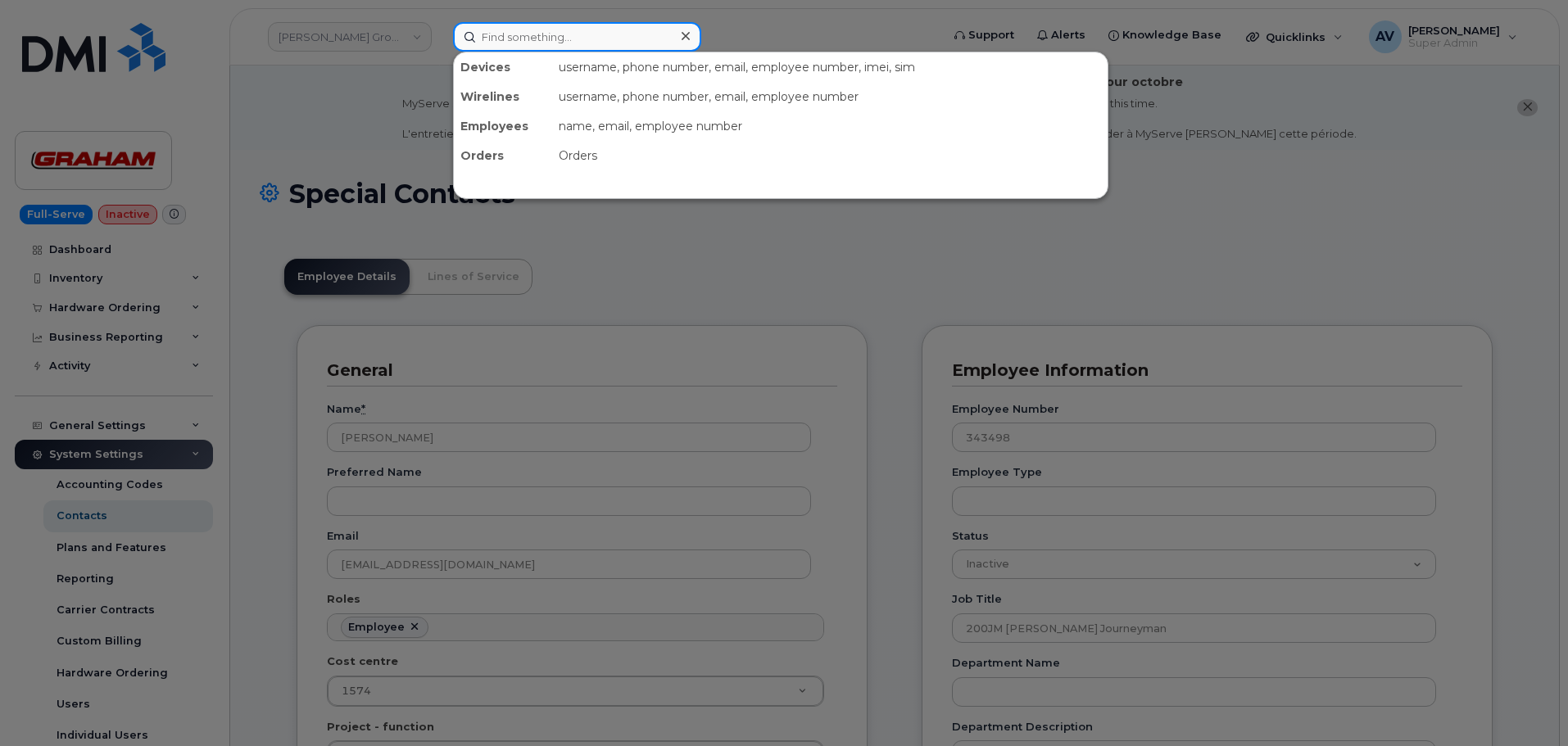
paste input "[PERSON_NAME]"
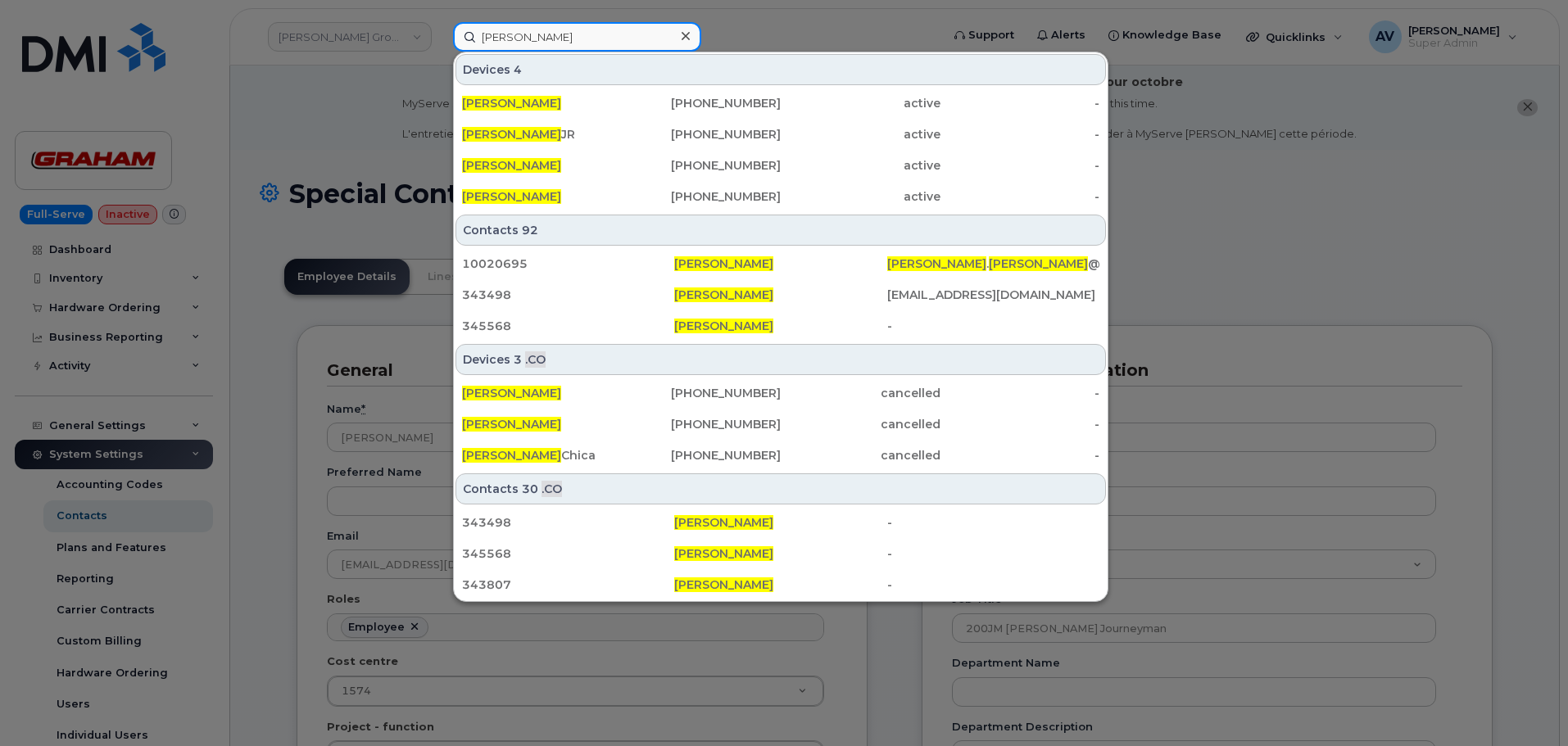
scroll to position [82, 0]
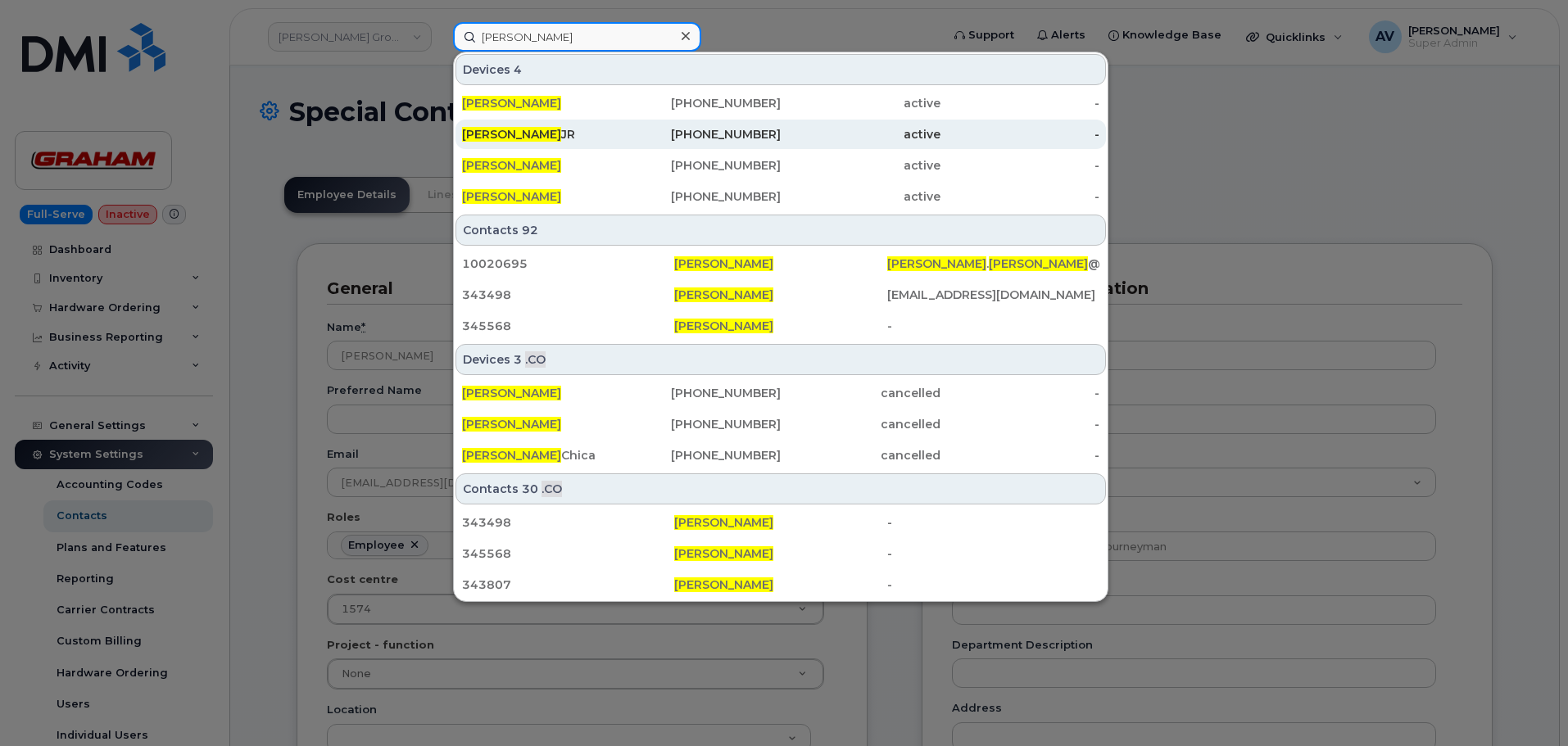
type input "Juan Ramirez"
click at [599, 140] on div "JUAN RAMIREZ JR" at bounding box center [541, 134] width 160 height 17
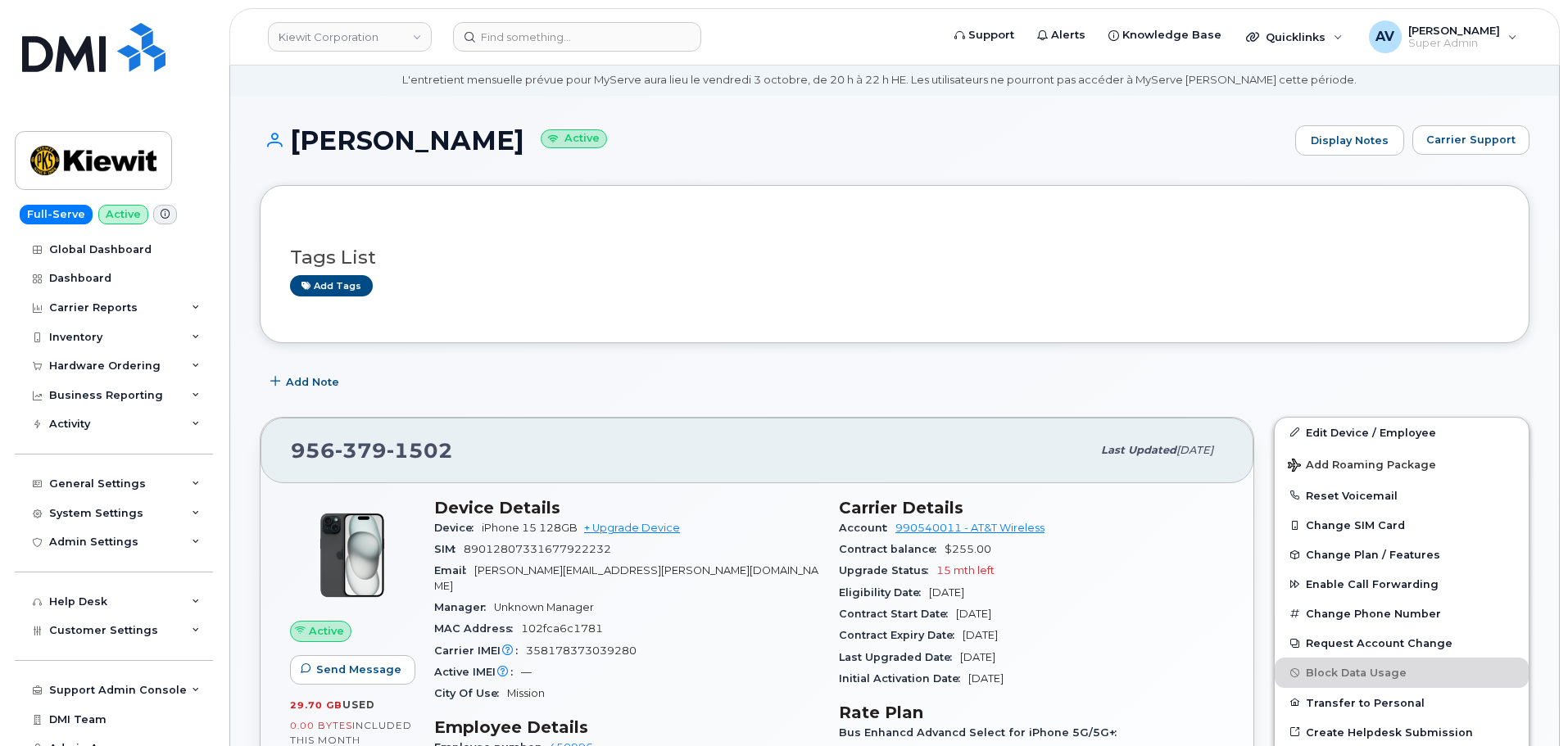
scroll to position [82, 0]
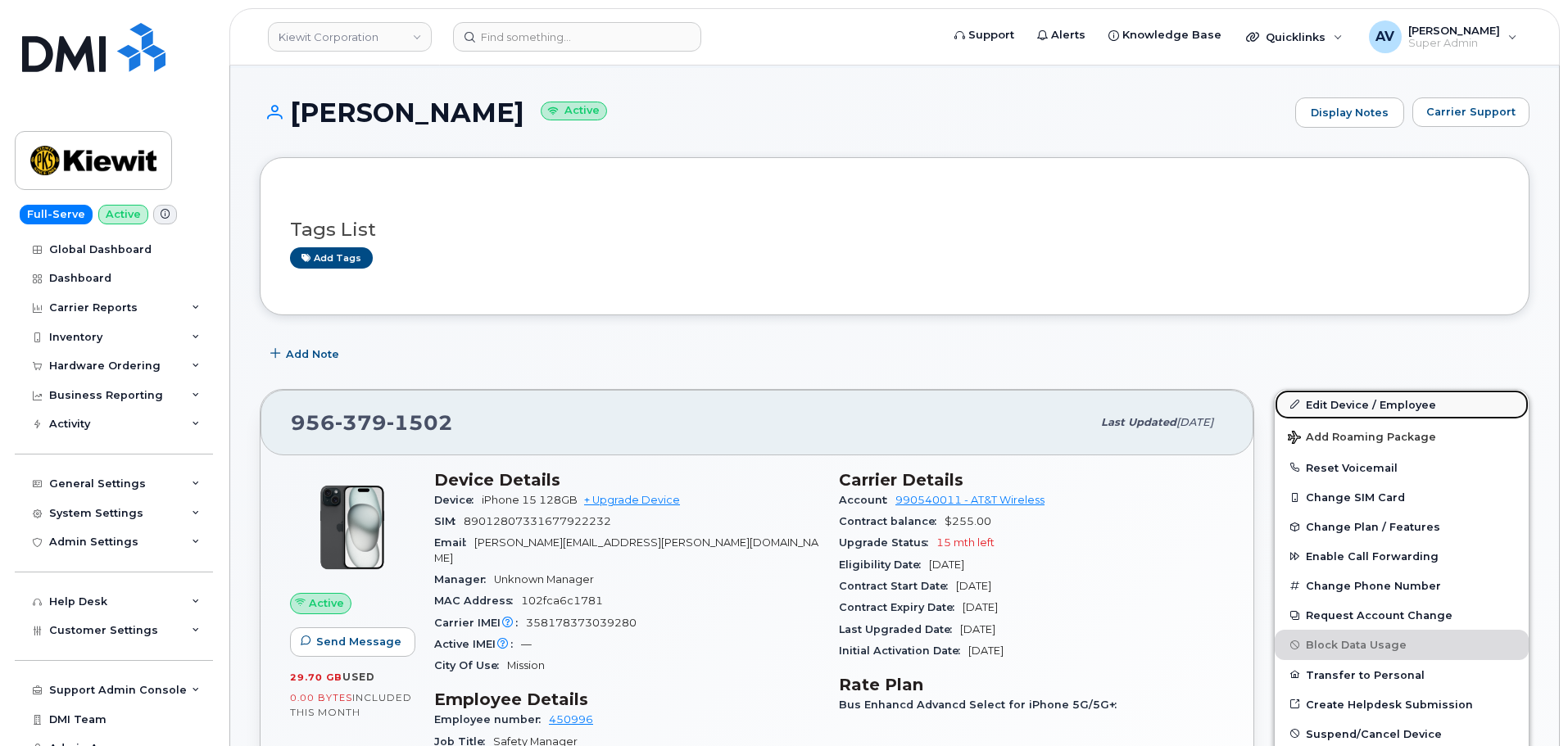
click at [1319, 403] on link "Edit Device / Employee" at bounding box center [1402, 404] width 254 height 30
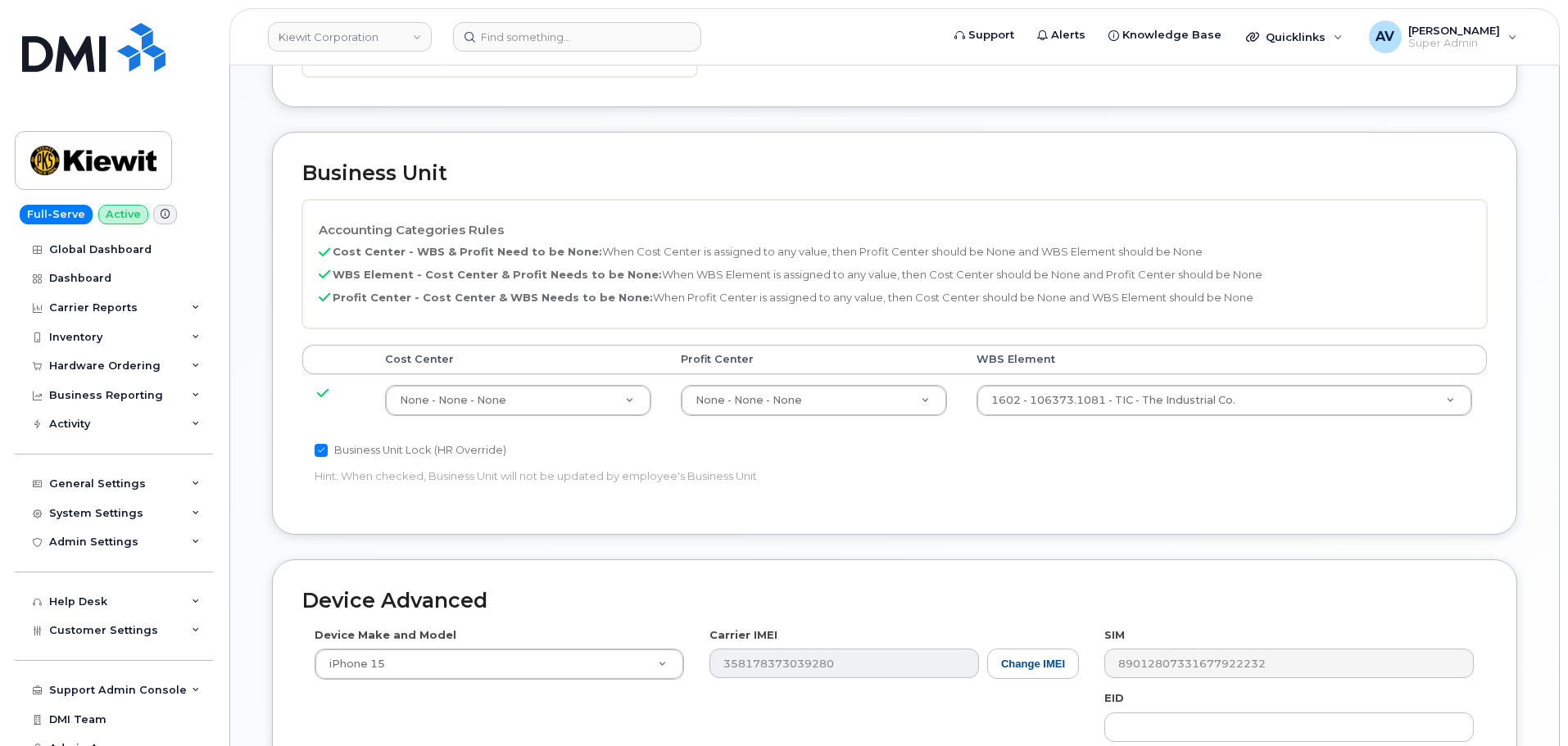
scroll to position [737, 0]
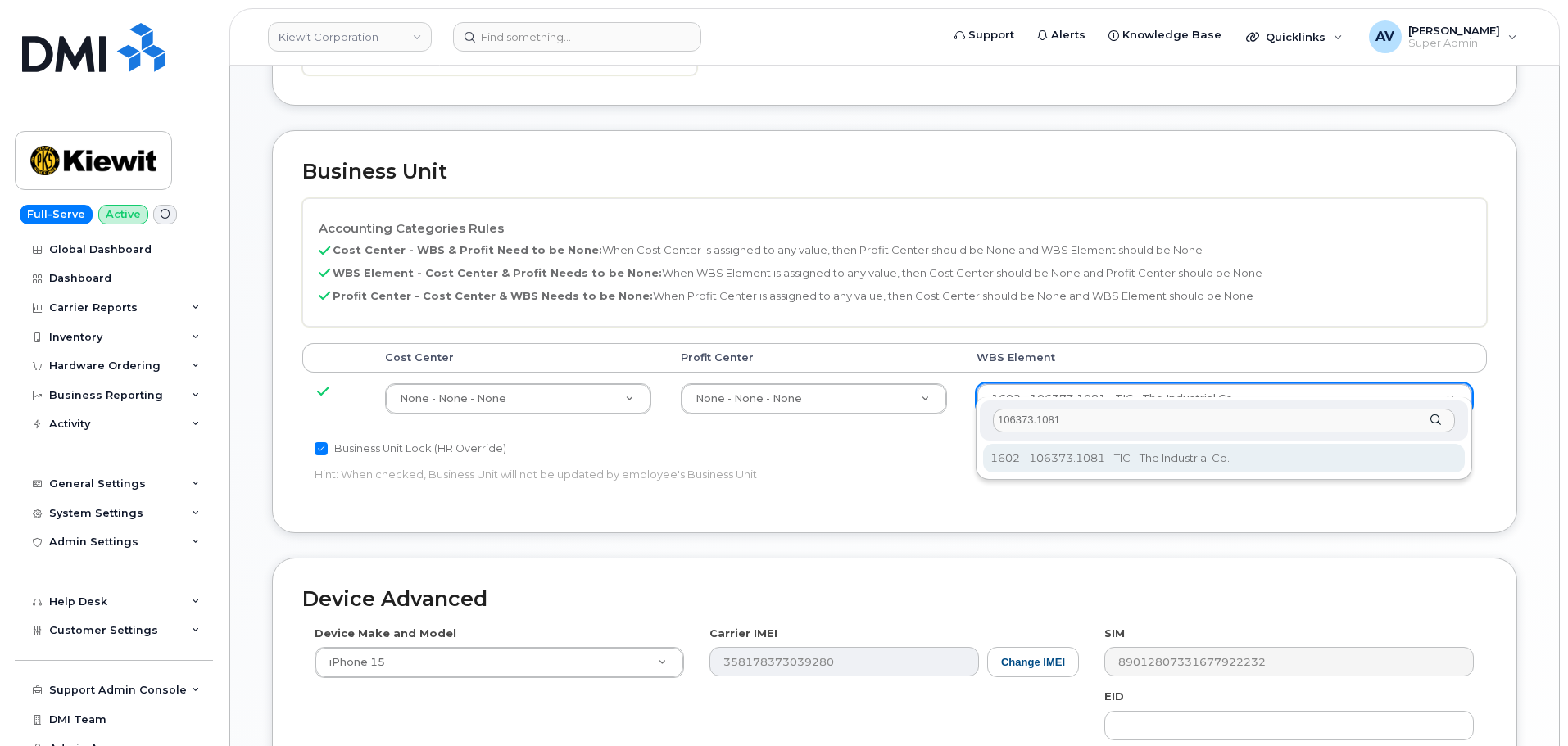
type input "106373.1081"
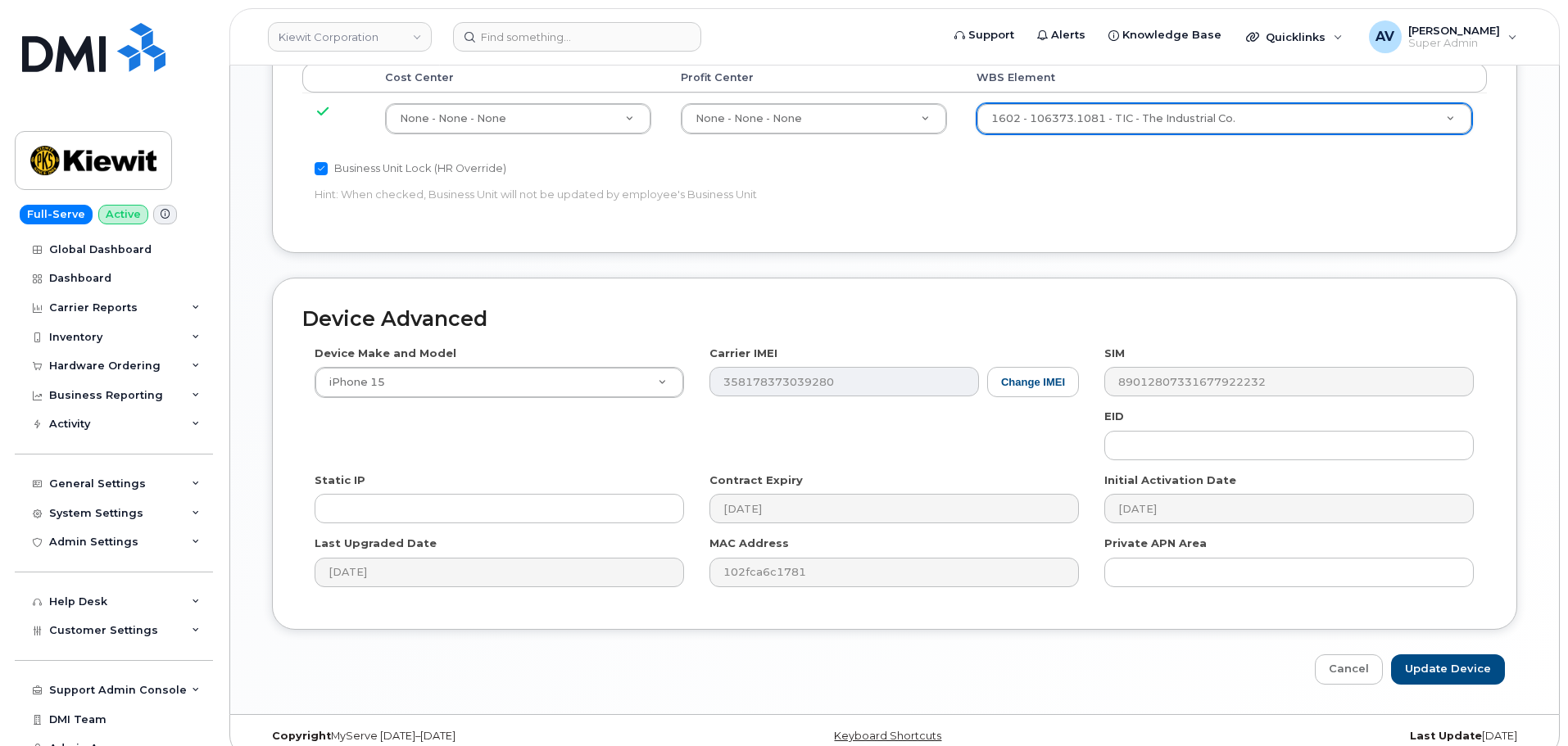
scroll to position [1021, 0]
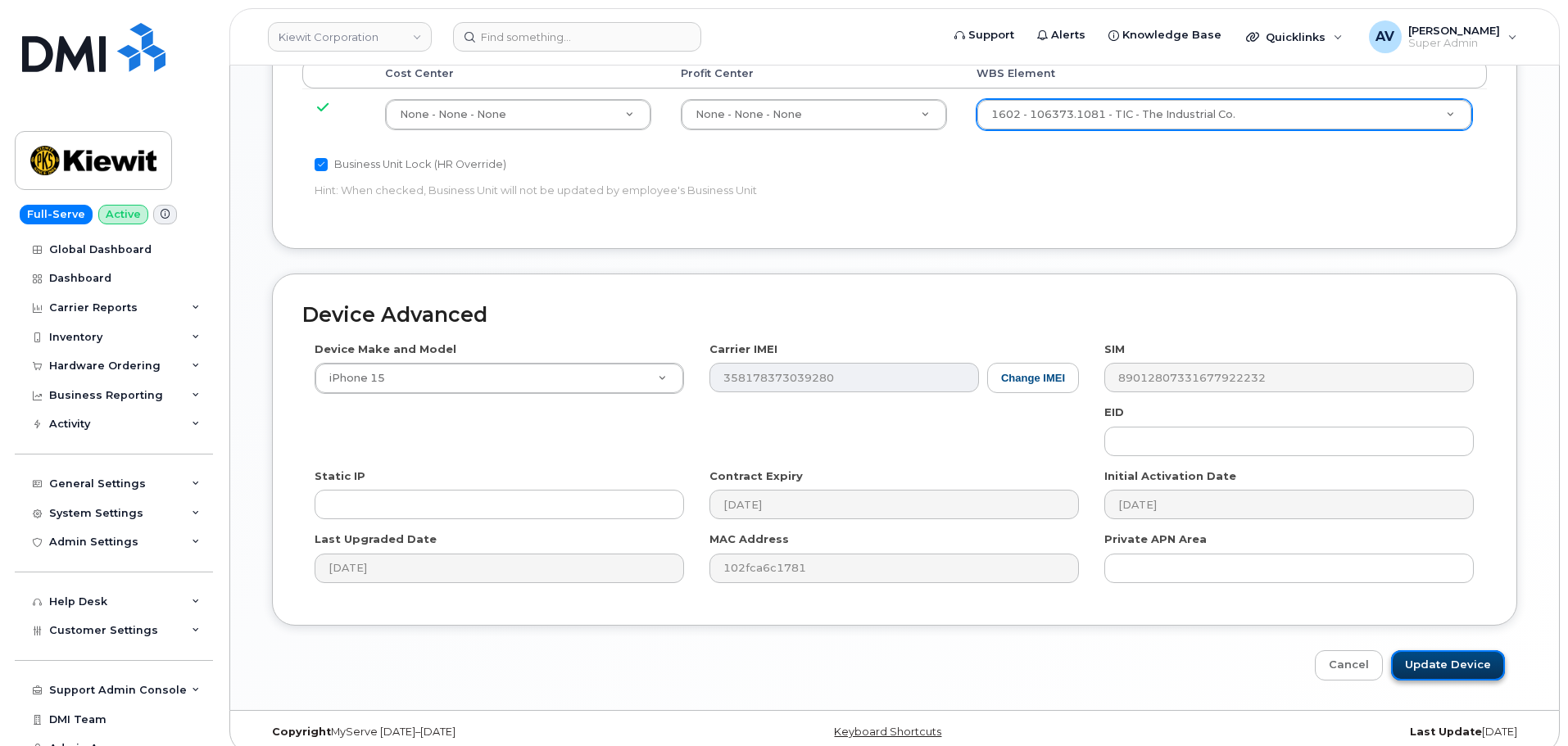
click at [1428, 650] on input "Update Device" at bounding box center [1448, 665] width 114 height 31
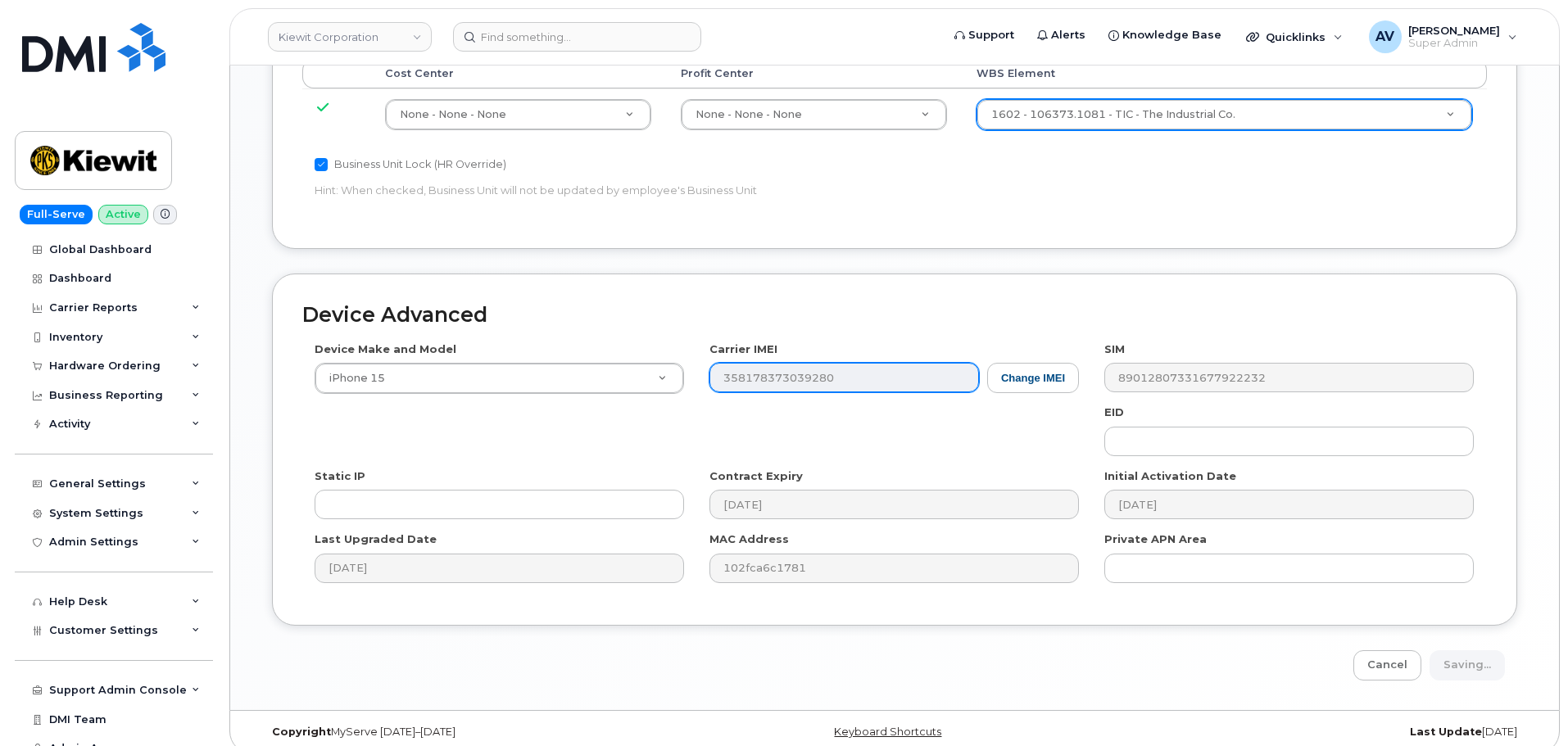
type input "Saving..."
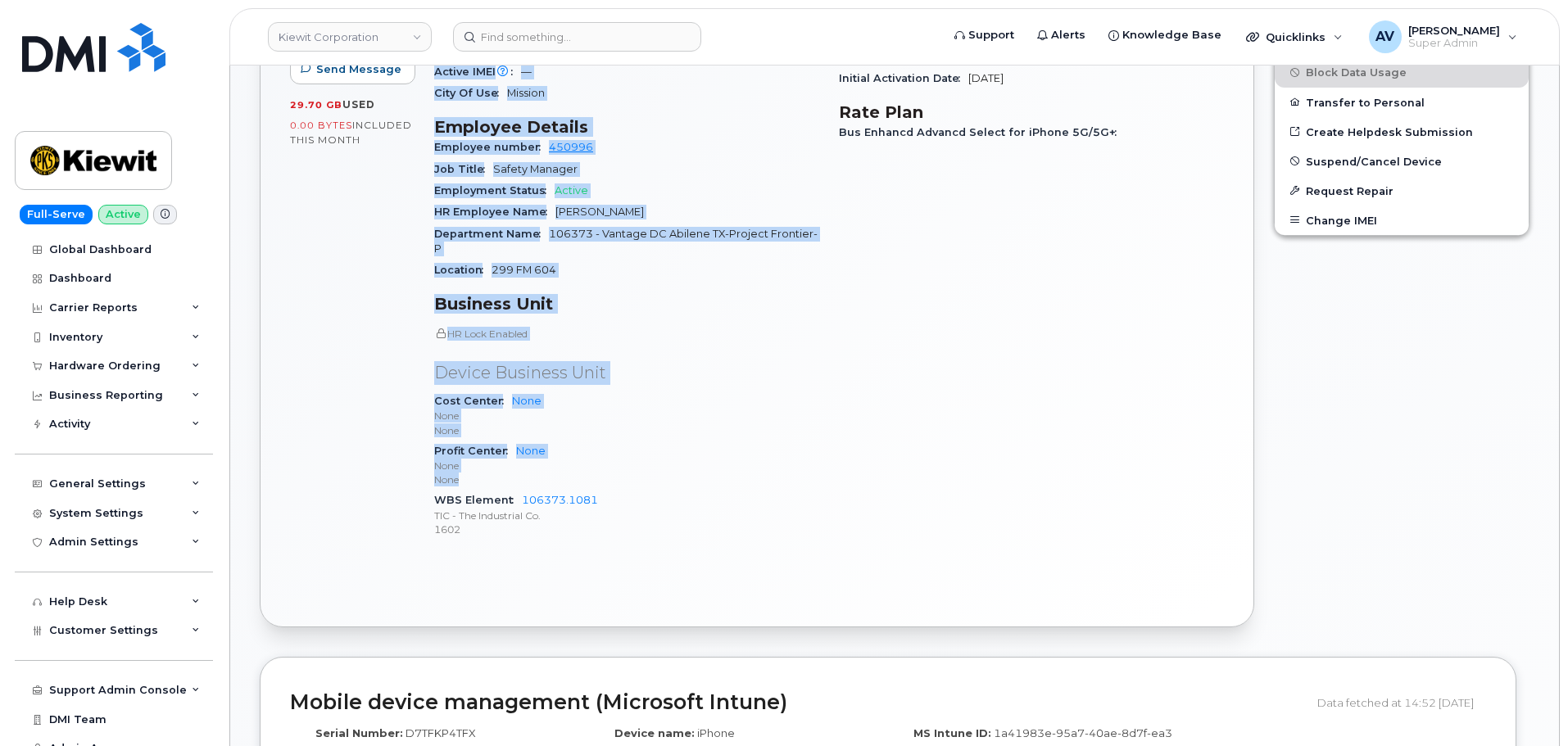
scroll to position [655, 0]
drag, startPoint x: 437, startPoint y: 313, endPoint x: 613, endPoint y: 516, distance: 268.7
click at [613, 516] on div "Device Details Device iPhone 15 128GB + Upgrade Device SIM 89012807331677922232…" at bounding box center [626, 224] width 405 height 675
copy div "Device Details Device iPhone 15 128GB + Upgrade Device SIM 89012807331677922232…"
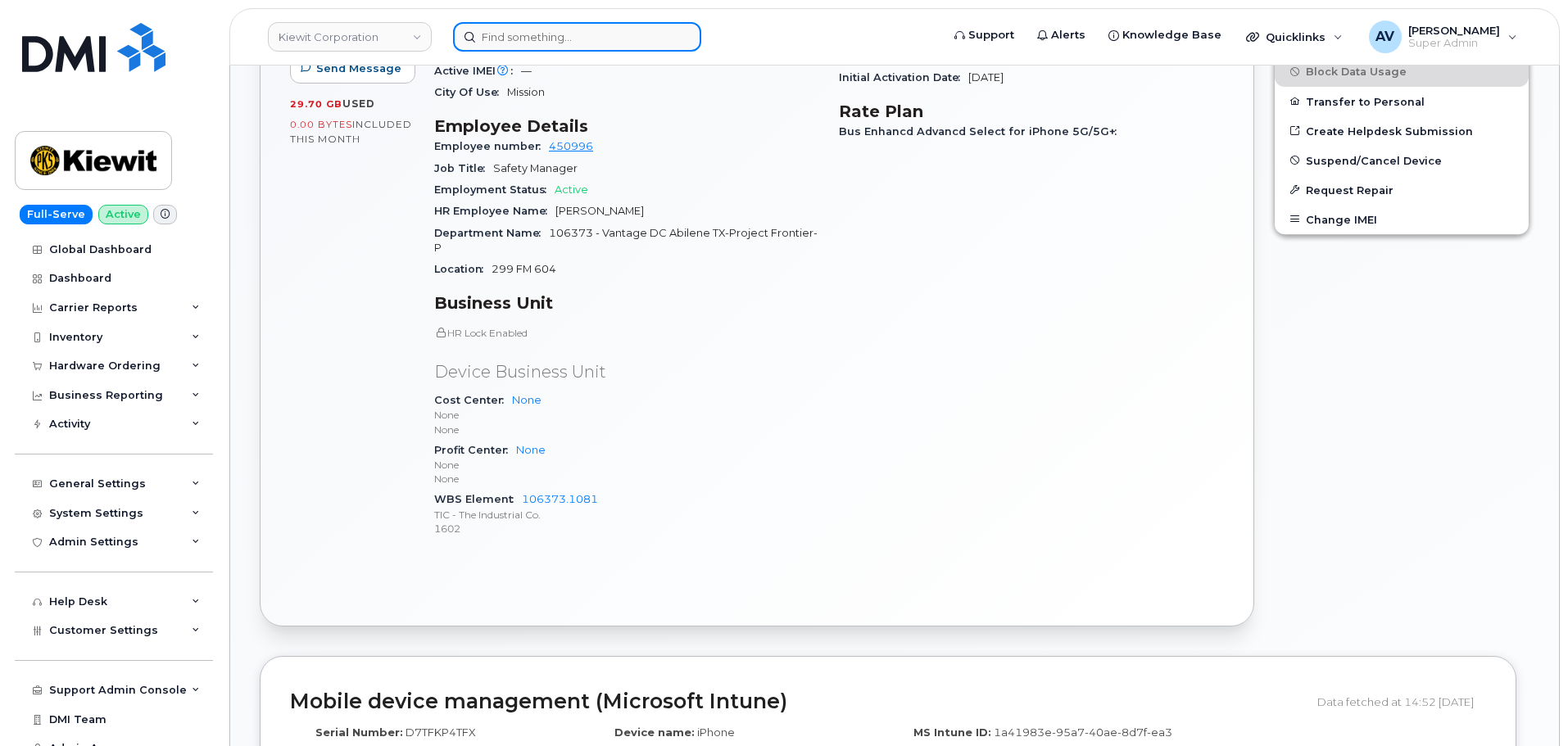
click at [532, 42] on input at bounding box center [578, 37] width 248 height 30
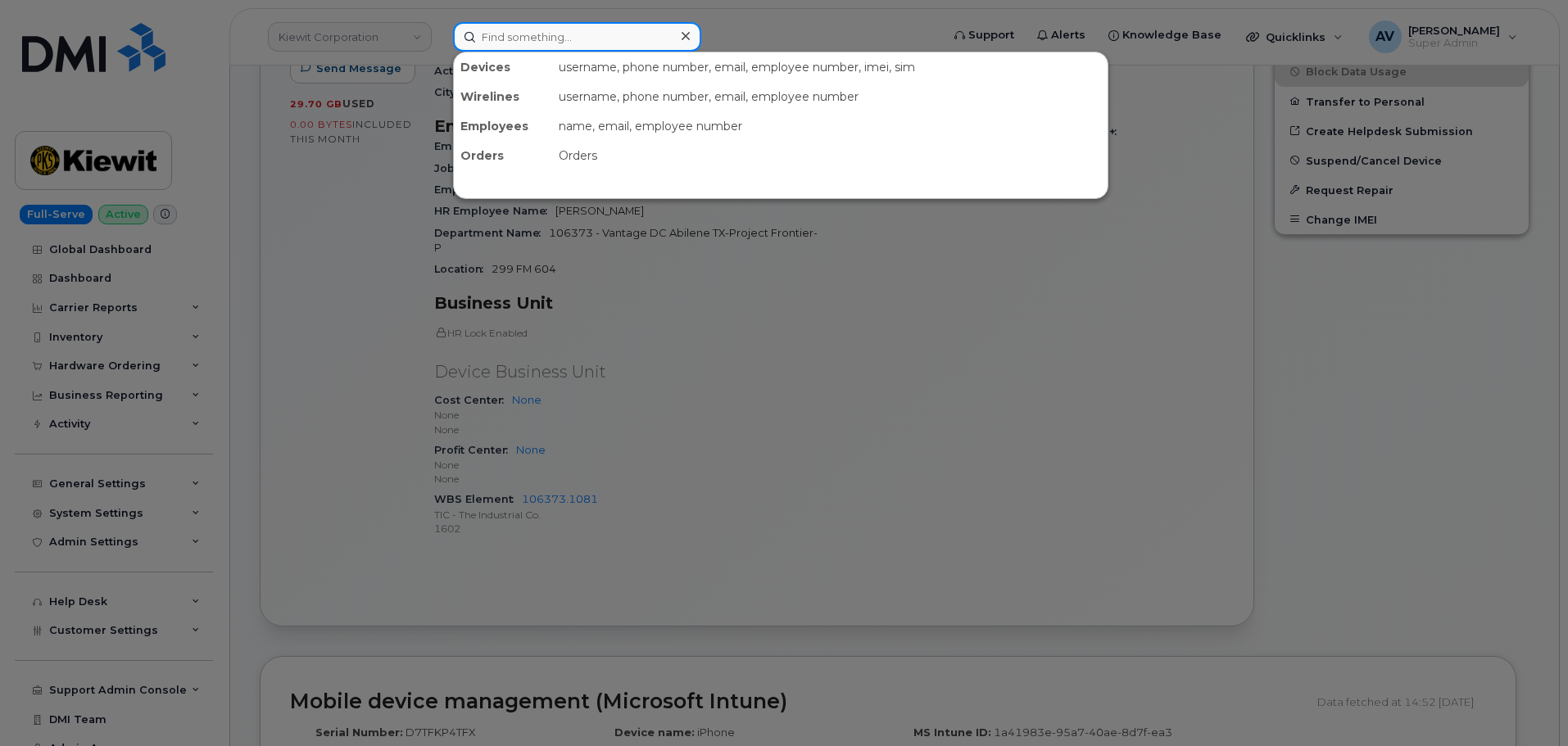
paste input "[PERSON_NAME]"
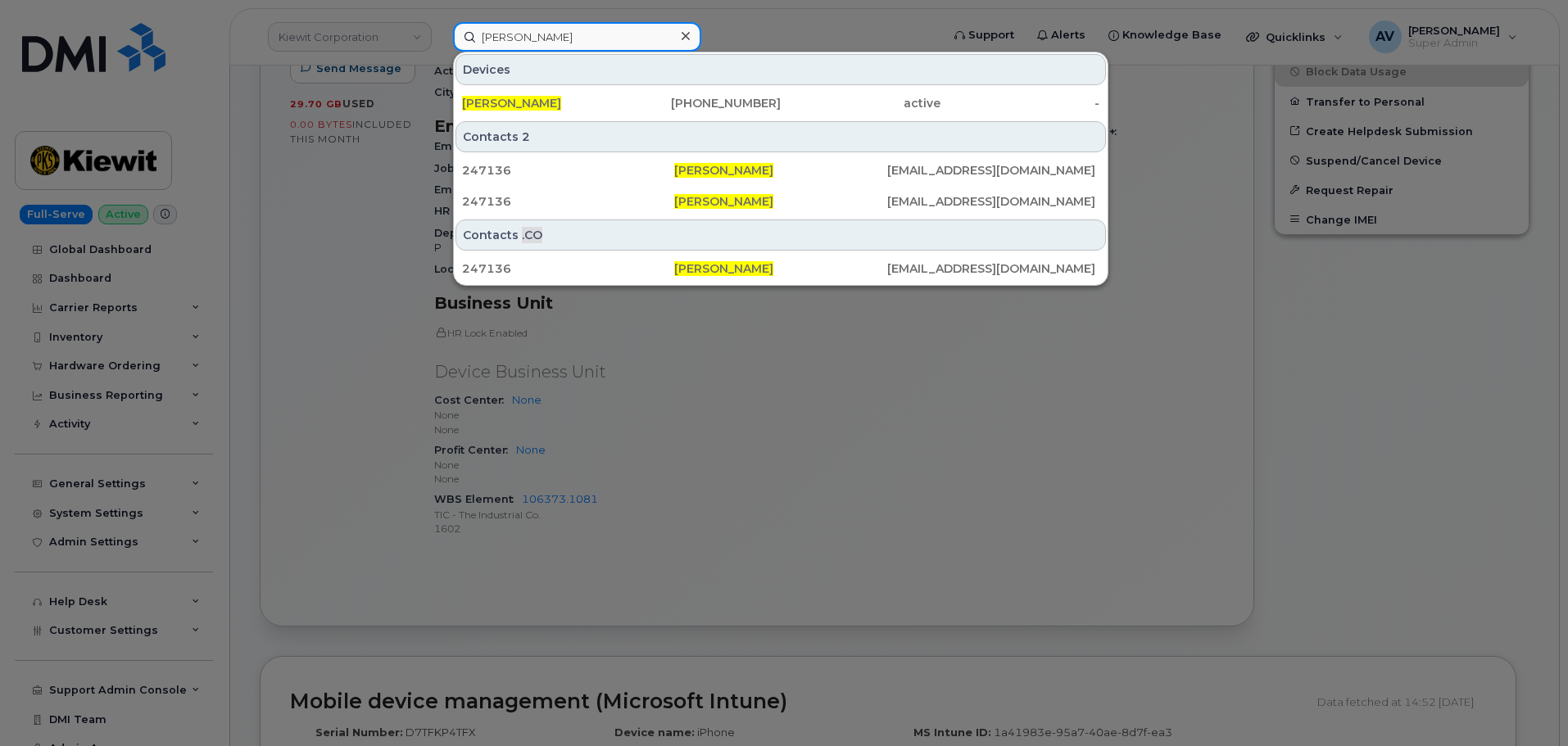
type input "[PERSON_NAME]"
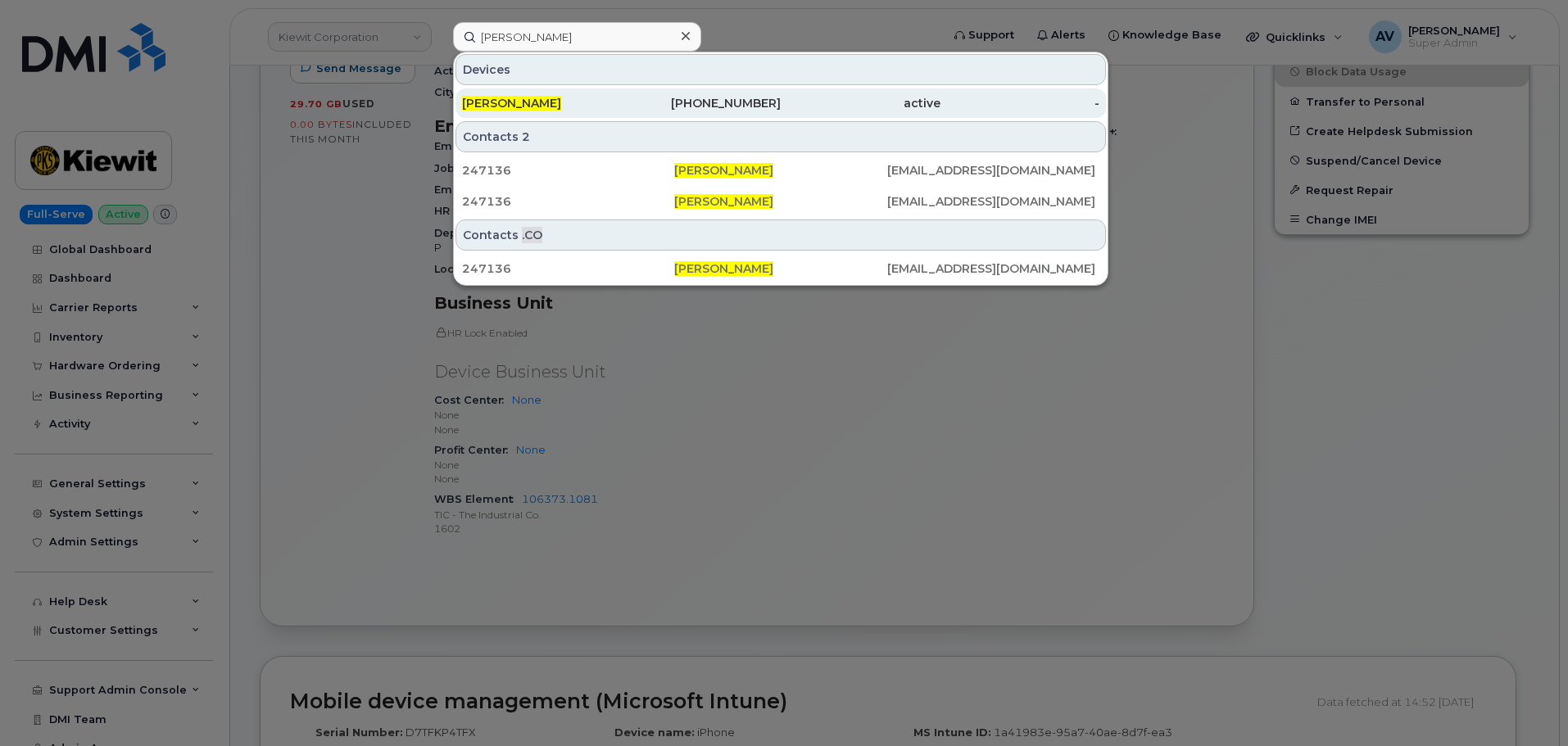
click at [642, 103] on div "817-751-4186" at bounding box center [702, 103] width 160 height 17
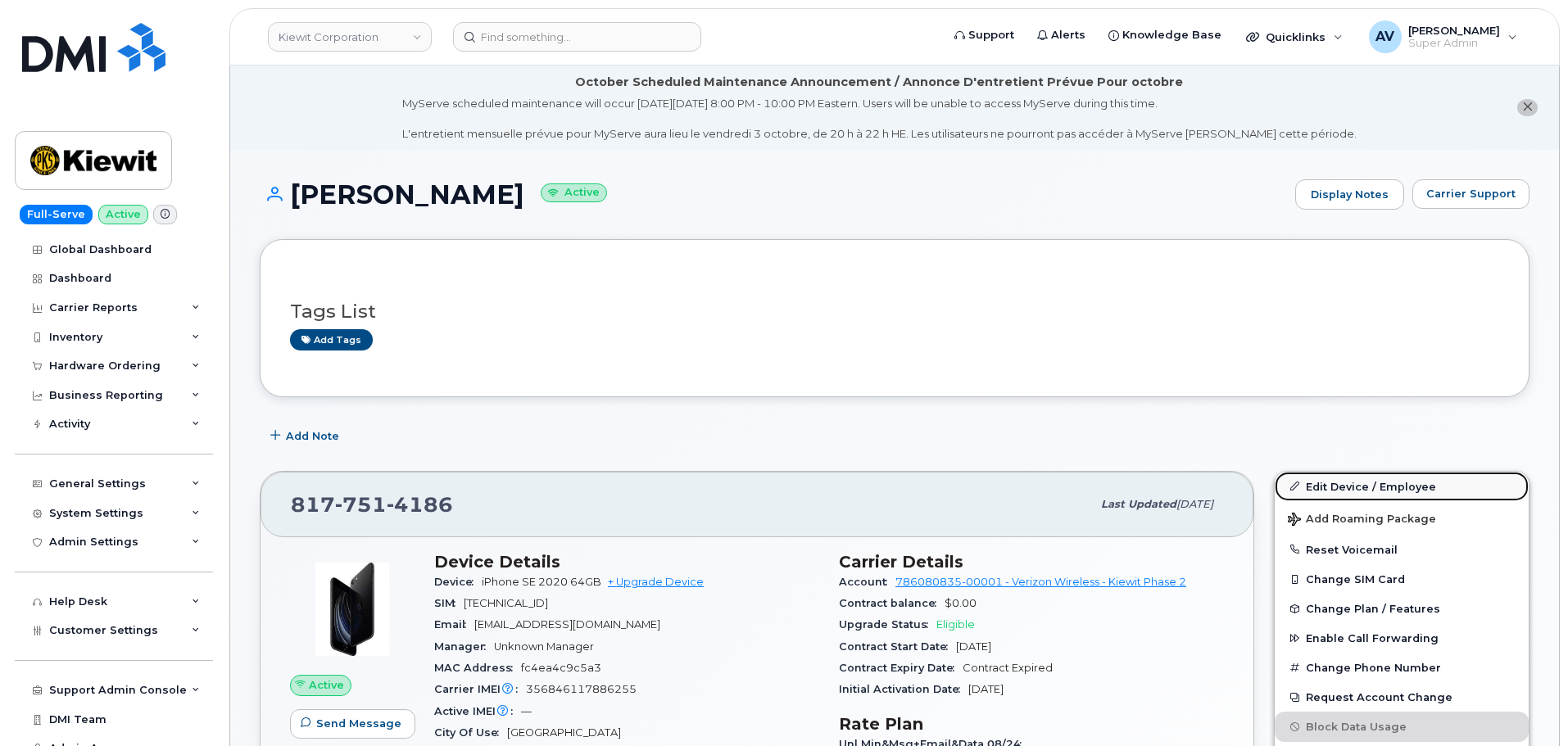
click at [1341, 485] on link "Edit Device / Employee" at bounding box center [1402, 486] width 254 height 30
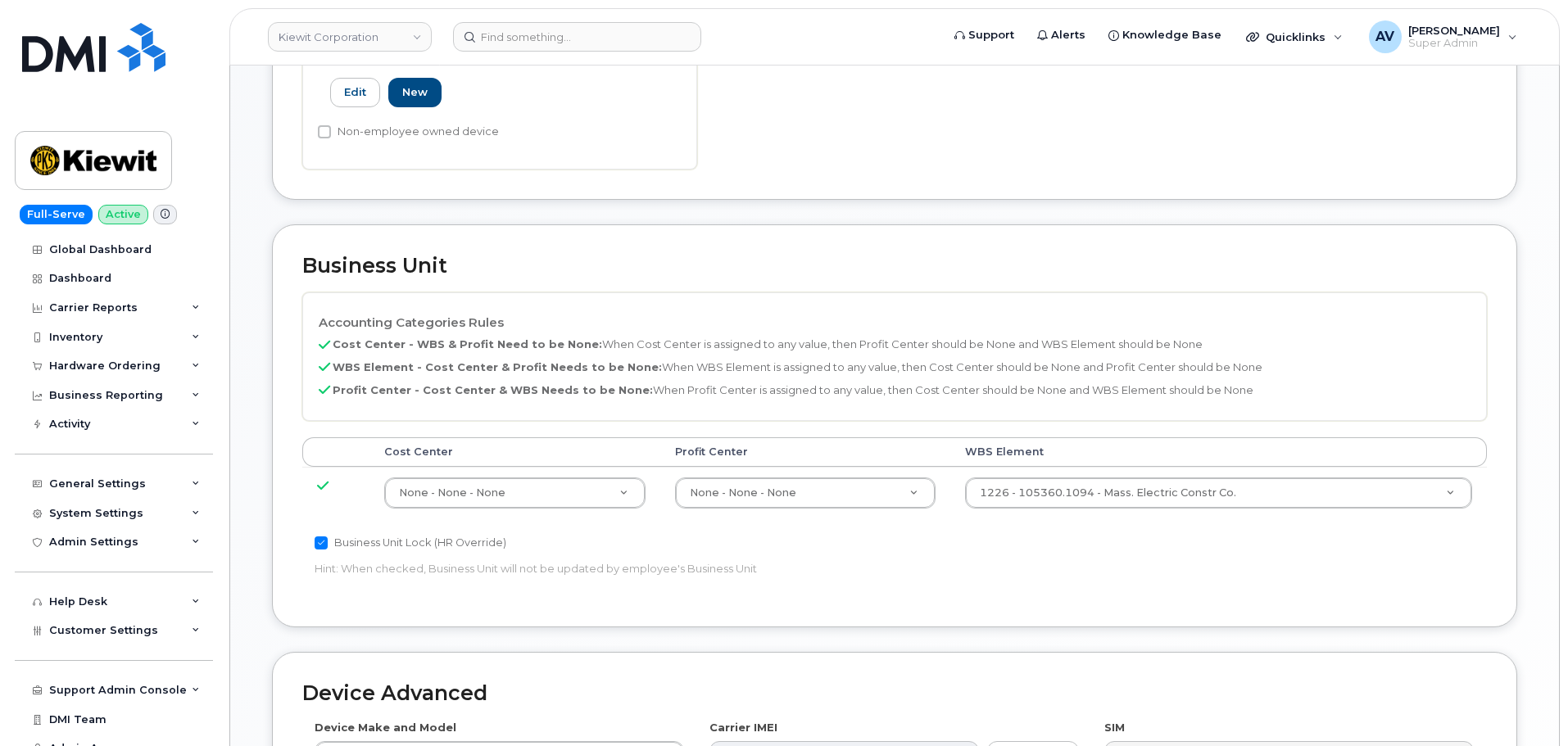
scroll to position [655, 0]
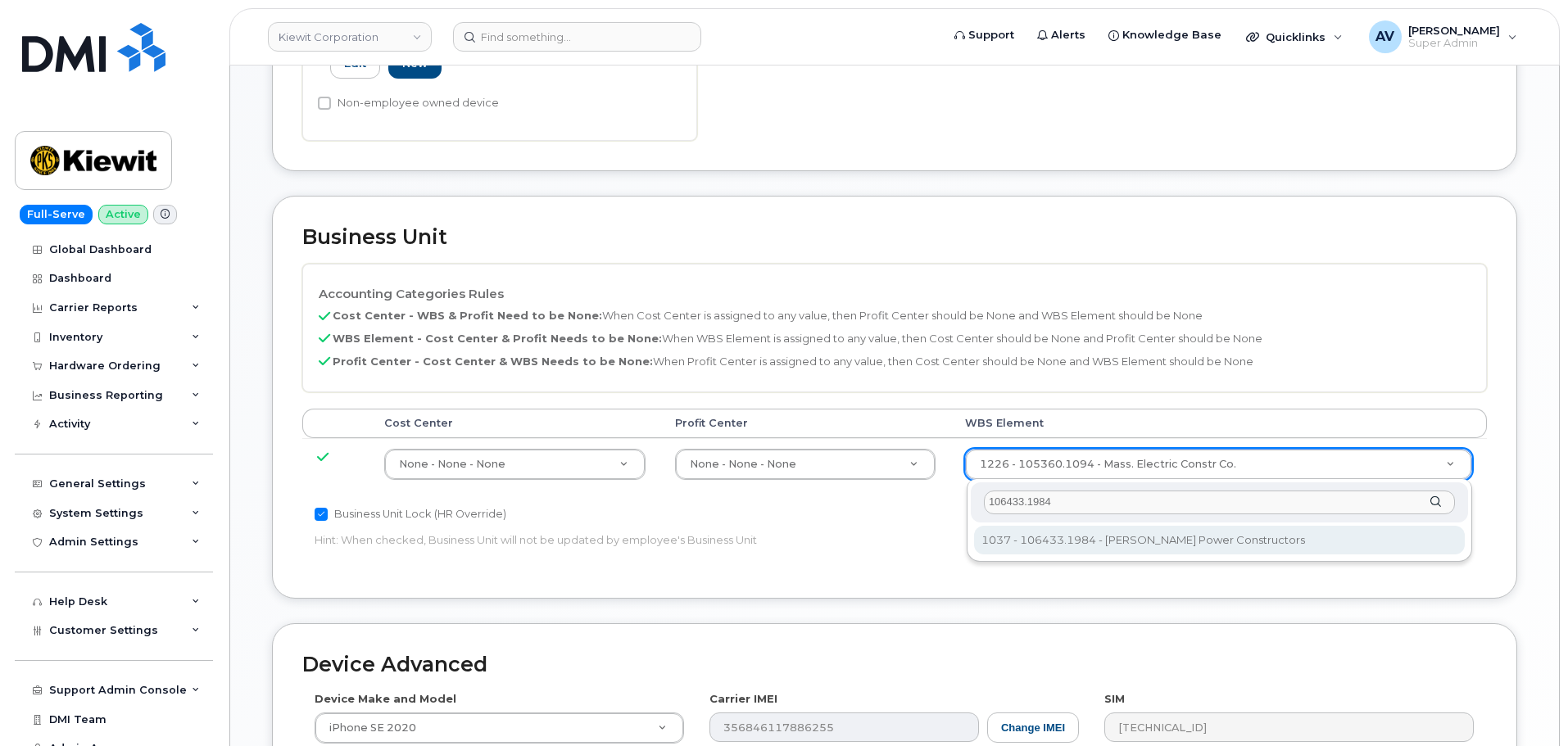
type input "106433.1984"
type input "35843883"
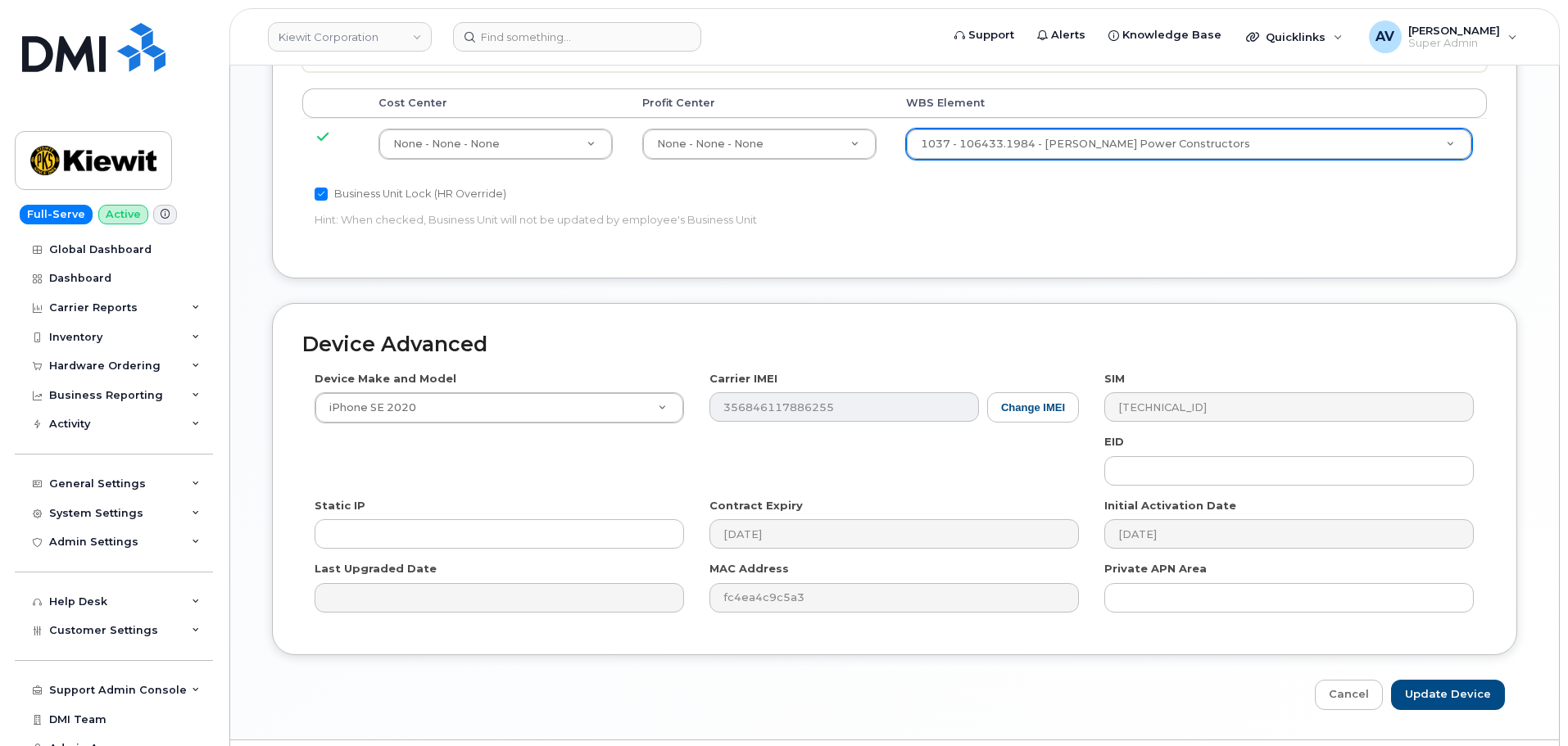
scroll to position [1021, 0]
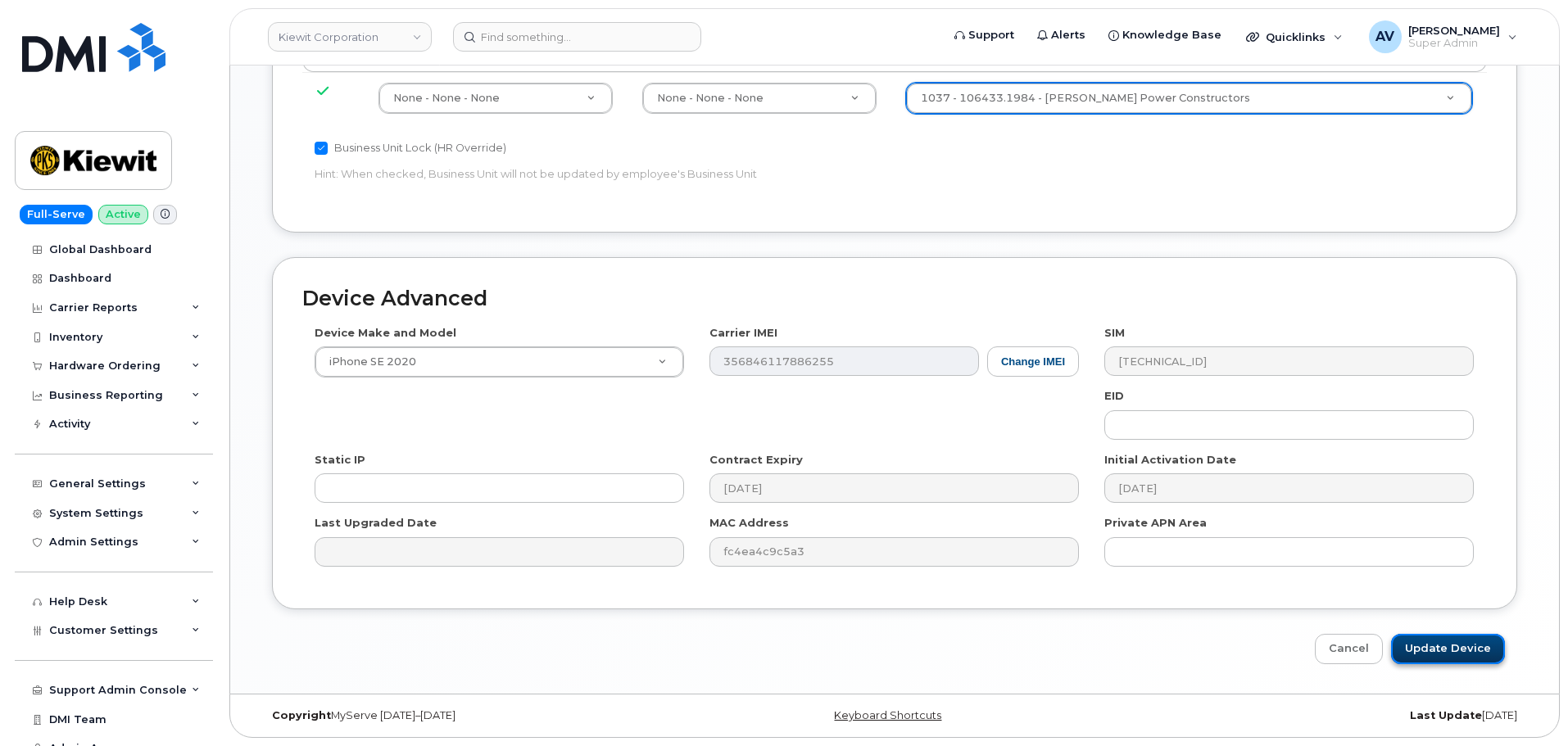
click at [1433, 643] on input "Update Device" at bounding box center [1448, 648] width 114 height 31
type input "Saving..."
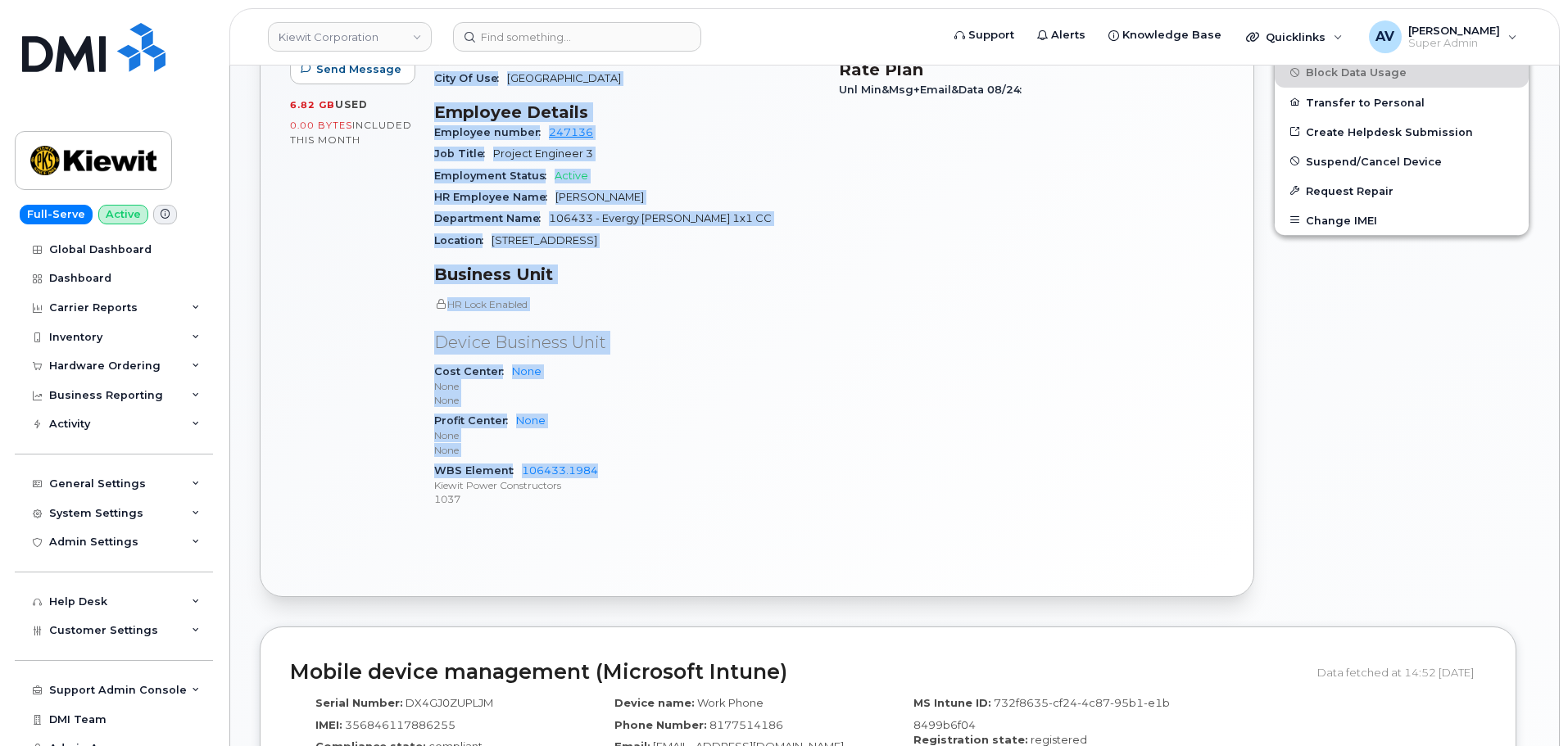
scroll to position [655, 0]
drag, startPoint x: 435, startPoint y: 313, endPoint x: 677, endPoint y: 500, distance: 305.8
click at [677, 500] on div "Device Details Device iPhone SE 2020 64GB + Upgrade Device SIM [TECHNICAL_ID] E…" at bounding box center [626, 208] width 405 height 644
copy div "Device Details Device iPhone SE 2020 64GB + Upgrade Device SIM [TECHNICAL_ID] E…"
